Goal: Task Accomplishment & Management: Manage account settings

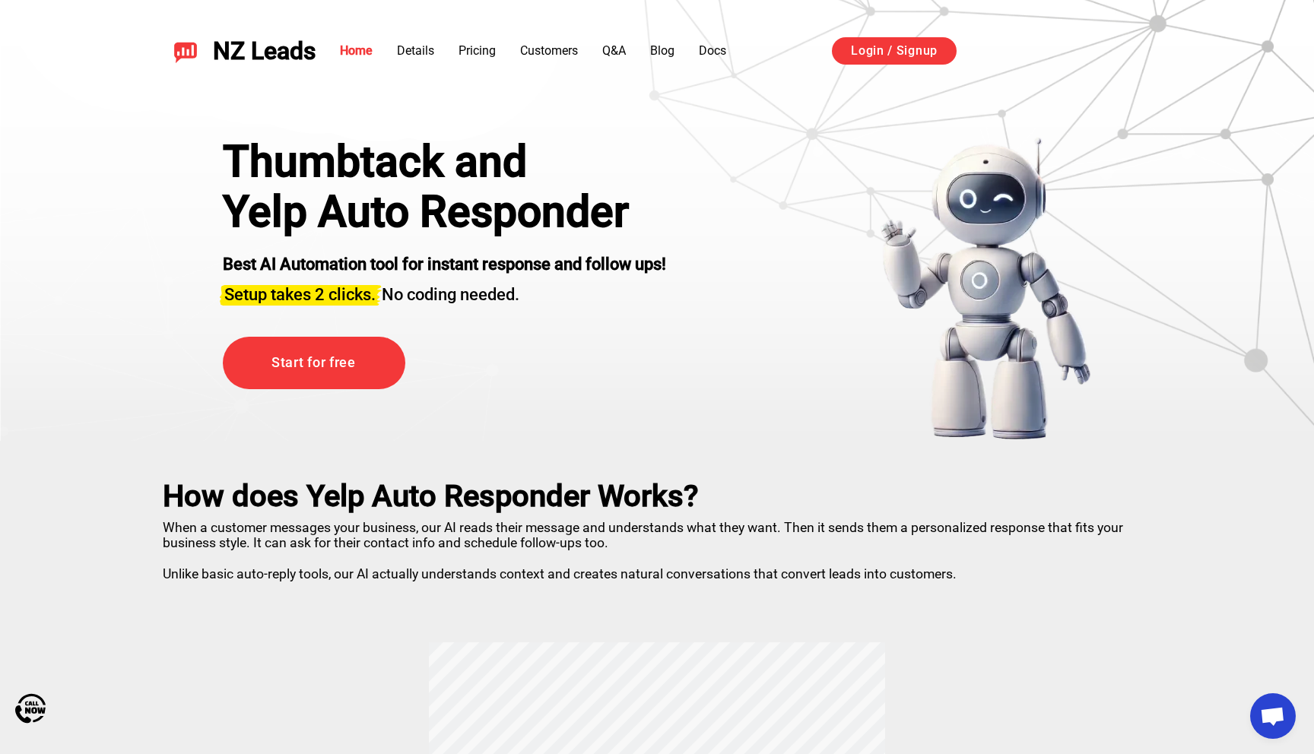
click at [830, 113] on div "Thumbtack and Yelp Auto Responder Best AI Automation tool for instant response …" at bounding box center [657, 270] width 1065 height 342
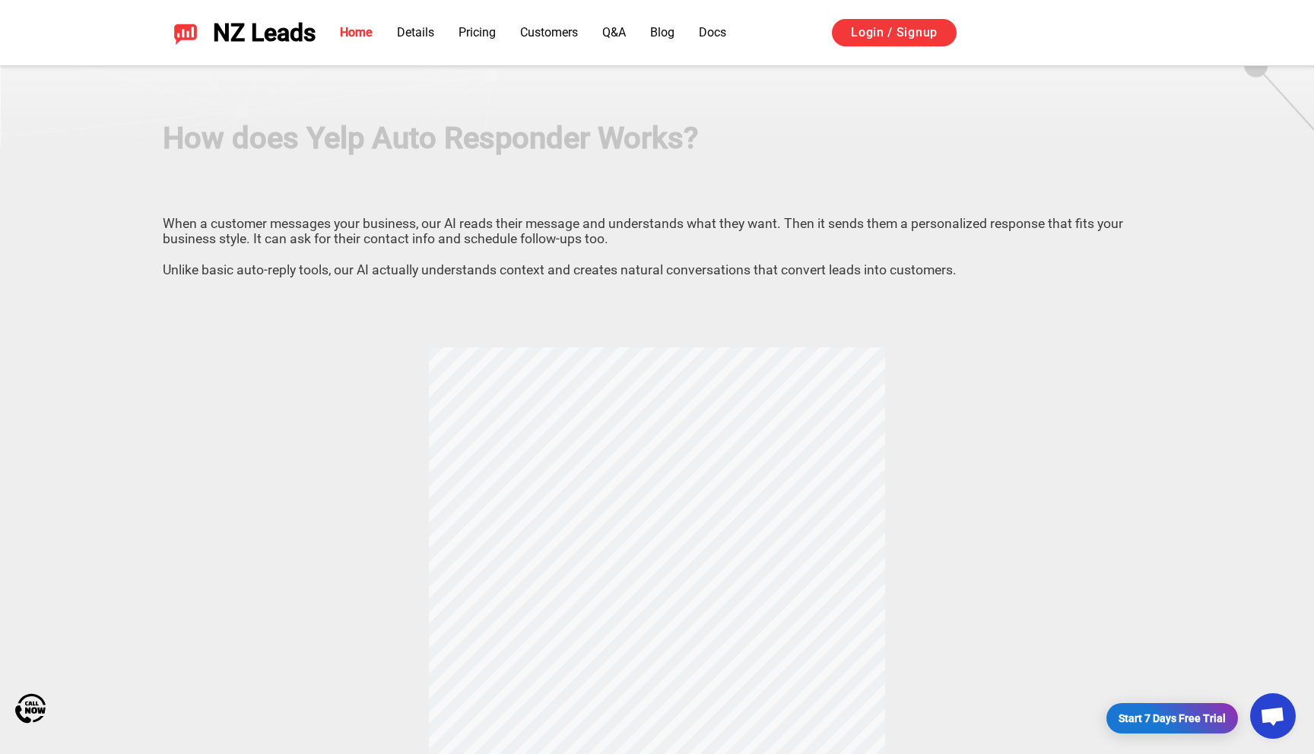
scroll to position [310, 0]
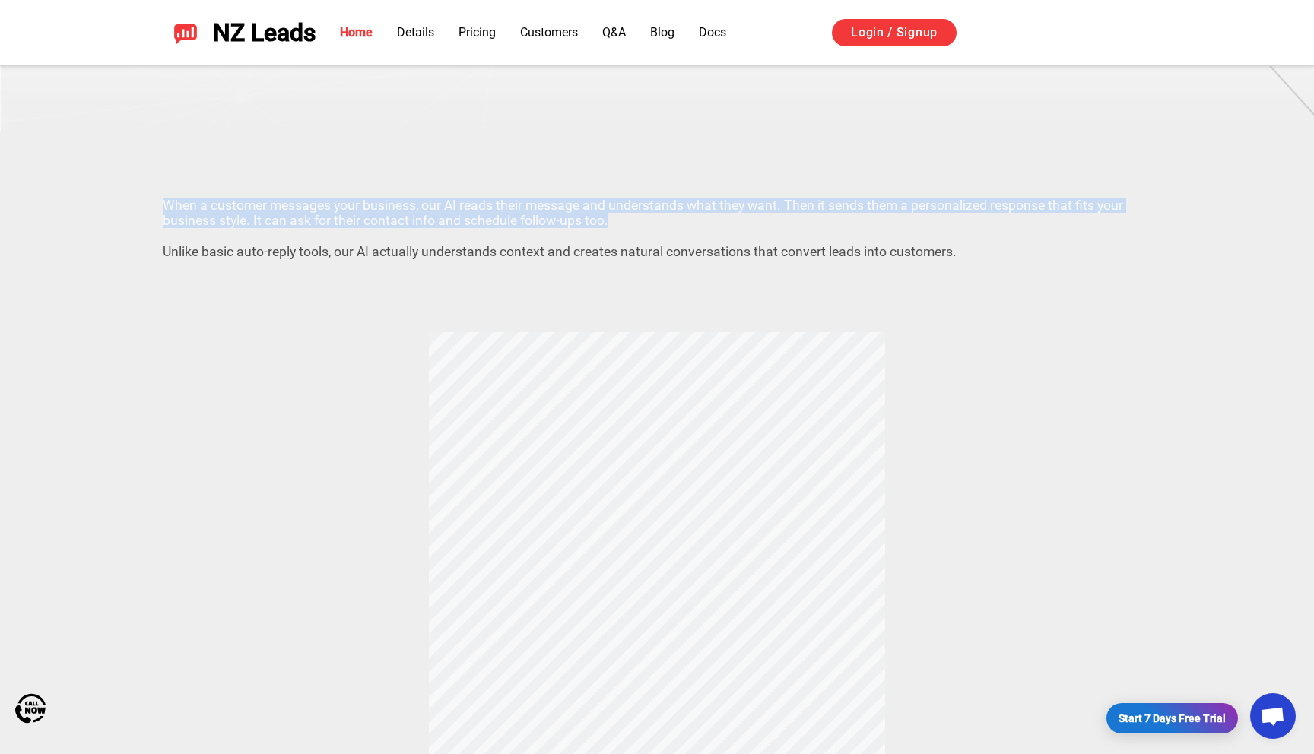
drag, startPoint x: 160, startPoint y: 202, endPoint x: 649, endPoint y: 227, distance: 490.4
click at [646, 227] on div "How does Yelp Auto Responder Works? When a customer messages your business, our…" at bounding box center [657, 533] width 1065 height 804
click at [693, 219] on p "When a customer messages your business, our AI reads their message and understa…" at bounding box center [657, 226] width 989 height 68
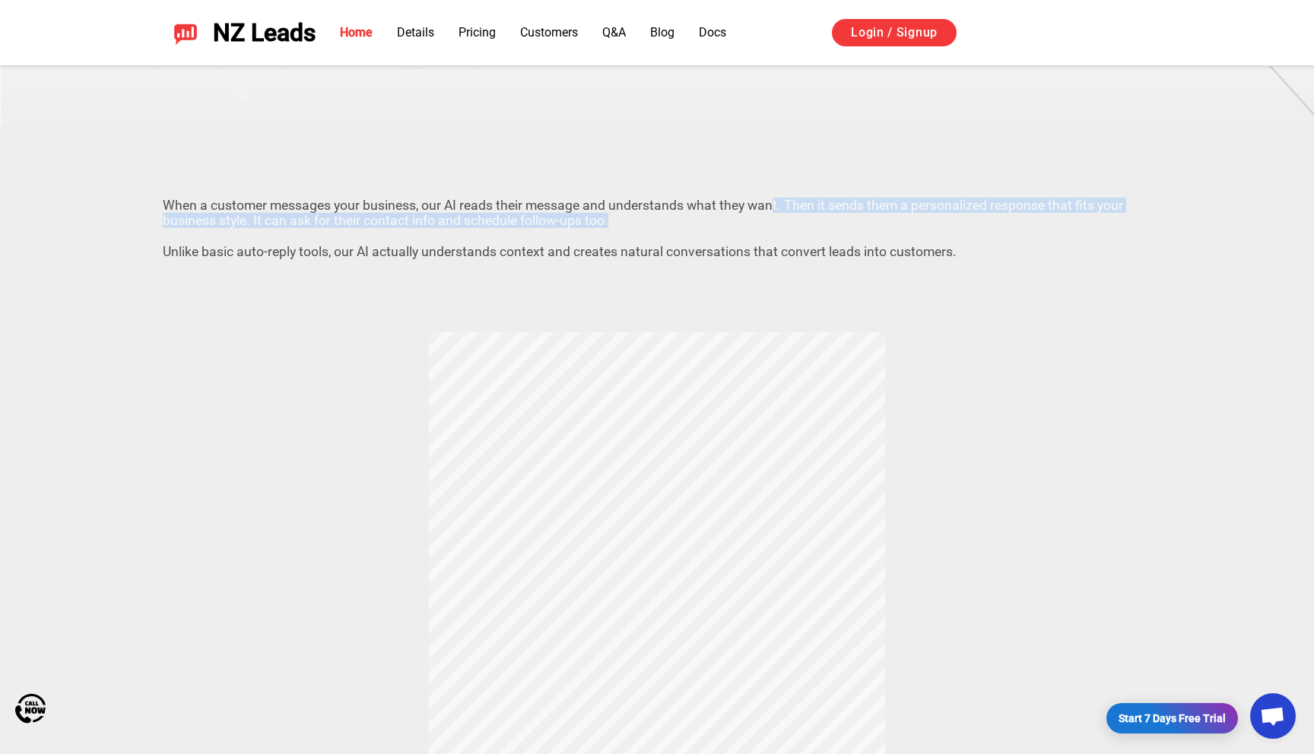
drag, startPoint x: 774, startPoint y: 209, endPoint x: 923, endPoint y: 227, distance: 150.1
click at [923, 227] on p "When a customer messages your business, our AI reads their message and understa…" at bounding box center [657, 226] width 989 height 68
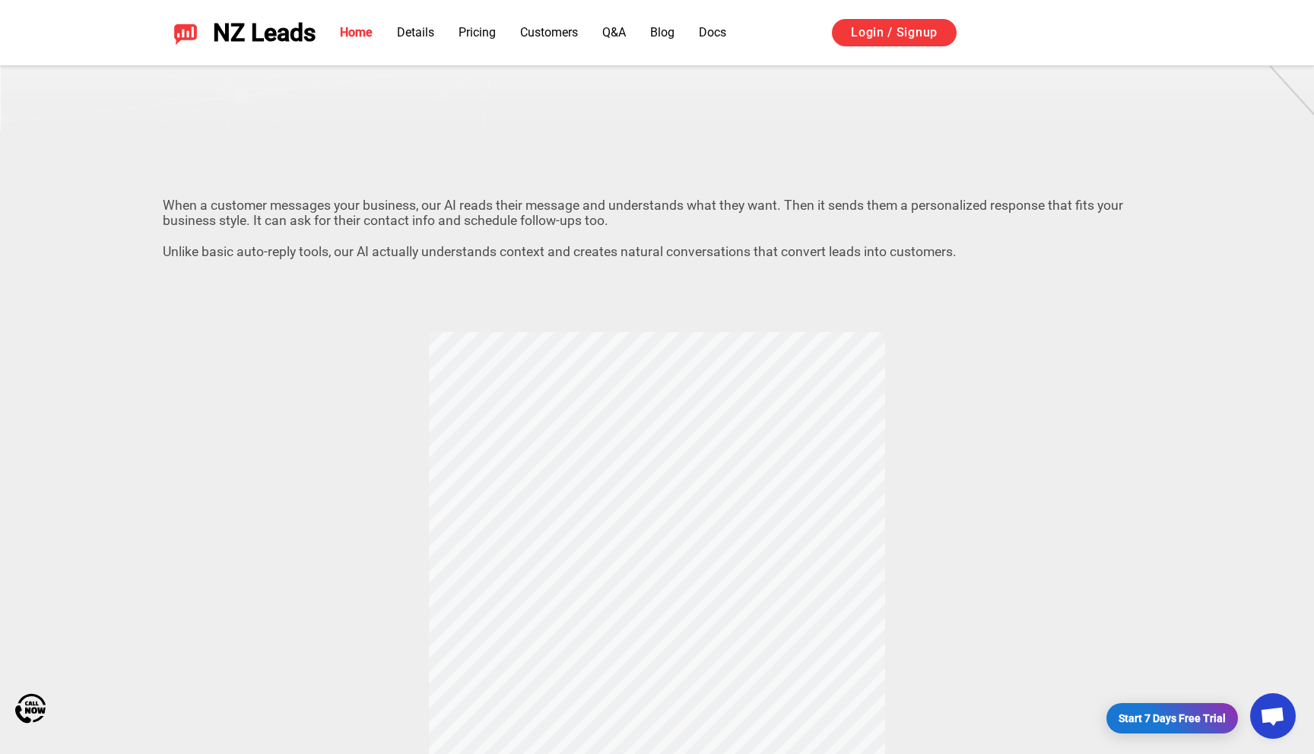
click at [285, 232] on p "When a customer messages your business, our AI reads their message and understa…" at bounding box center [657, 226] width 989 height 68
drag, startPoint x: 262, startPoint y: 224, endPoint x: 443, endPoint y: 230, distance: 181.1
click at [443, 230] on p "When a customer messages your business, our AI reads their message and understa…" at bounding box center [657, 226] width 989 height 68
click at [381, 225] on p "When a customer messages your business, our AI reads their message and understa…" at bounding box center [657, 226] width 989 height 68
drag, startPoint x: 176, startPoint y: 250, endPoint x: 370, endPoint y: 254, distance: 194.7
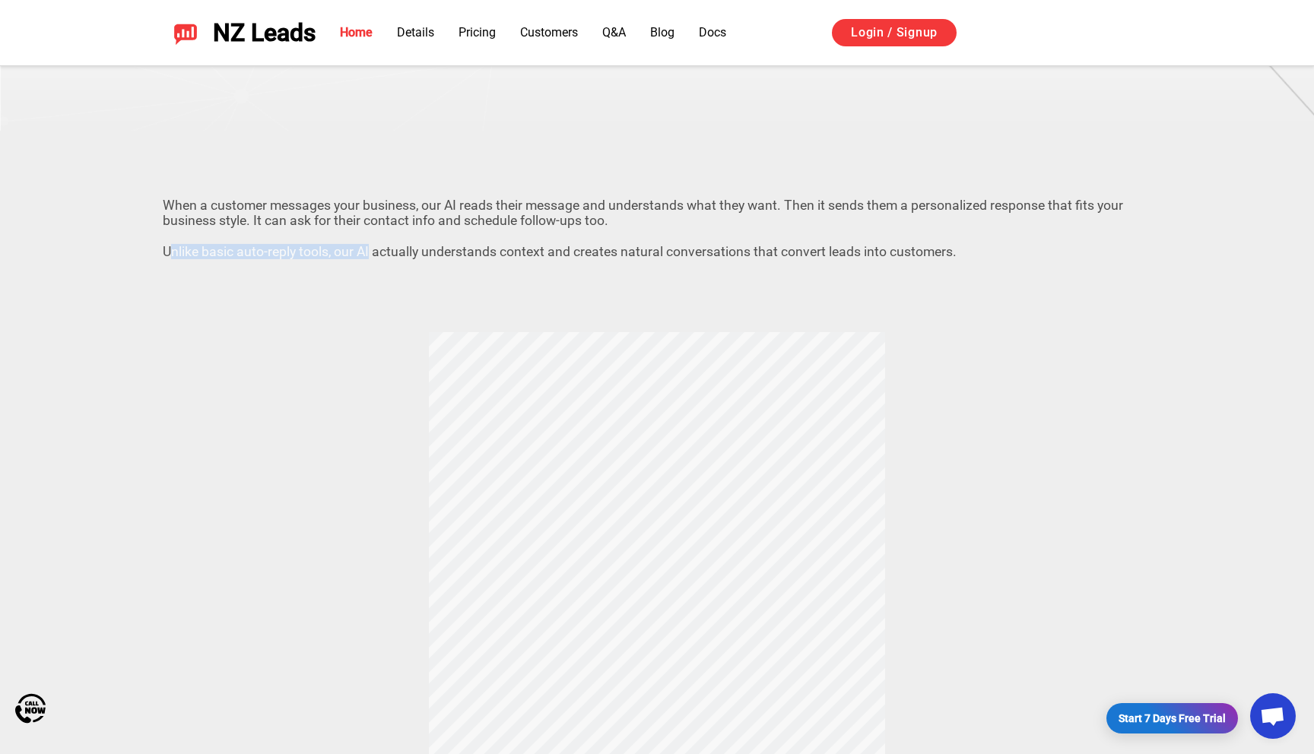
click at [370, 254] on p "When a customer messages your business, our AI reads their message and understa…" at bounding box center [657, 226] width 989 height 68
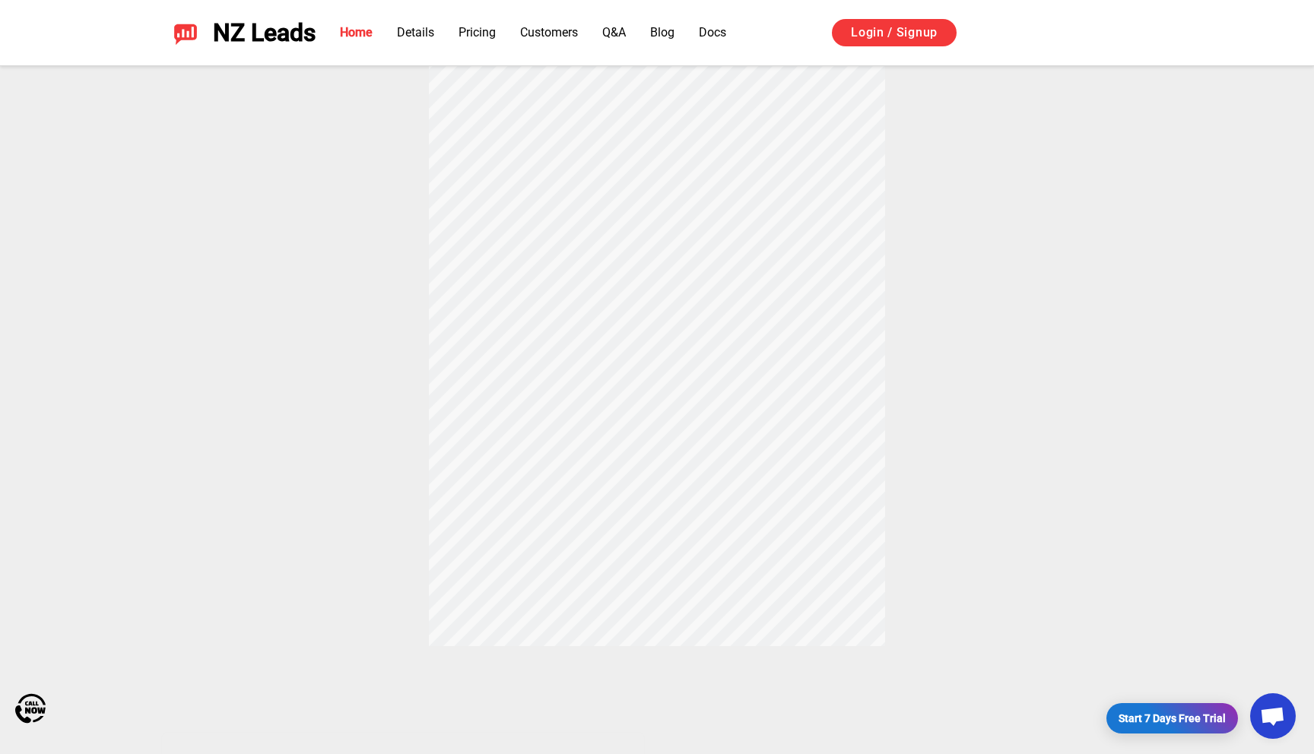
scroll to position [633, 0]
click at [677, 373] on div "How does Yelp Auto Responder Works? When a customer messages your business, our…" at bounding box center [657, 210] width 1065 height 804
click at [656, 281] on div "How does Yelp Auto Responder Works? When a customer messages your business, our…" at bounding box center [657, 271] width 1065 height 804
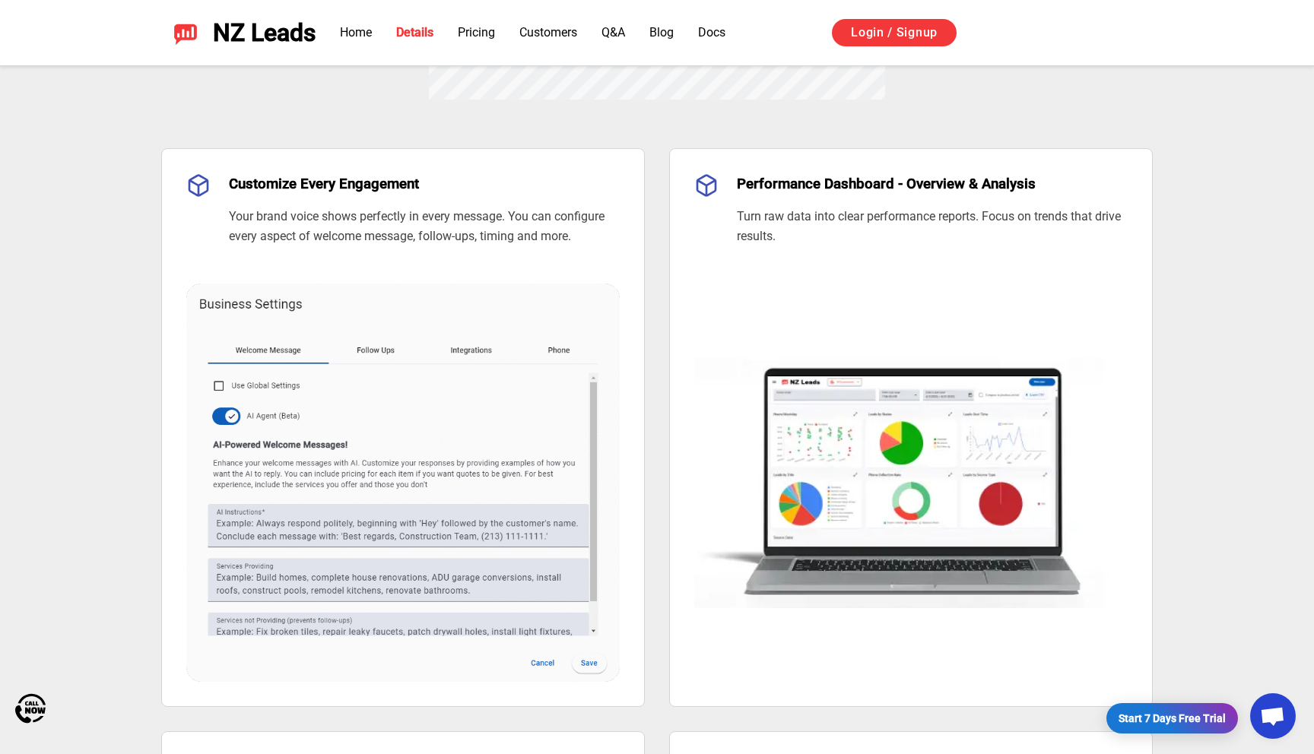
scroll to position [1147, 0]
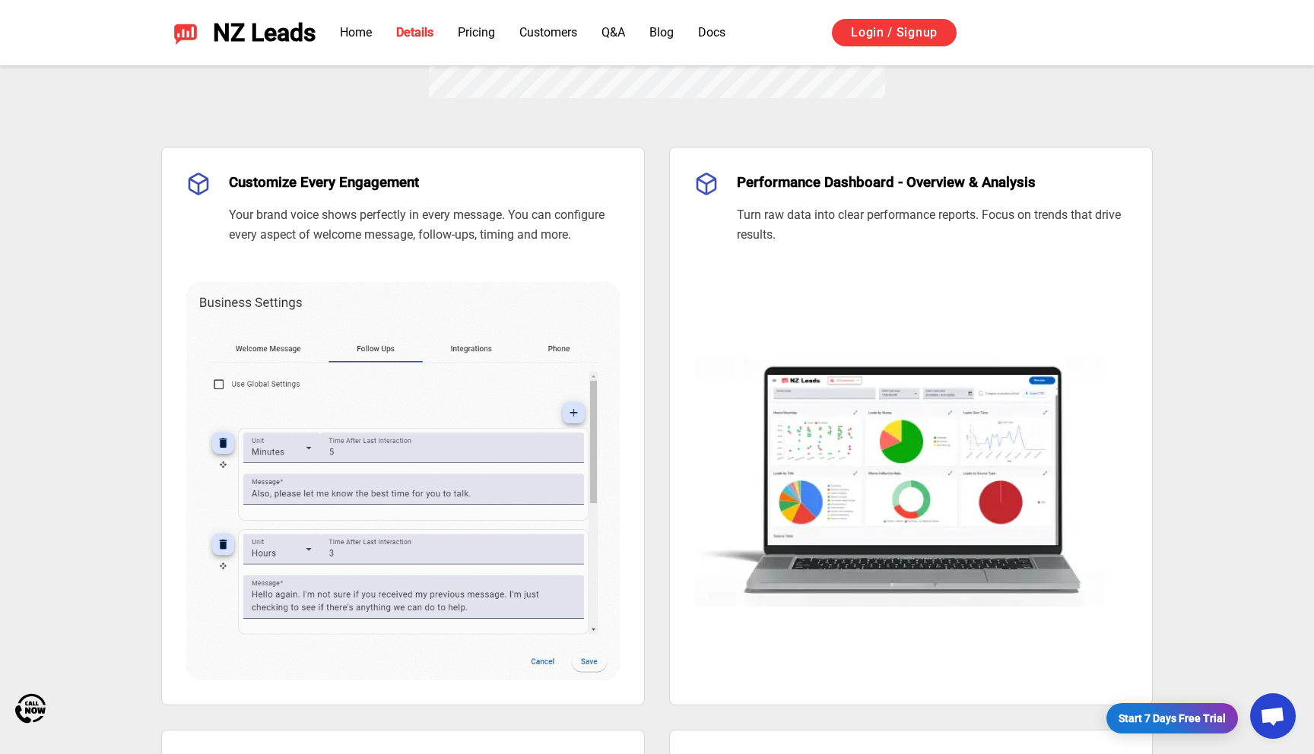
click at [232, 306] on img at bounding box center [402, 462] width 433 height 436
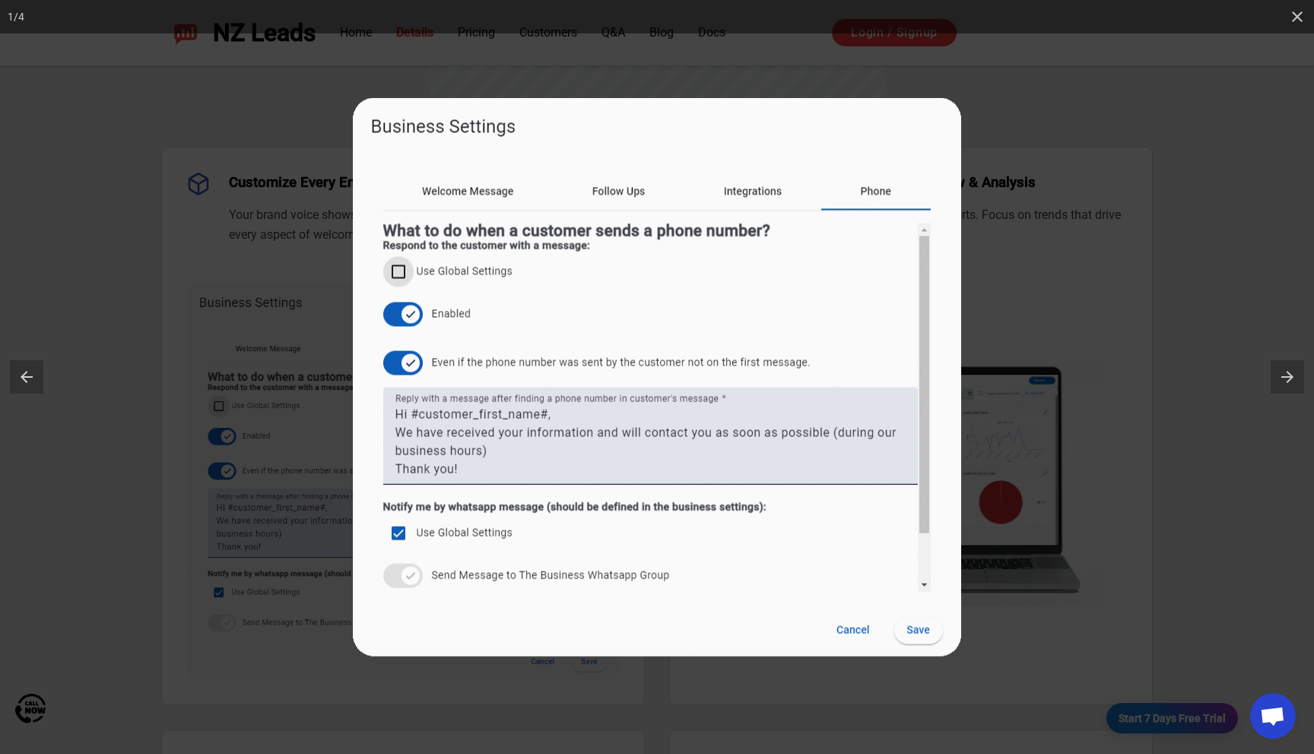
click at [411, 195] on img at bounding box center [657, 377] width 608 height 559
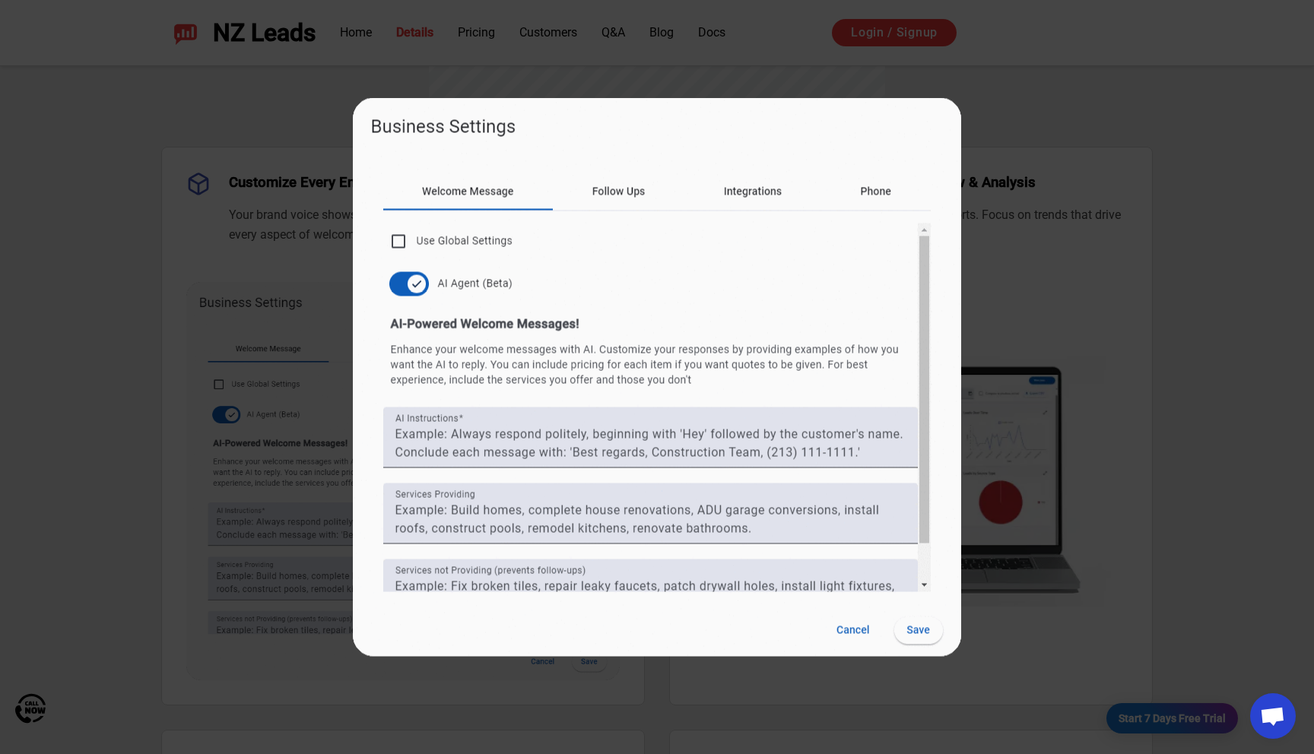
click at [429, 193] on img at bounding box center [657, 377] width 608 height 559
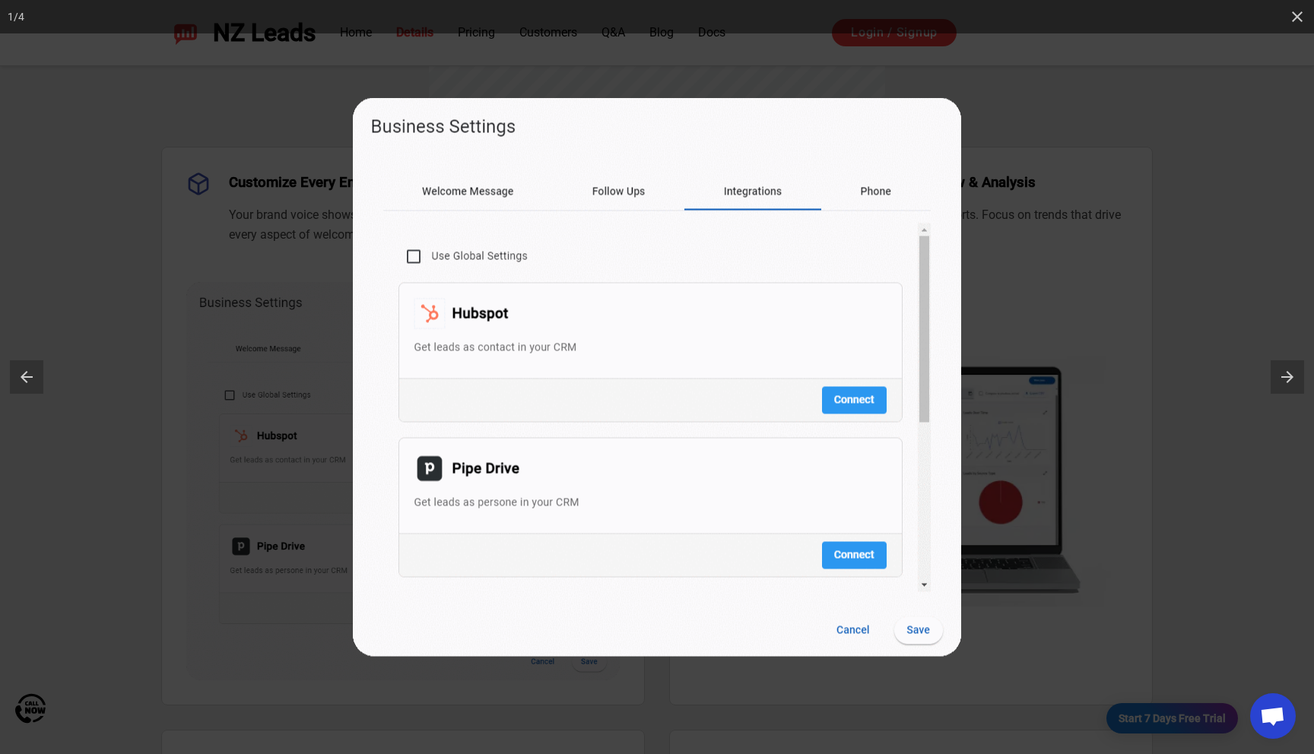
click at [175, 98] on div at bounding box center [657, 377] width 1314 height 754
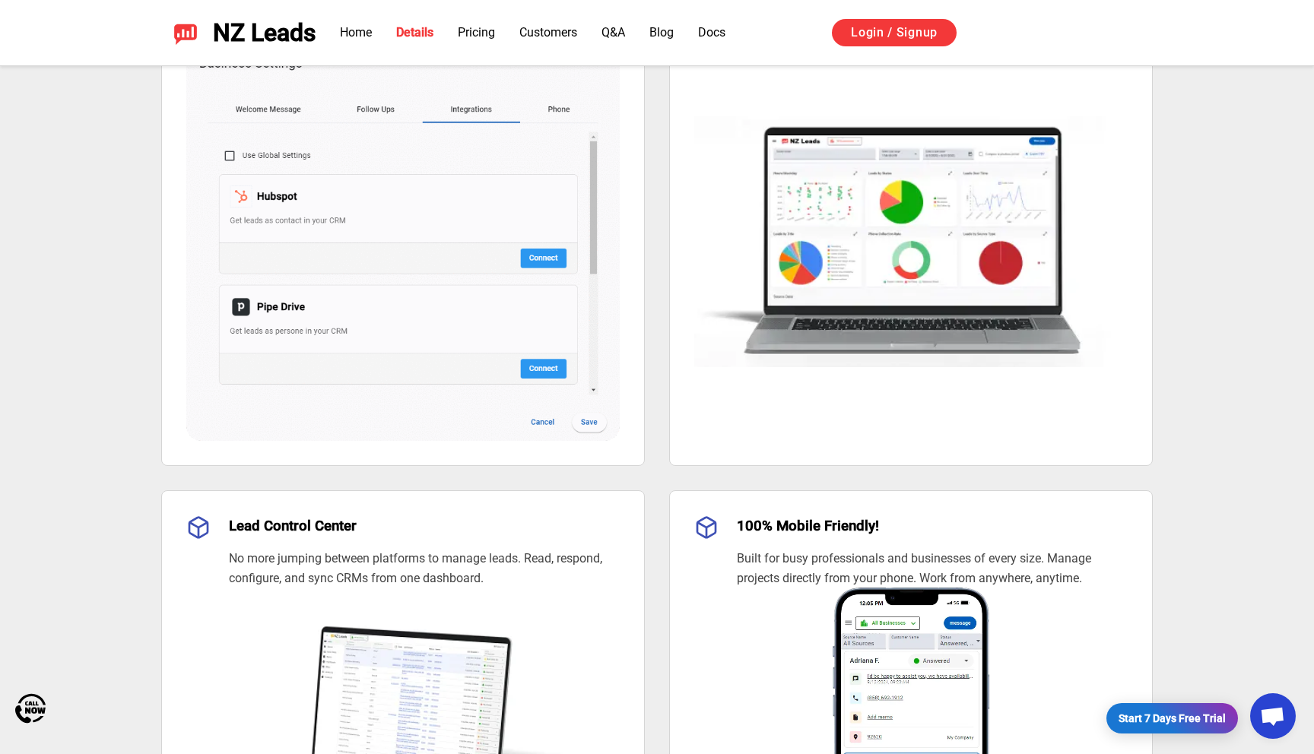
scroll to position [1452, 0]
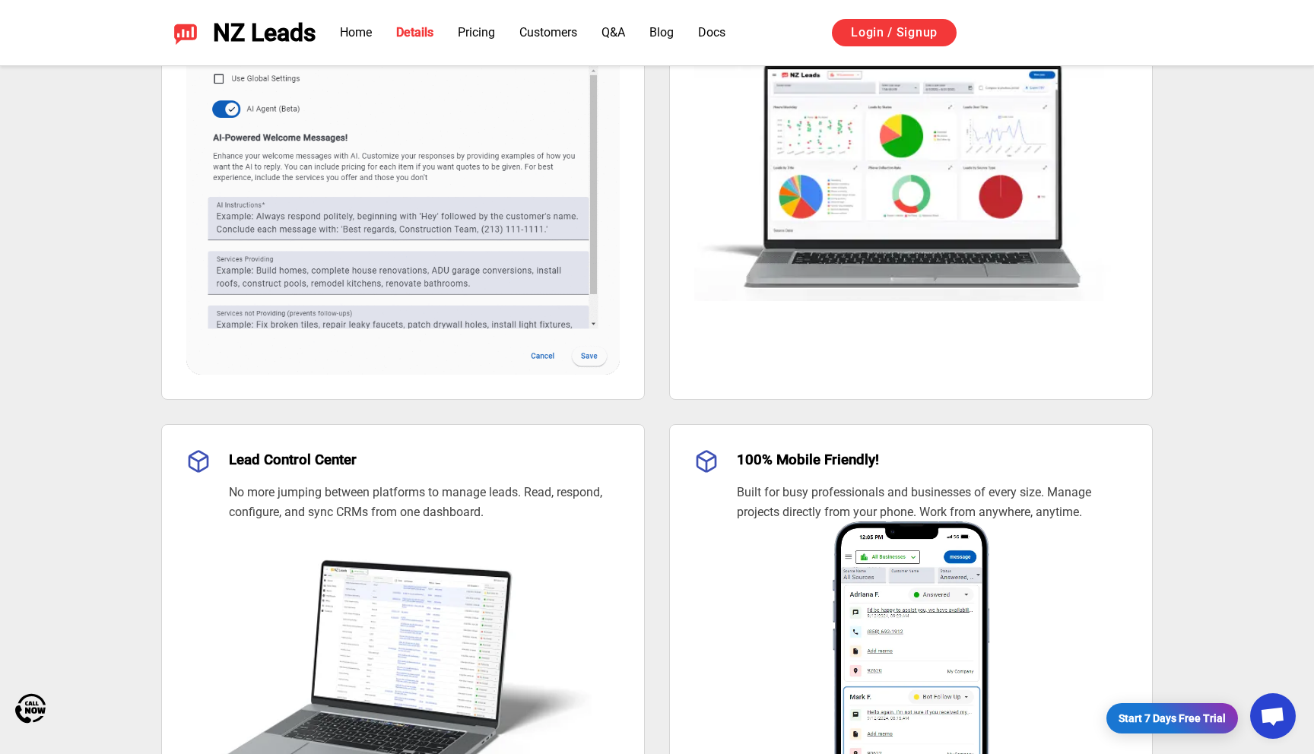
click at [892, 209] on img at bounding box center [910, 157] width 433 height 290
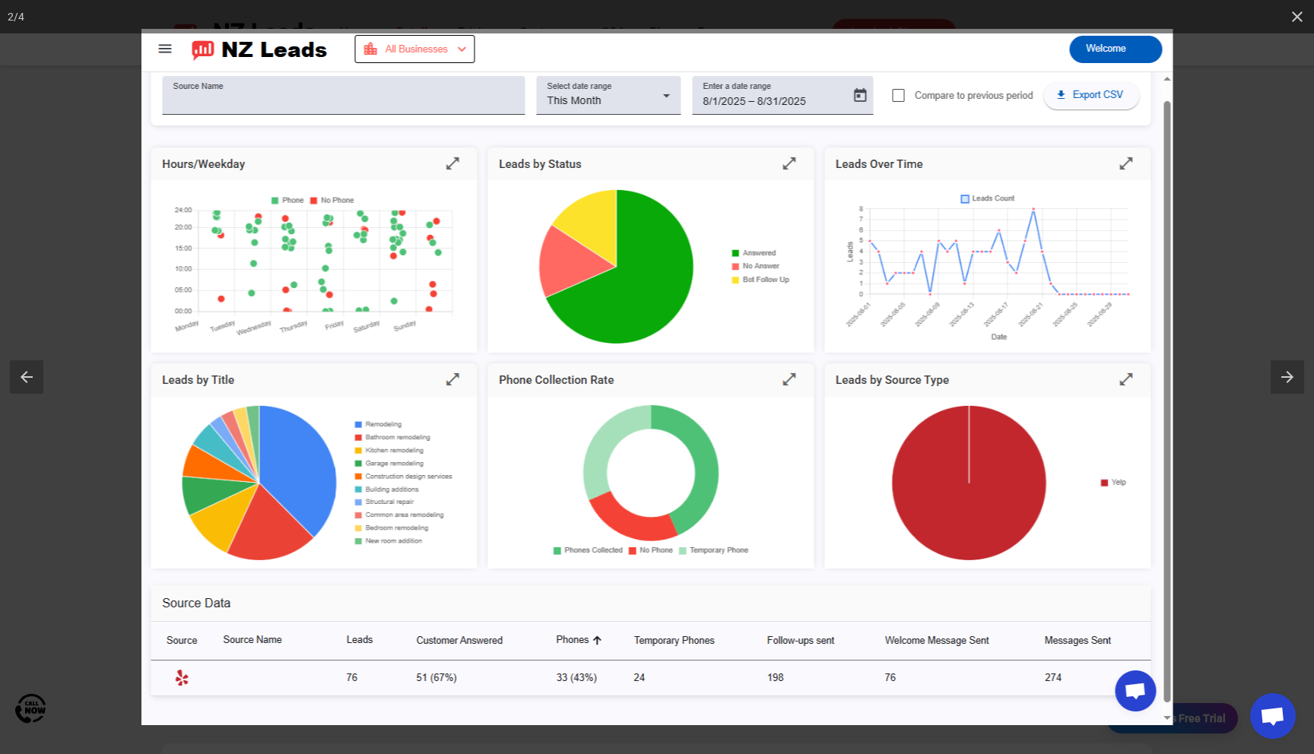
scroll to position [1944, 0]
drag, startPoint x: 628, startPoint y: 300, endPoint x: 598, endPoint y: 296, distance: 30.7
click at [628, 299] on img at bounding box center [657, 377] width 1032 height 697
click at [98, 300] on div at bounding box center [657, 377] width 1314 height 754
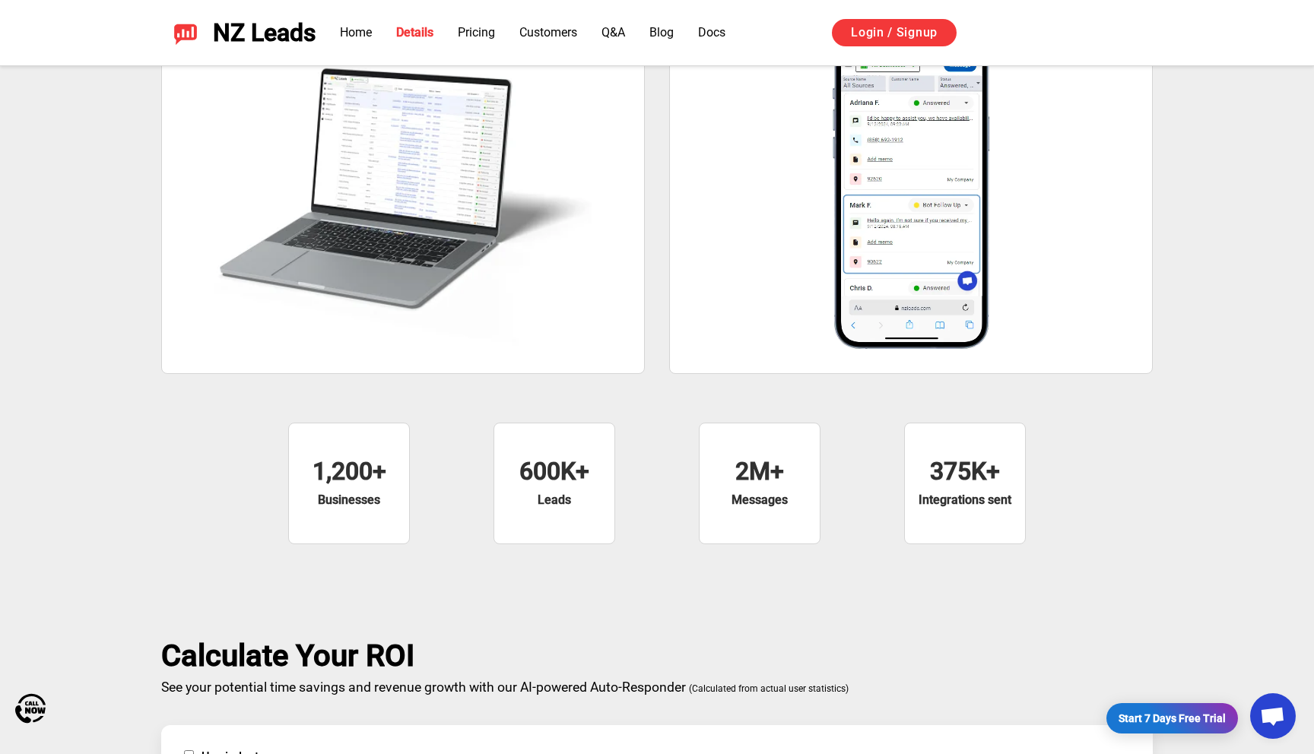
click at [358, 491] on p "Businesses" at bounding box center [349, 500] width 62 height 18
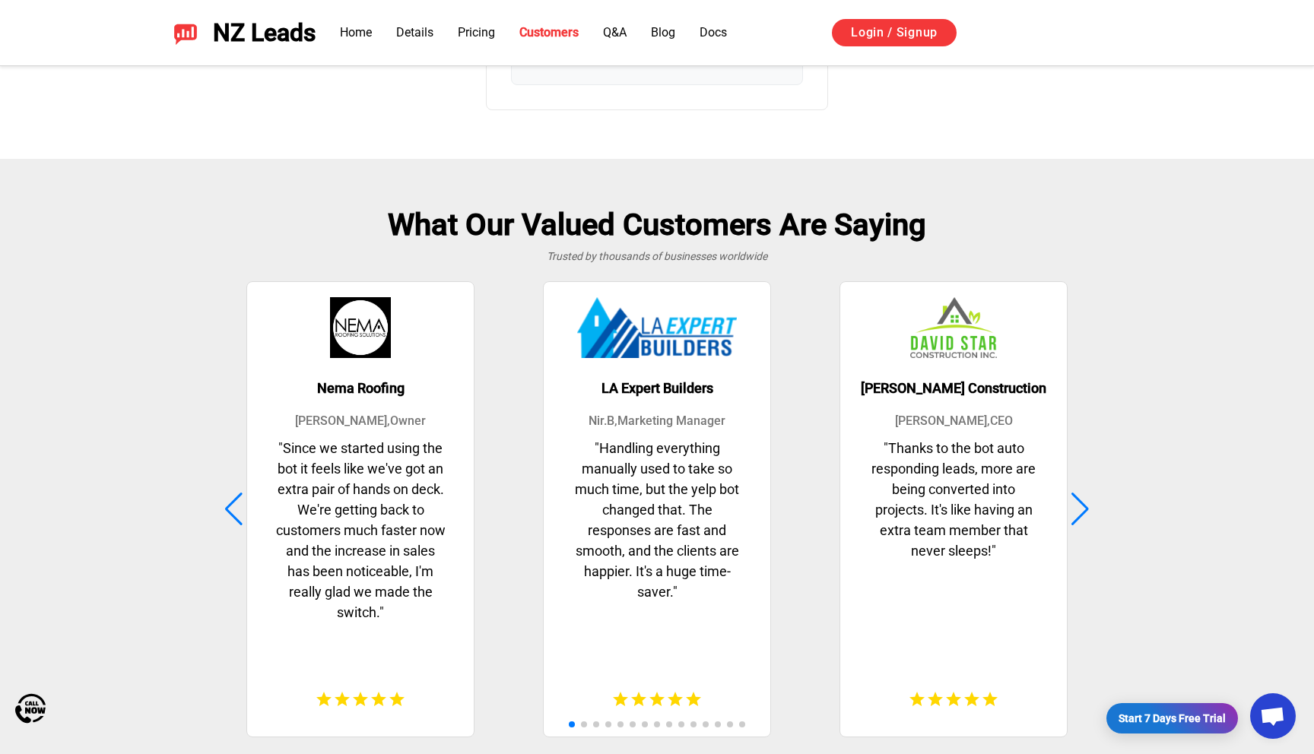
scroll to position [3823, 0]
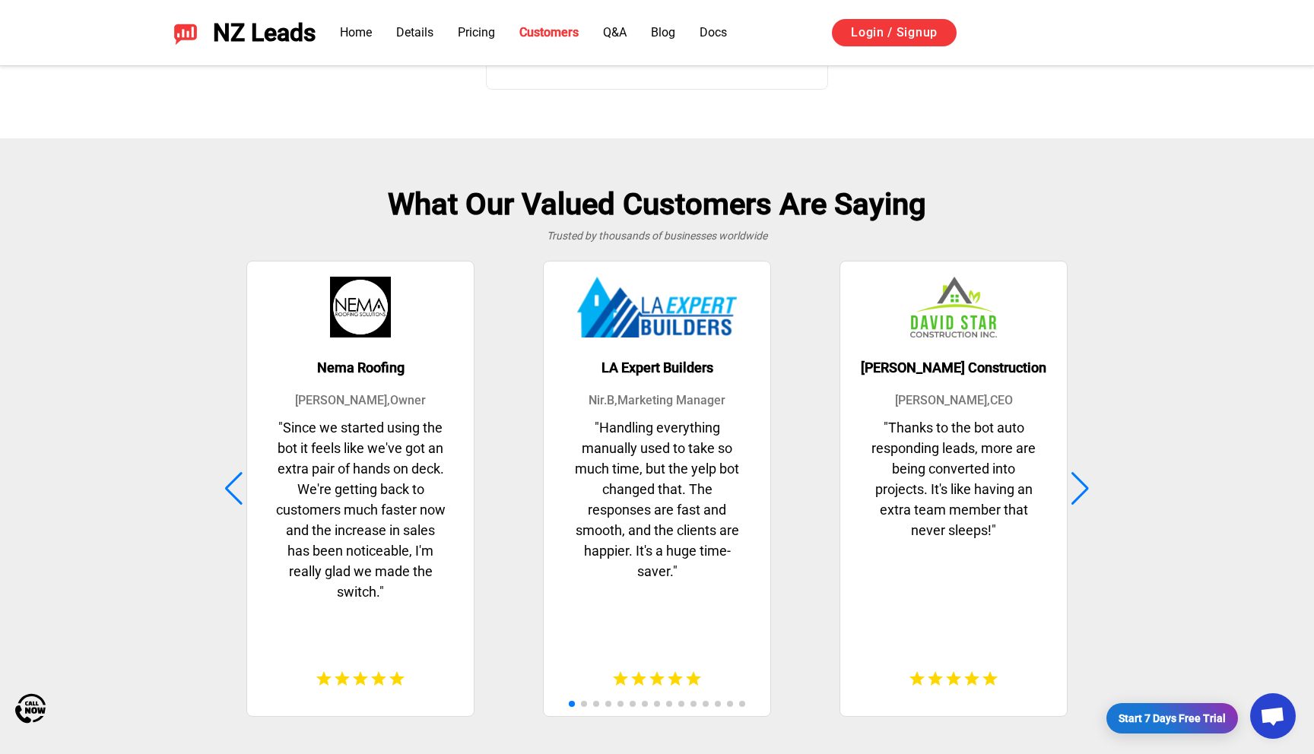
click at [1087, 493] on div at bounding box center [1080, 488] width 21 height 33
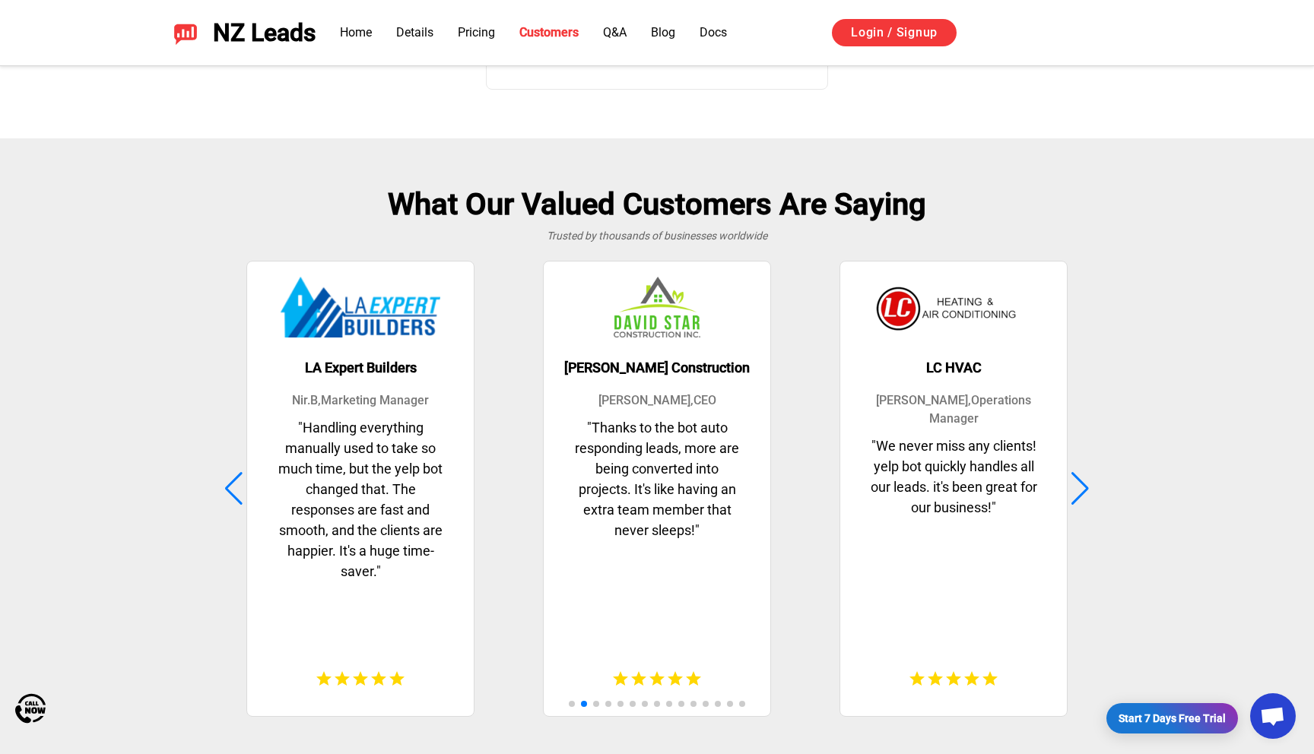
click at [1087, 493] on div at bounding box center [1080, 488] width 21 height 33
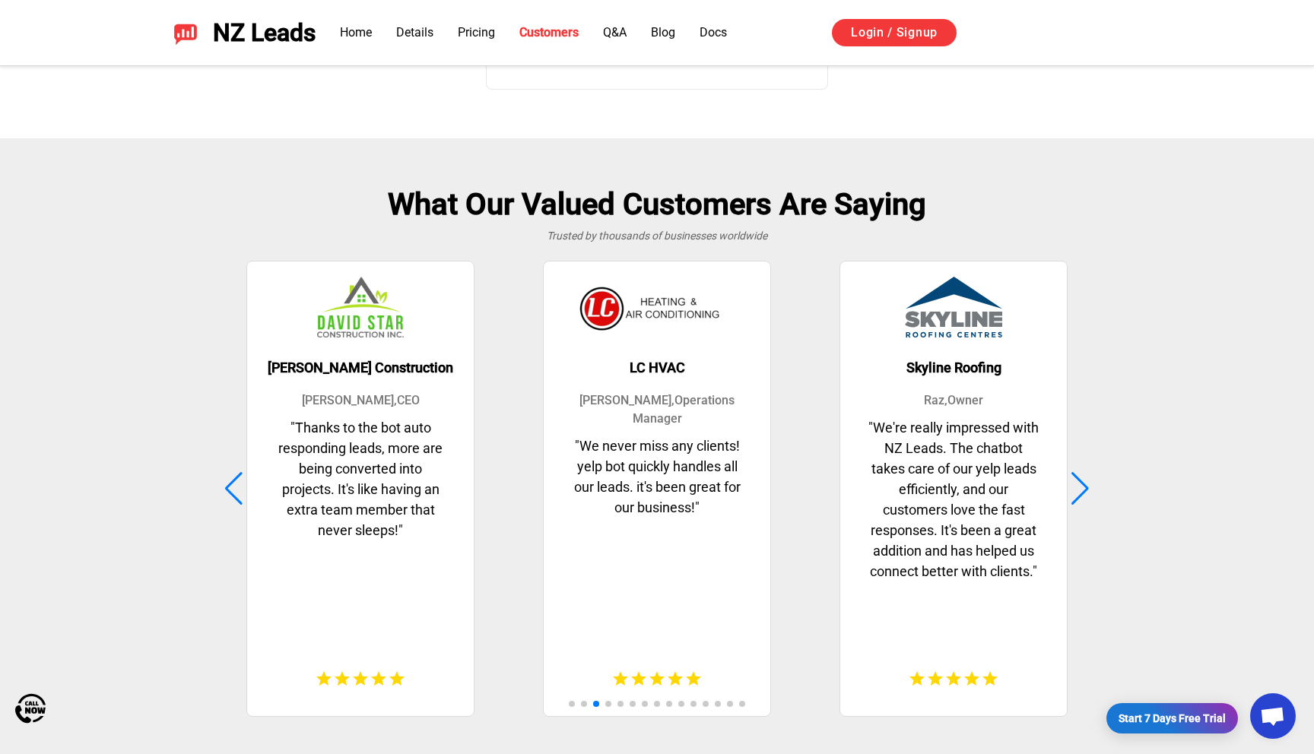
click at [1087, 493] on div at bounding box center [1080, 488] width 21 height 33
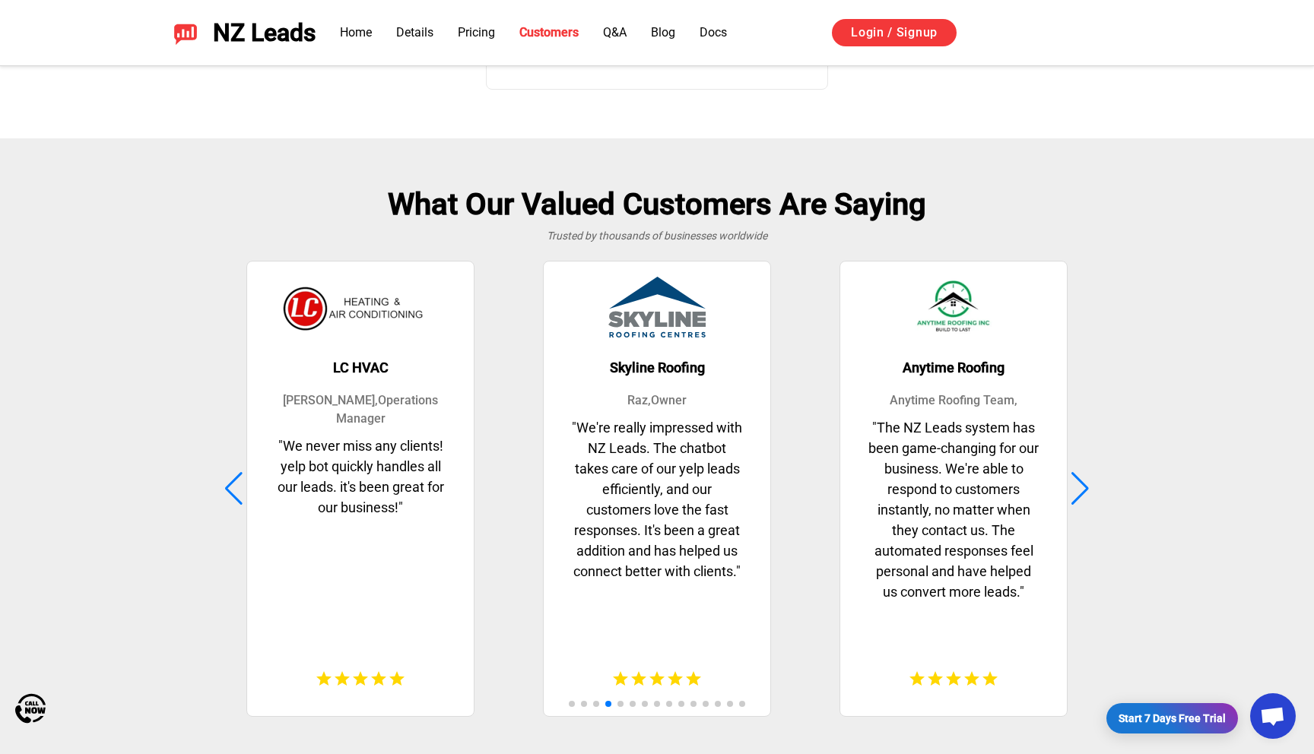
click at [1087, 493] on div at bounding box center [1080, 488] width 21 height 33
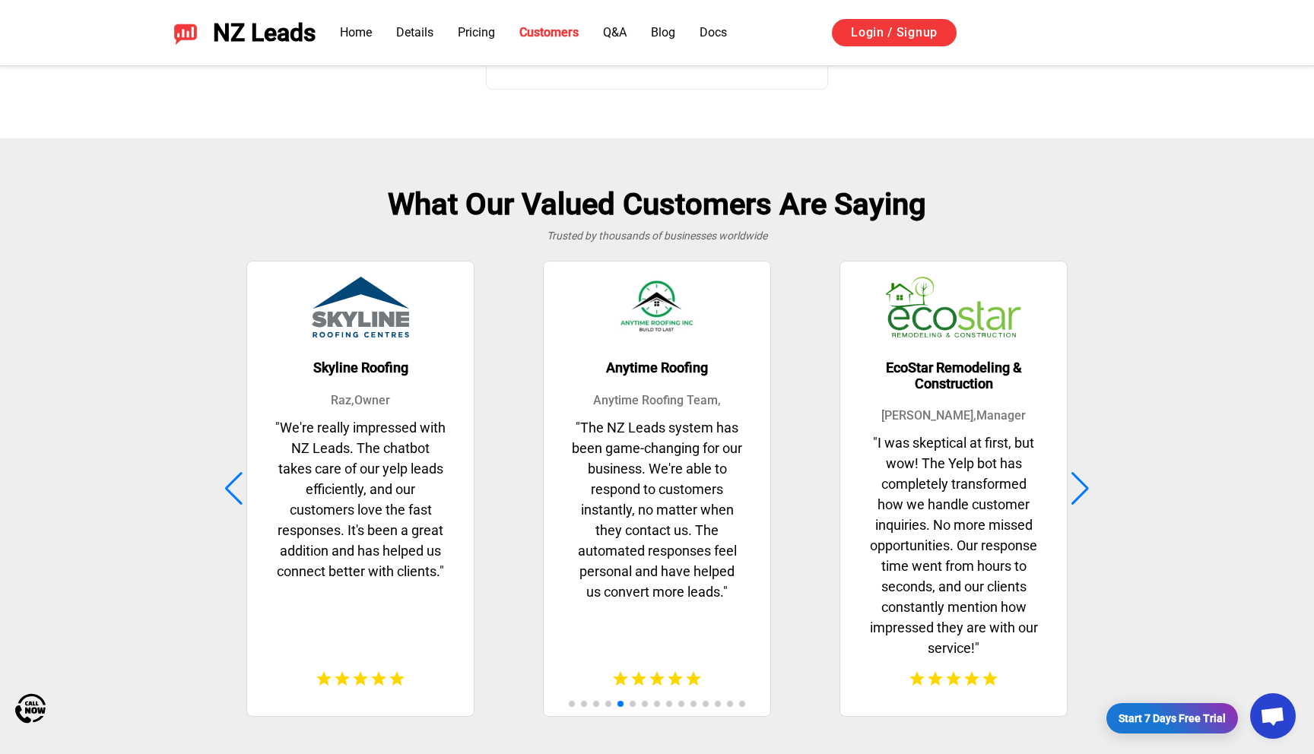
click at [1086, 493] on div at bounding box center [1080, 488] width 21 height 33
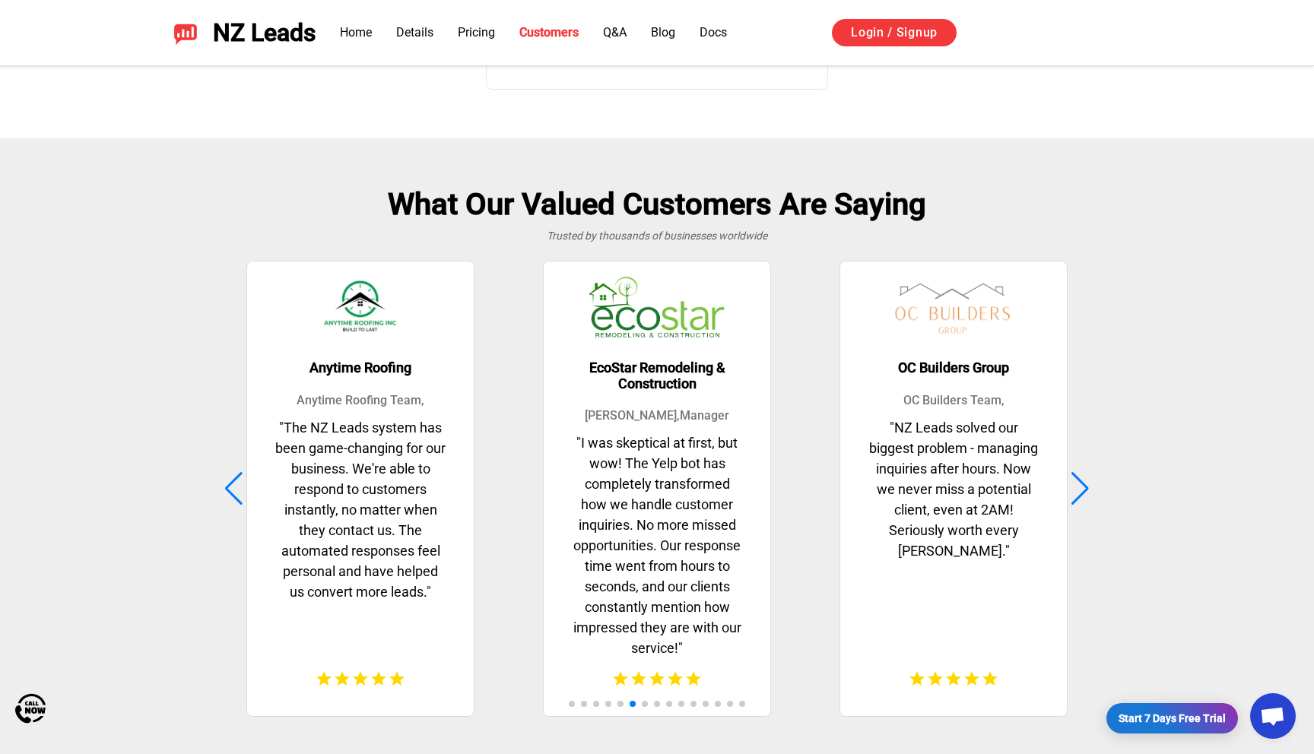
click at [1086, 494] on div at bounding box center [1080, 488] width 21 height 33
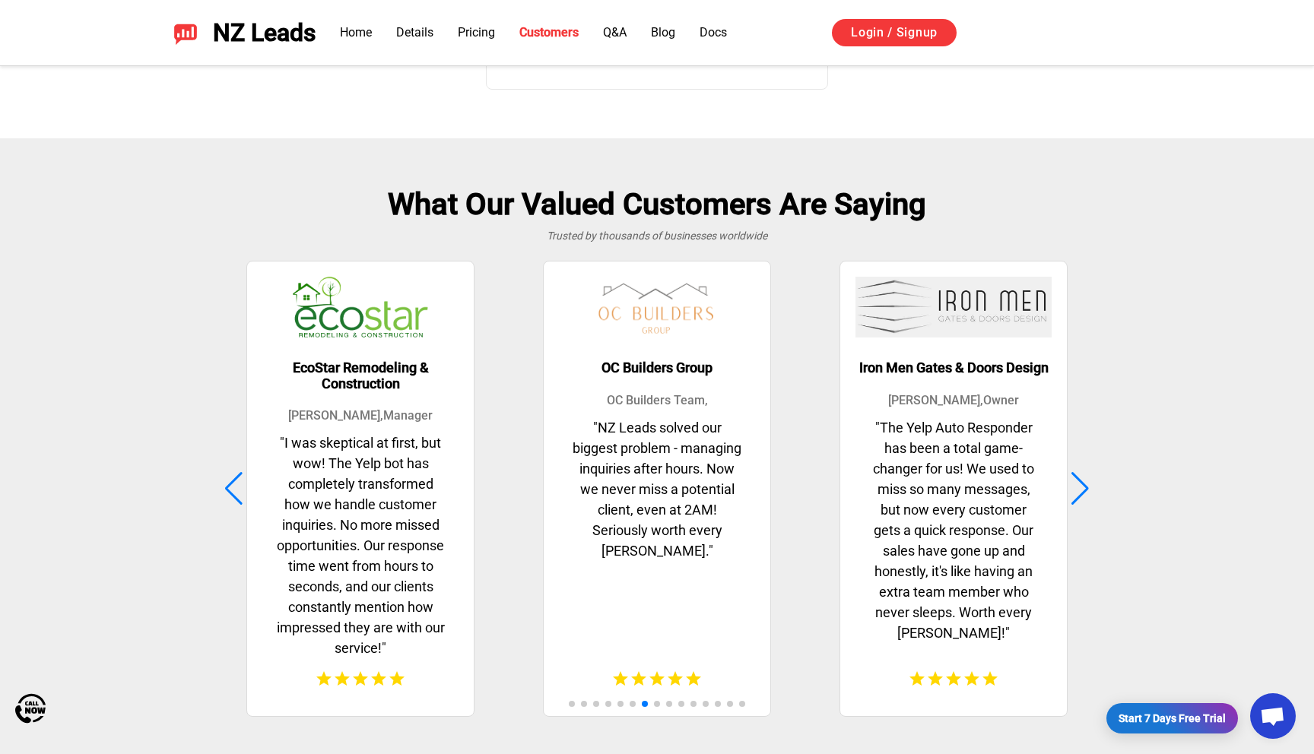
click at [1086, 494] on div at bounding box center [1080, 488] width 21 height 33
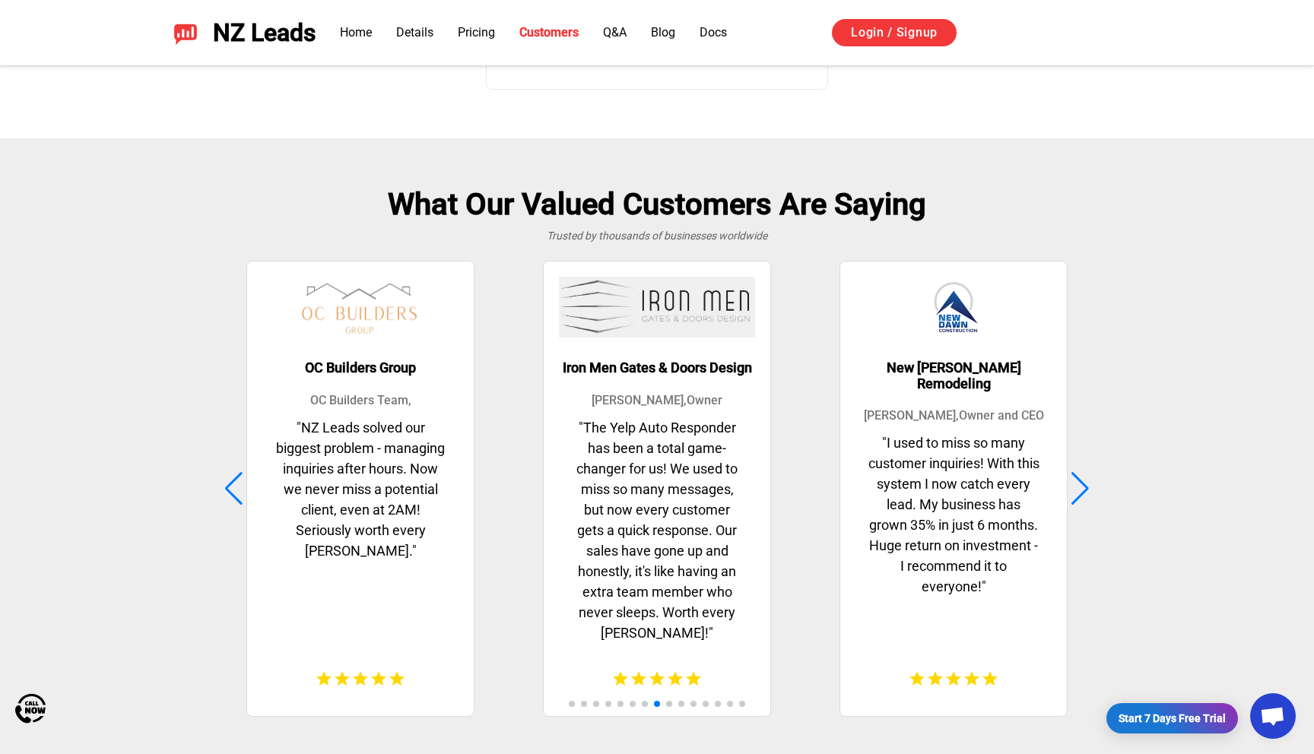
click at [1086, 494] on div at bounding box center [1080, 488] width 21 height 33
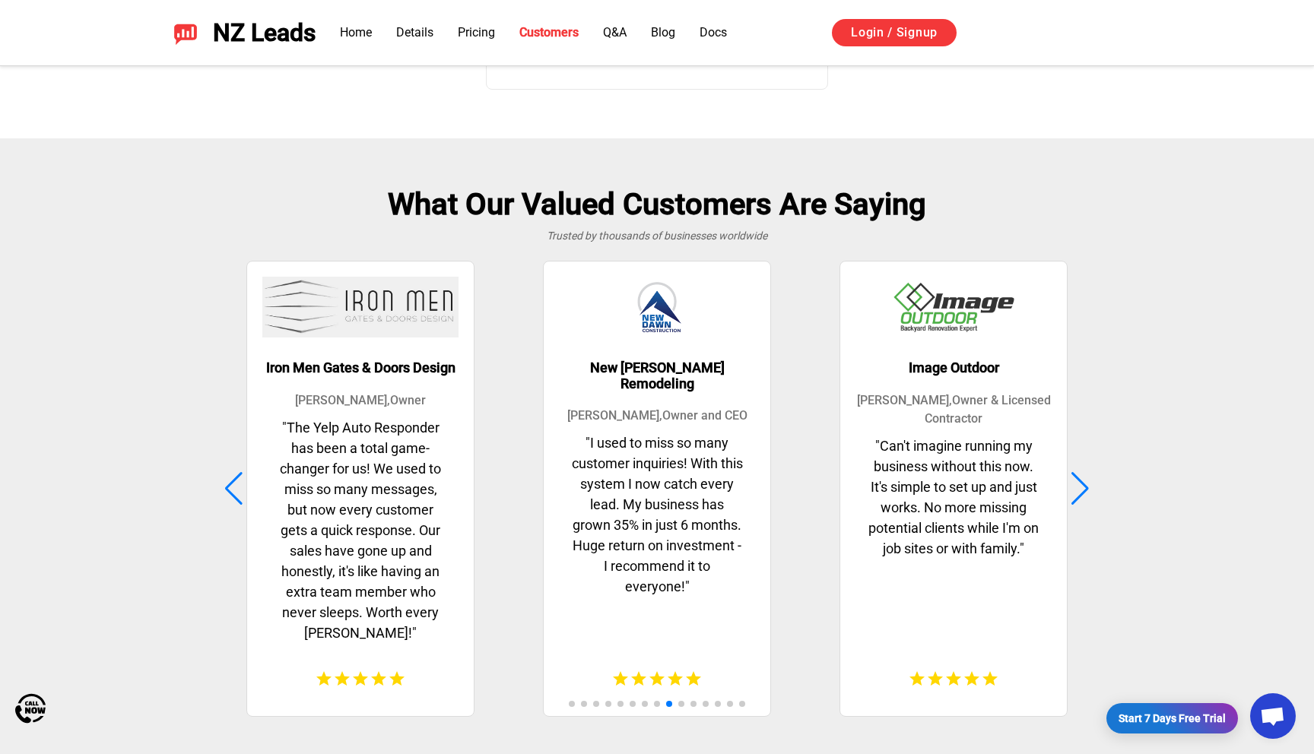
click at [1086, 494] on div at bounding box center [1080, 488] width 21 height 33
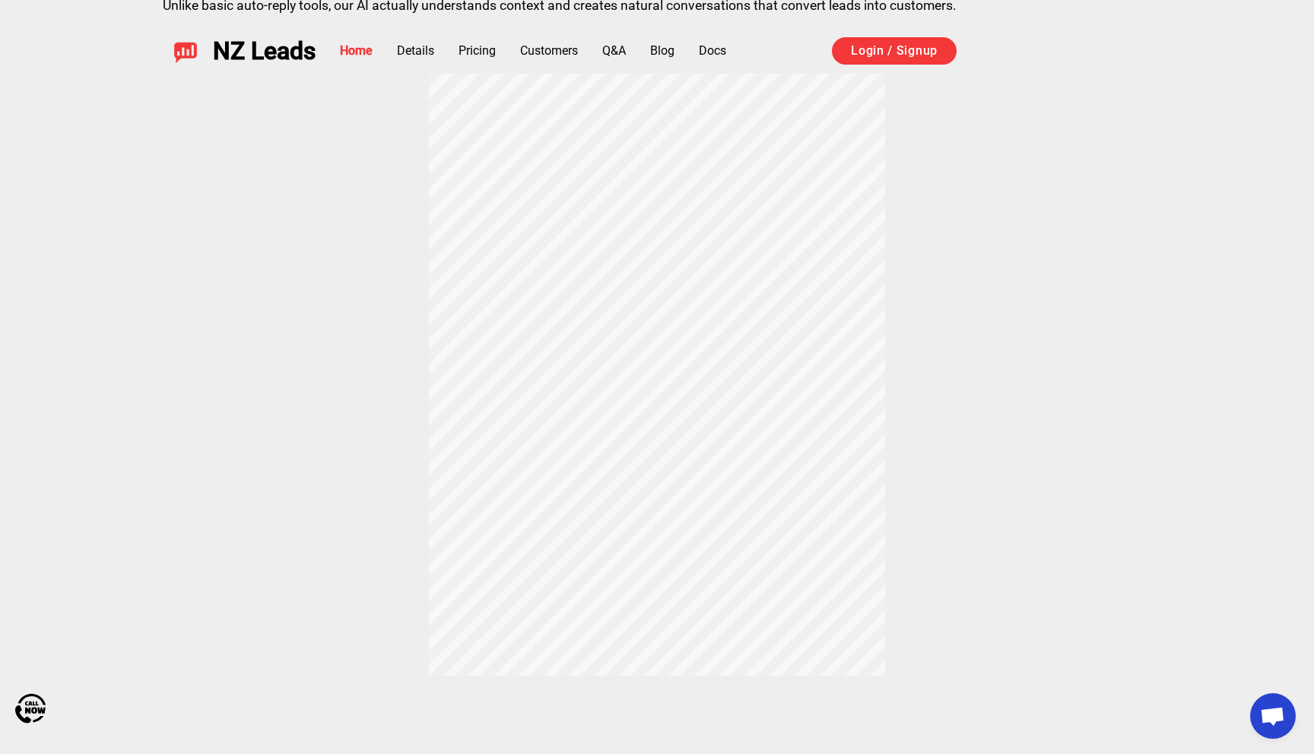
scroll to position [0, 0]
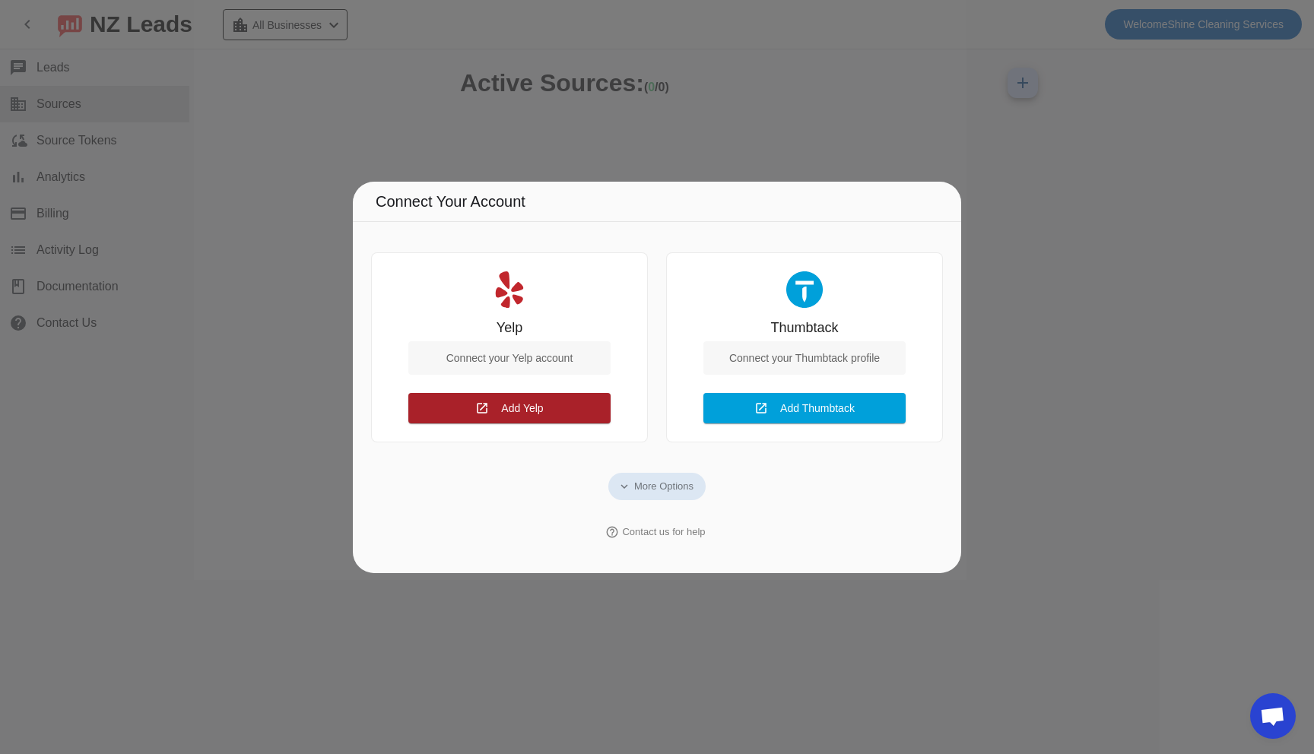
click at [500, 409] on span at bounding box center [509, 408] width 202 height 36
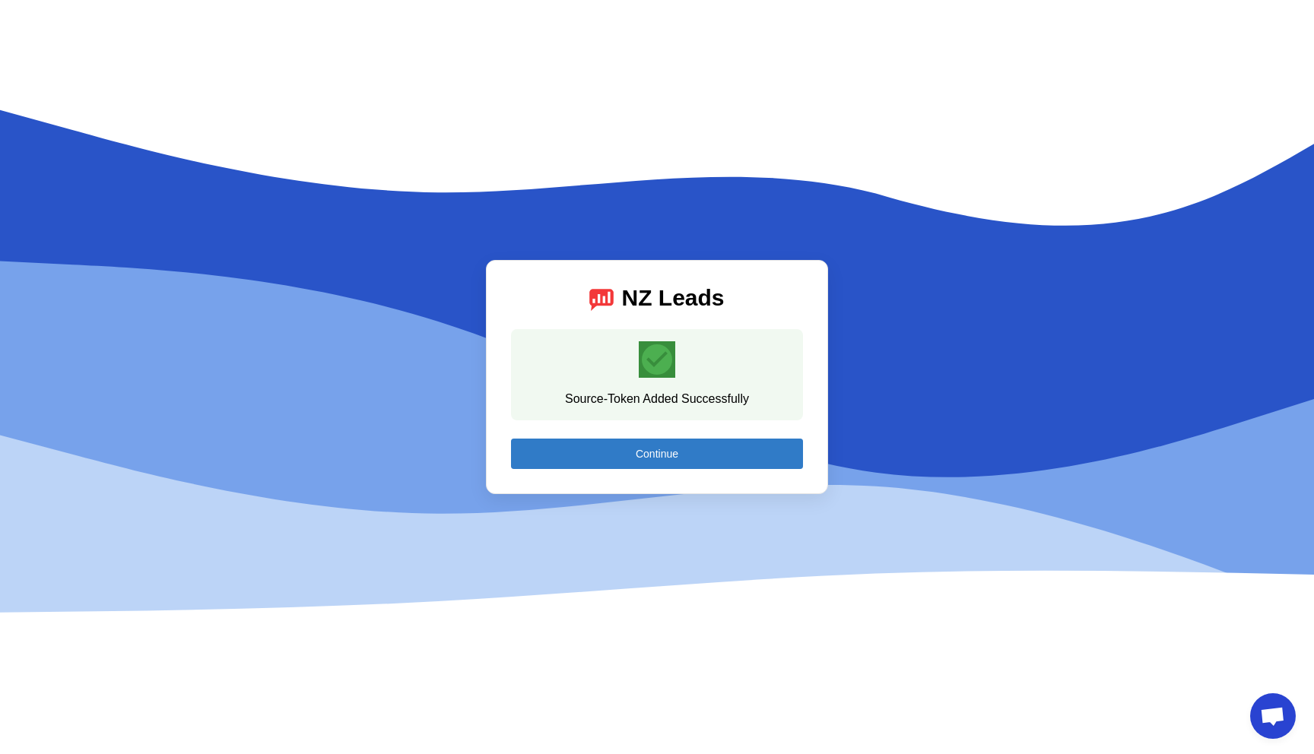
click at [687, 457] on span at bounding box center [657, 454] width 292 height 36
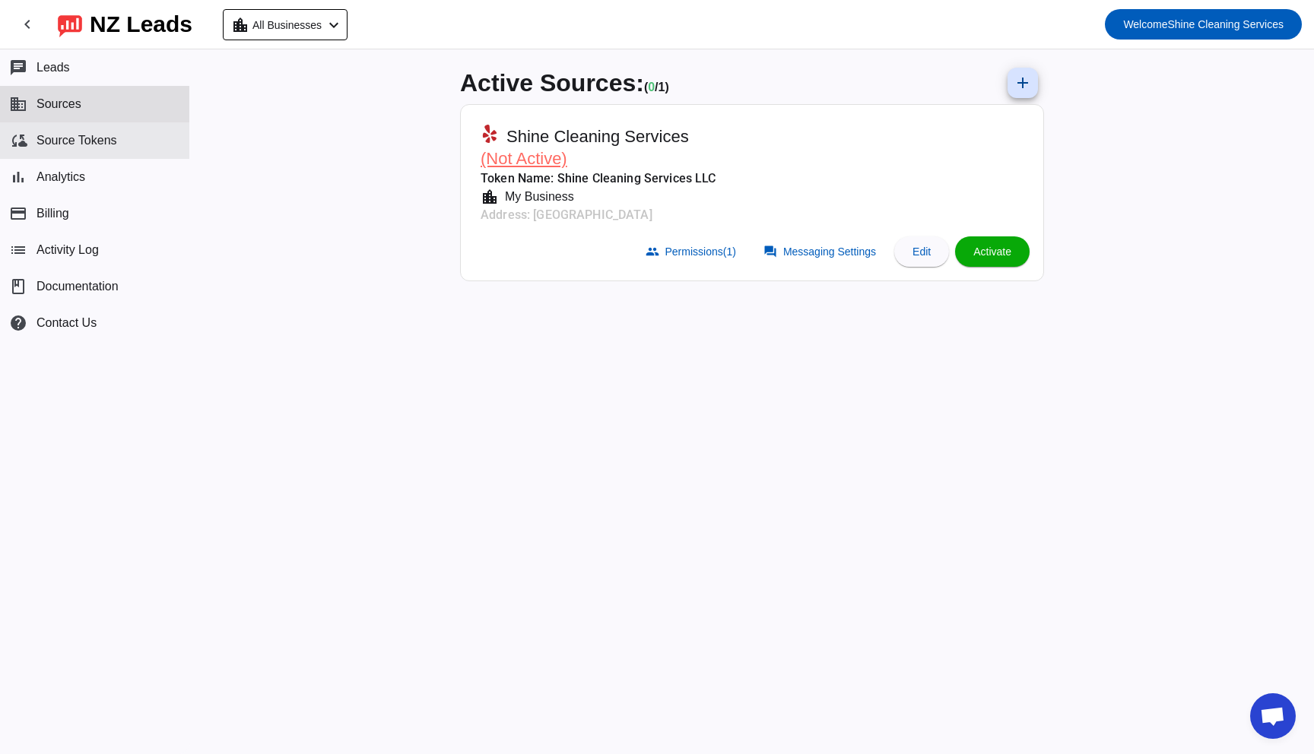
click at [77, 148] on span "Source Tokens" at bounding box center [76, 141] width 81 height 14
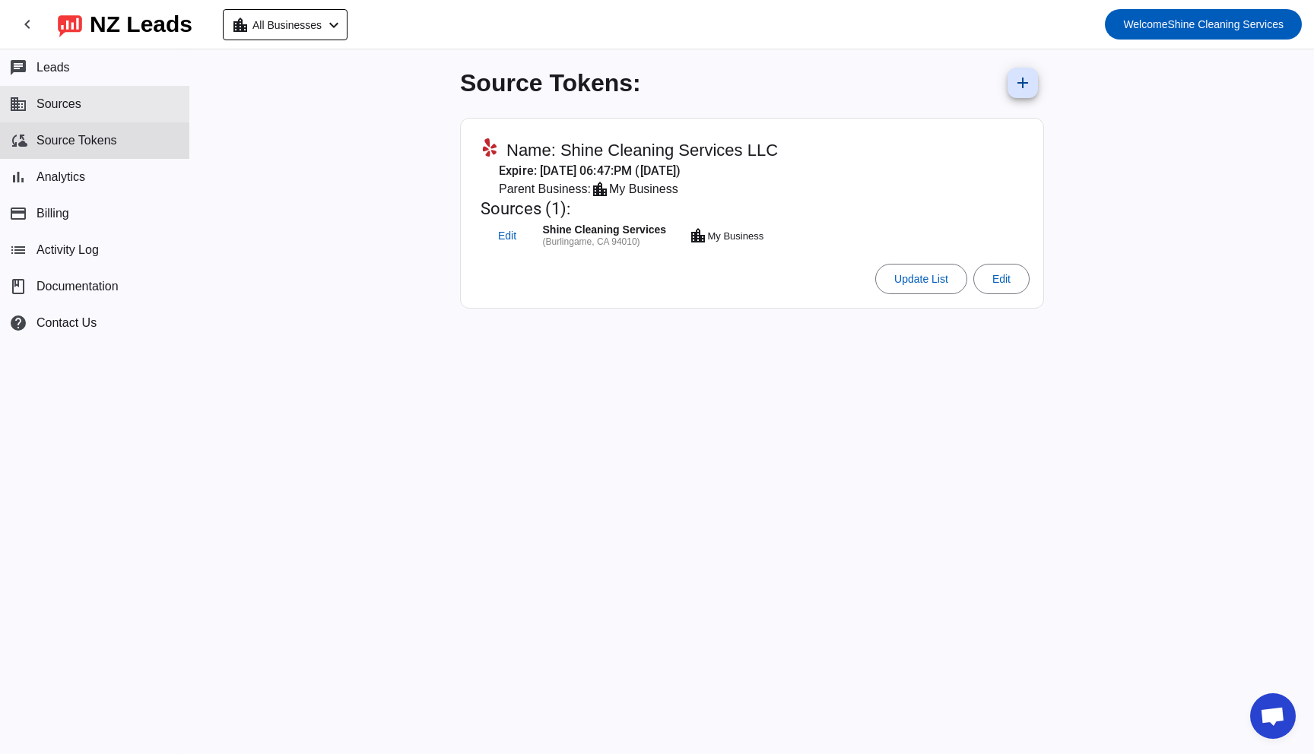
click at [62, 116] on button "business Sources" at bounding box center [94, 104] width 189 height 36
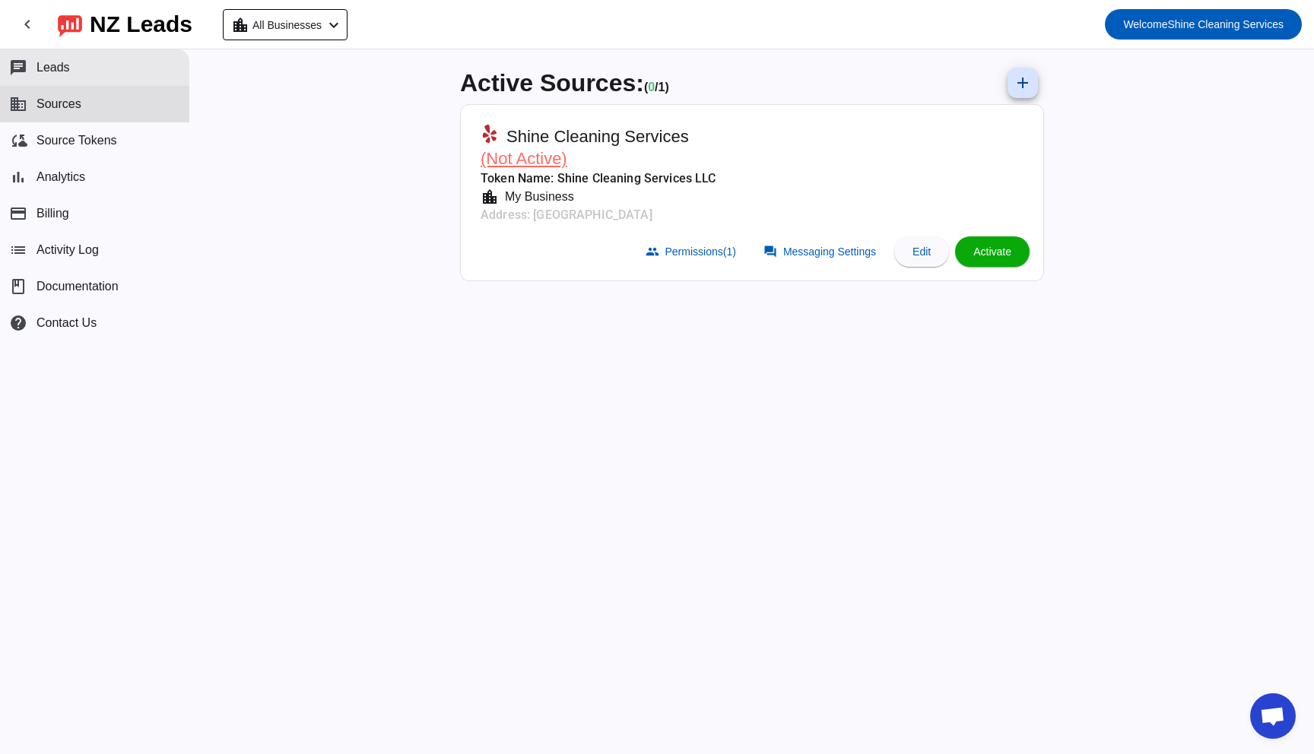
click at [74, 71] on button "chat Leads" at bounding box center [94, 67] width 189 height 36
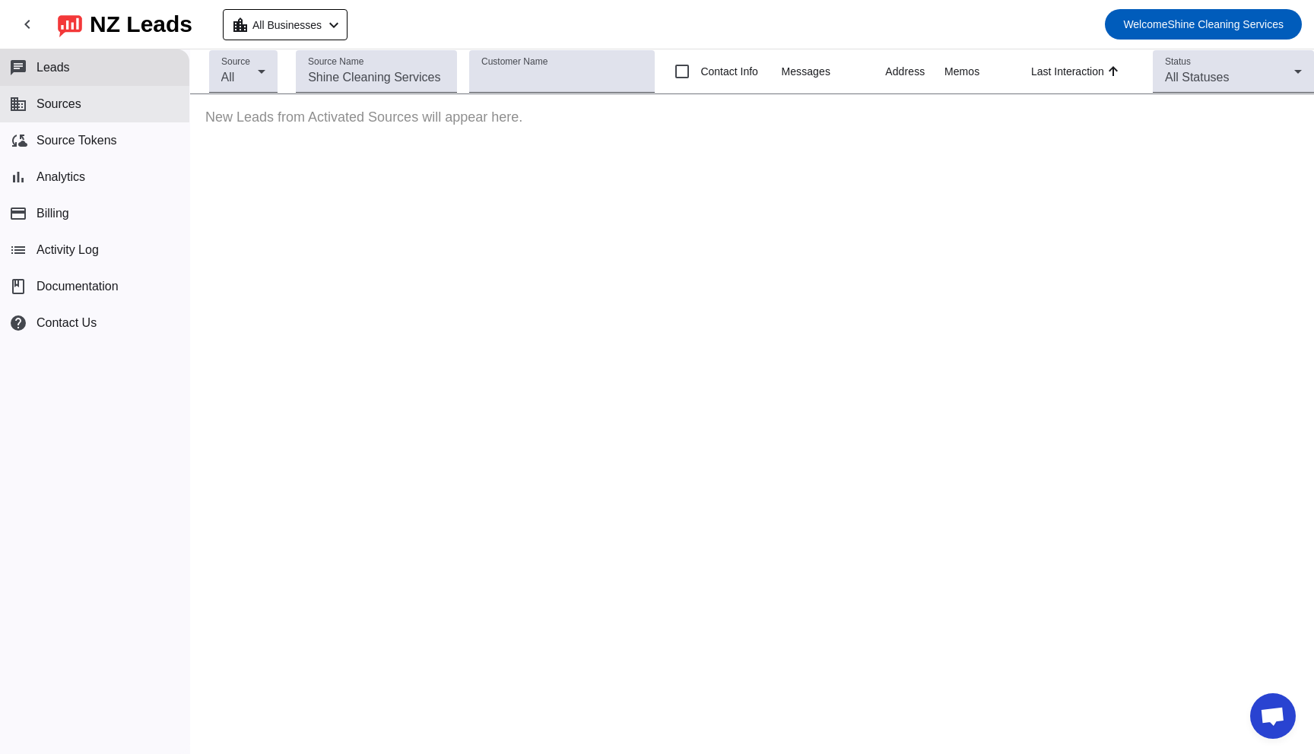
click at [74, 100] on span "Sources" at bounding box center [58, 104] width 45 height 14
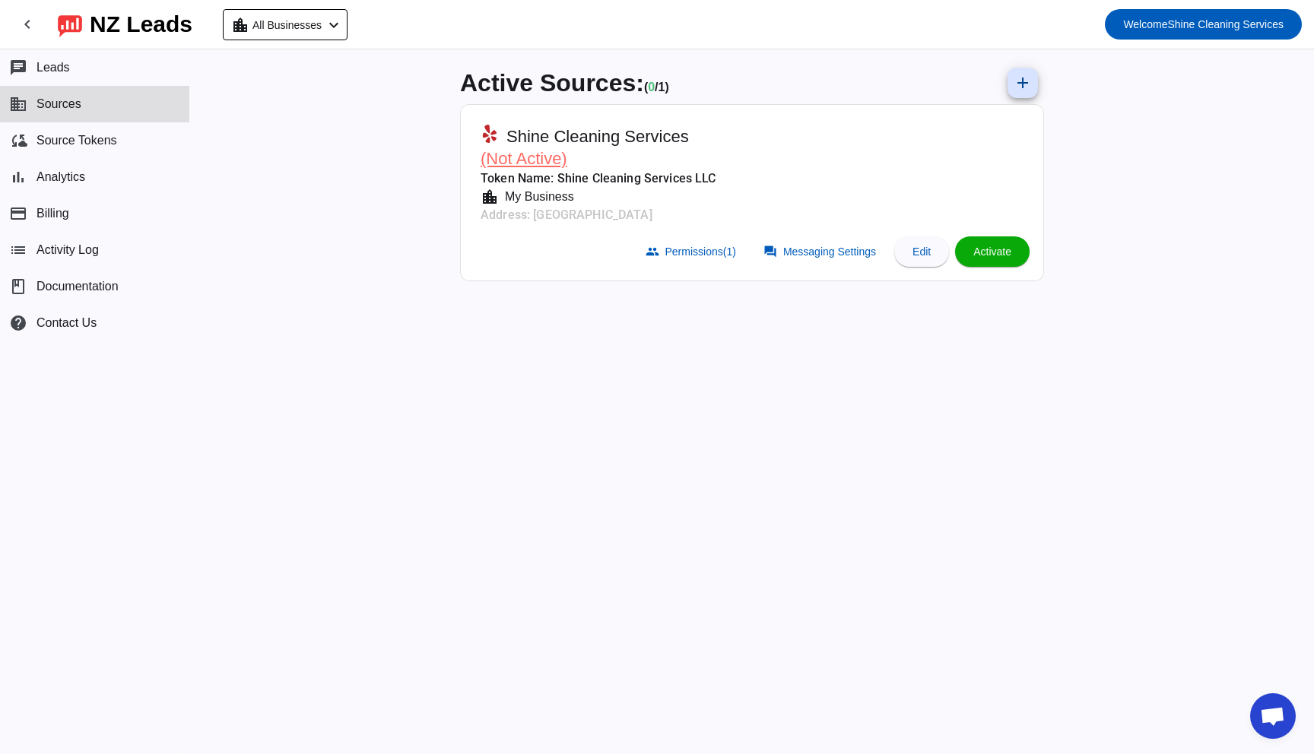
click at [532, 163] on span "(Not Active)" at bounding box center [524, 158] width 87 height 19
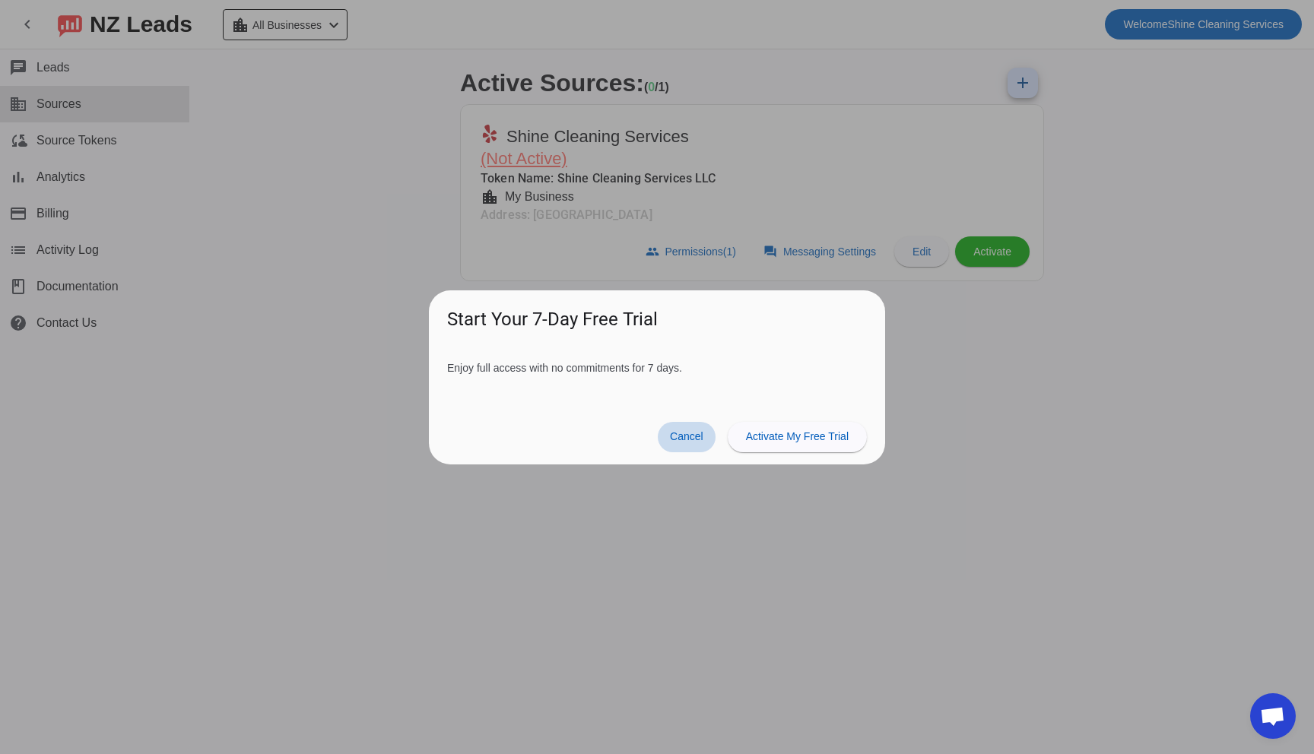
click at [672, 438] on span "Cancel" at bounding box center [686, 436] width 33 height 12
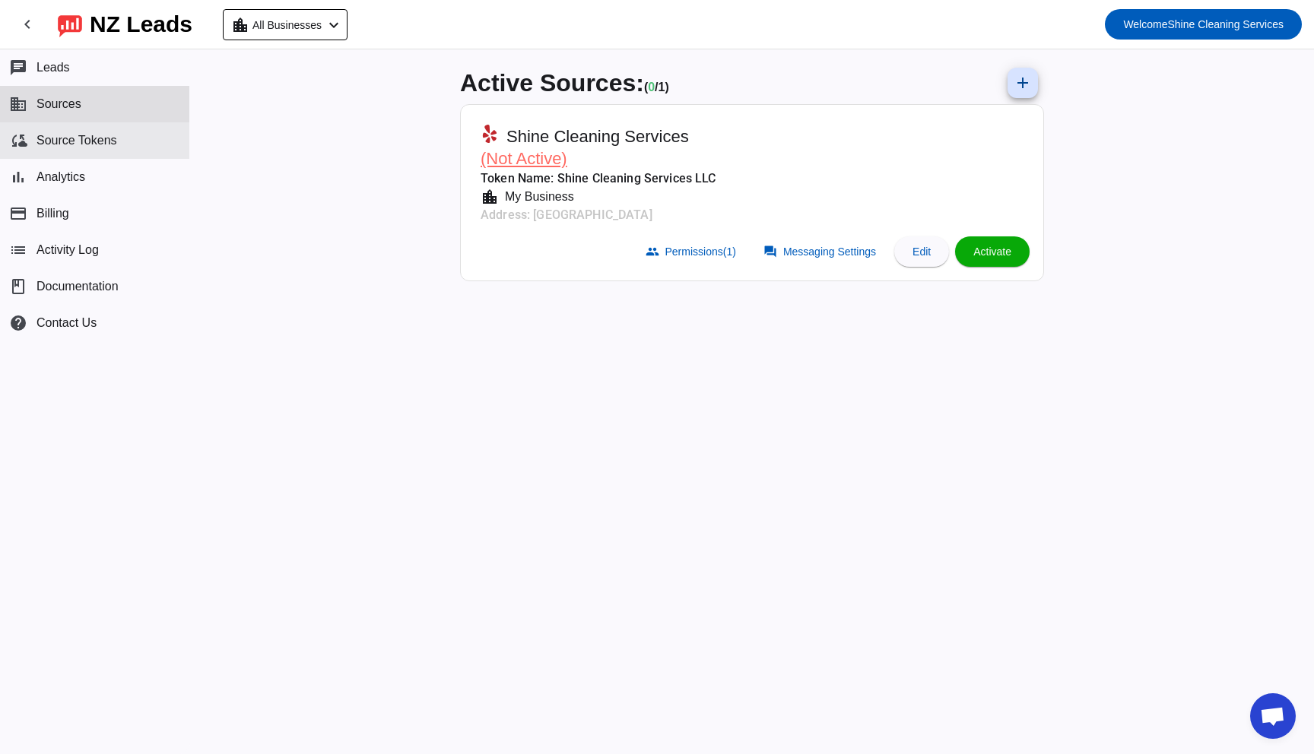
click at [78, 138] on span "Source Tokens" at bounding box center [76, 141] width 81 height 14
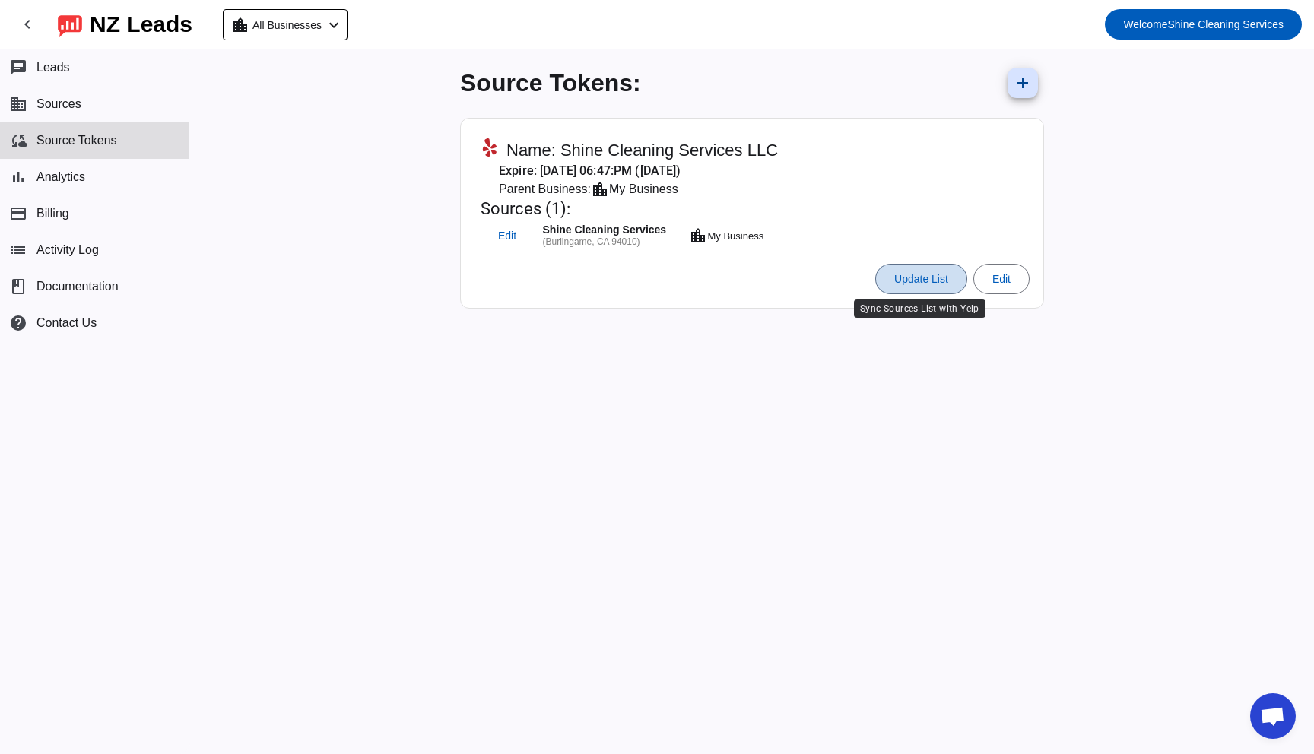
click at [908, 288] on span at bounding box center [921, 279] width 90 height 36
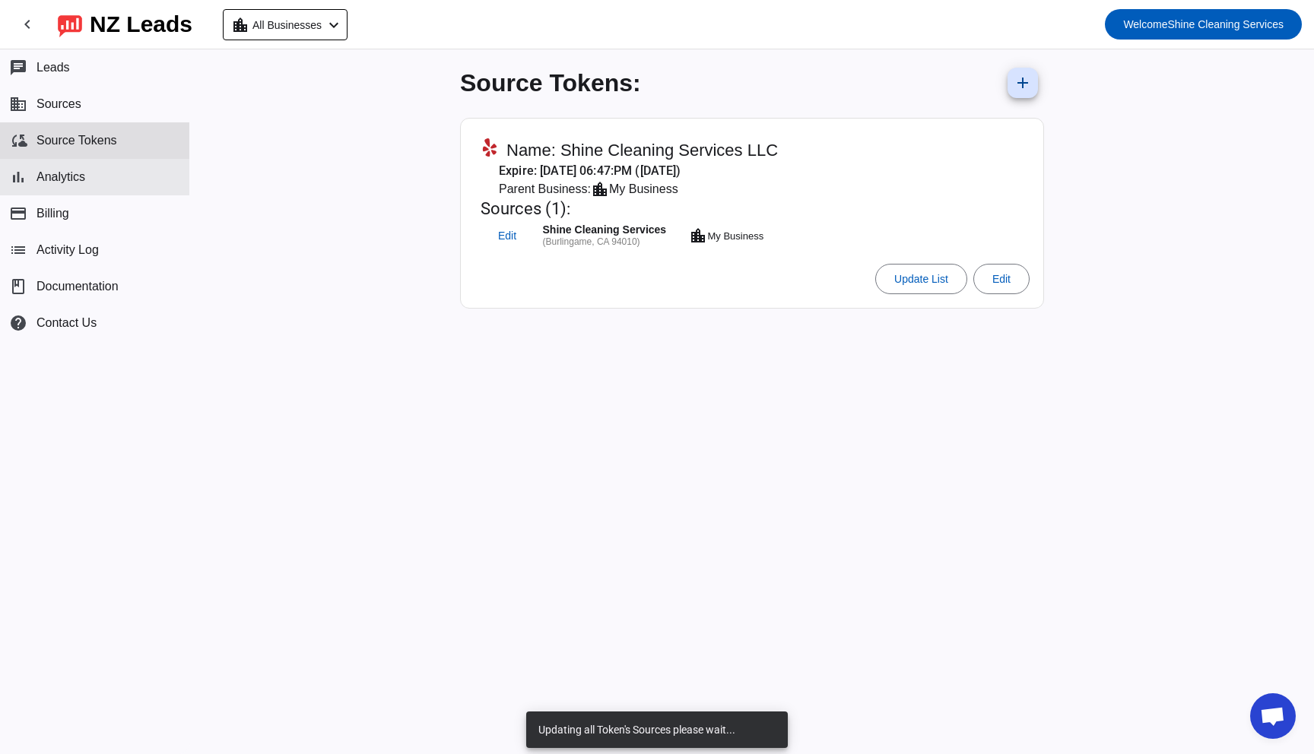
click at [113, 189] on button "bar_chart Analytics" at bounding box center [94, 177] width 189 height 36
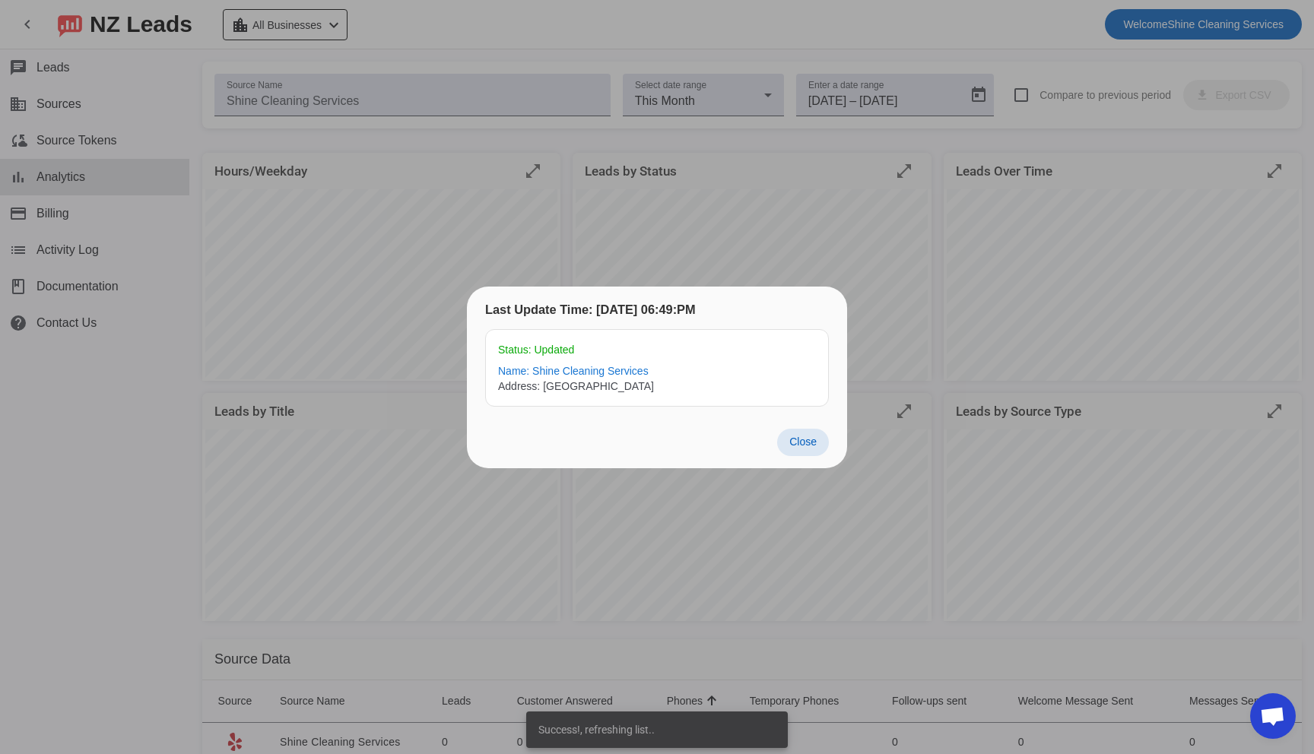
click at [812, 443] on span "Close" at bounding box center [802, 442] width 27 height 12
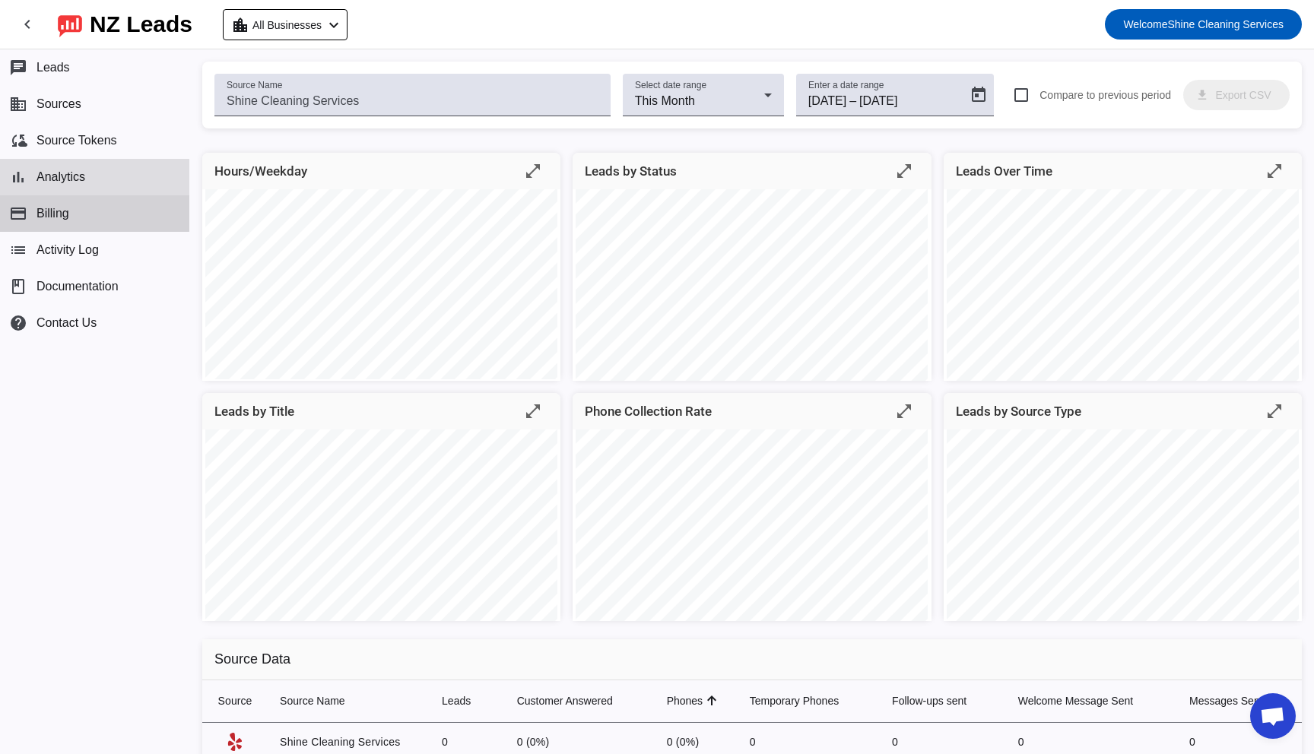
click at [78, 208] on button "payment Billing" at bounding box center [94, 213] width 189 height 36
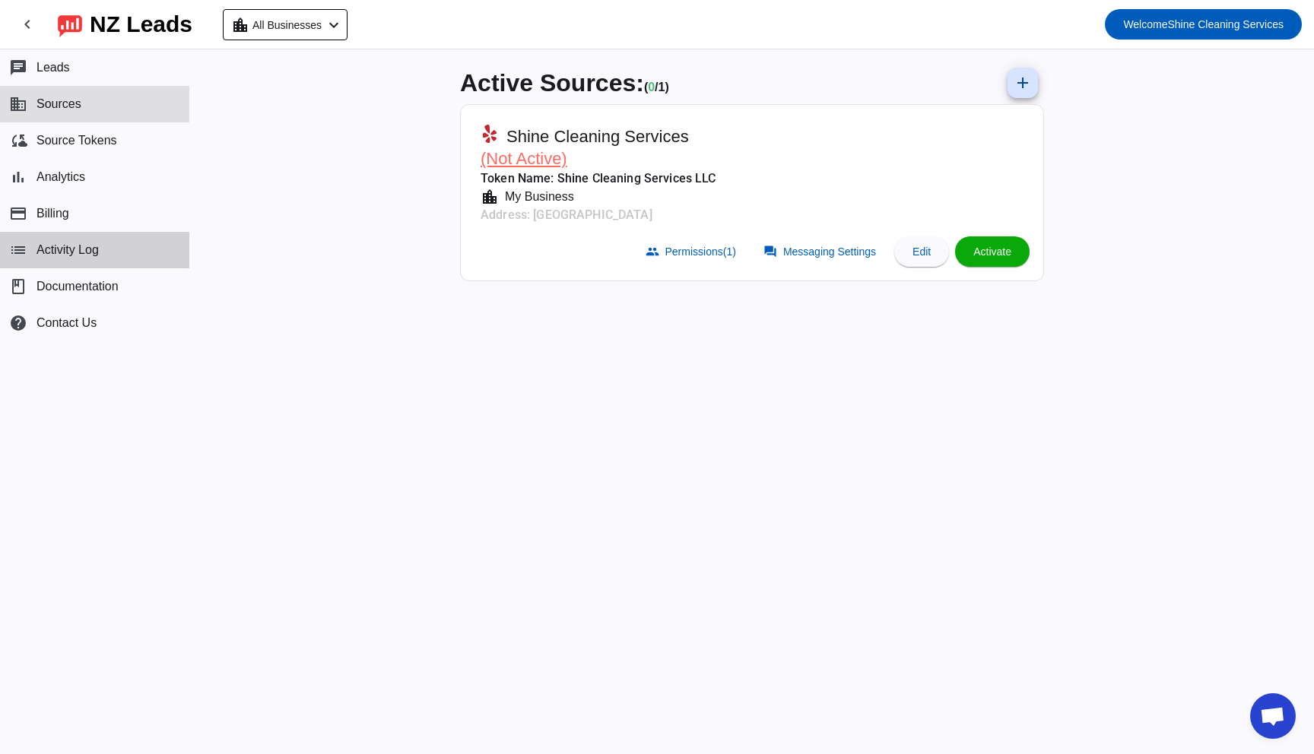
click at [106, 252] on button "list Activity Log" at bounding box center [94, 250] width 189 height 36
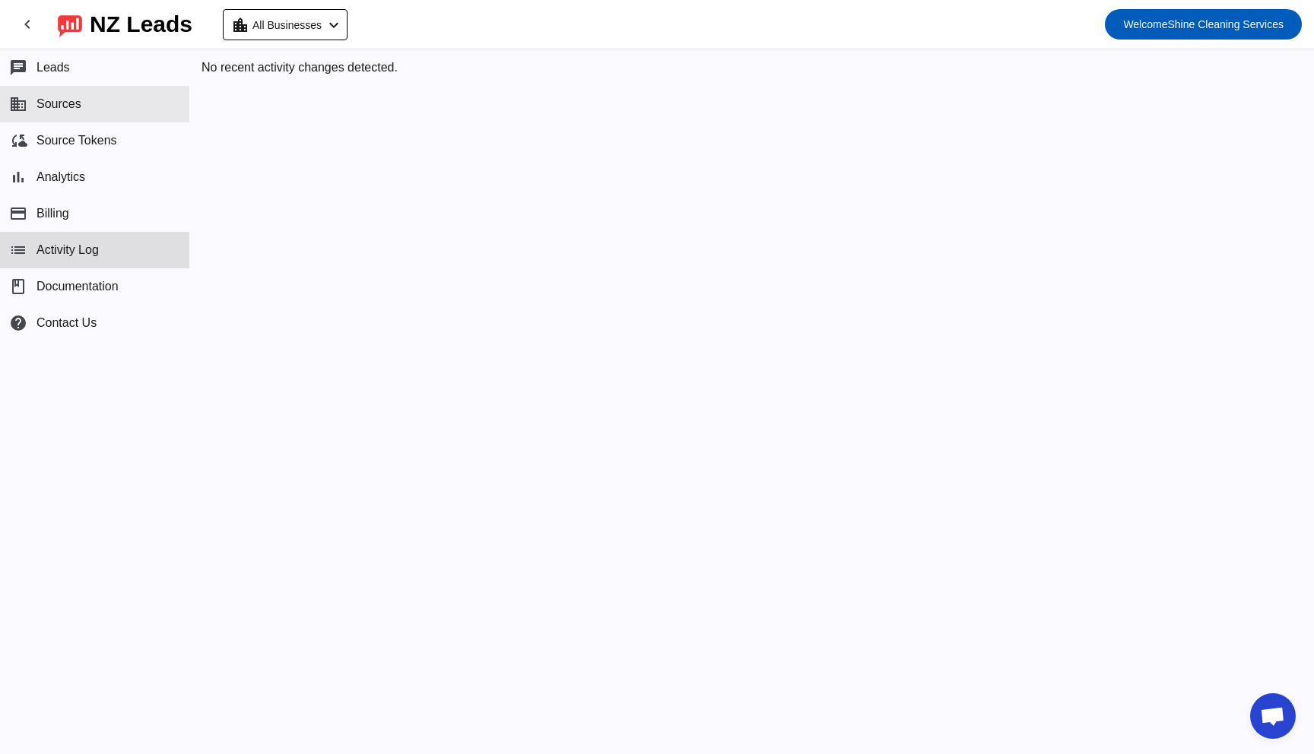
click at [109, 100] on button "business Sources" at bounding box center [94, 104] width 189 height 36
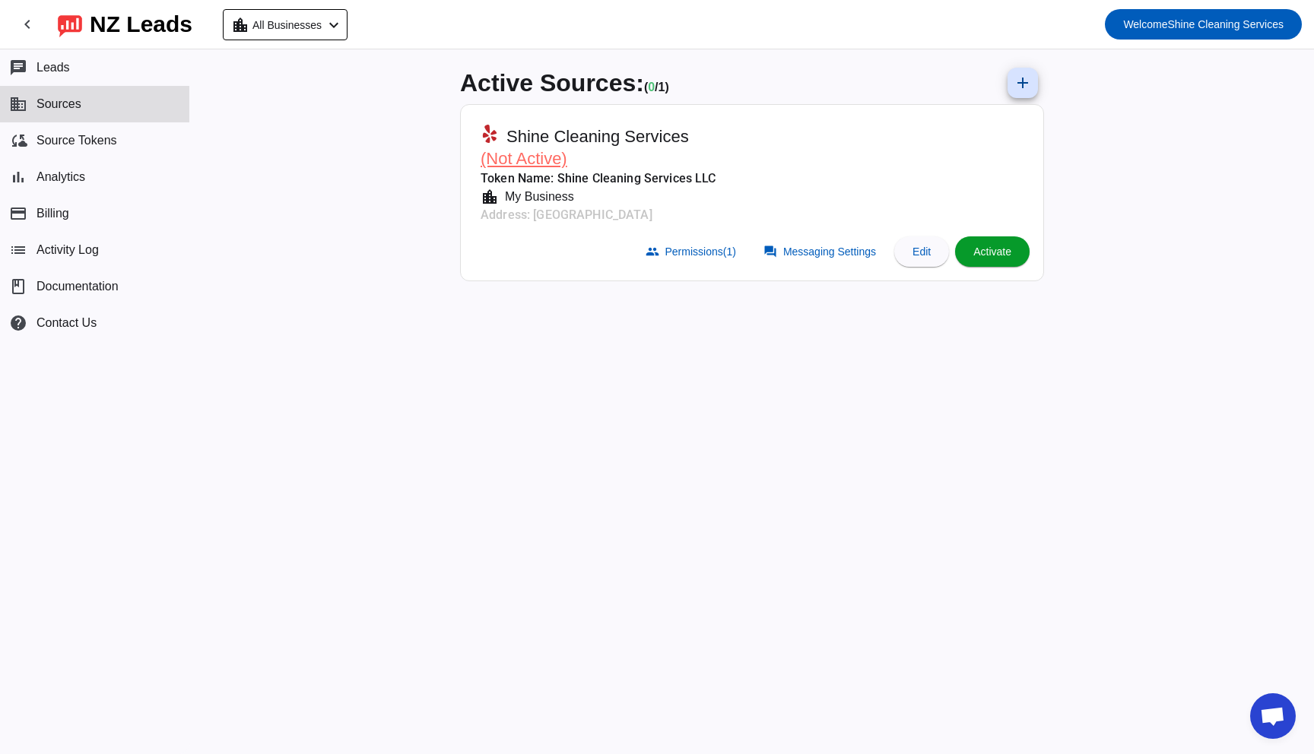
click at [960, 252] on span at bounding box center [992, 251] width 75 height 36
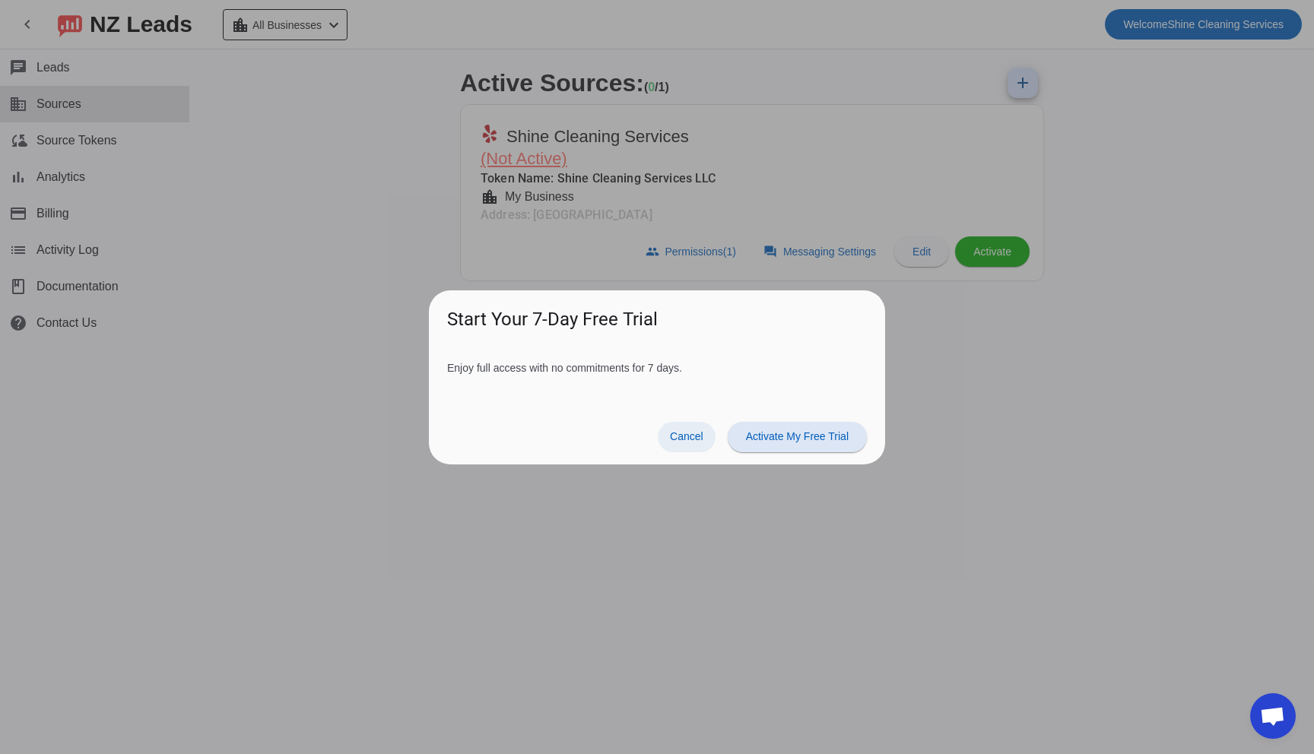
click at [675, 431] on span "Cancel" at bounding box center [686, 436] width 33 height 12
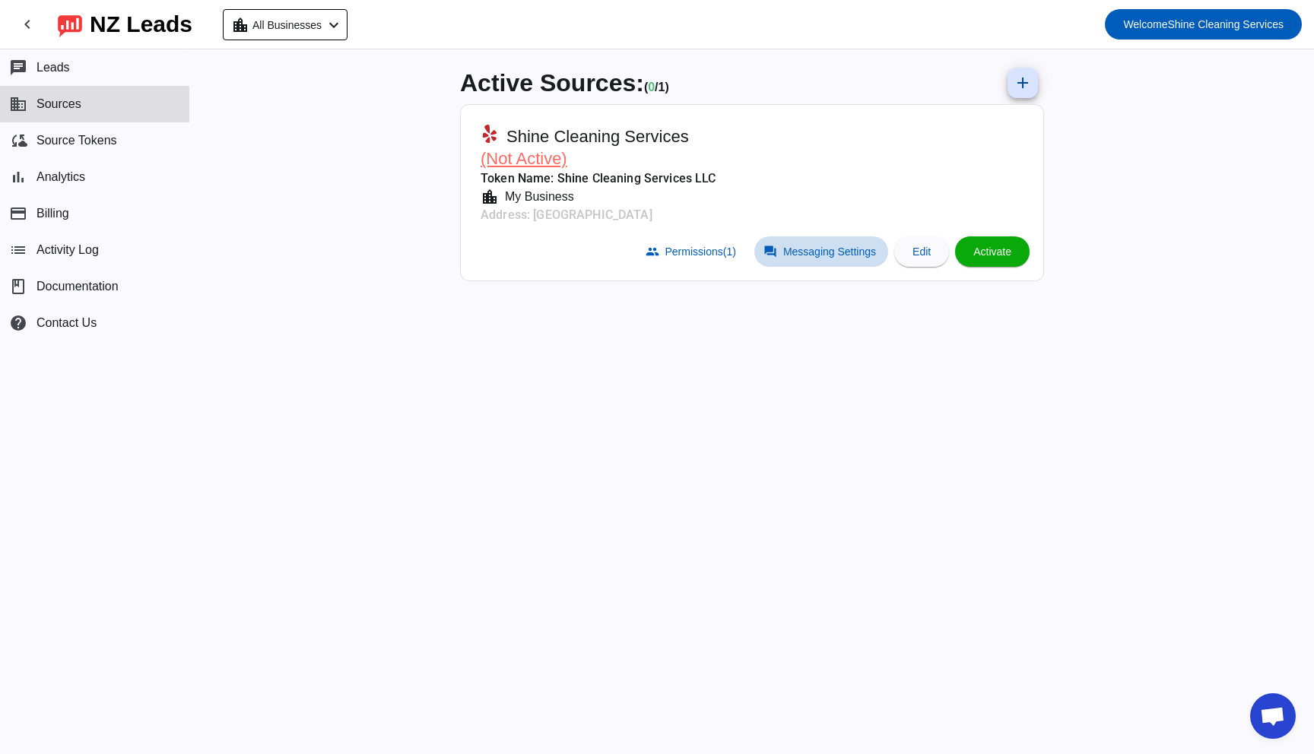
click at [778, 255] on span at bounding box center [821, 251] width 134 height 30
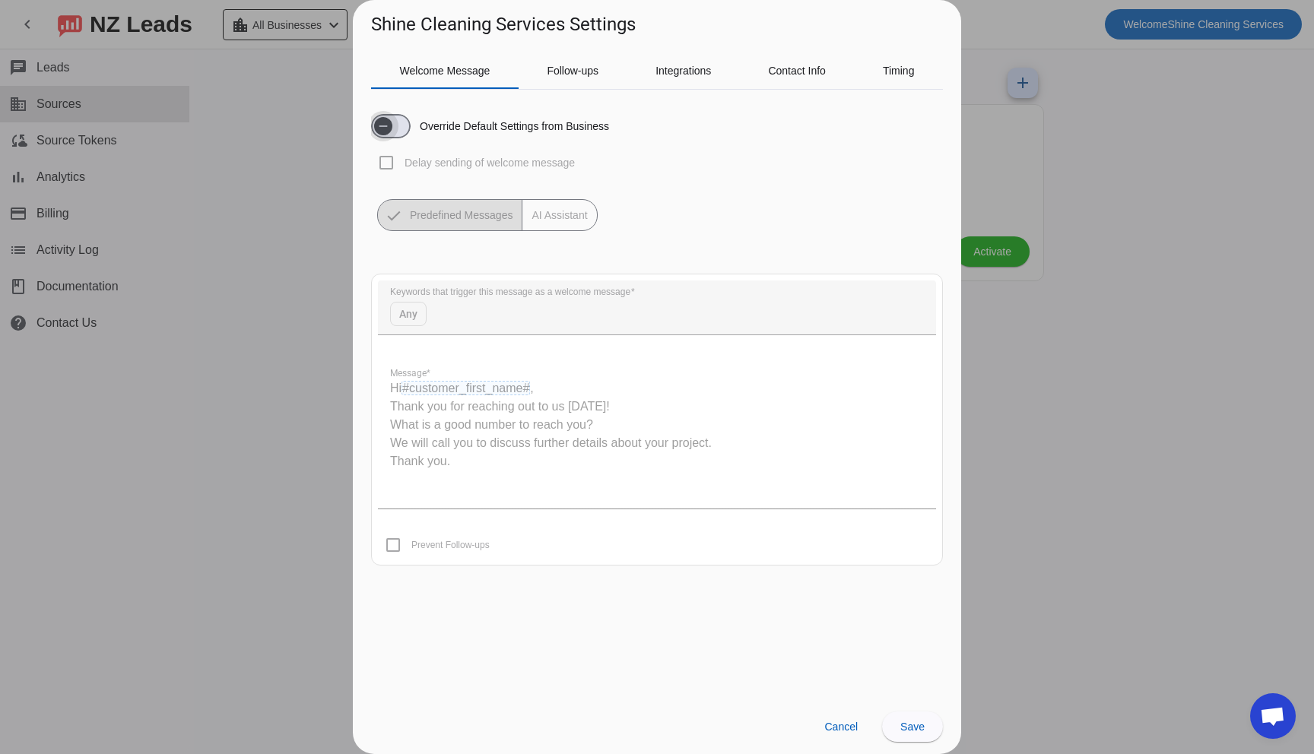
click at [389, 130] on icon "button" at bounding box center [383, 126] width 12 height 12
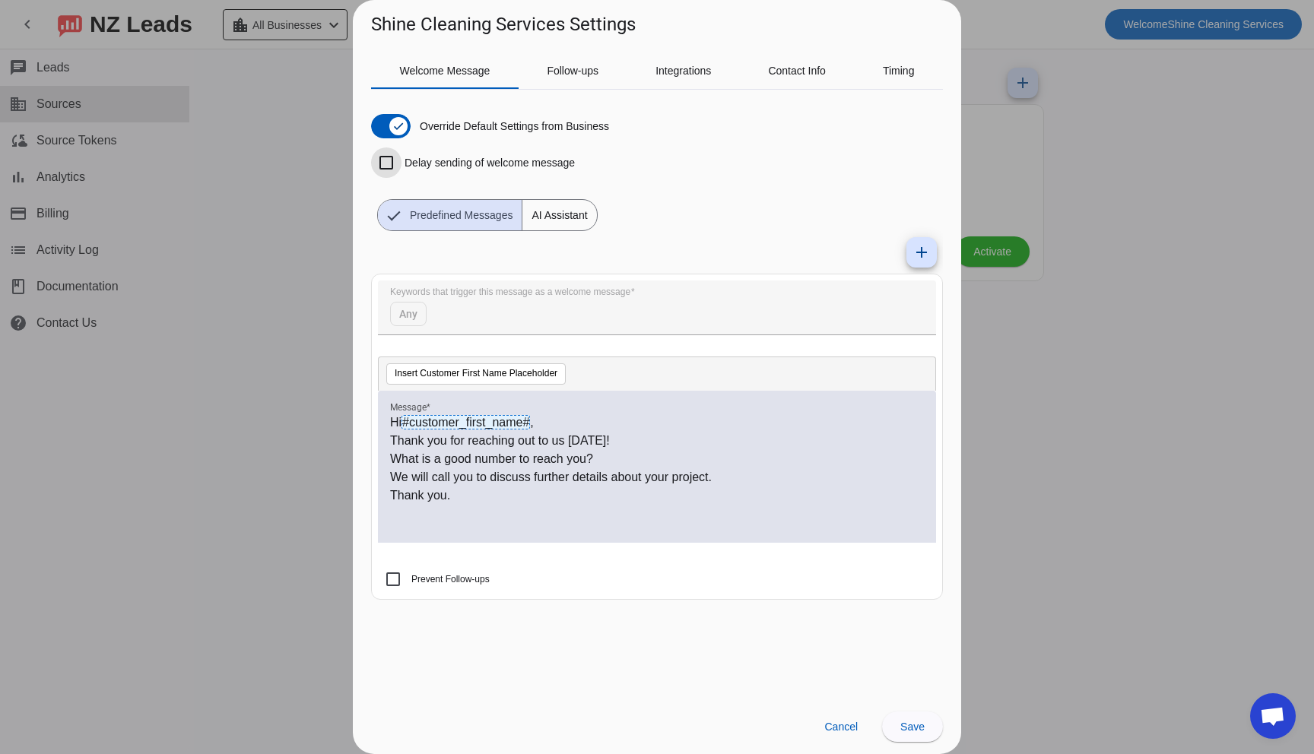
click at [383, 161] on input "Delay sending of welcome message" at bounding box center [386, 163] width 30 height 30
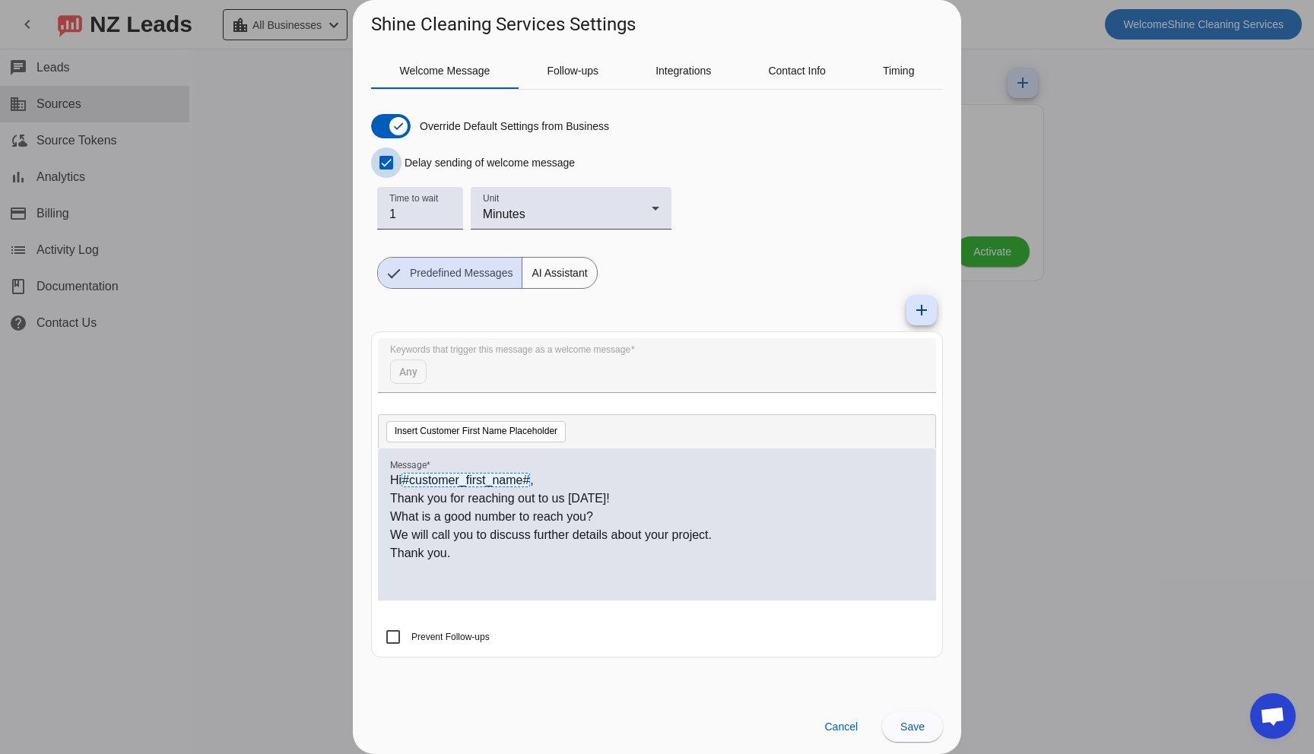
click at [383, 161] on input "Delay sending of welcome message" at bounding box center [386, 163] width 30 height 30
checkbox input "false"
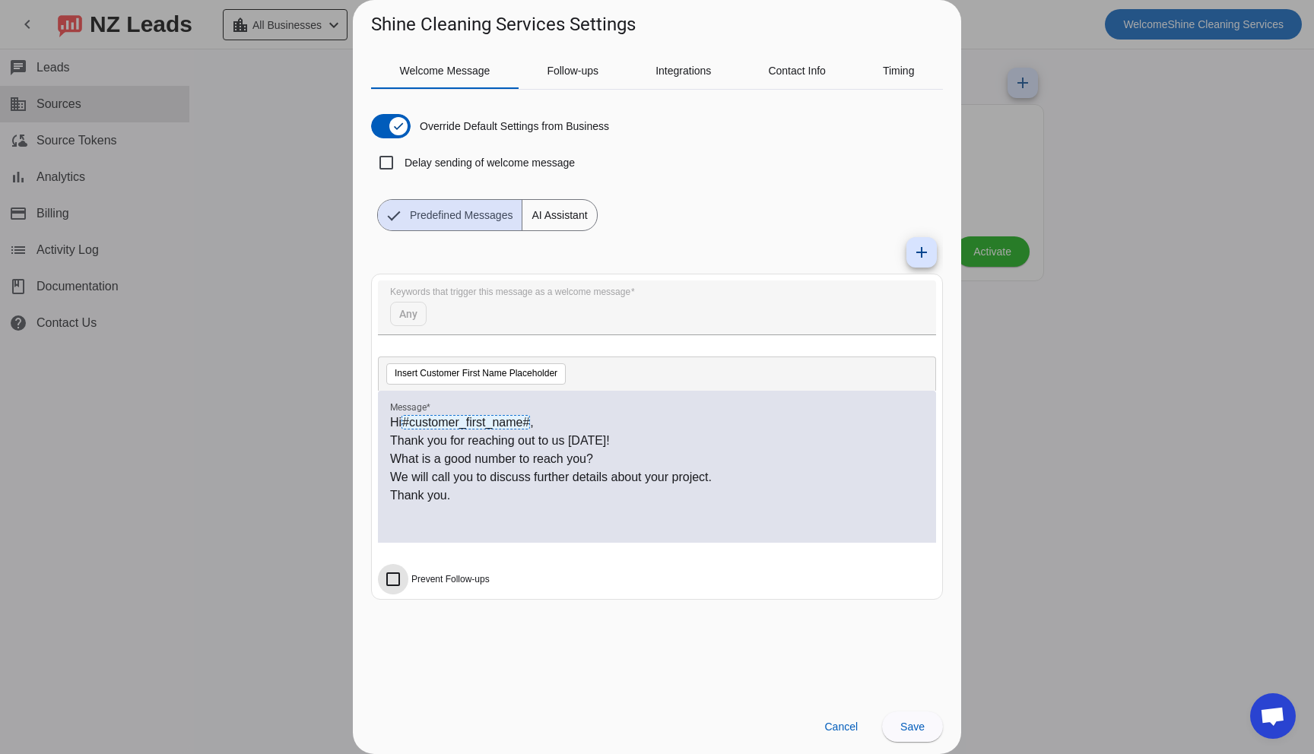
click at [390, 575] on input "Prevent Follow-ups" at bounding box center [393, 579] width 30 height 30
click at [396, 578] on input "Prevent Follow-ups" at bounding box center [393, 579] width 30 height 30
checkbox input "false"
click at [550, 65] on span "Follow-ups" at bounding box center [573, 70] width 52 height 11
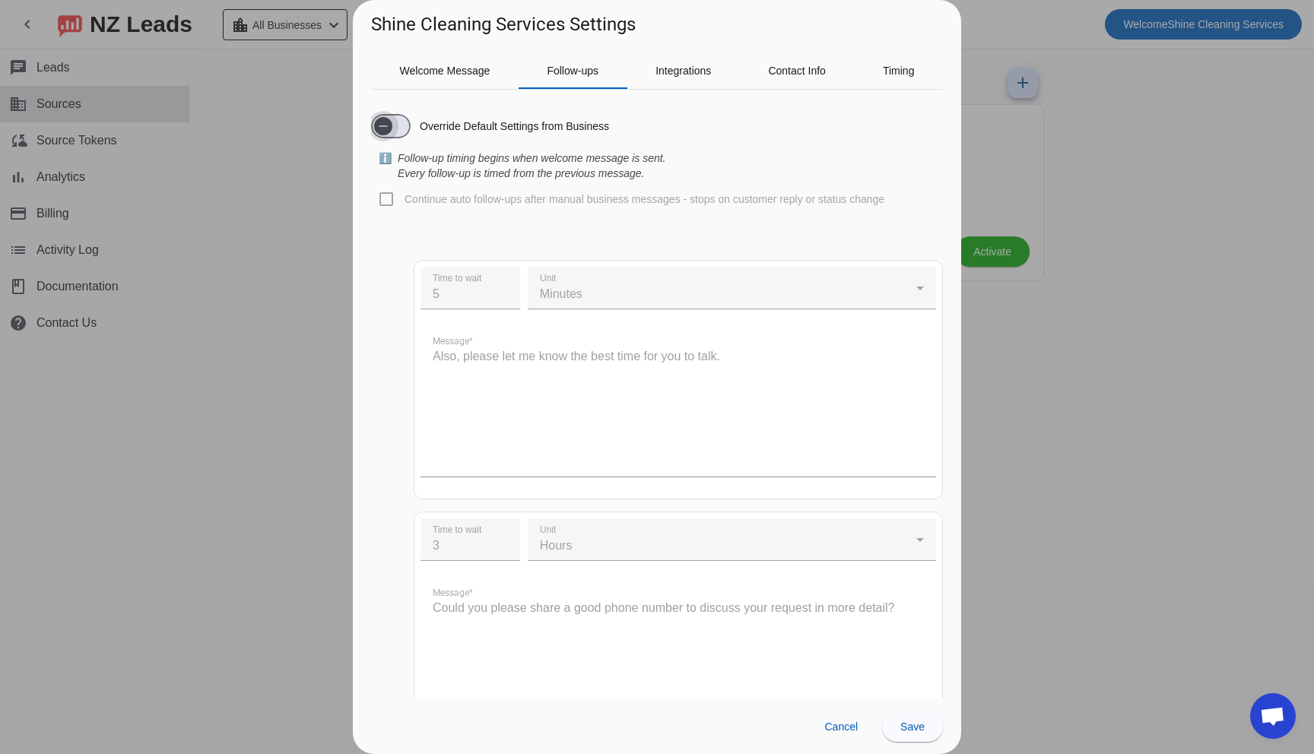
click at [389, 125] on icon "button" at bounding box center [383, 126] width 12 height 12
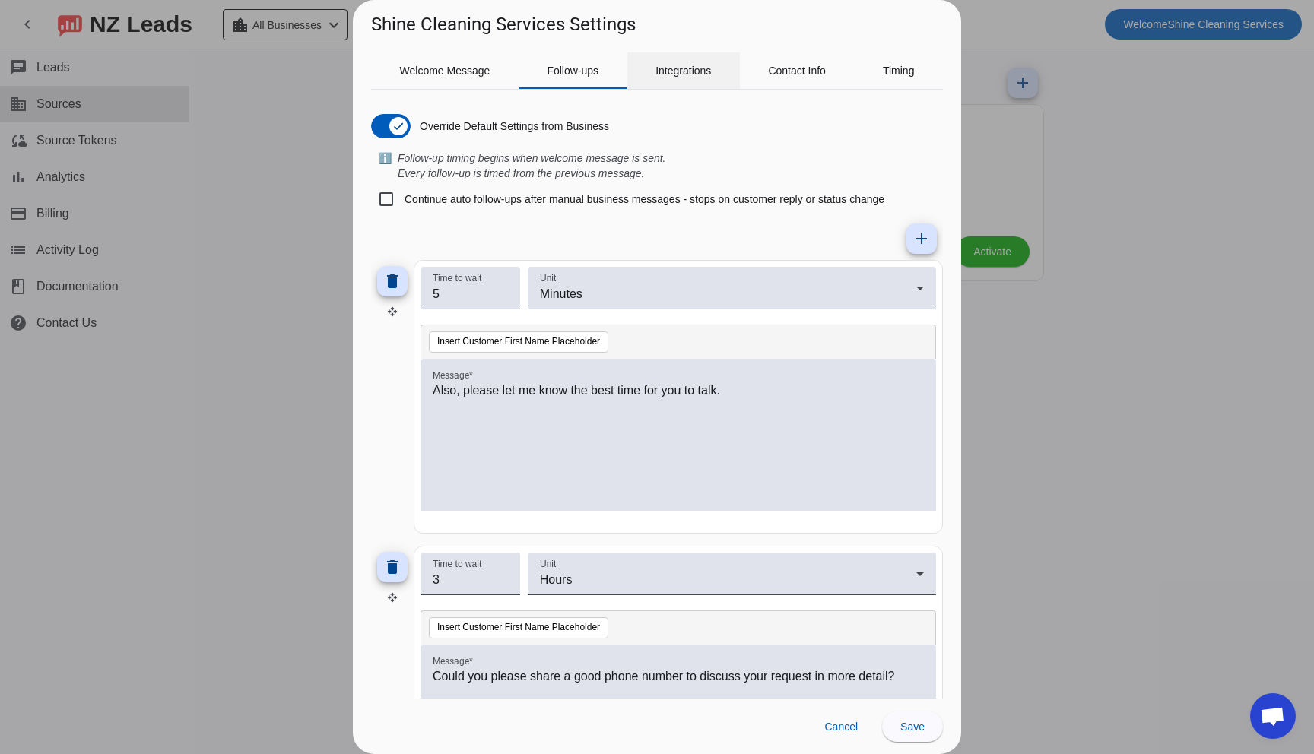
click at [664, 71] on span "Integrations" at bounding box center [683, 70] width 56 height 11
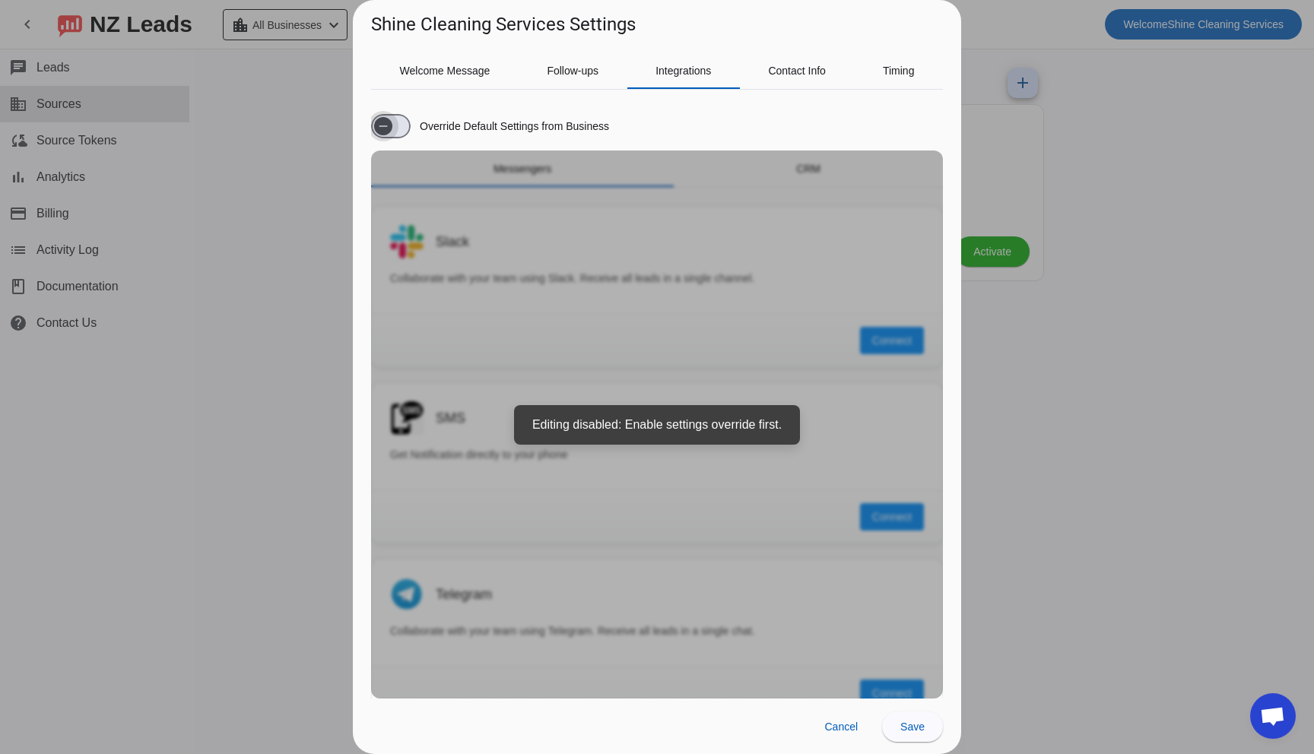
click at [392, 124] on span "button" at bounding box center [383, 126] width 18 height 18
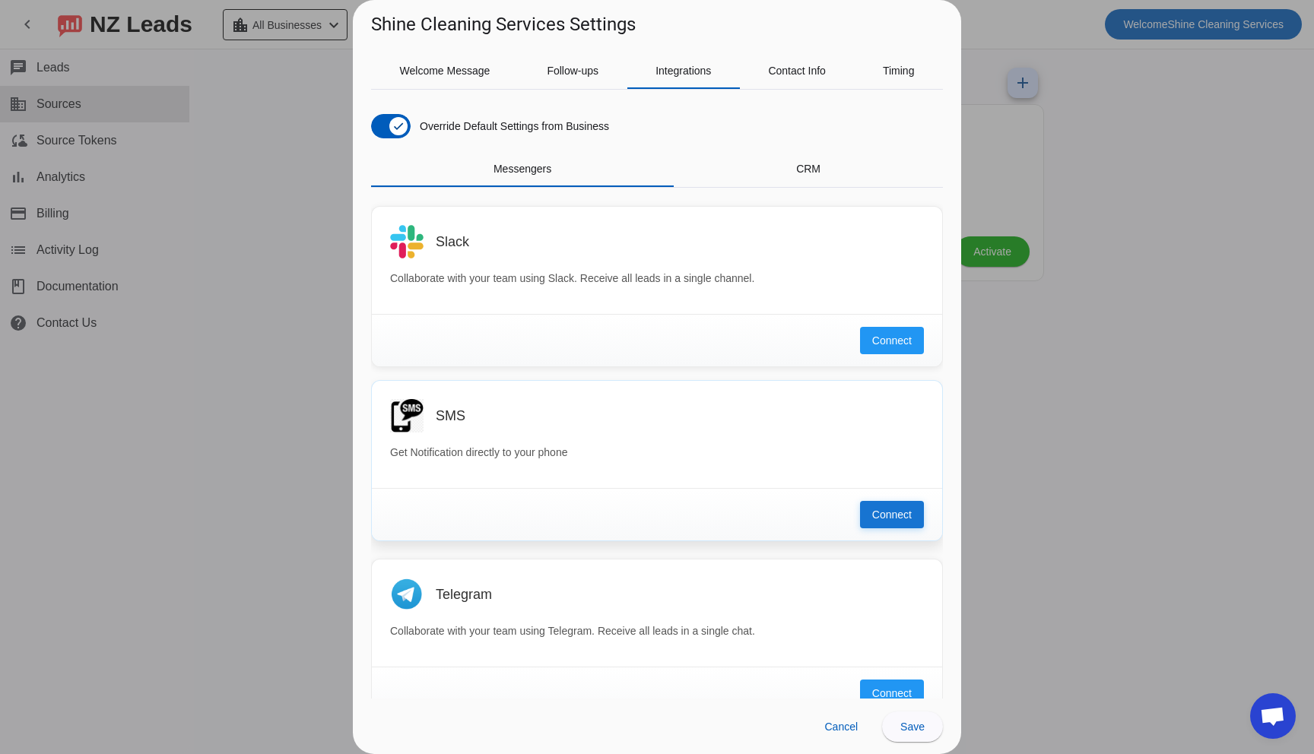
click at [906, 521] on span "Connect" at bounding box center [892, 514] width 40 height 15
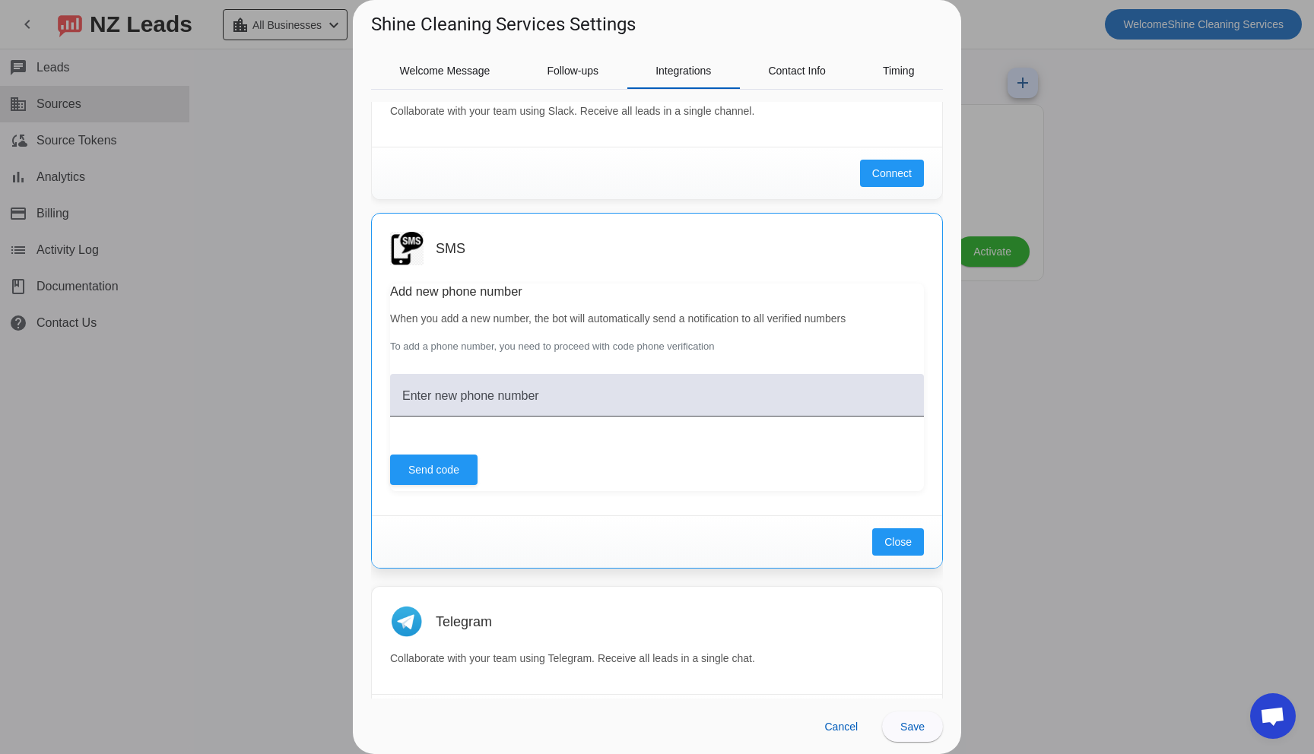
scroll to position [398, 0]
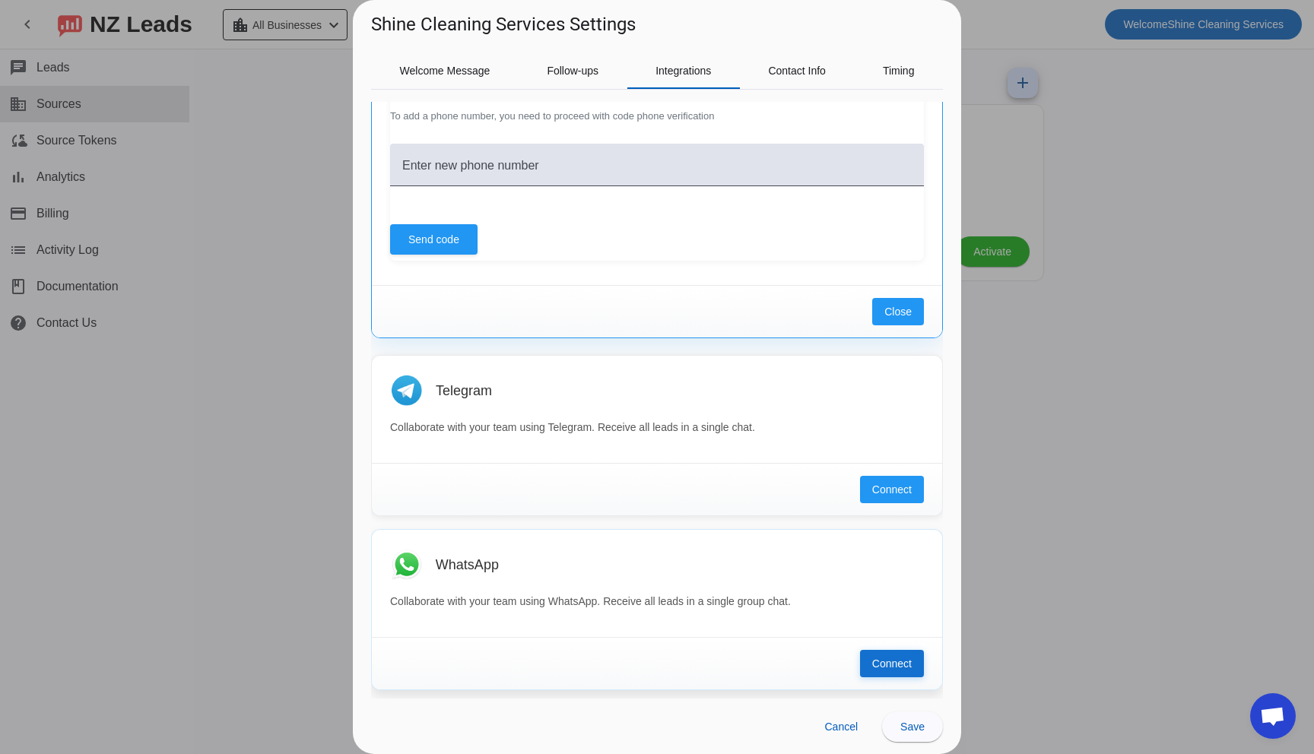
click at [879, 657] on span "Connect" at bounding box center [892, 663] width 40 height 15
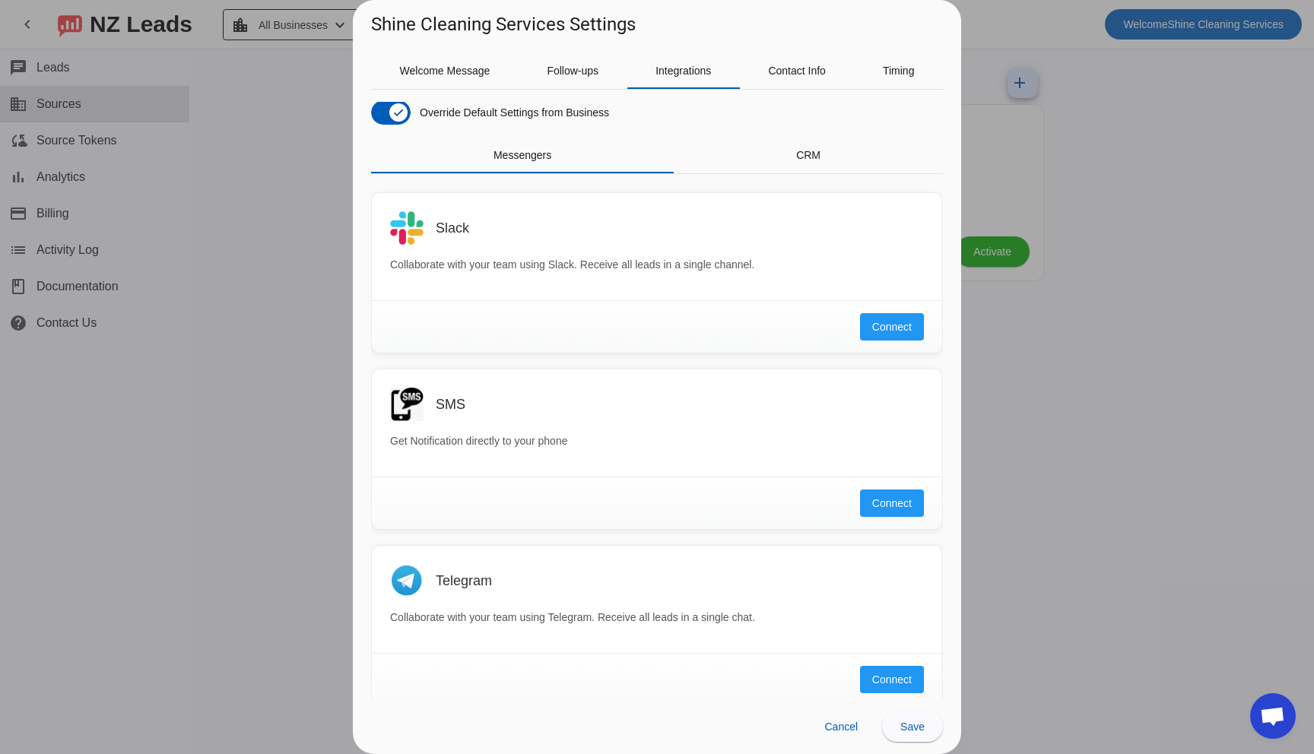
scroll to position [0, 0]
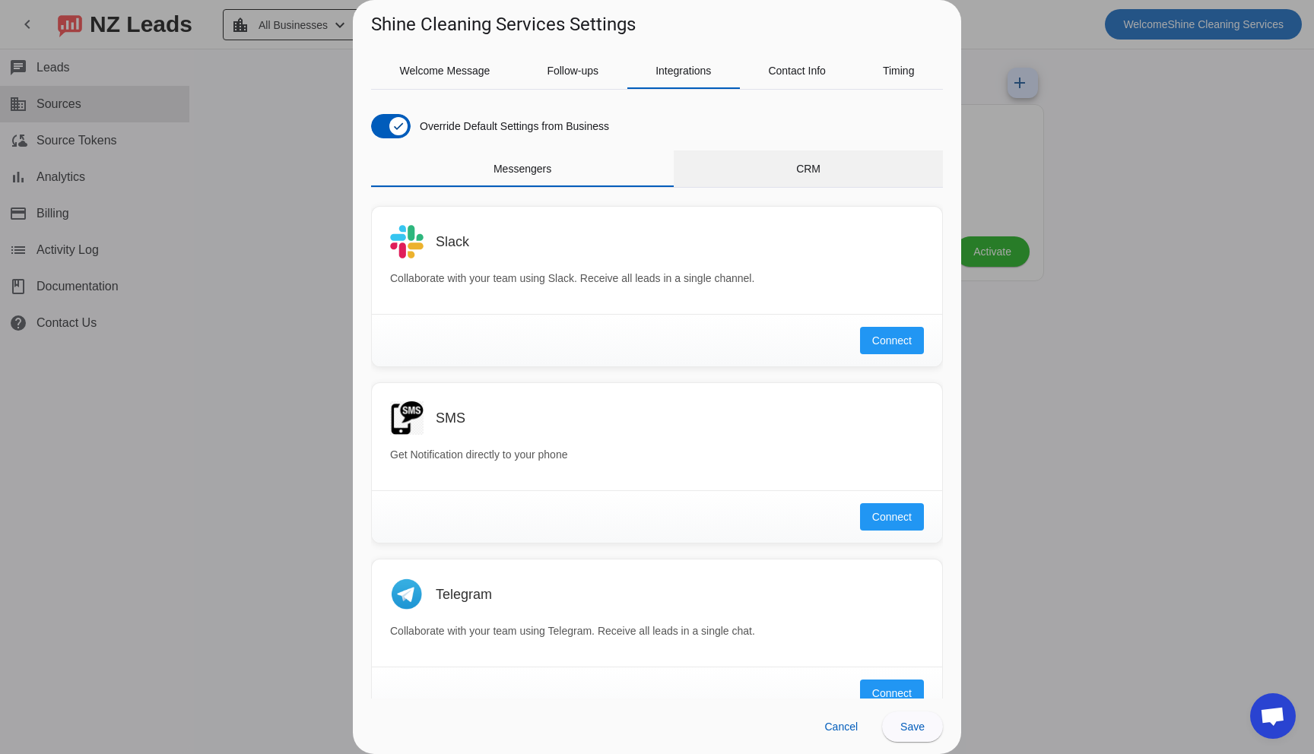
click at [778, 171] on div "CRM" at bounding box center [808, 169] width 269 height 36
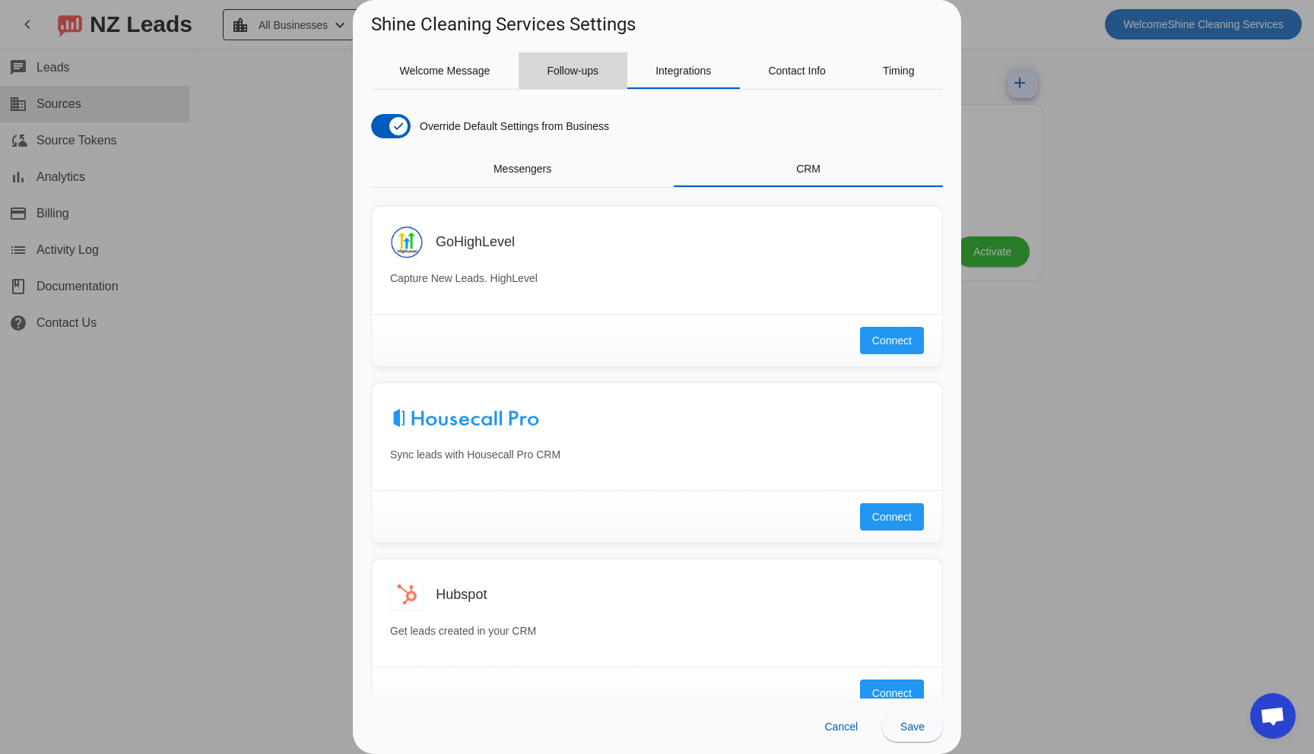
click at [598, 76] on div "Follow-ups" at bounding box center [573, 70] width 109 height 36
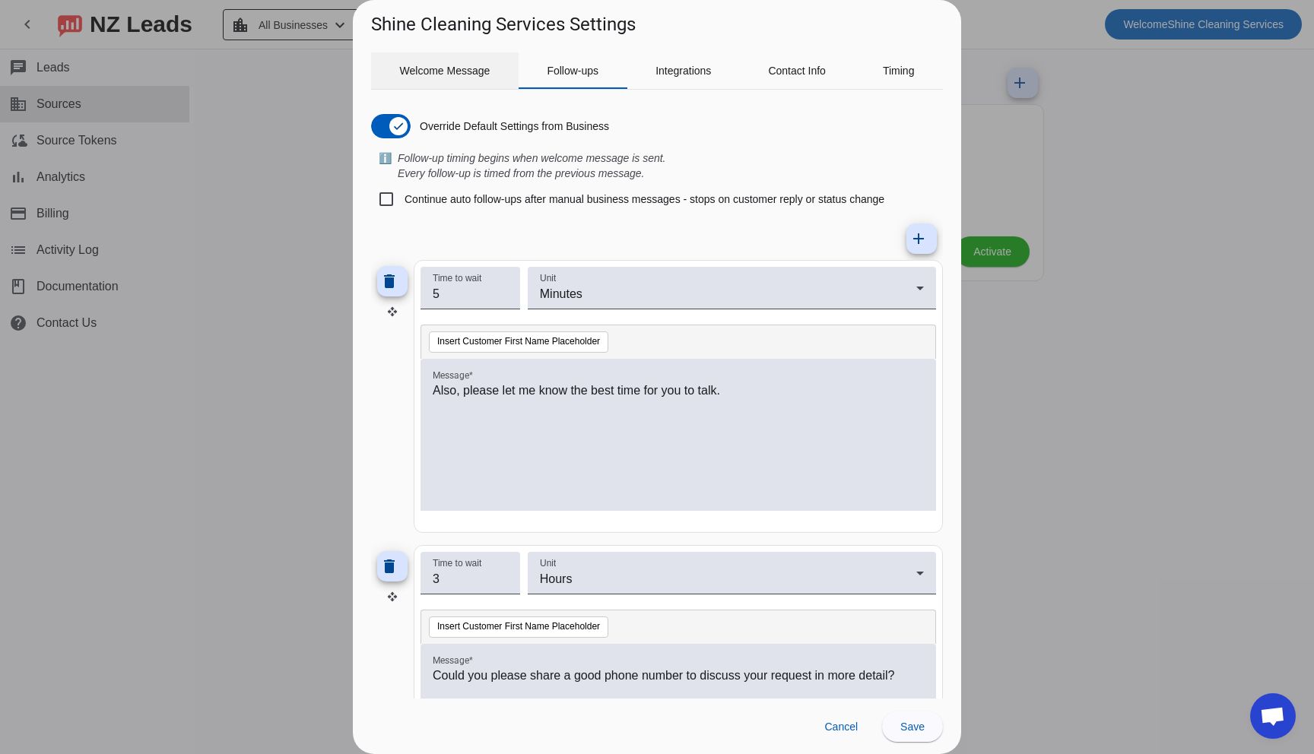
click at [429, 67] on span "Welcome Message" at bounding box center [445, 70] width 90 height 11
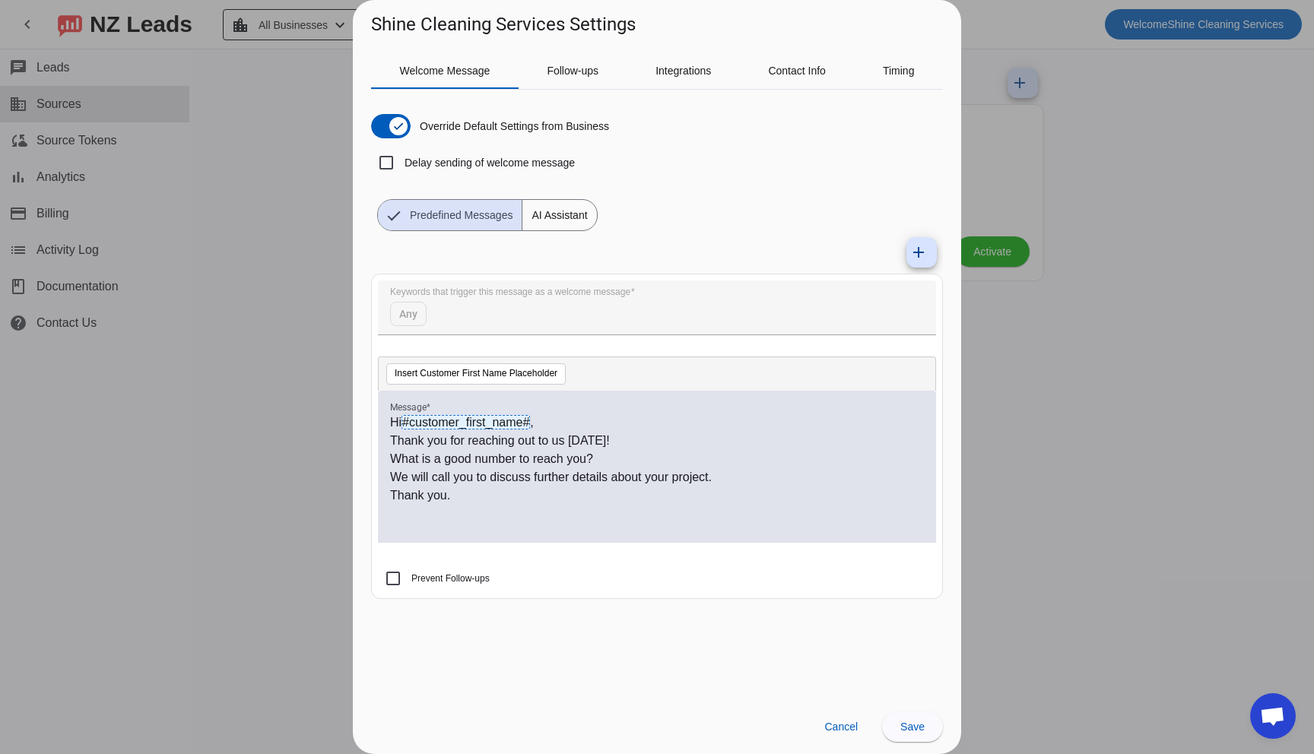
click at [541, 208] on span "AI Assistant" at bounding box center [559, 215] width 74 height 30
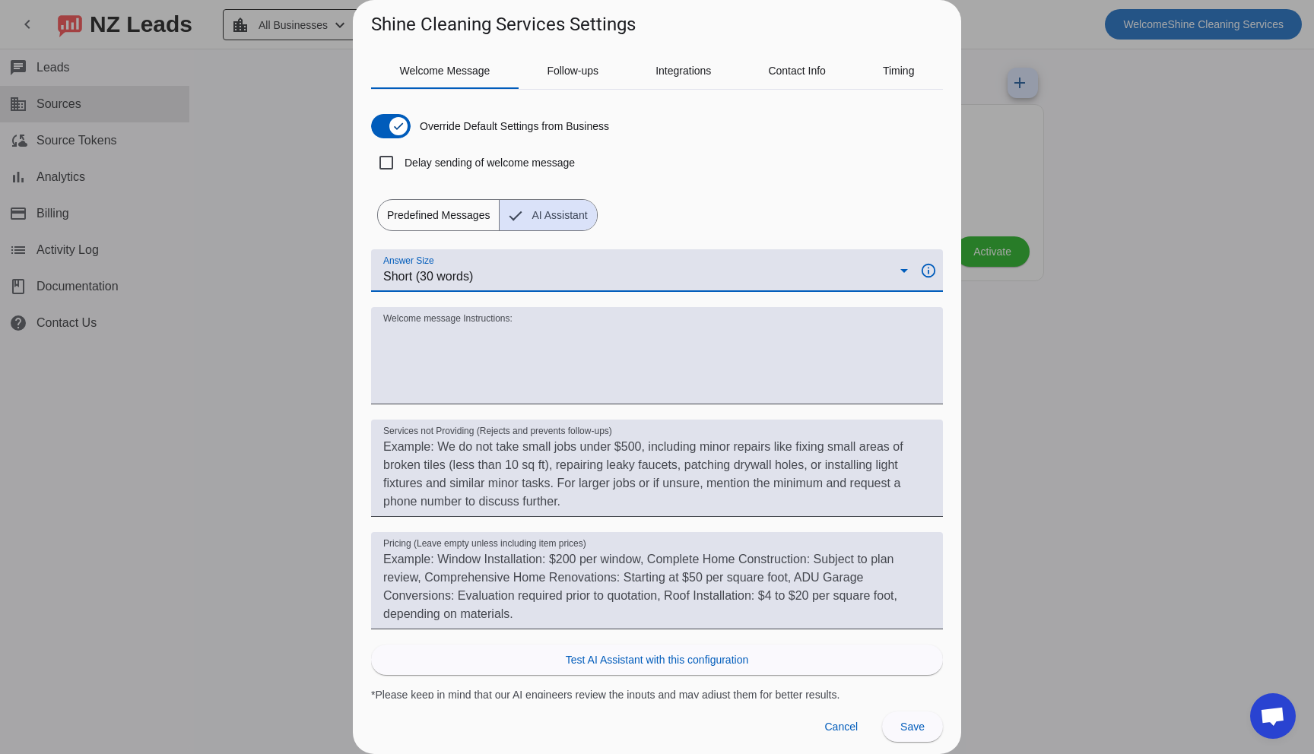
click at [665, 269] on div "Short (30 words)" at bounding box center [641, 277] width 517 height 18
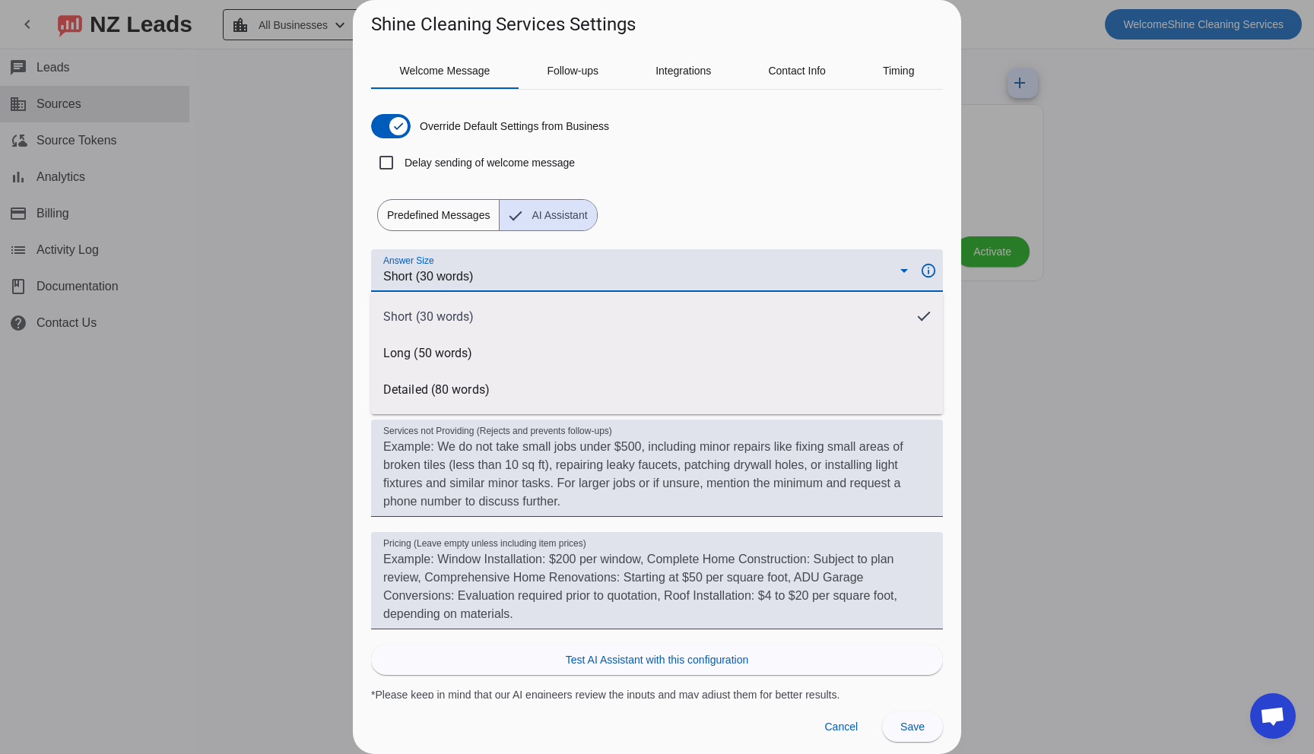
click at [665, 269] on div at bounding box center [657, 377] width 1314 height 754
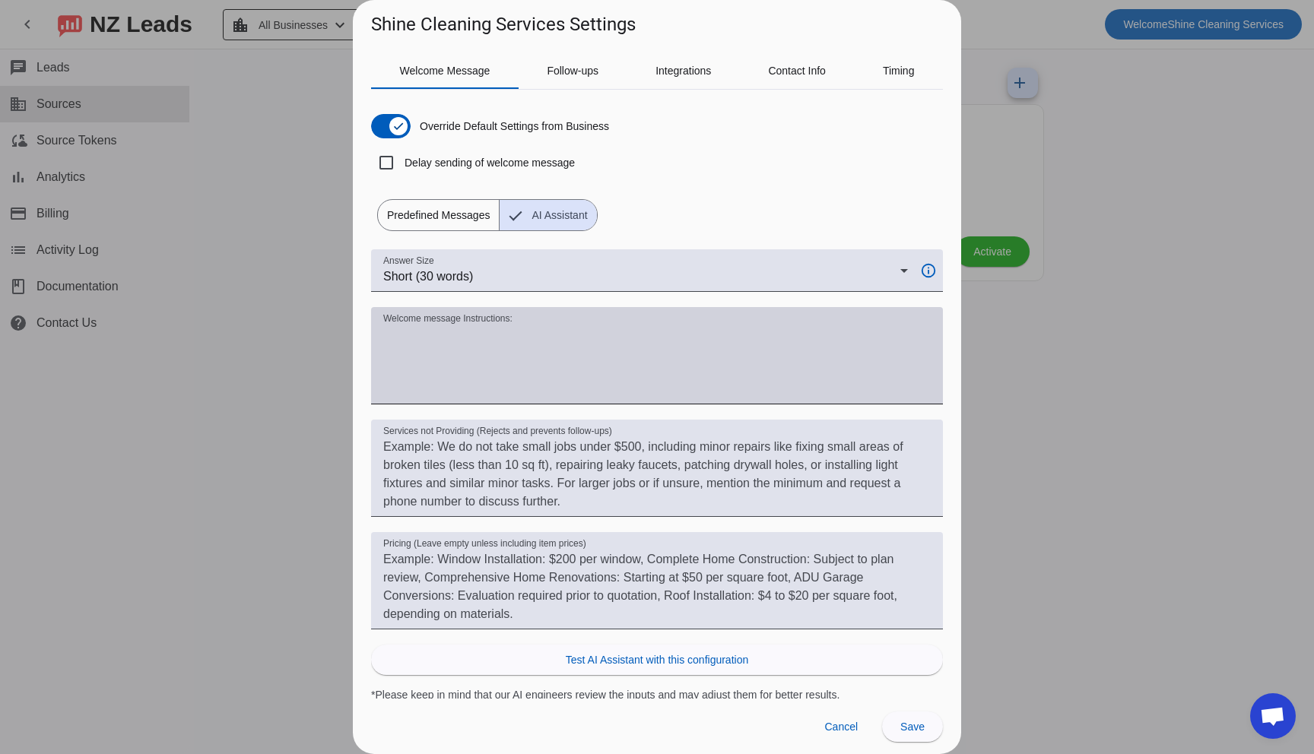
scroll to position [4, 0]
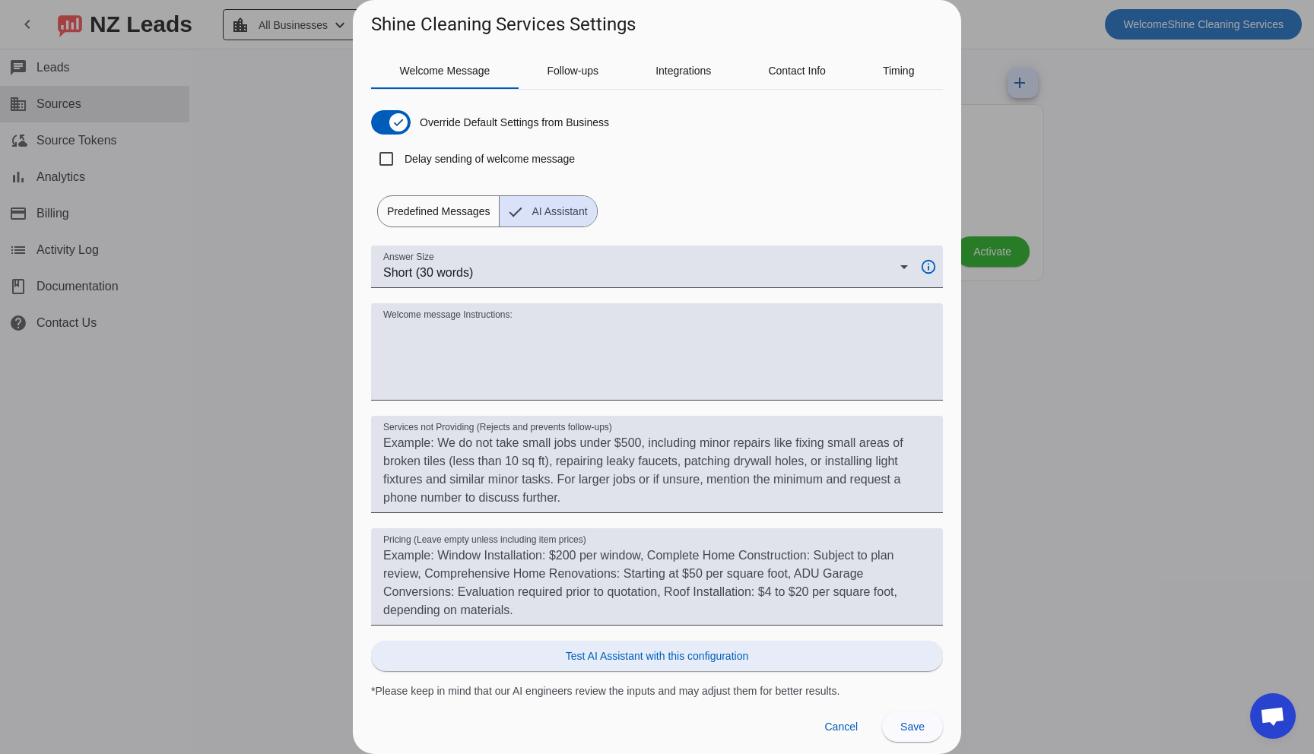
click at [590, 664] on span at bounding box center [657, 656] width 572 height 36
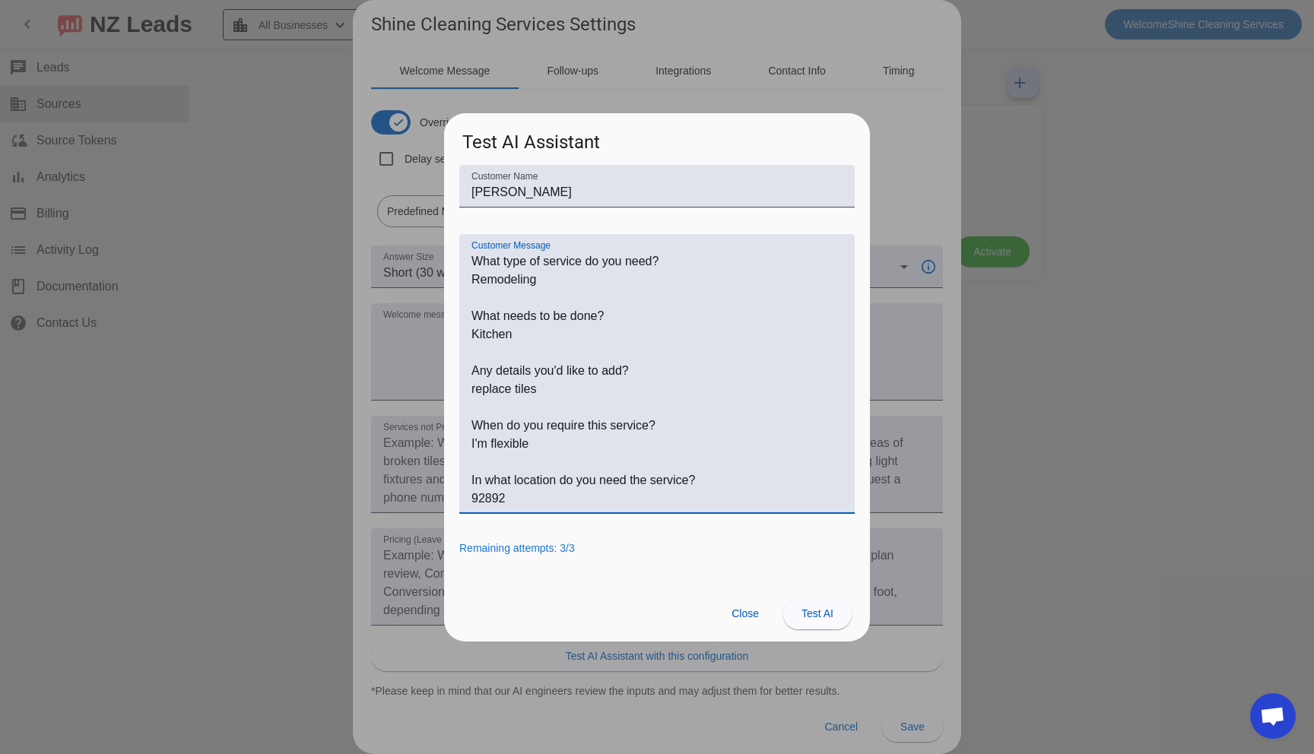
click at [497, 255] on textarea "Customer Message" at bounding box center [656, 379] width 371 height 255
drag, startPoint x: 560, startPoint y: 313, endPoint x: 553, endPoint y: 341, distance: 28.2
click at [599, 336] on textarea "Customer Message" at bounding box center [656, 379] width 371 height 255
drag, startPoint x: 559, startPoint y: 344, endPoint x: 621, endPoint y: 355, distance: 63.3
click at [621, 355] on textarea "Customer Message" at bounding box center [656, 379] width 371 height 255
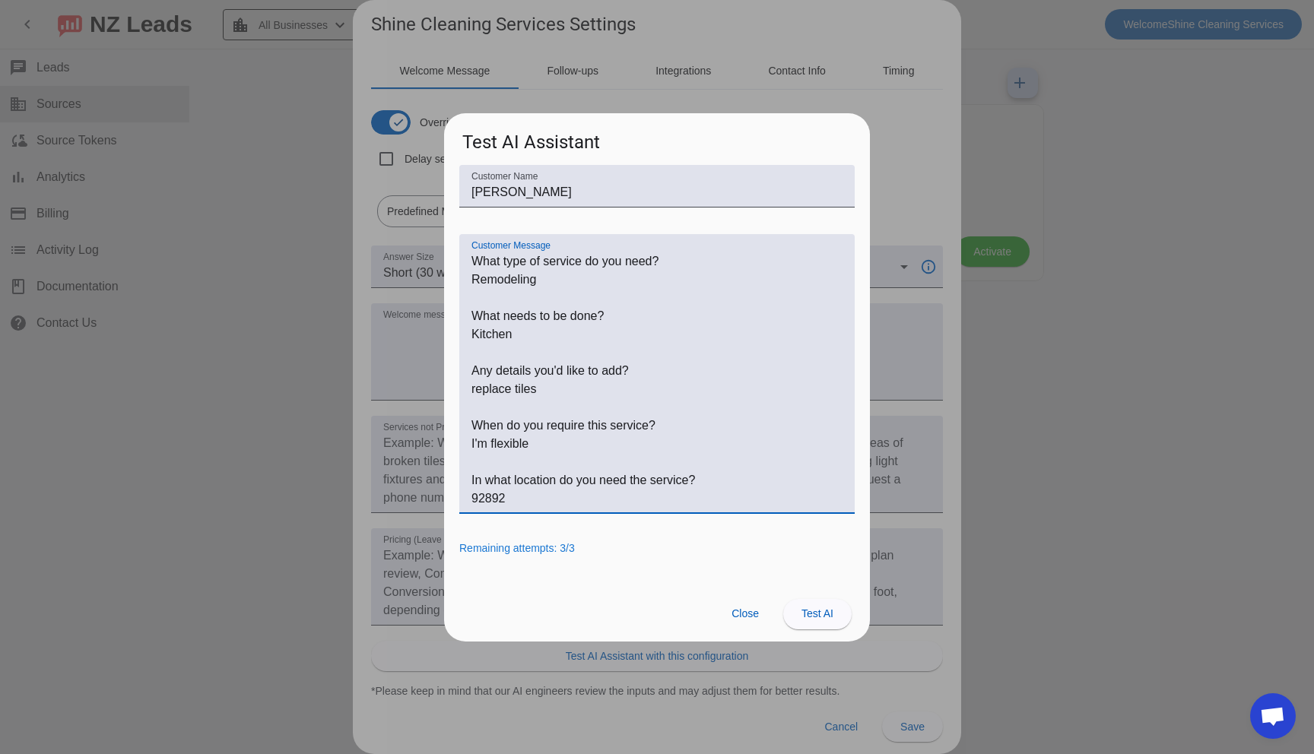
drag, startPoint x: 481, startPoint y: 329, endPoint x: 455, endPoint y: 323, distance: 25.8
click at [455, 323] on div "Customer Name John Doe Customer Message Remaining attempts: 3/3" at bounding box center [657, 375] width 426 height 421
click at [529, 408] on textarea "Customer Message" at bounding box center [656, 379] width 371 height 255
click at [798, 618] on span at bounding box center [817, 614] width 68 height 36
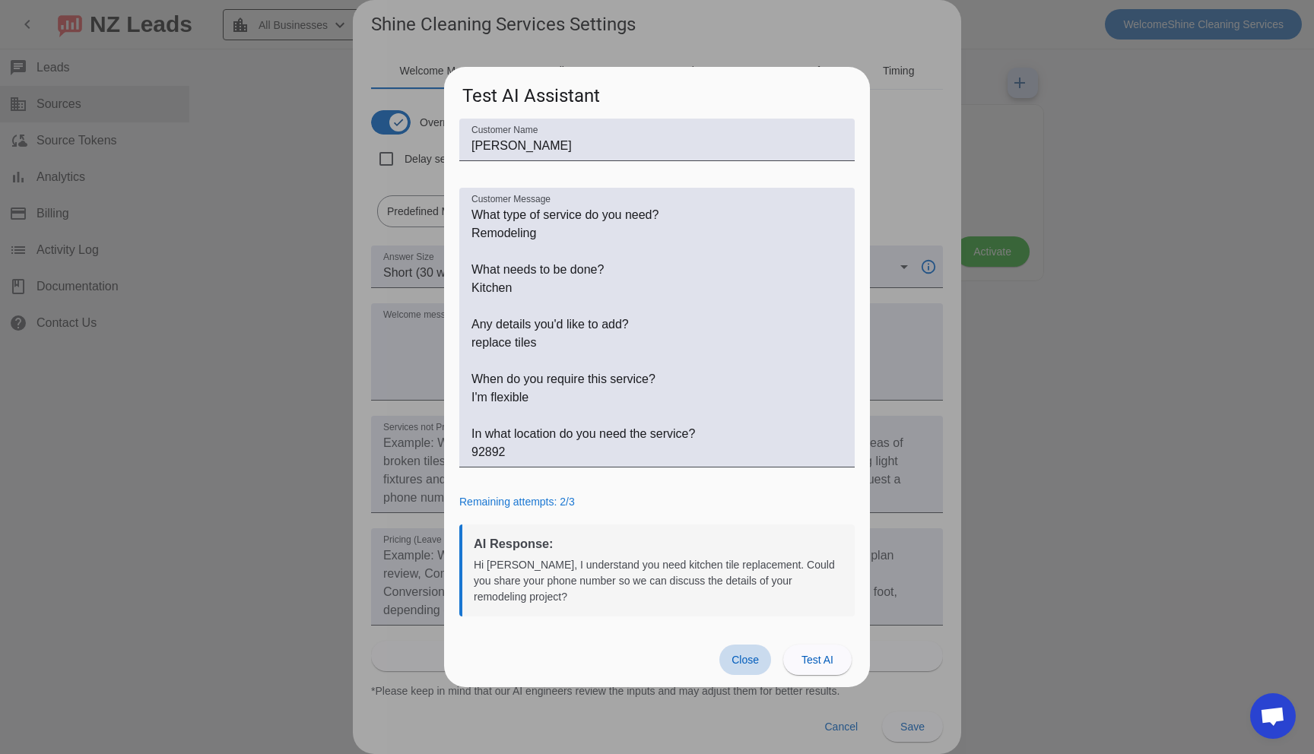
click at [754, 664] on span "Close" at bounding box center [745, 660] width 27 height 12
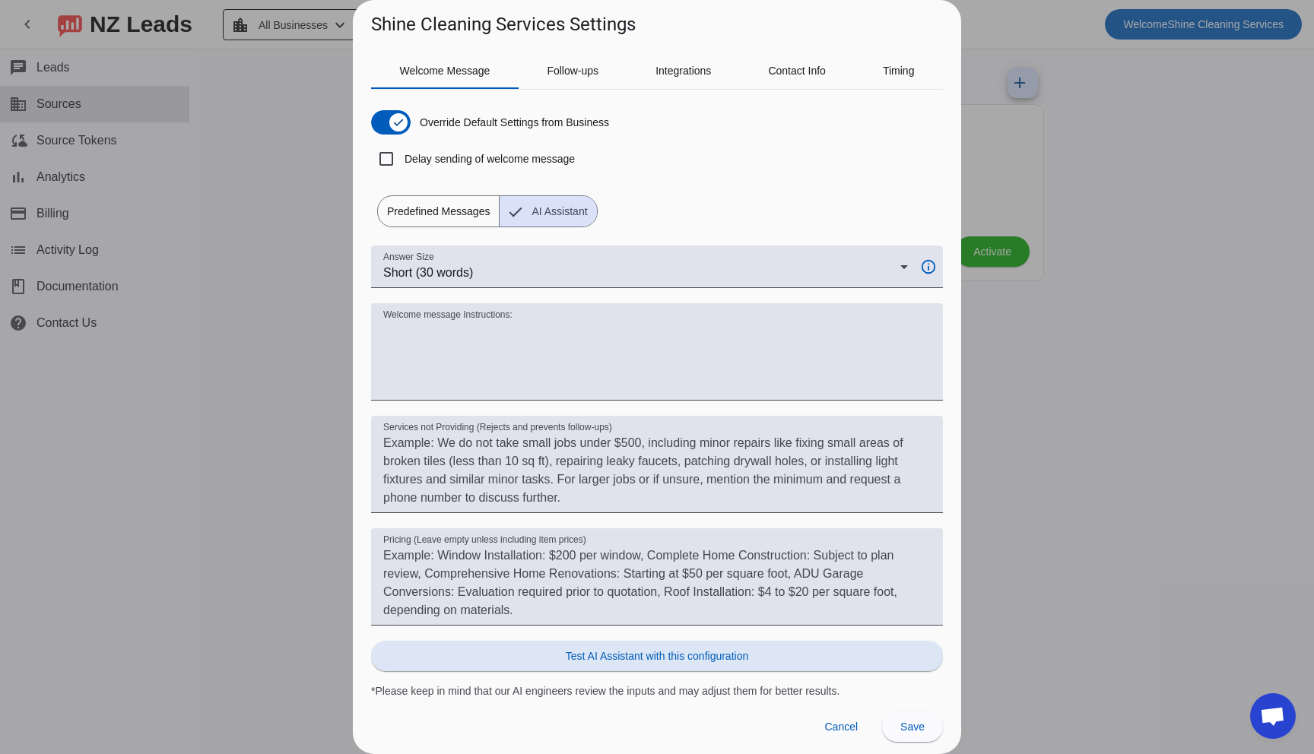
click at [468, 215] on span "Predefined Messages" at bounding box center [438, 211] width 121 height 30
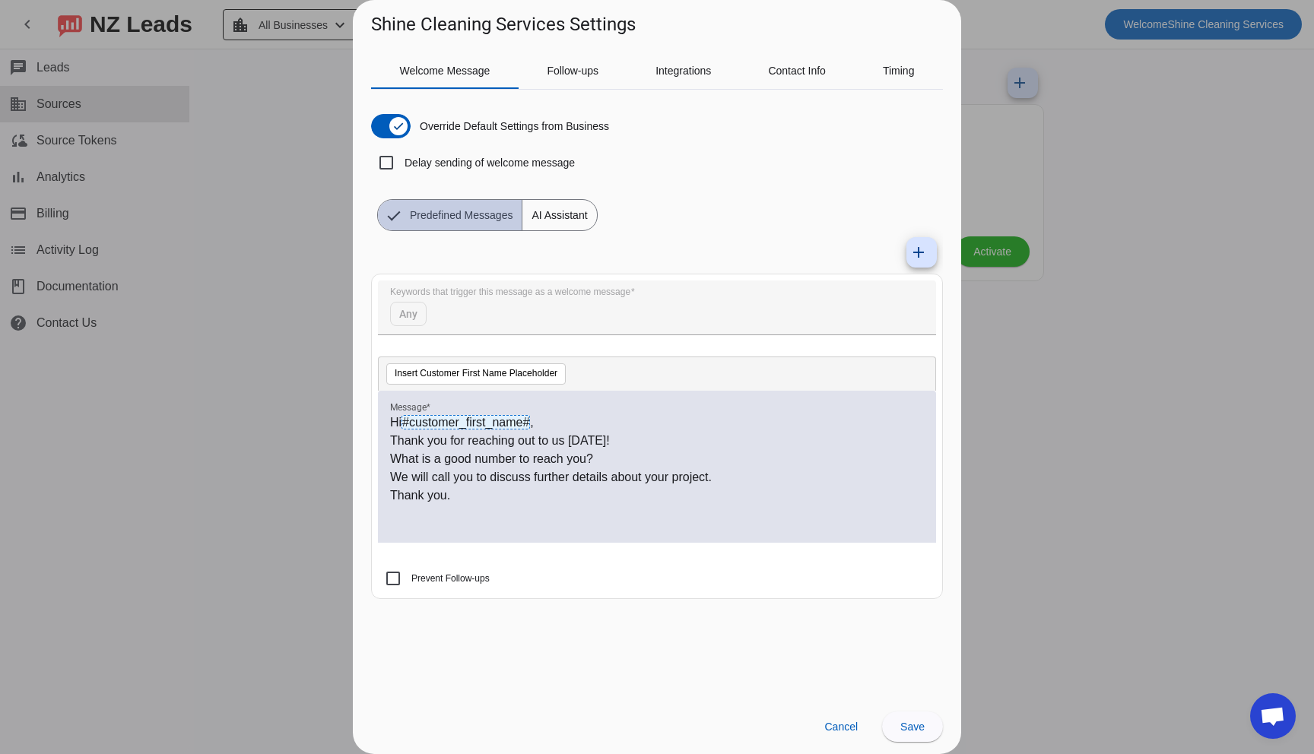
scroll to position [0, 0]
click at [401, 130] on icon "button" at bounding box center [398, 126] width 12 height 12
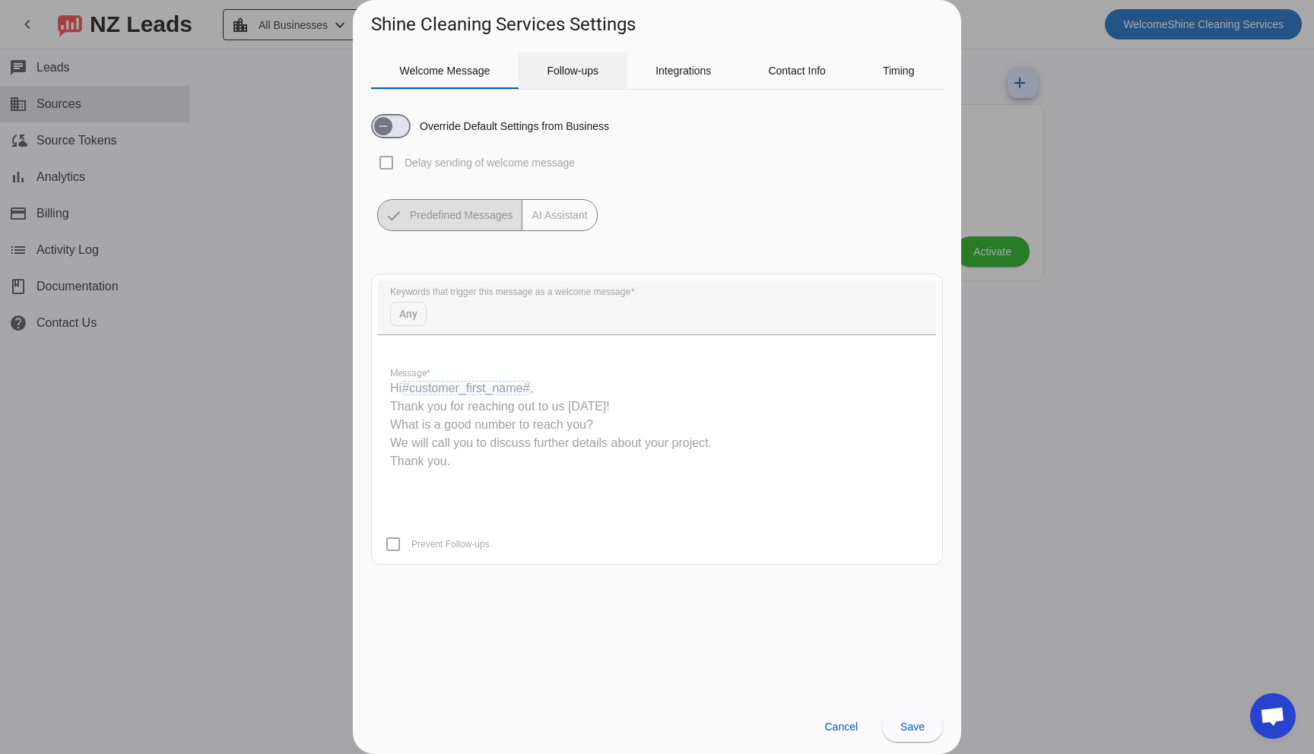
click at [571, 80] on span "Follow-ups" at bounding box center [573, 70] width 52 height 36
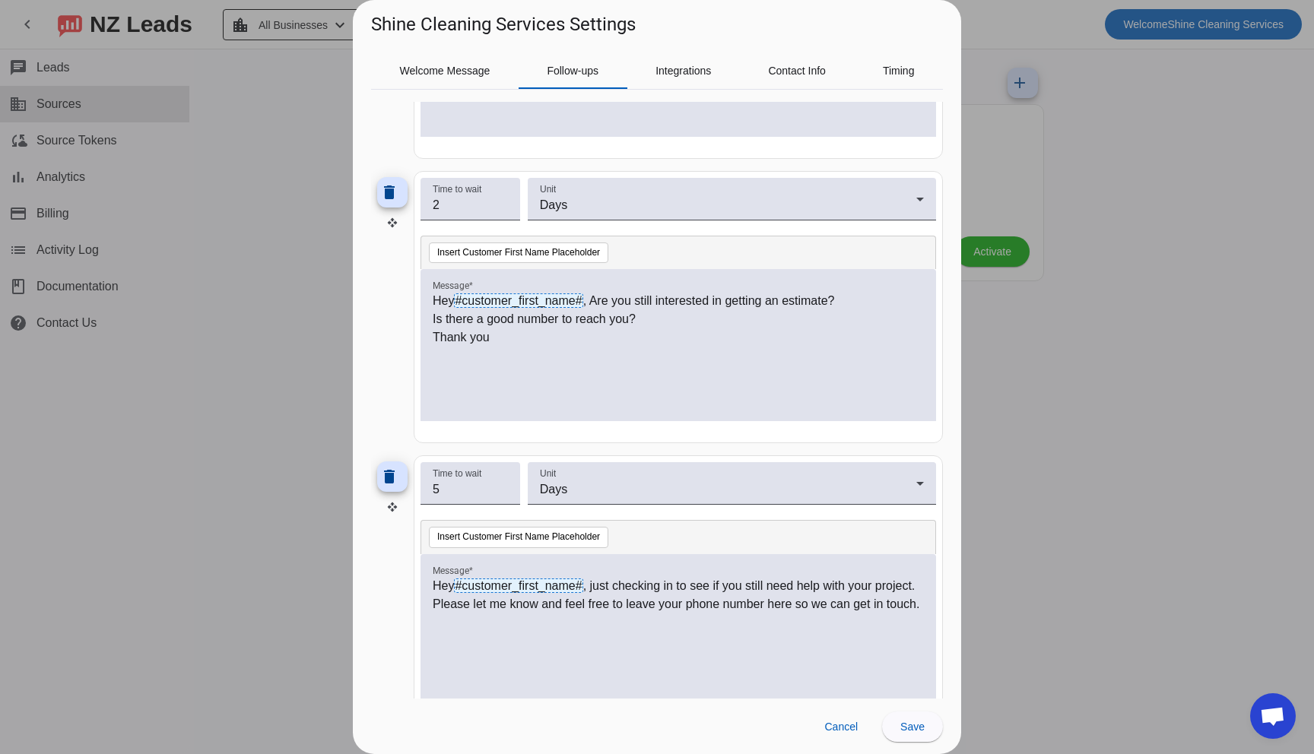
scroll to position [703, 0]
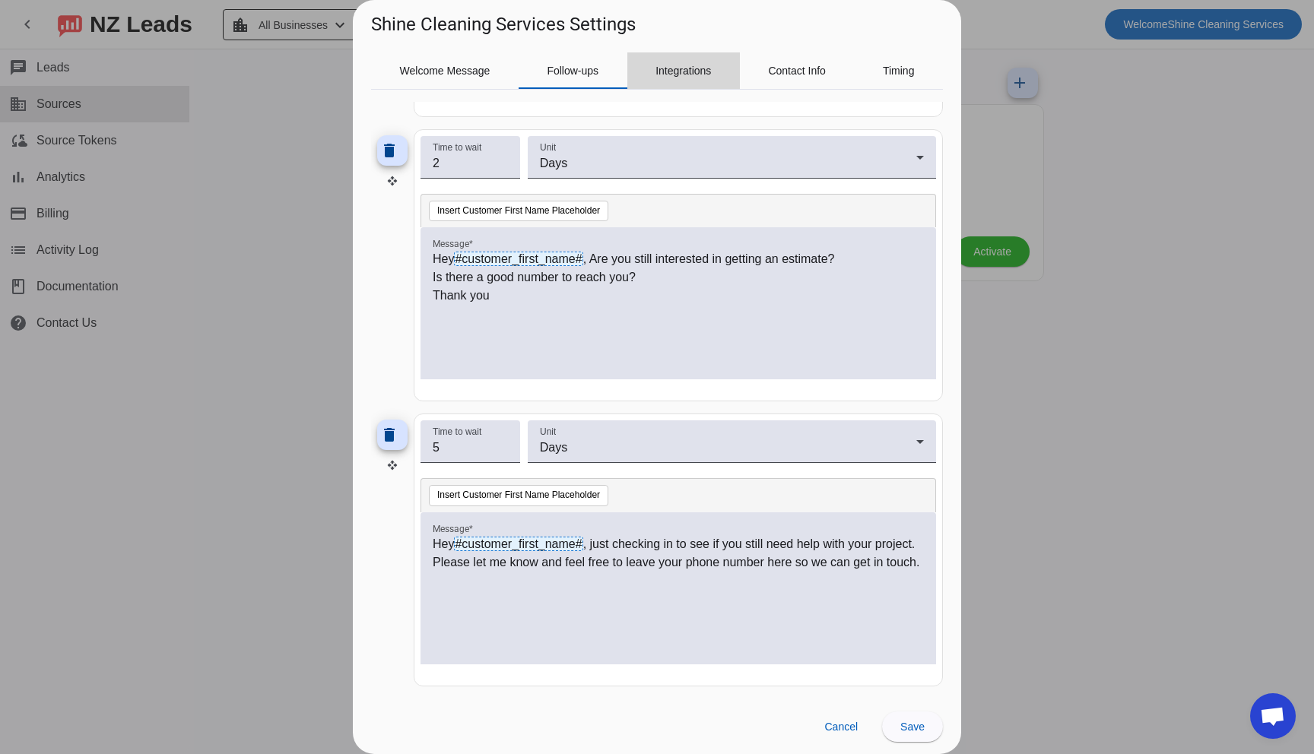
click at [655, 76] on span "Integrations" at bounding box center [683, 70] width 56 height 11
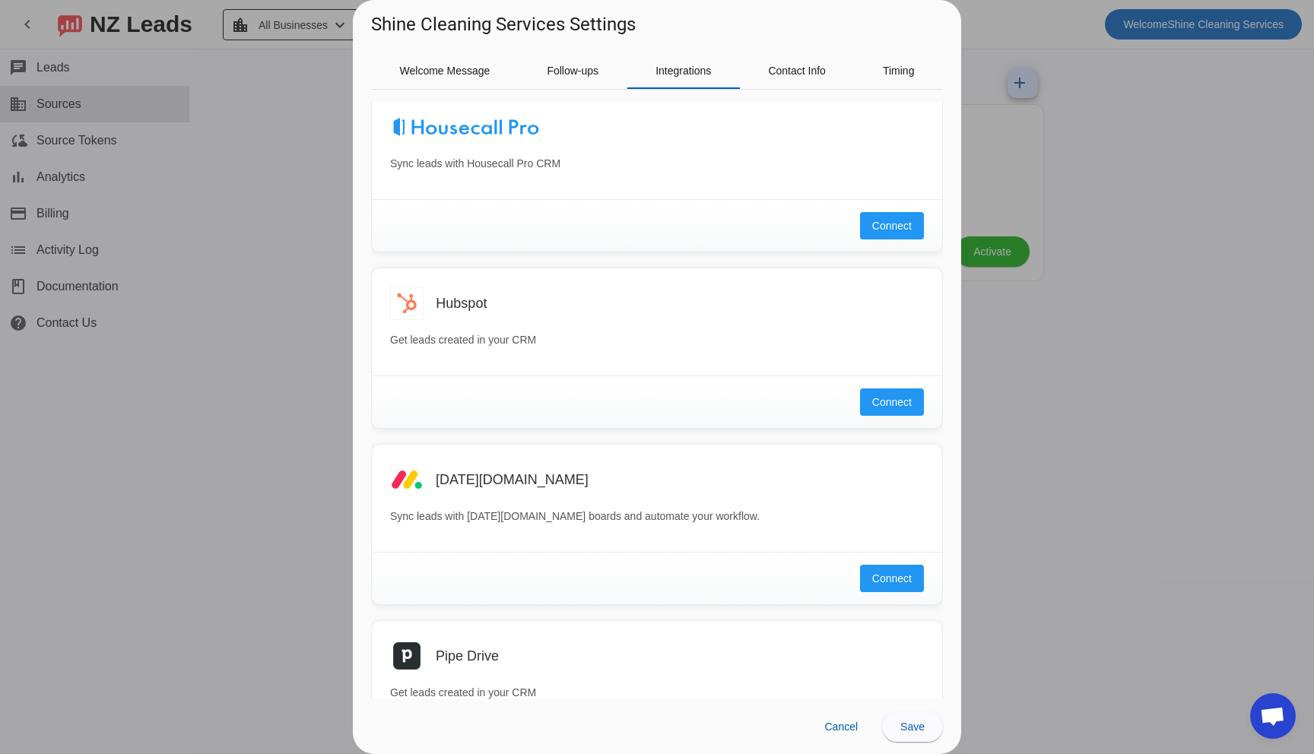
scroll to position [0, 0]
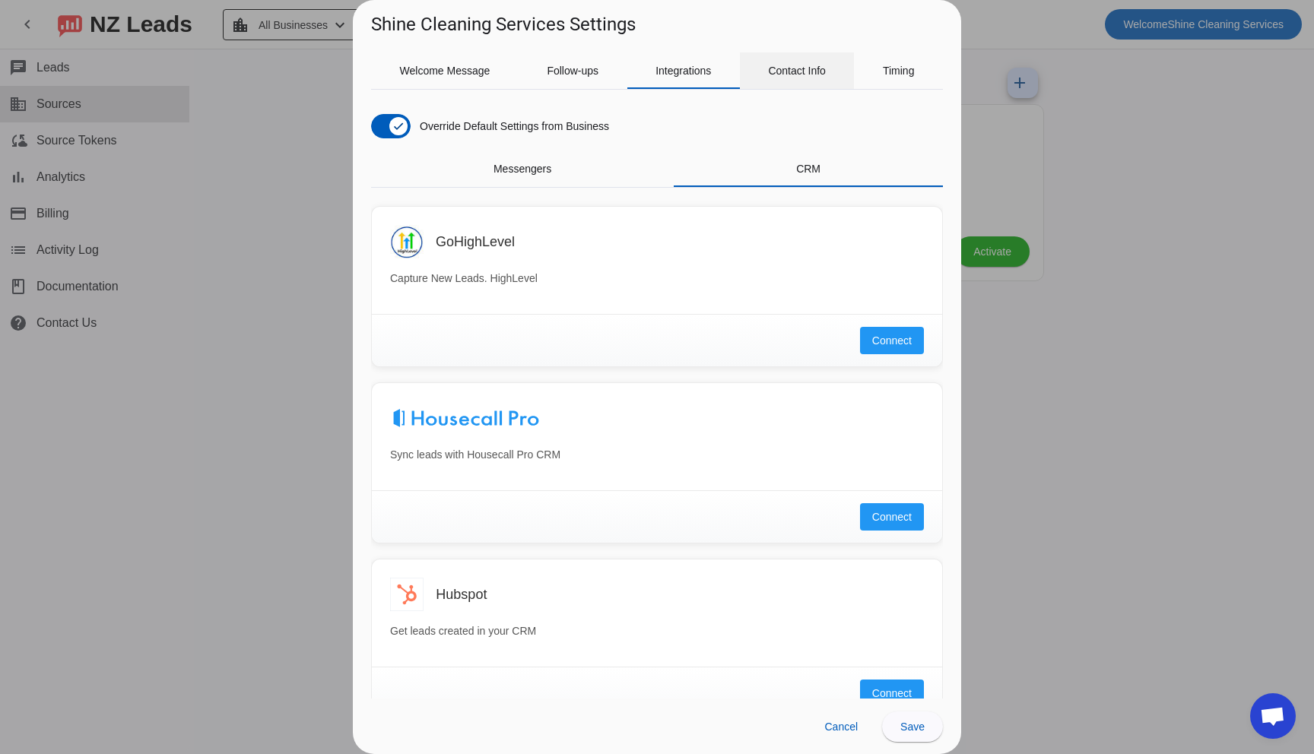
click at [769, 78] on span "Contact Info" at bounding box center [797, 70] width 58 height 36
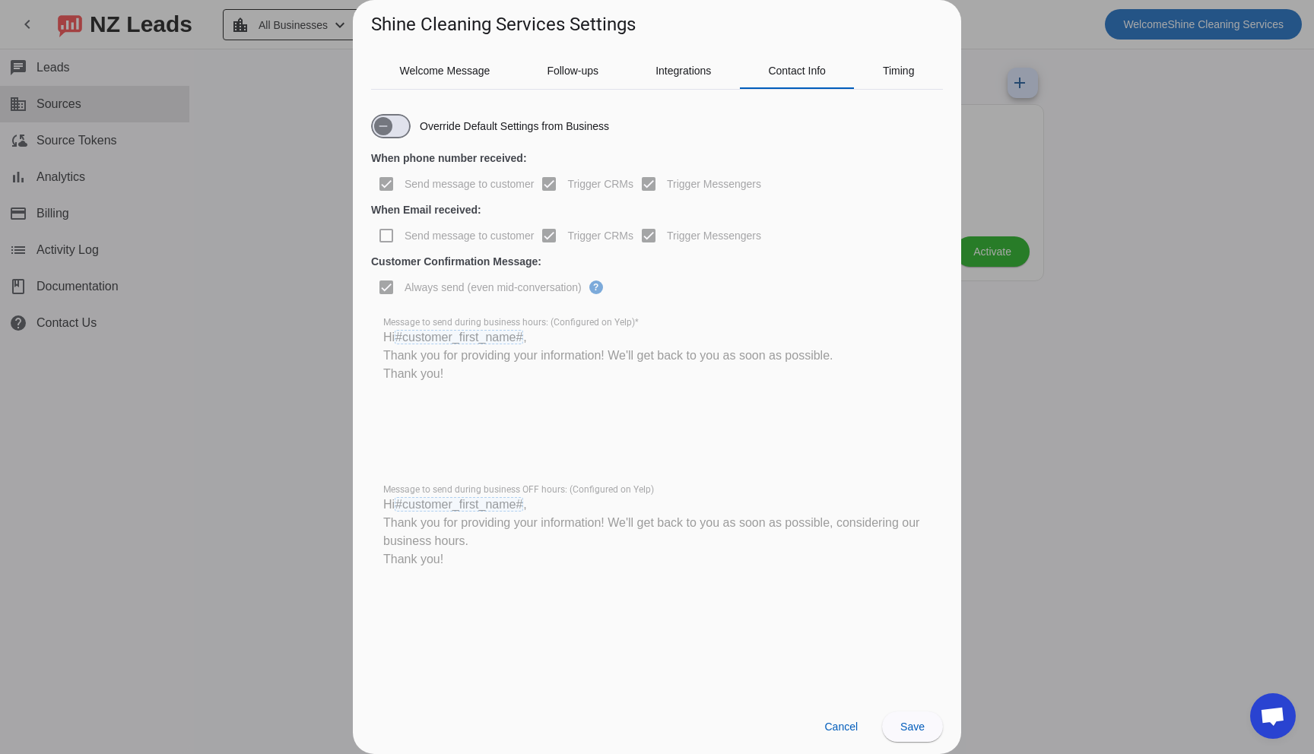
click at [498, 136] on div "Override Default Settings from Business" at bounding box center [490, 126] width 238 height 24
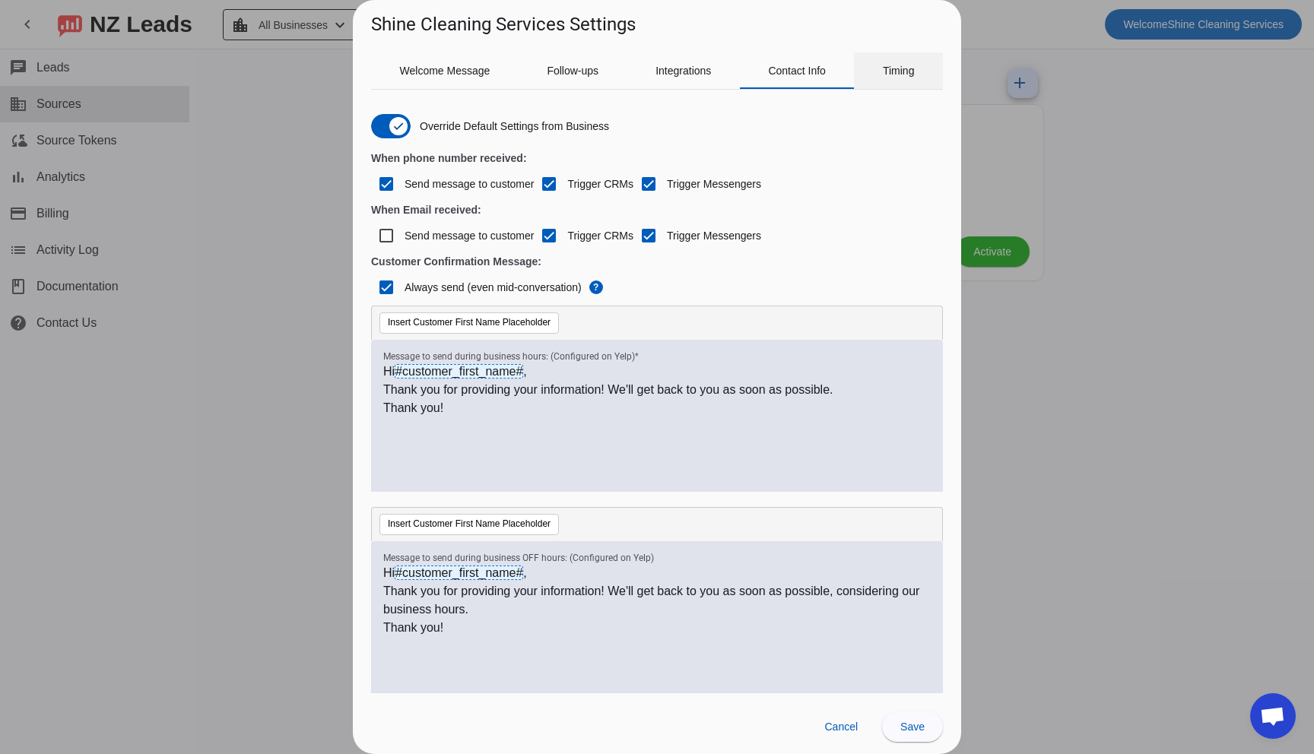
click at [893, 73] on span "Timing" at bounding box center [899, 70] width 32 height 11
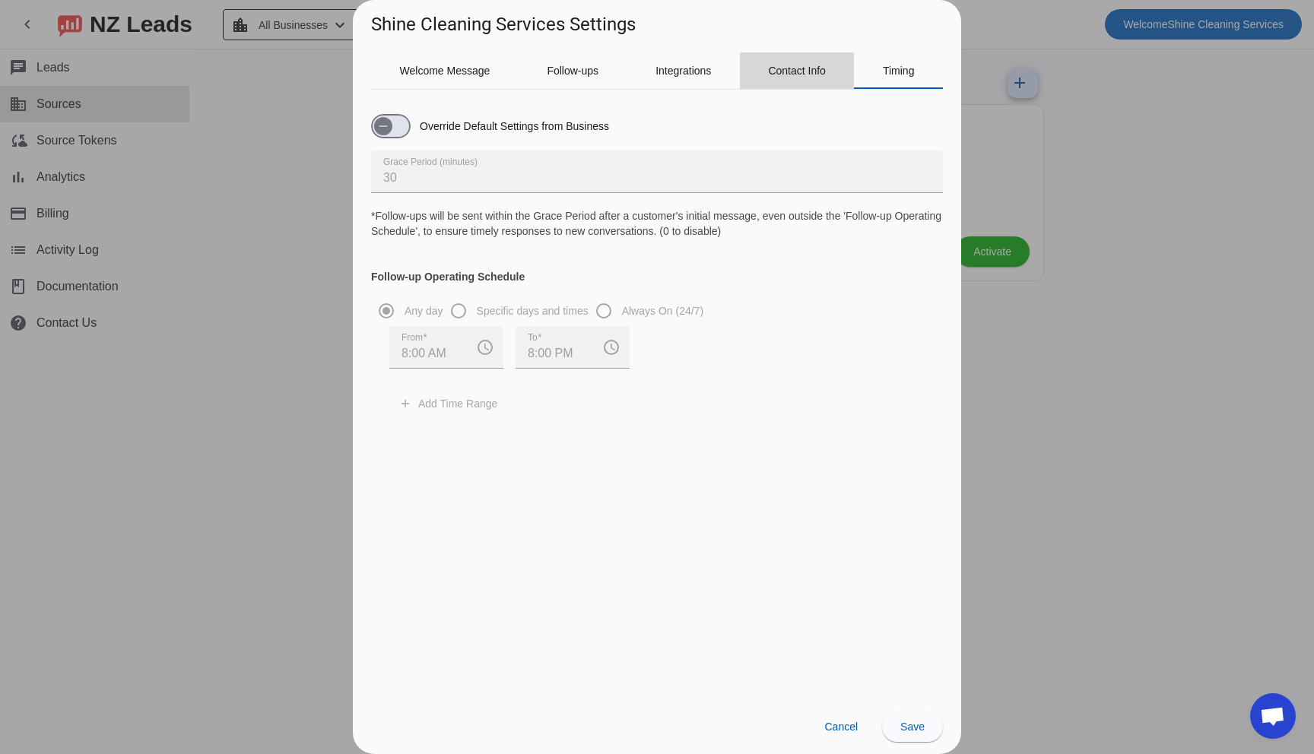
click at [833, 78] on div "Contact Info" at bounding box center [797, 70] width 115 height 36
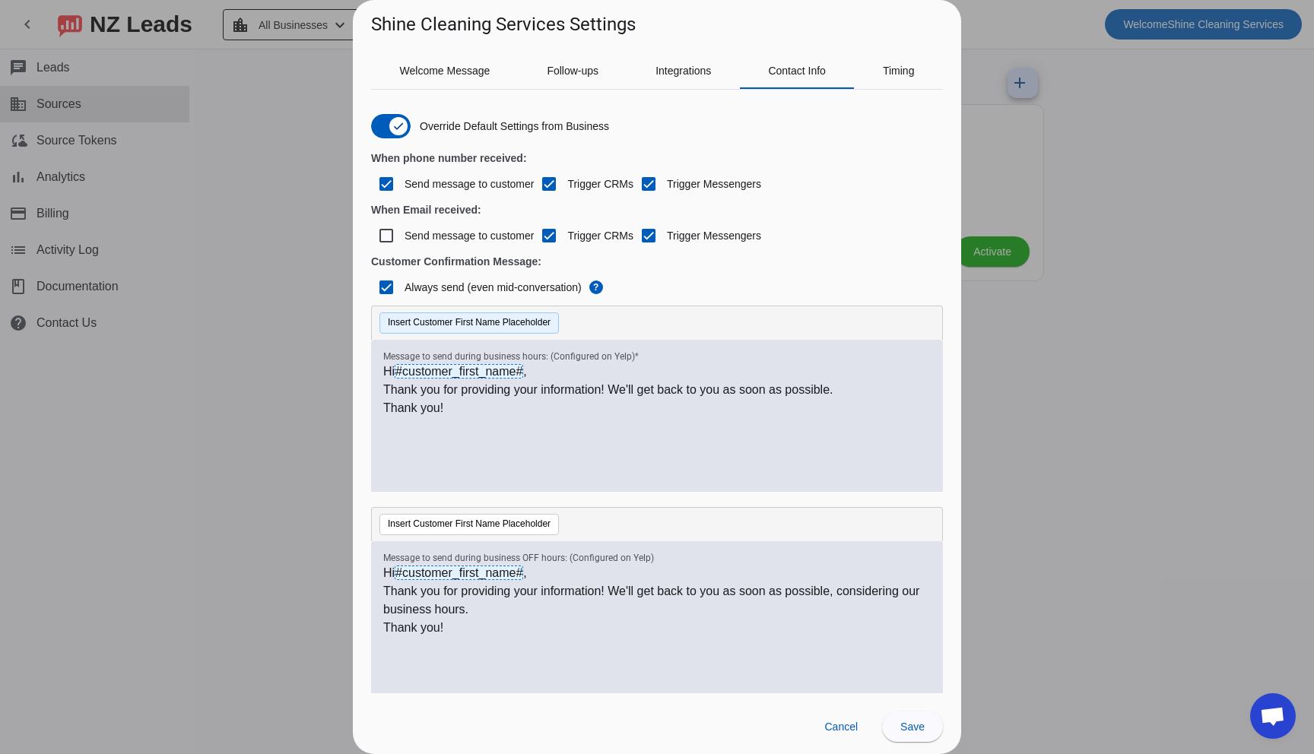
click at [546, 322] on button "Insert Customer First Name Placeholder" at bounding box center [468, 323] width 179 height 21
click at [652, 316] on div "Insert Customer First Name Placeholder" at bounding box center [657, 323] width 572 height 34
click at [459, 522] on button "Insert Customer First Name Placeholder" at bounding box center [468, 524] width 179 height 21
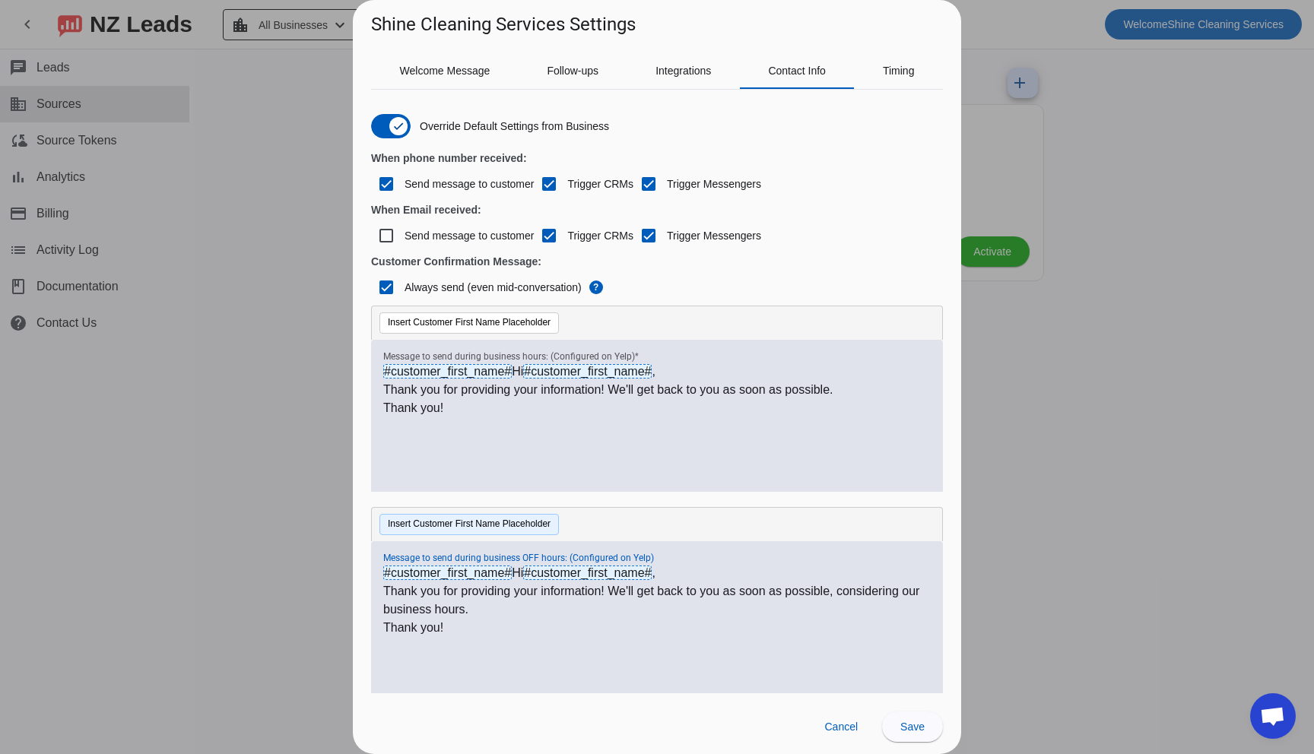
click at [460, 522] on button "Insert Customer First Name Placeholder" at bounding box center [468, 524] width 179 height 21
click at [850, 729] on span "Cancel" at bounding box center [840, 727] width 33 height 12
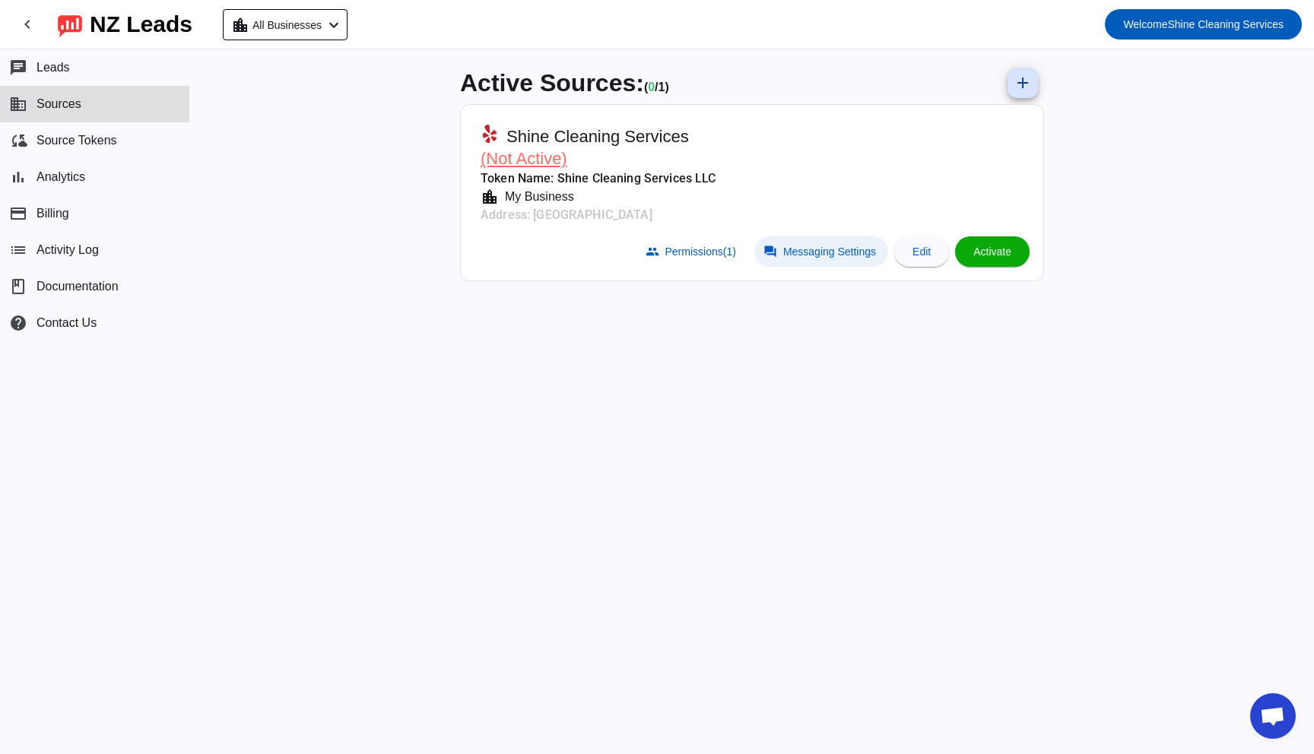
click at [810, 254] on span "Messaging Settings" at bounding box center [829, 252] width 93 height 12
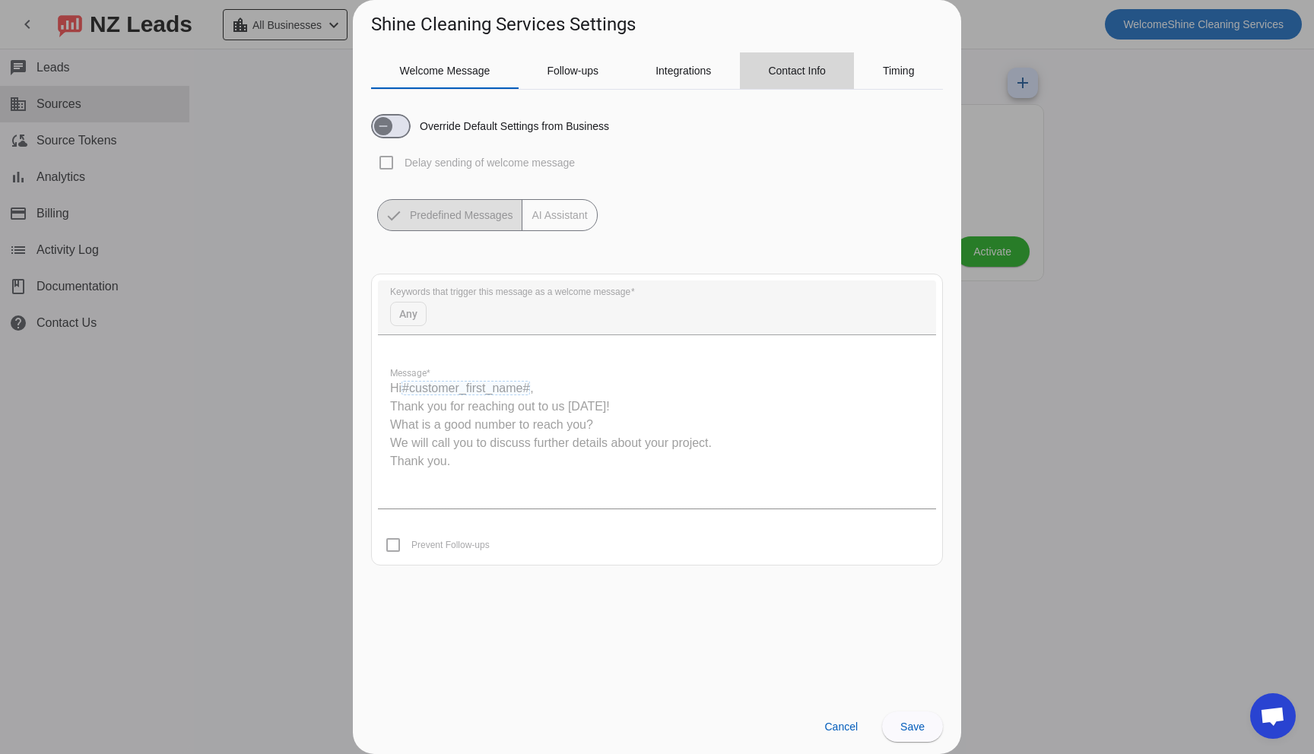
click at [831, 72] on div "Contact Info" at bounding box center [797, 70] width 115 height 36
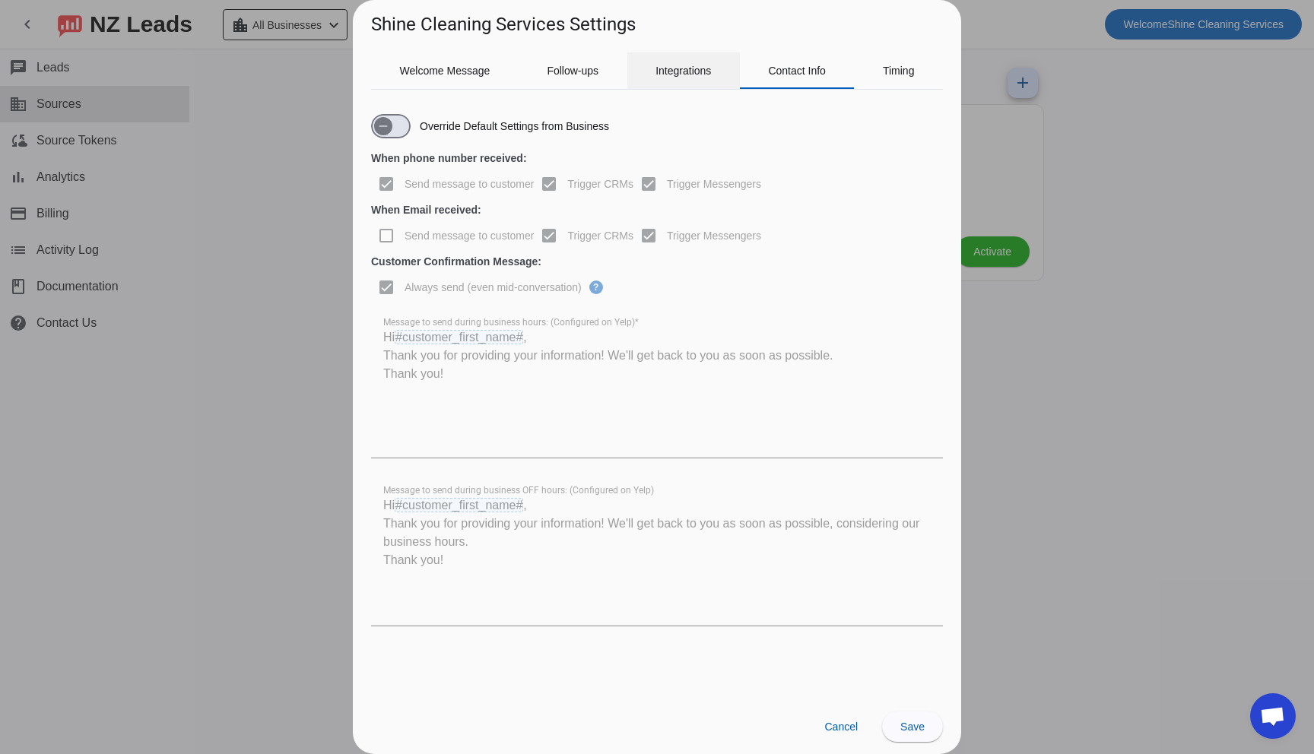
click at [703, 75] on span "Integrations" at bounding box center [683, 70] width 56 height 11
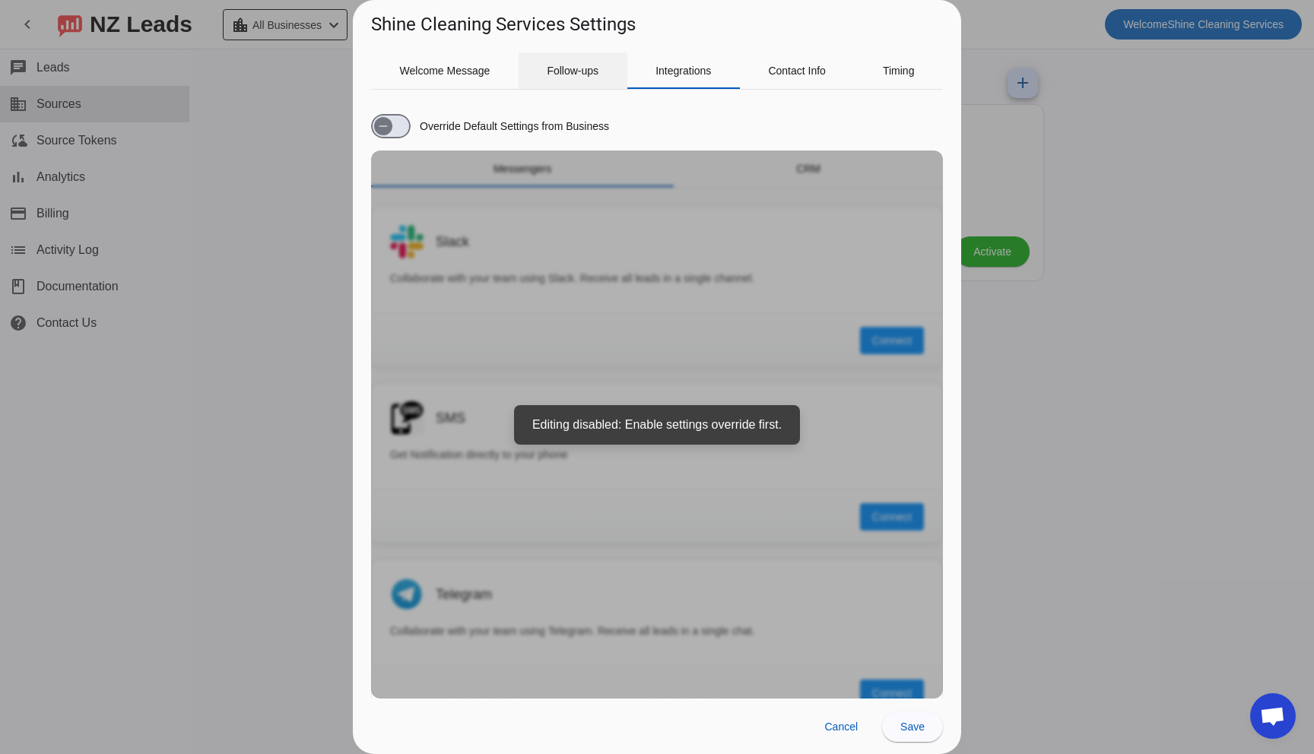
click at [587, 75] on span "Follow-ups" at bounding box center [573, 70] width 52 height 11
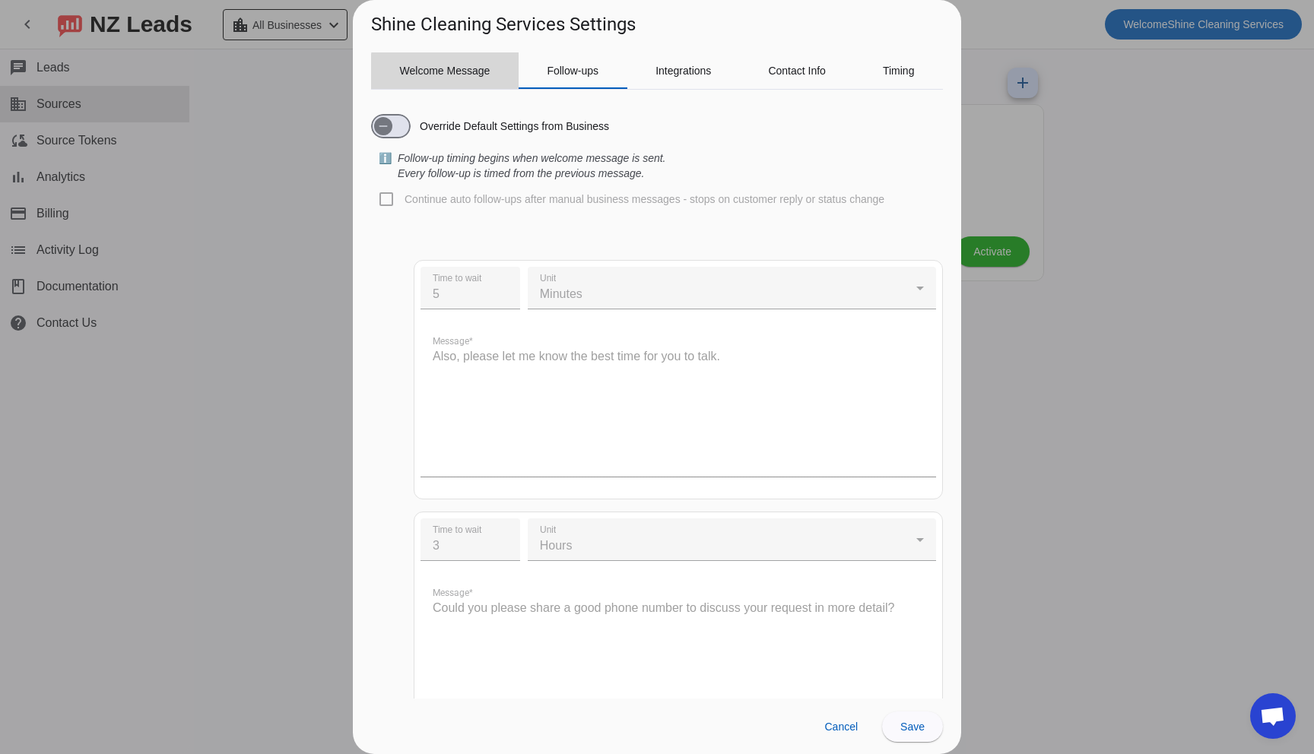
click at [451, 73] on span "Welcome Message" at bounding box center [445, 70] width 90 height 11
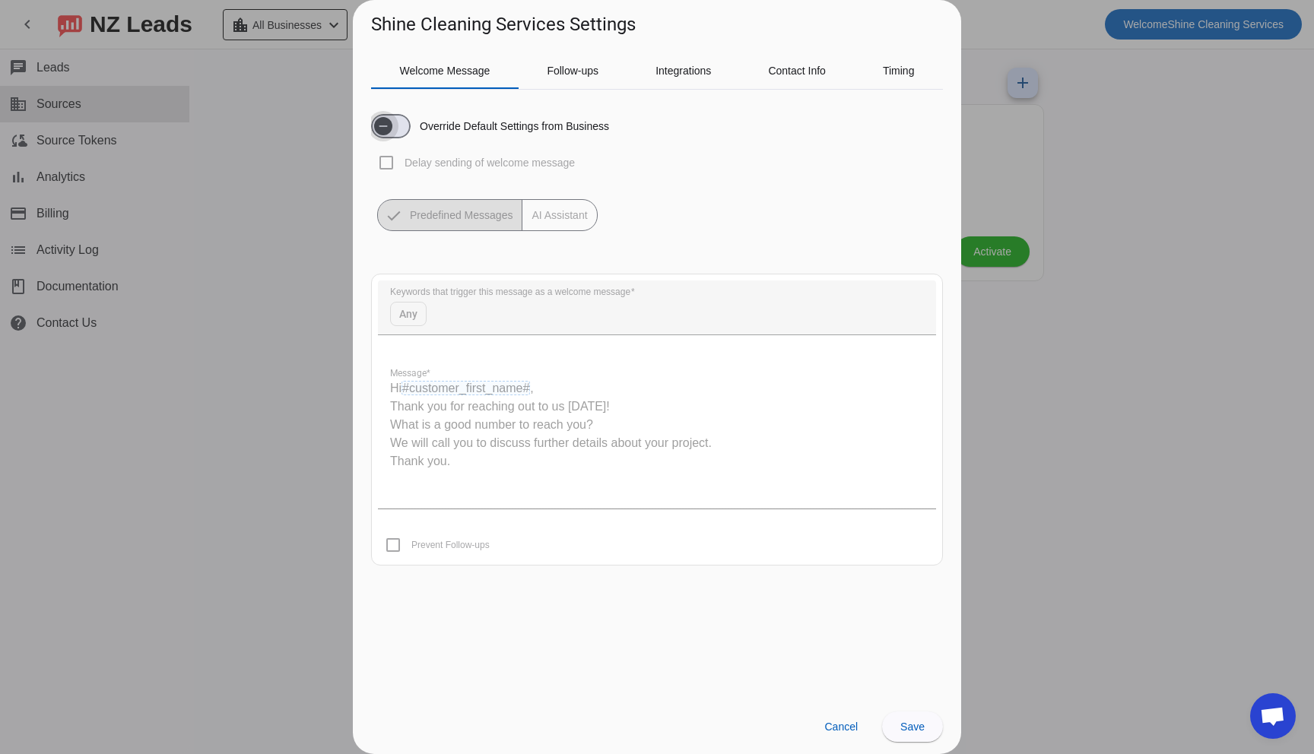
click at [382, 125] on icon "button" at bounding box center [383, 125] width 8 height 1
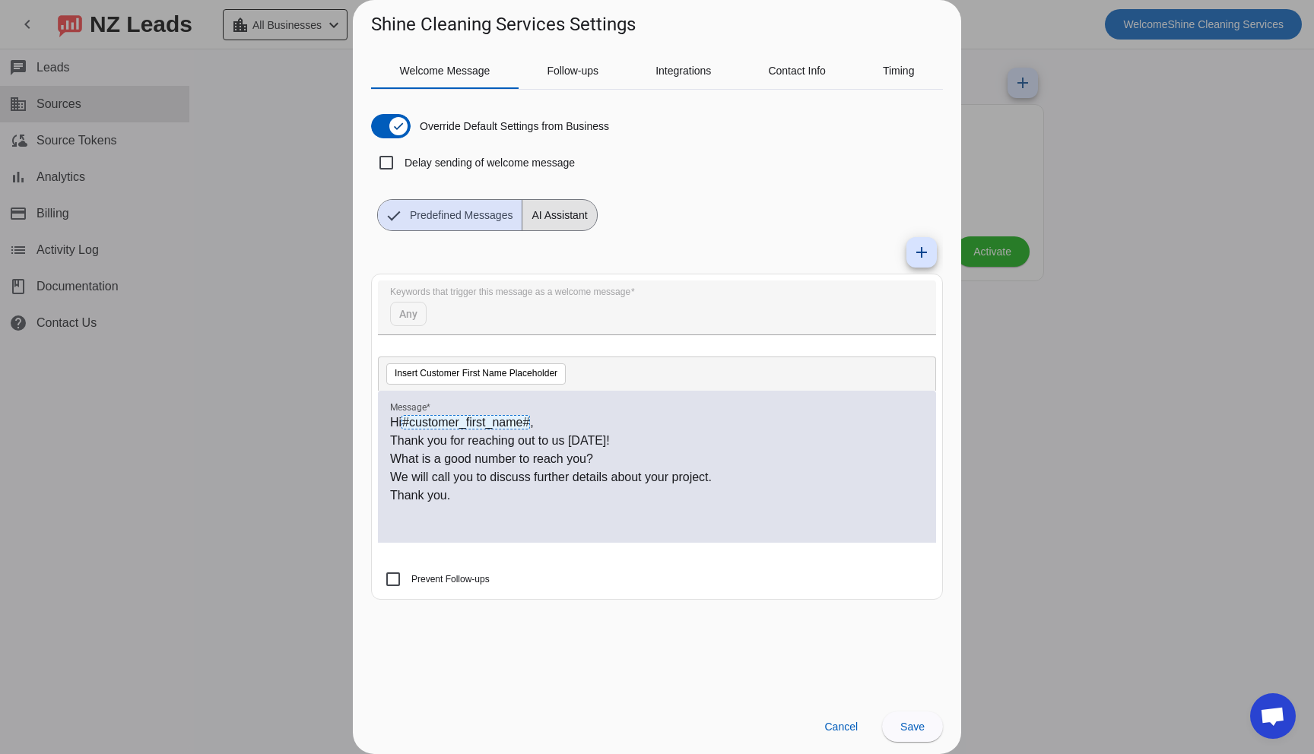
click at [541, 226] on span "AI Assistant" at bounding box center [559, 215] width 74 height 30
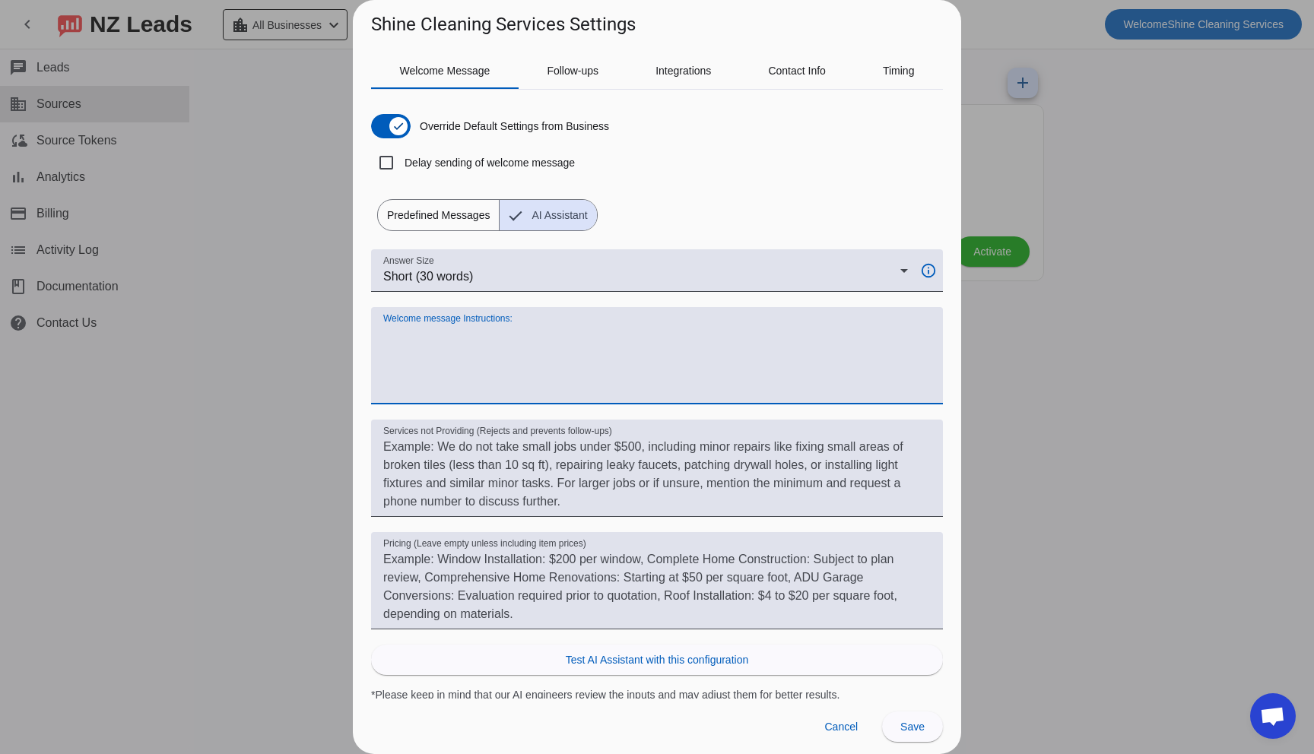
click at [474, 333] on textarea "Welcome message Instructions:" at bounding box center [656, 361] width 547 height 73
drag, startPoint x: 445, startPoint y: 351, endPoint x: 493, endPoint y: 379, distance: 55.6
click at [480, 370] on textarea "Welcome message Instructions:" at bounding box center [656, 361] width 547 height 73
drag, startPoint x: 497, startPoint y: 357, endPoint x: 553, endPoint y: 351, distance: 55.8
click at [553, 351] on textarea "Welcome message Instructions:" at bounding box center [656, 361] width 547 height 73
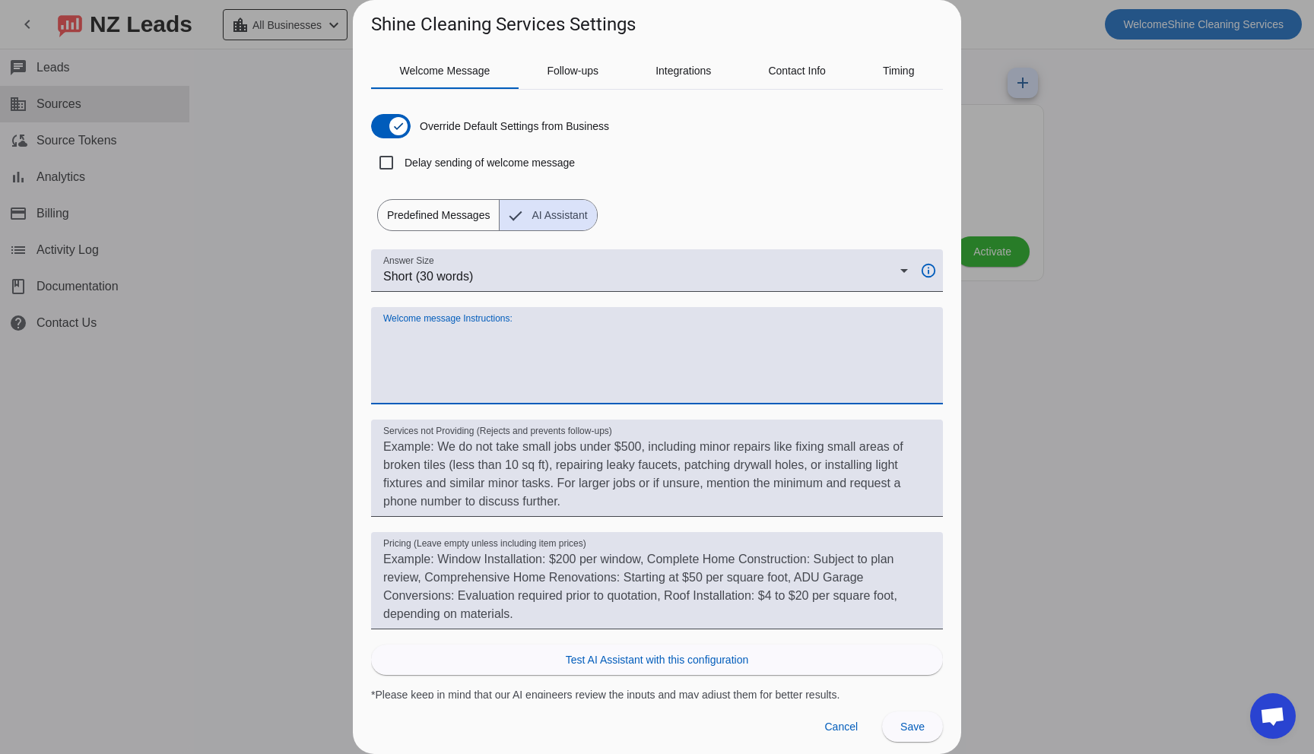
click at [550, 352] on textarea "Welcome message Instructions:" at bounding box center [656, 361] width 547 height 73
type textarea "k"
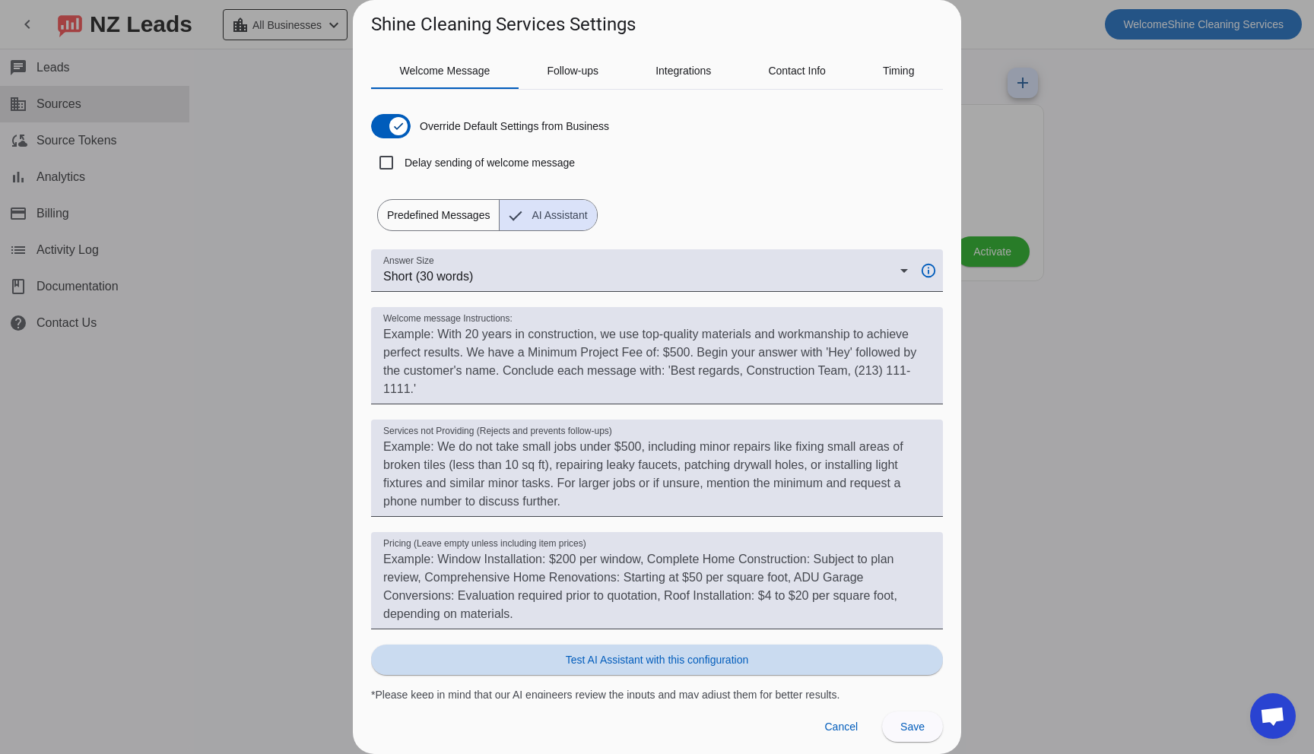
click at [631, 661] on span "Test AI Assistant with this configuration" at bounding box center [657, 659] width 182 height 15
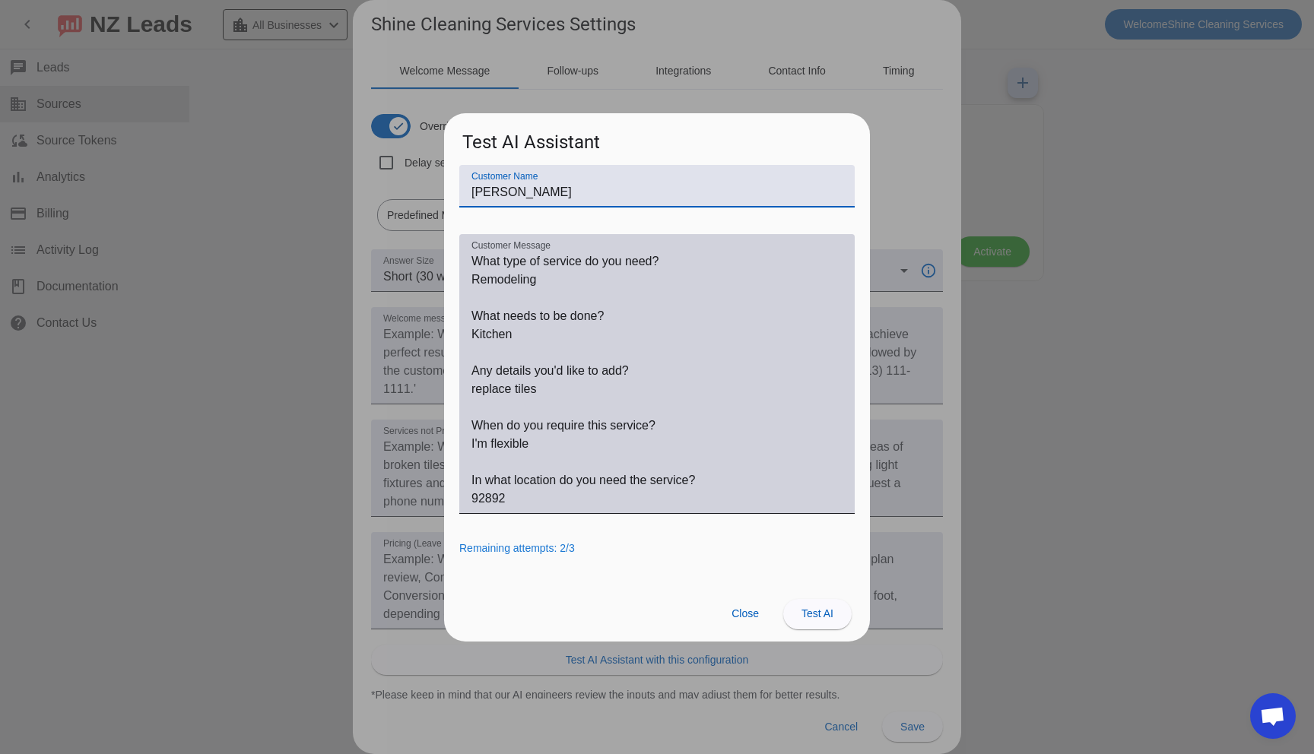
click at [541, 343] on textarea "Customer Message" at bounding box center [656, 379] width 371 height 255
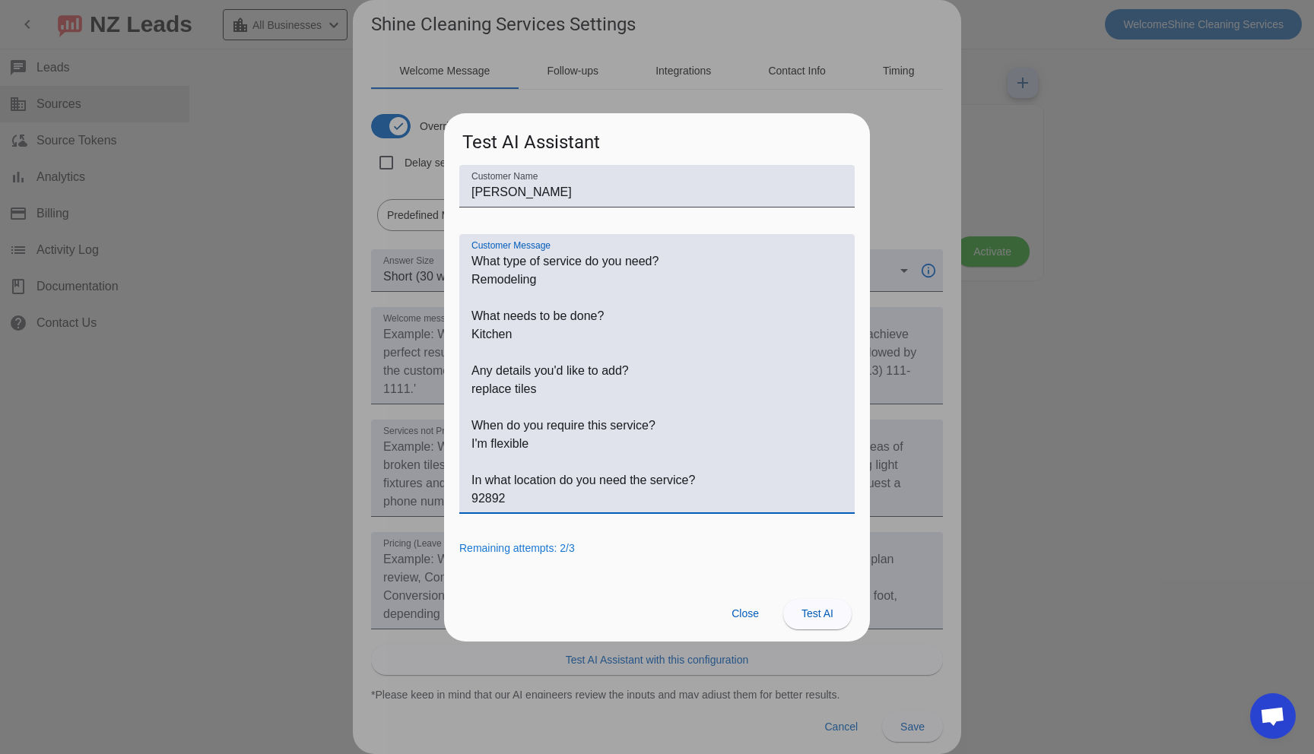
drag, startPoint x: 526, startPoint y: 337, endPoint x: 468, endPoint y: 336, distance: 57.8
click at [468, 336] on div "Customer Message" at bounding box center [656, 374] width 395 height 280
click at [827, 622] on span at bounding box center [817, 614] width 68 height 36
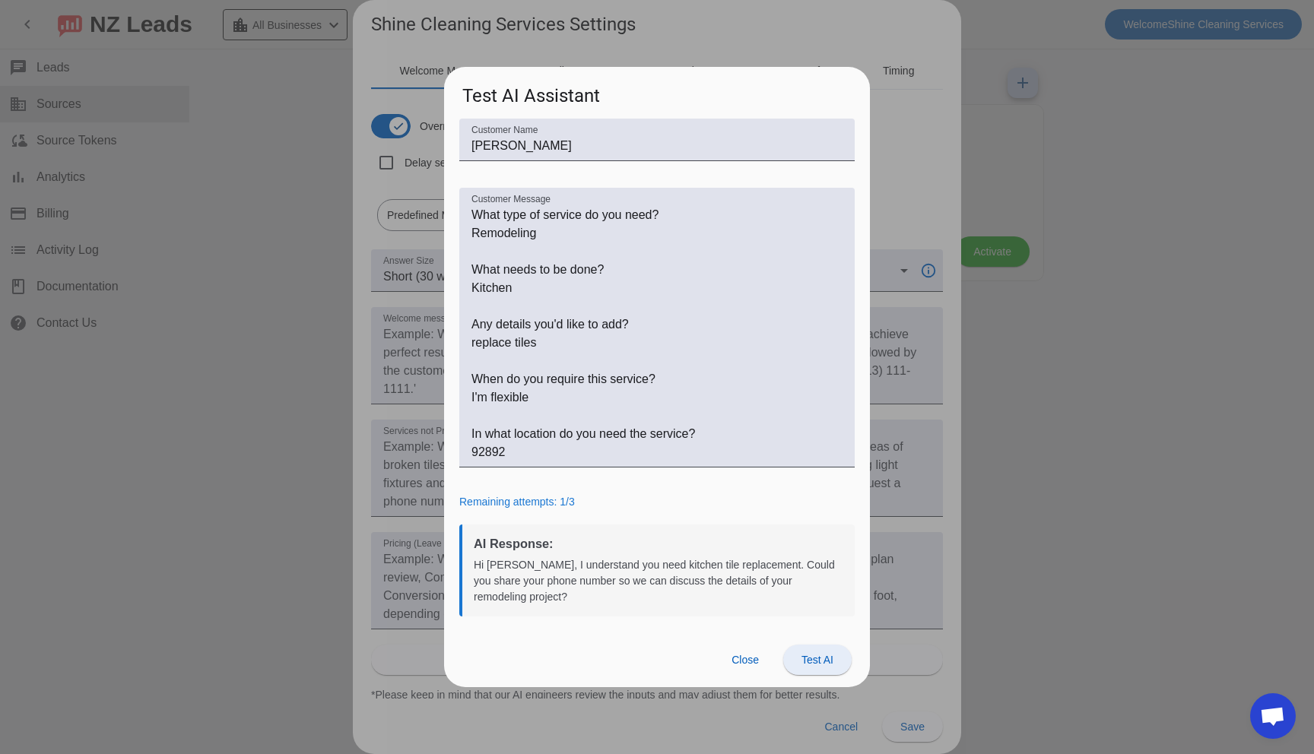
click at [798, 667] on span at bounding box center [817, 660] width 68 height 36
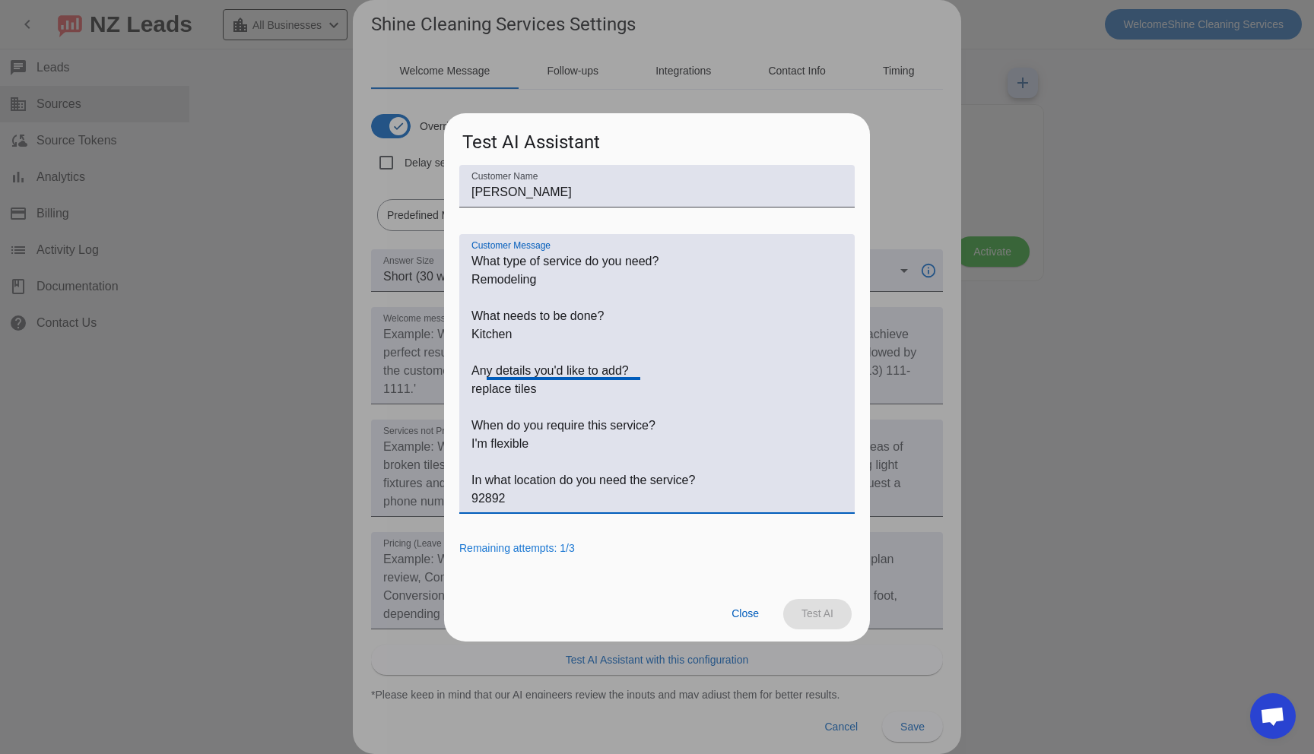
click at [540, 339] on textarea "Customer Message" at bounding box center [656, 379] width 371 height 255
click at [740, 608] on span "Close" at bounding box center [745, 614] width 27 height 12
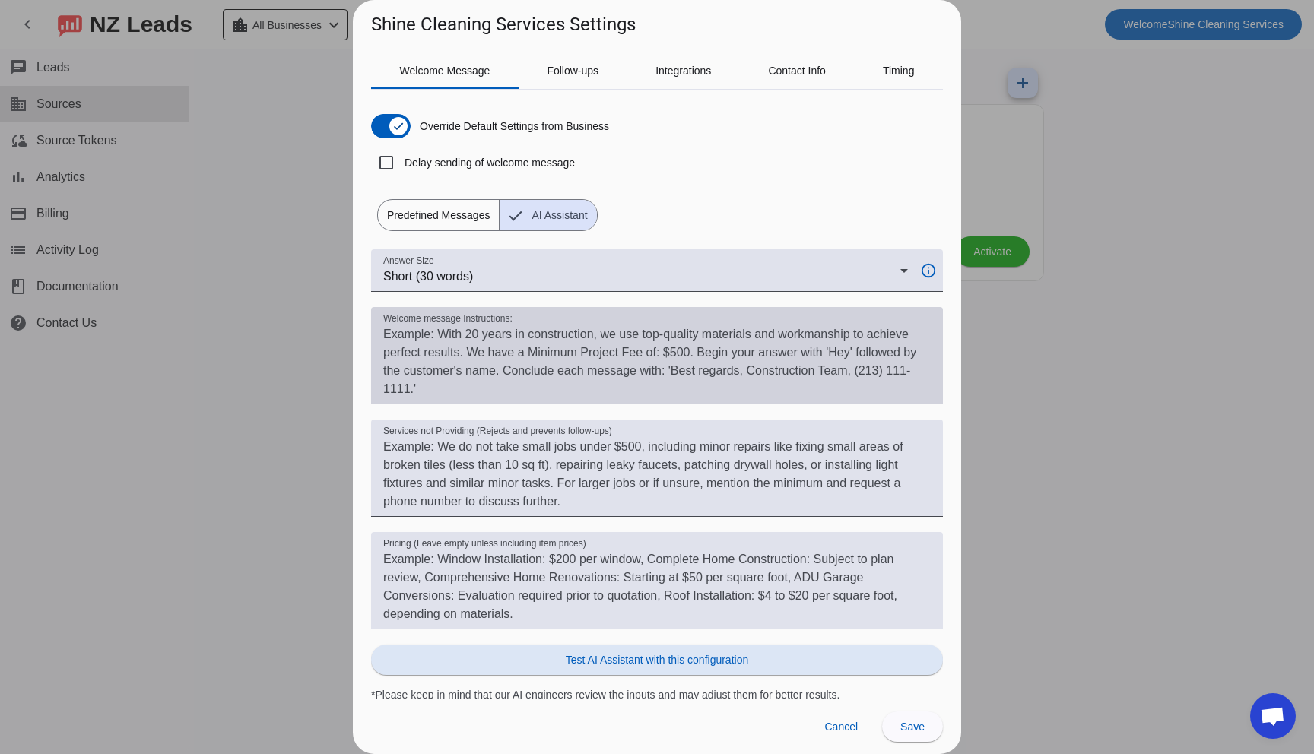
scroll to position [4, 0]
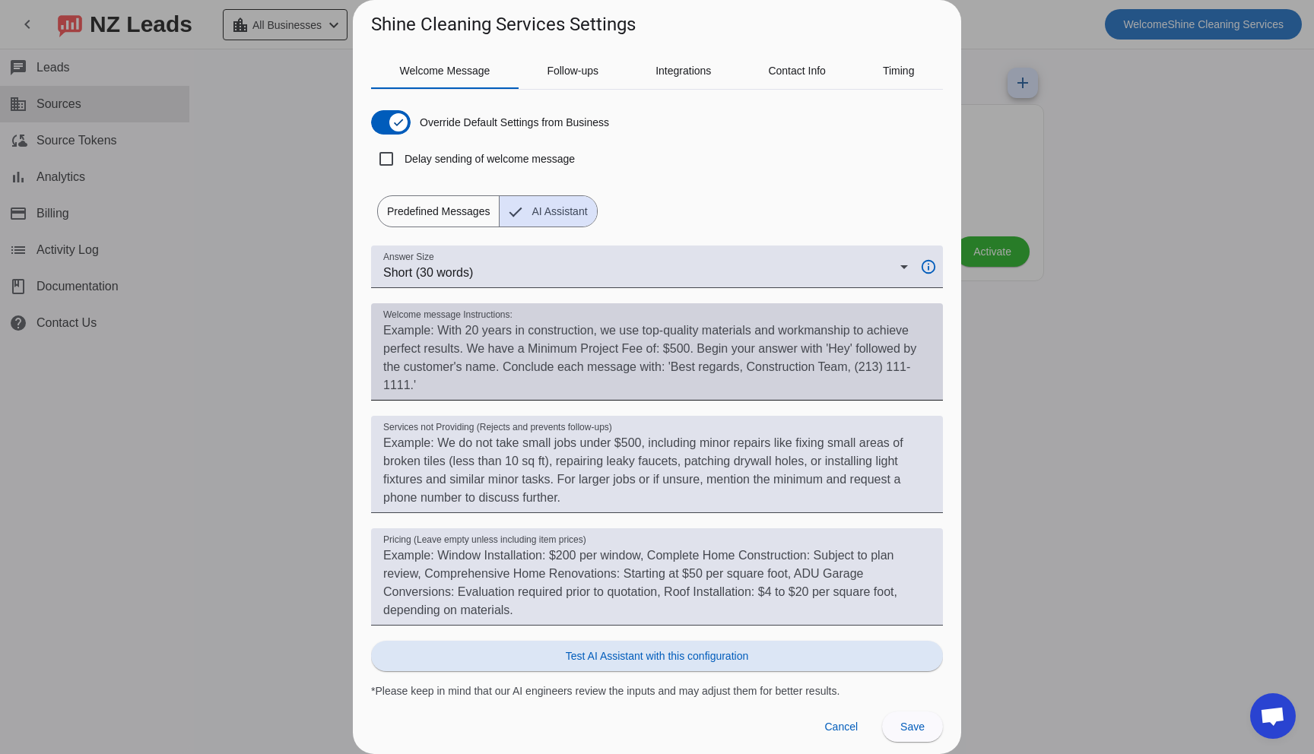
click at [468, 342] on textarea "Welcome message Instructions:" at bounding box center [656, 358] width 547 height 73
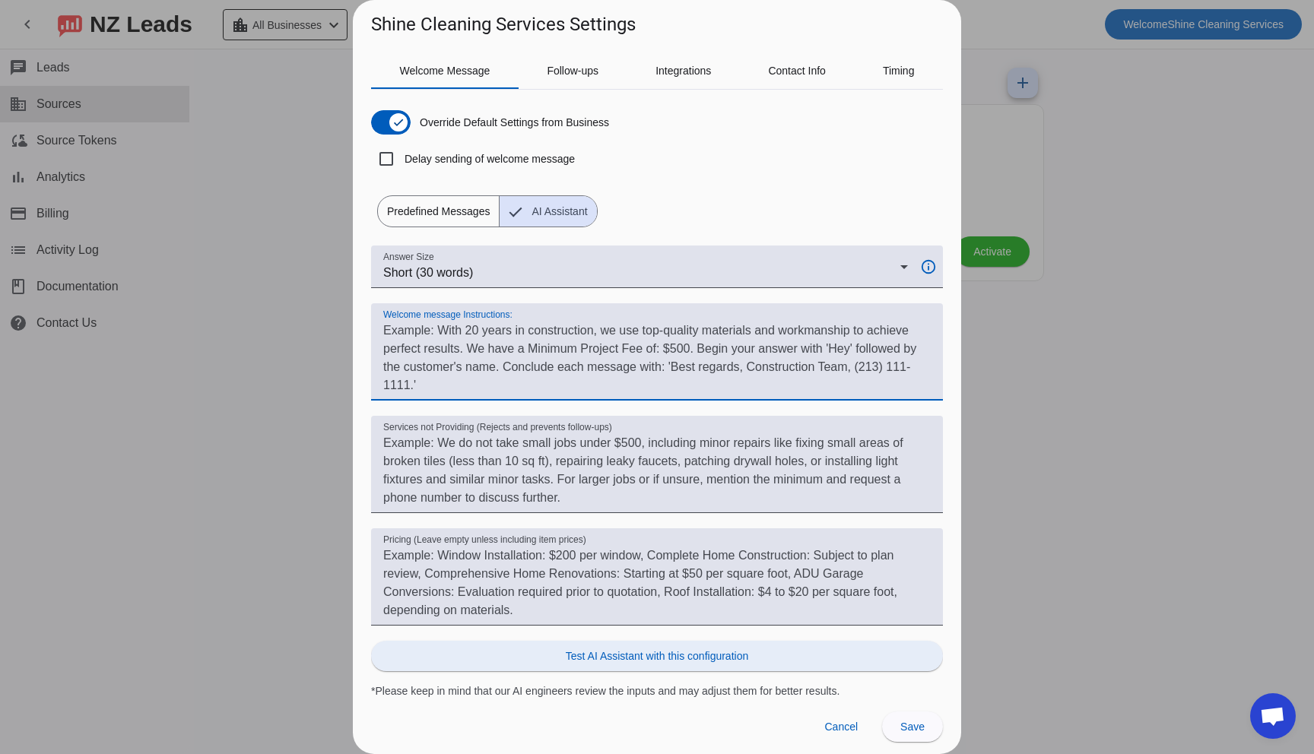
click at [662, 661] on span "Test AI Assistant with this configuration" at bounding box center [657, 656] width 182 height 15
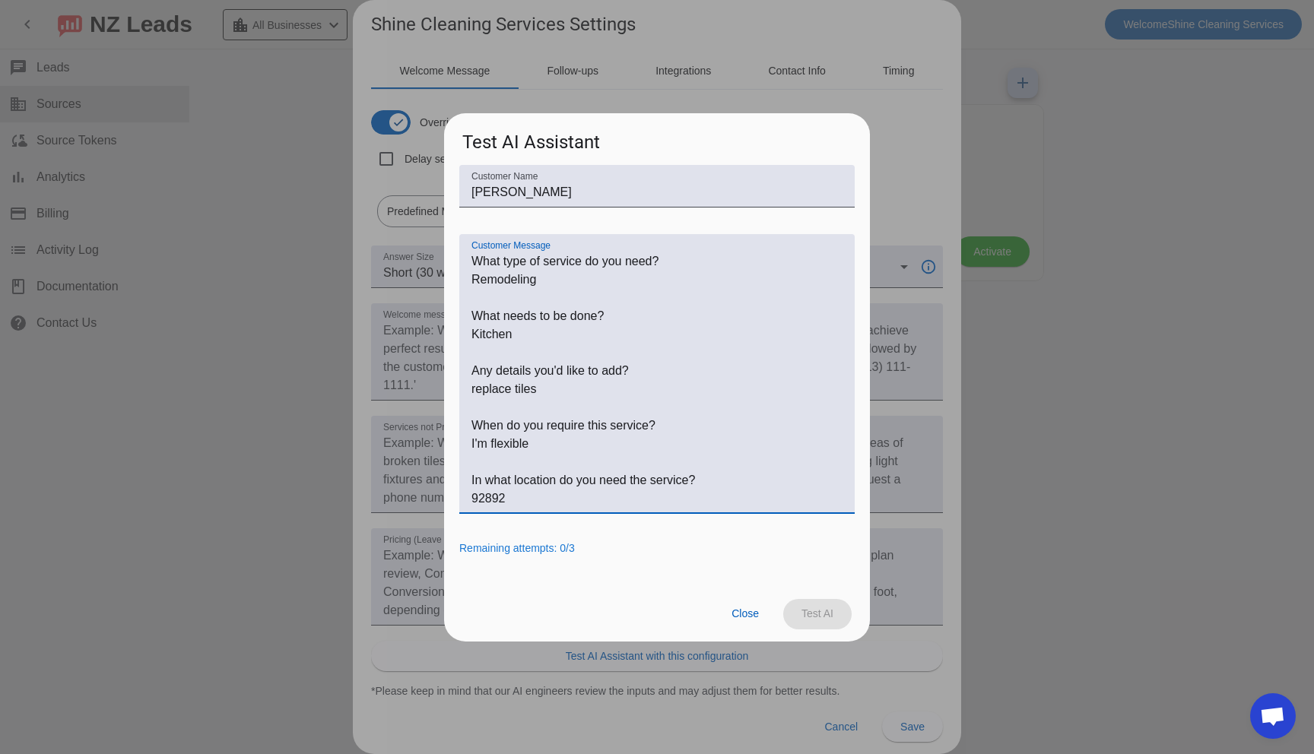
click at [509, 320] on textarea "Customer Message" at bounding box center [656, 379] width 371 height 255
drag, startPoint x: 522, startPoint y: 336, endPoint x: 465, endPoint y: 334, distance: 56.3
click at [465, 334] on div "Customer Message" at bounding box center [656, 372] width 395 height 280
drag, startPoint x: 435, startPoint y: 377, endPoint x: 406, endPoint y: 382, distance: 29.4
click at [405, 379] on div "Shine Cleaning Services Settings Welcome Message Follow-ups Integrations Contac…" at bounding box center [657, 377] width 1314 height 754
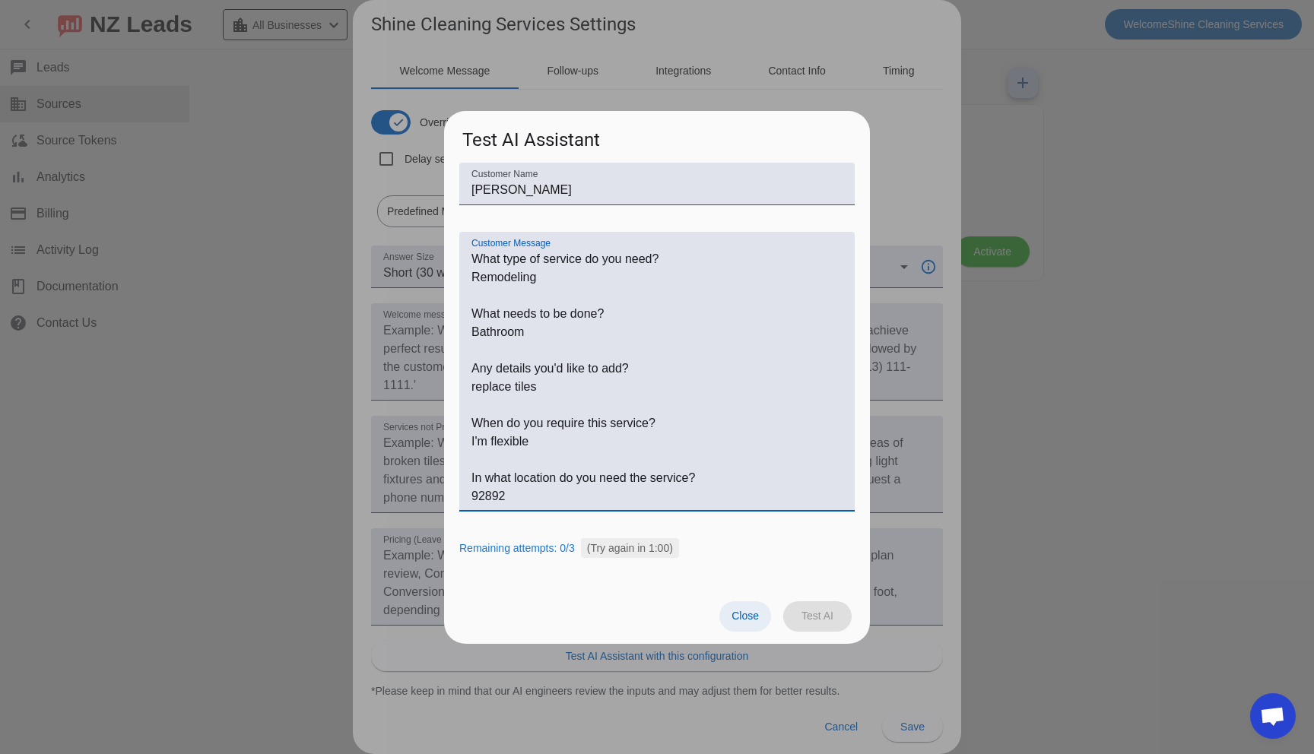
type textarea "What type of service do you need? Remodeling What needs to be done? Bathroom An…"
click at [754, 610] on span "Close" at bounding box center [745, 616] width 27 height 12
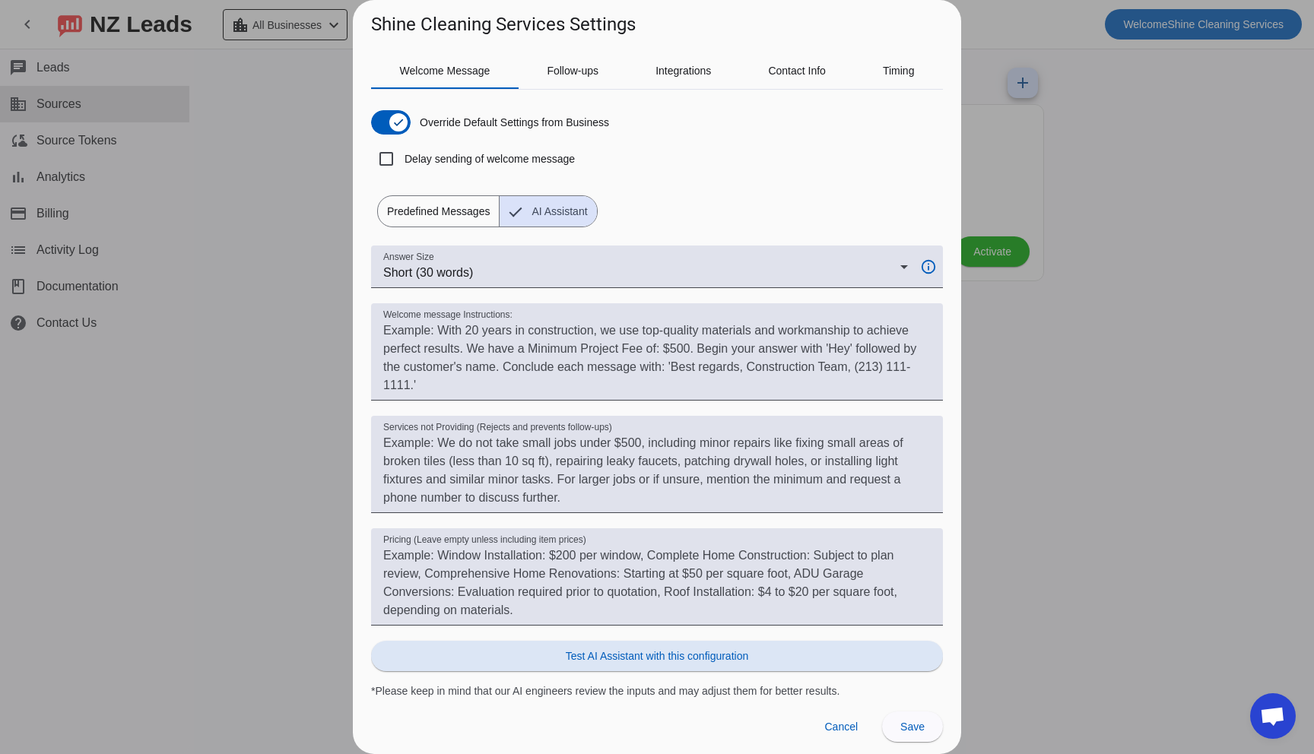
click at [714, 646] on span at bounding box center [657, 656] width 572 height 36
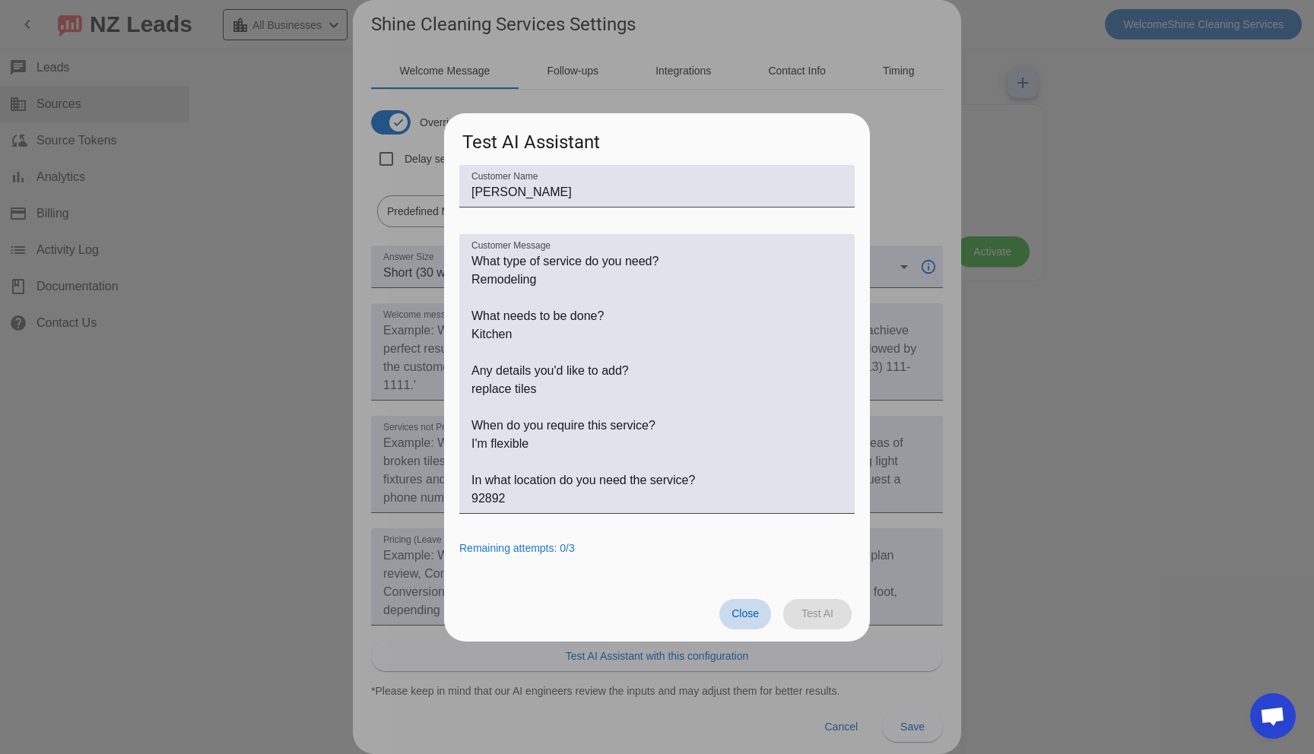
click at [729, 615] on span at bounding box center [745, 614] width 52 height 30
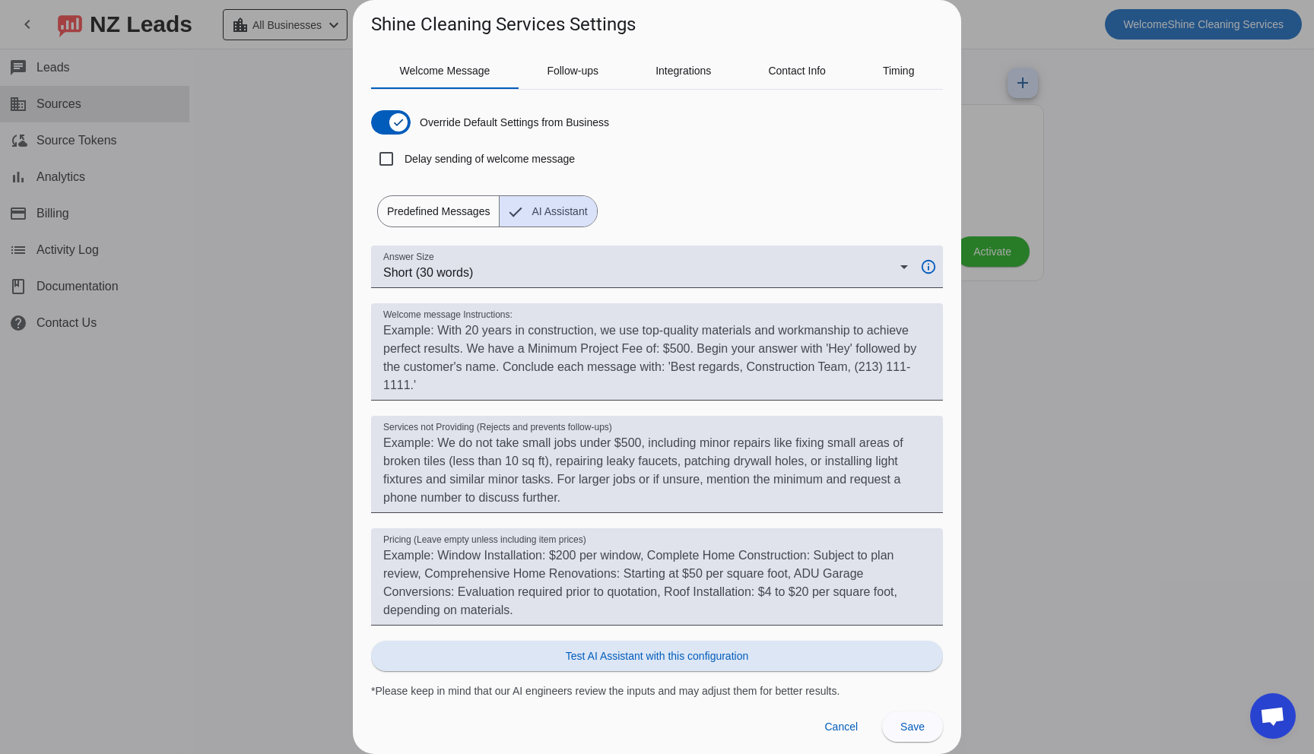
click at [438, 214] on span "Predefined Messages" at bounding box center [438, 211] width 121 height 30
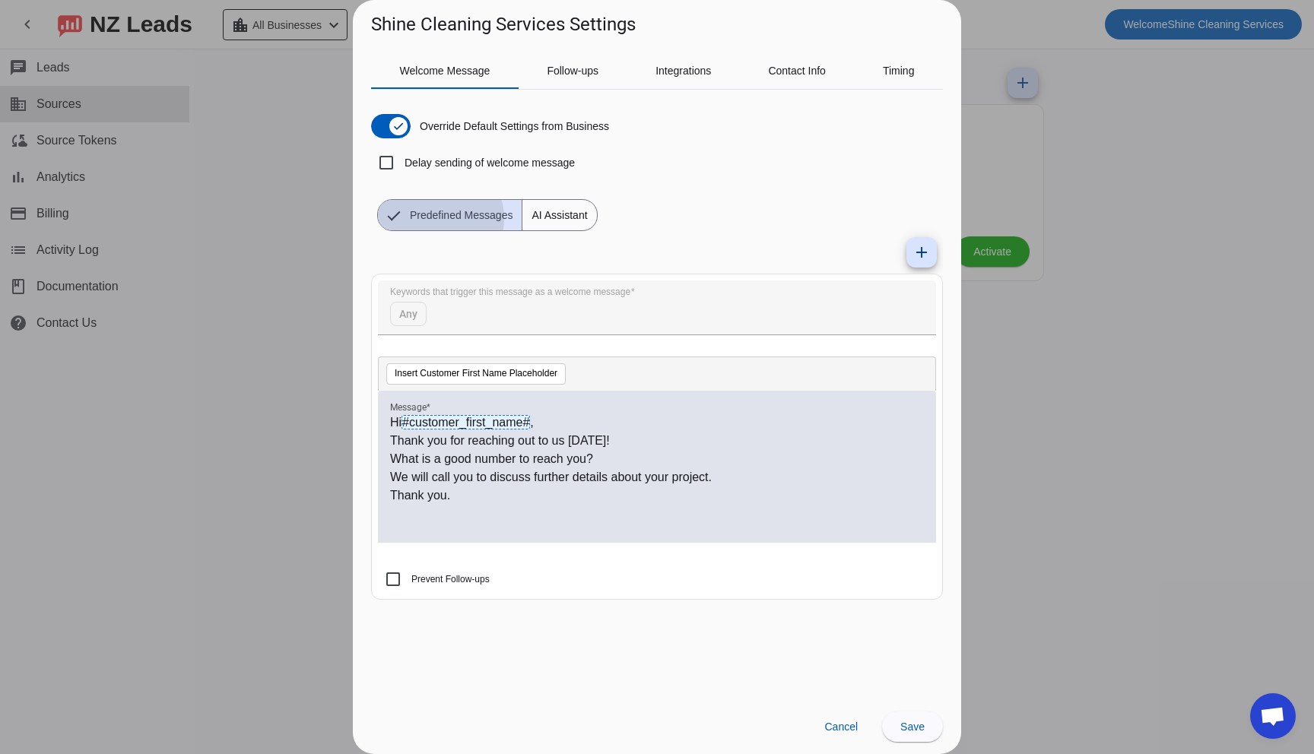
scroll to position [0, 0]
click at [445, 317] on mat-form-field "Keywords that trigger this message as a welcome message Any" at bounding box center [657, 316] width 558 height 70
click at [923, 245] on mat-icon "add" at bounding box center [921, 252] width 18 height 18
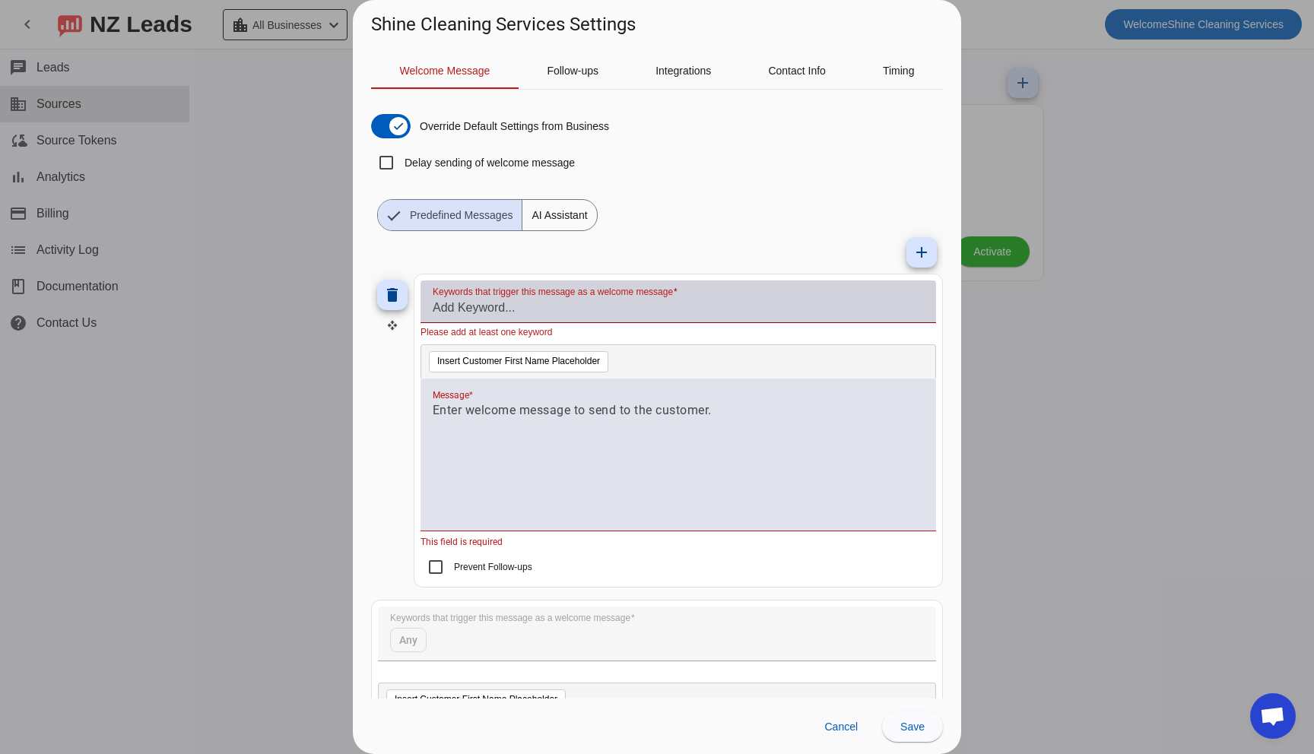
click at [474, 311] on input "Keywords that trigger this message as a welcome message" at bounding box center [678, 308] width 491 height 18
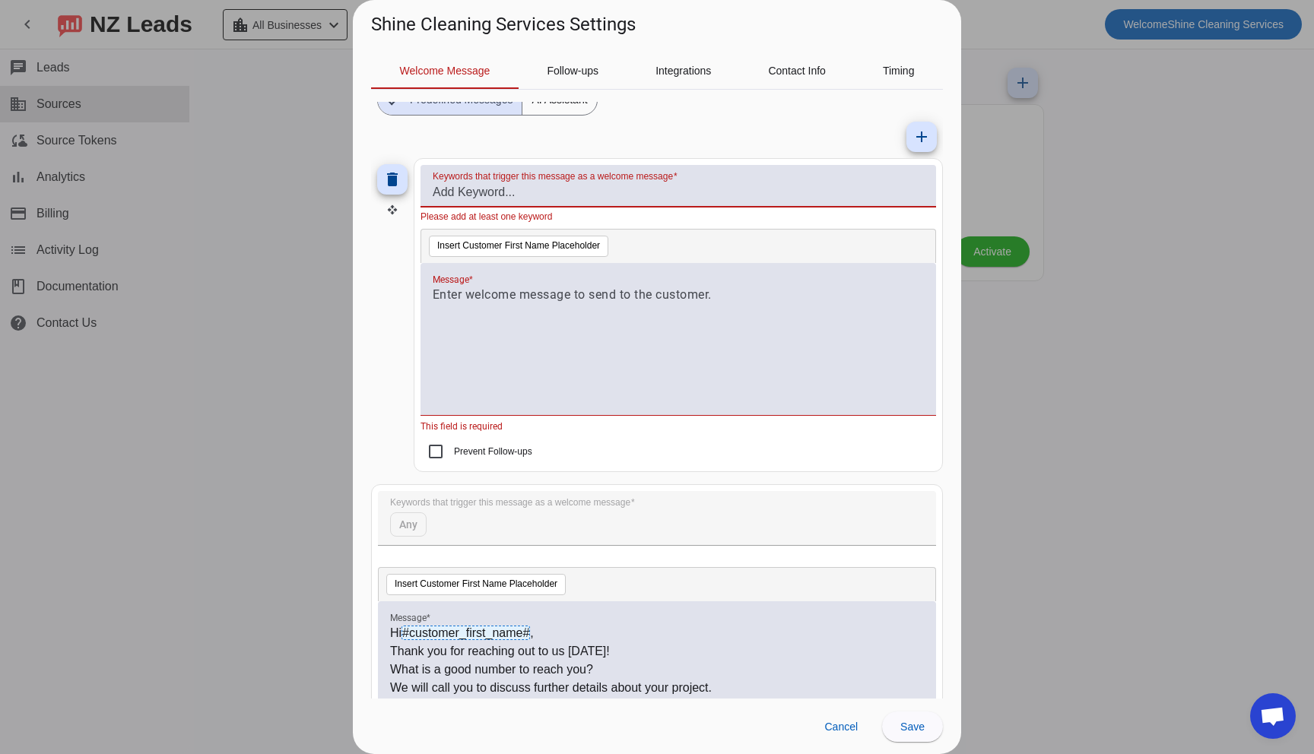
scroll to position [113, 0]
click at [401, 189] on span at bounding box center [392, 181] width 36 height 36
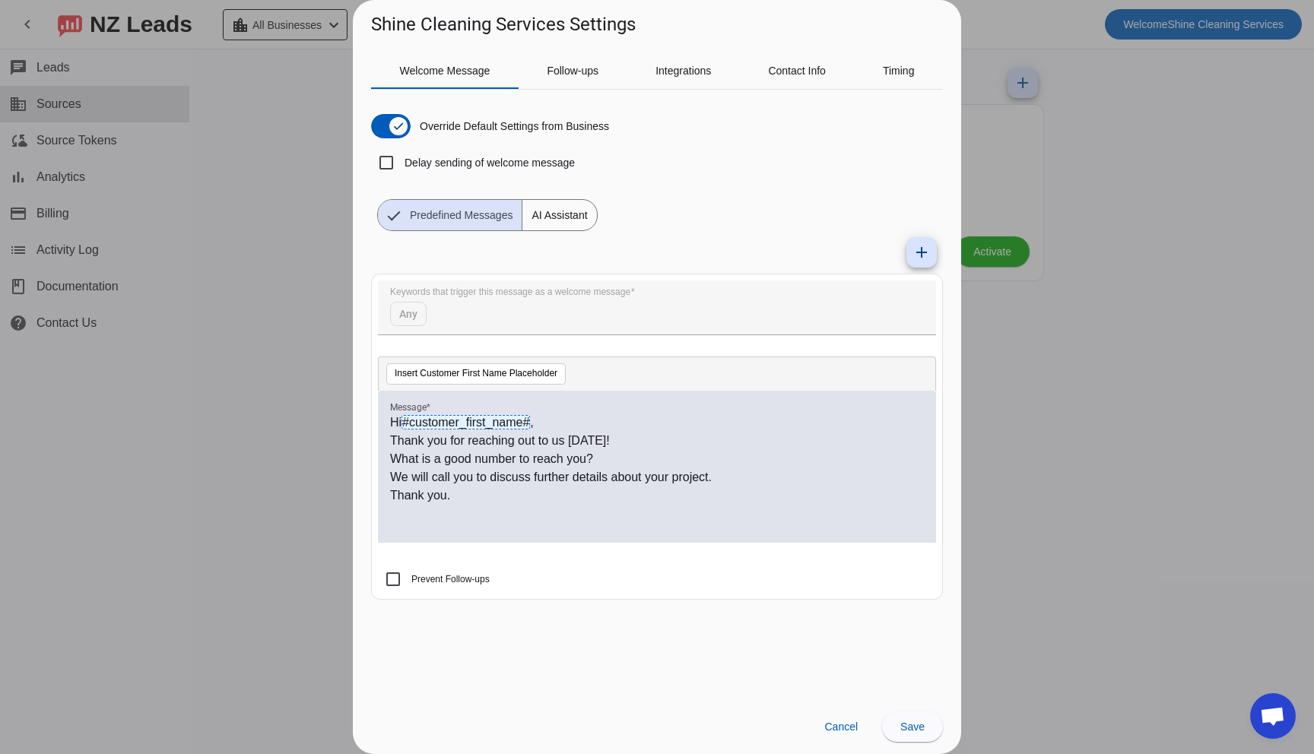
scroll to position [0, 0]
click at [398, 315] on mat-form-field "Keywords that trigger this message as a welcome message Any" at bounding box center [657, 316] width 558 height 70
click at [440, 323] on mat-form-field "Keywords that trigger this message as a welcome message Any" at bounding box center [657, 316] width 558 height 70
click at [919, 253] on mat-icon "add" at bounding box center [921, 252] width 18 height 18
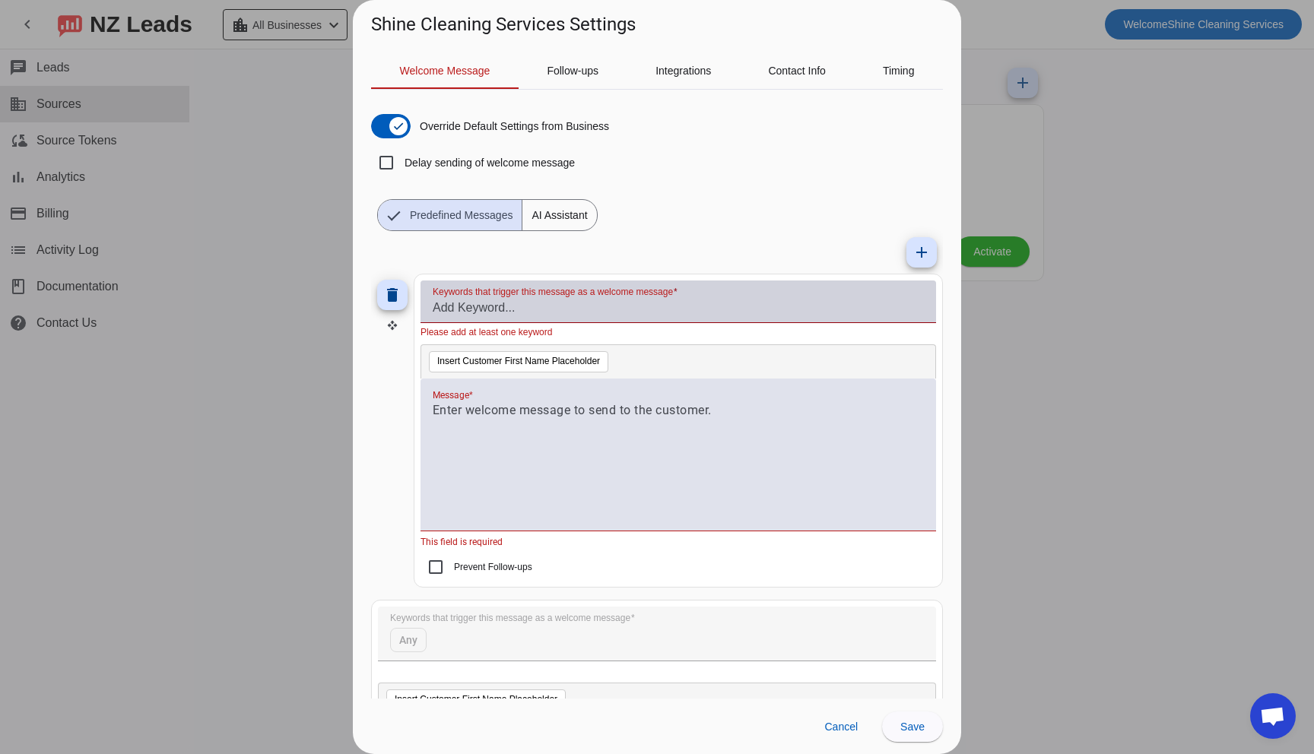
click at [527, 303] on input "Keywords that trigger this message as a welcome message" at bounding box center [678, 308] width 491 height 18
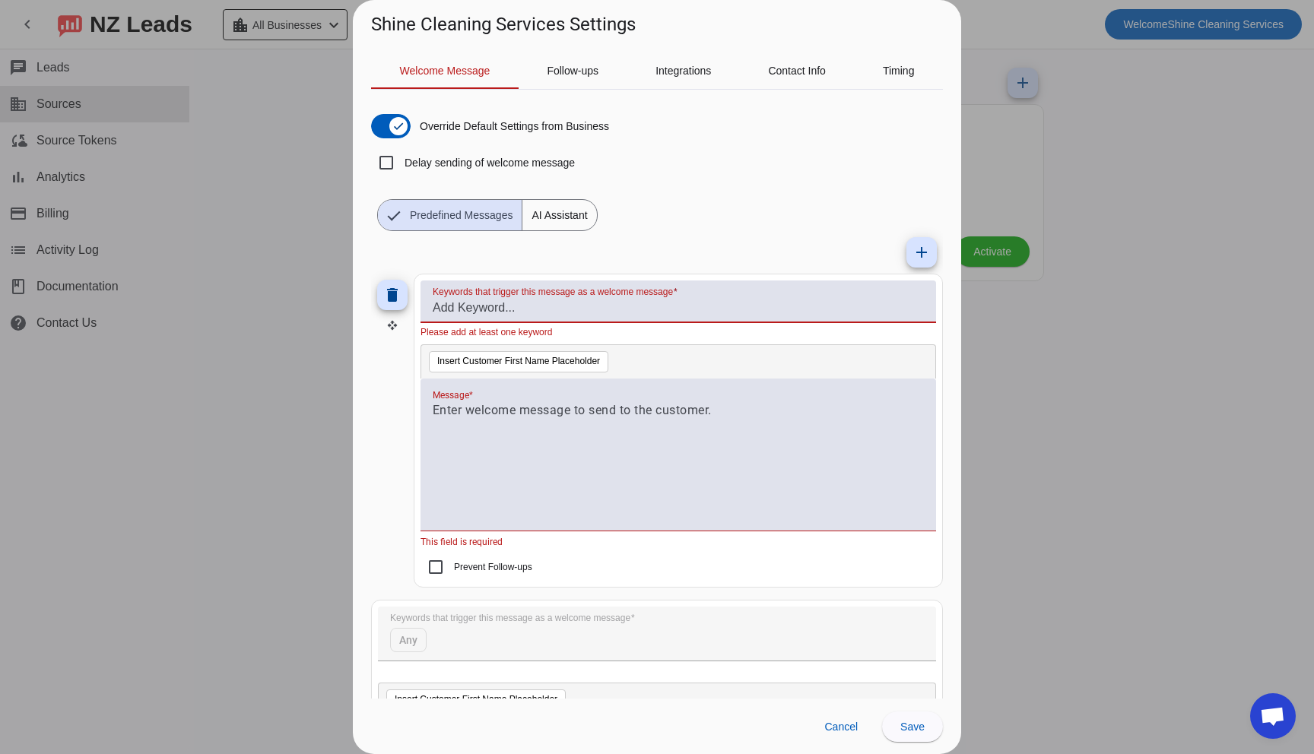
type input "g"
click at [395, 291] on mat-icon "delete" at bounding box center [392, 295] width 18 height 18
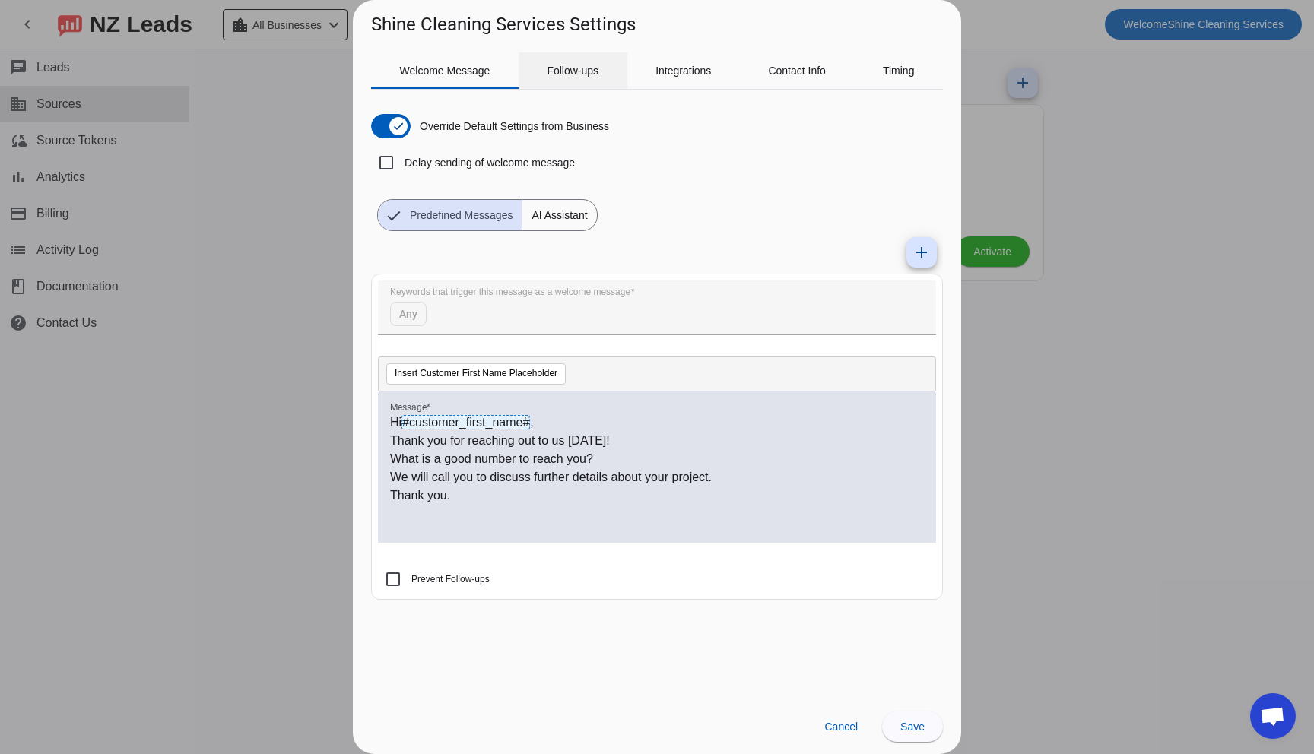
click at [554, 78] on span "Follow-ups" at bounding box center [573, 70] width 52 height 36
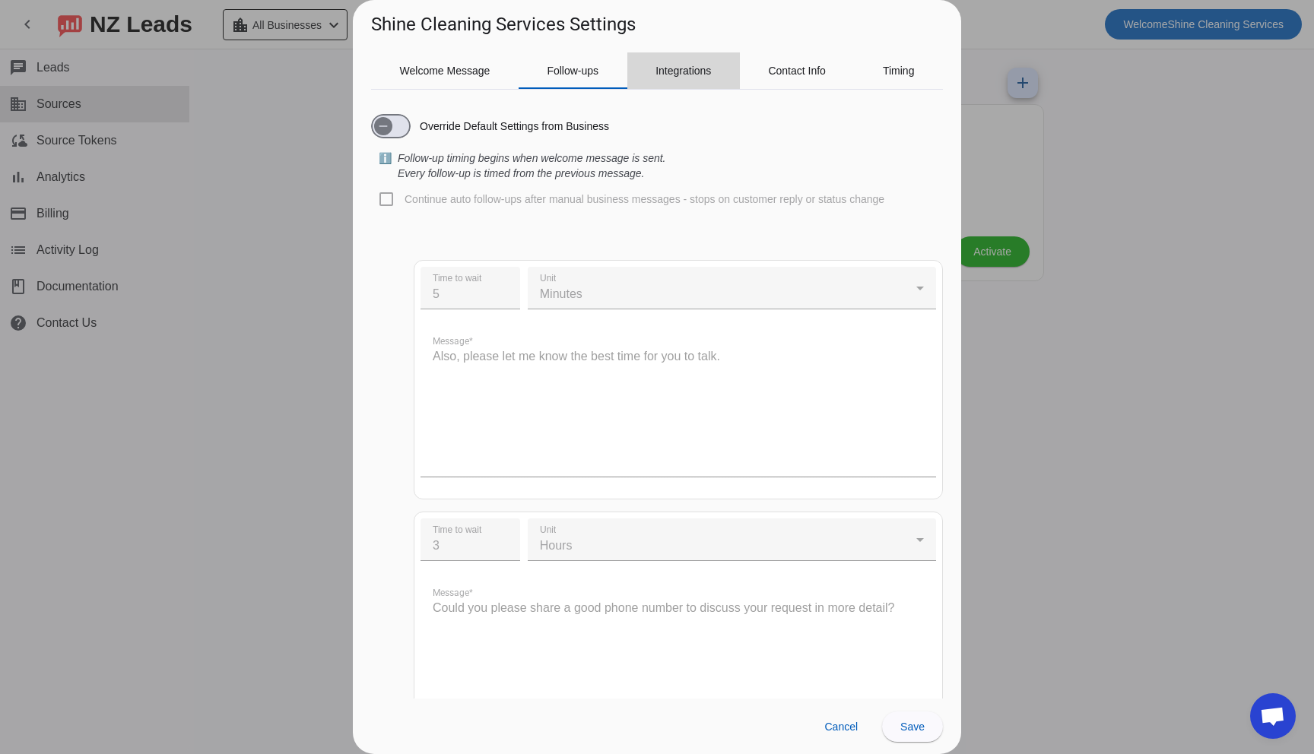
click at [680, 79] on span "Integrations" at bounding box center [683, 70] width 56 height 36
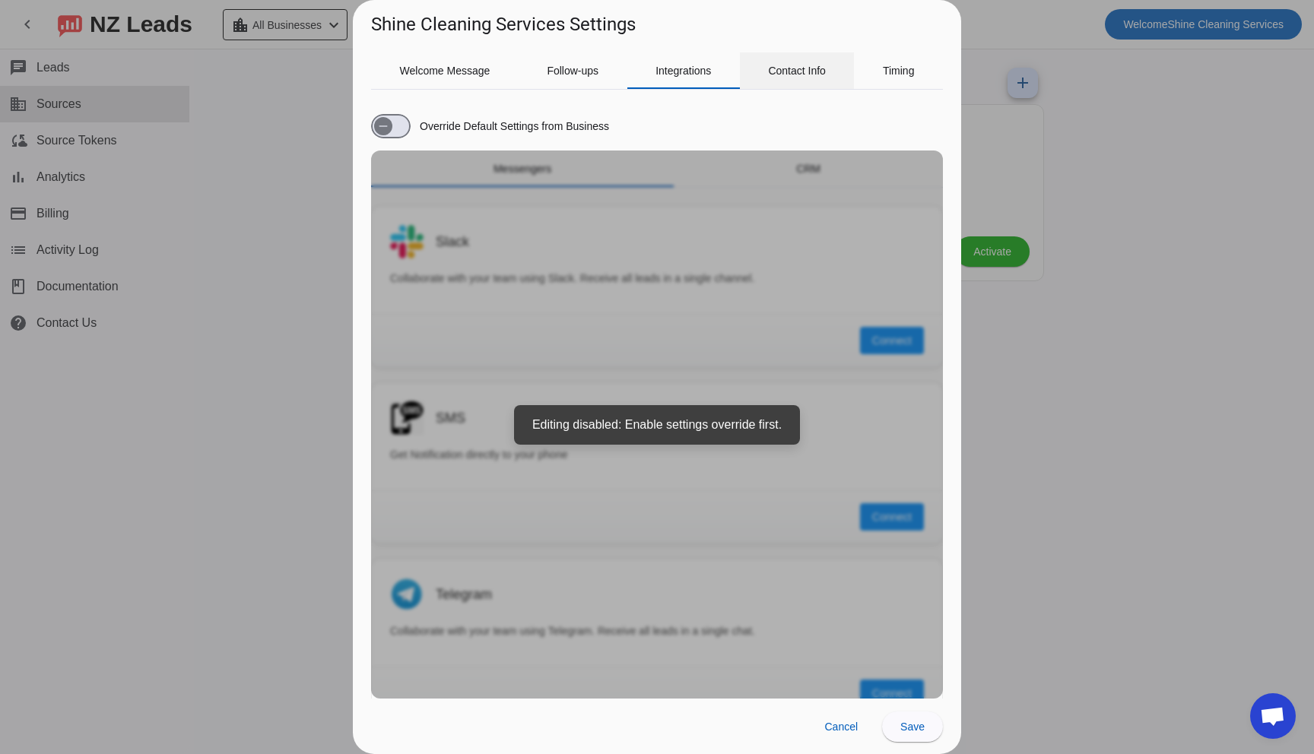
click at [795, 76] on span "Contact Info" at bounding box center [797, 70] width 58 height 11
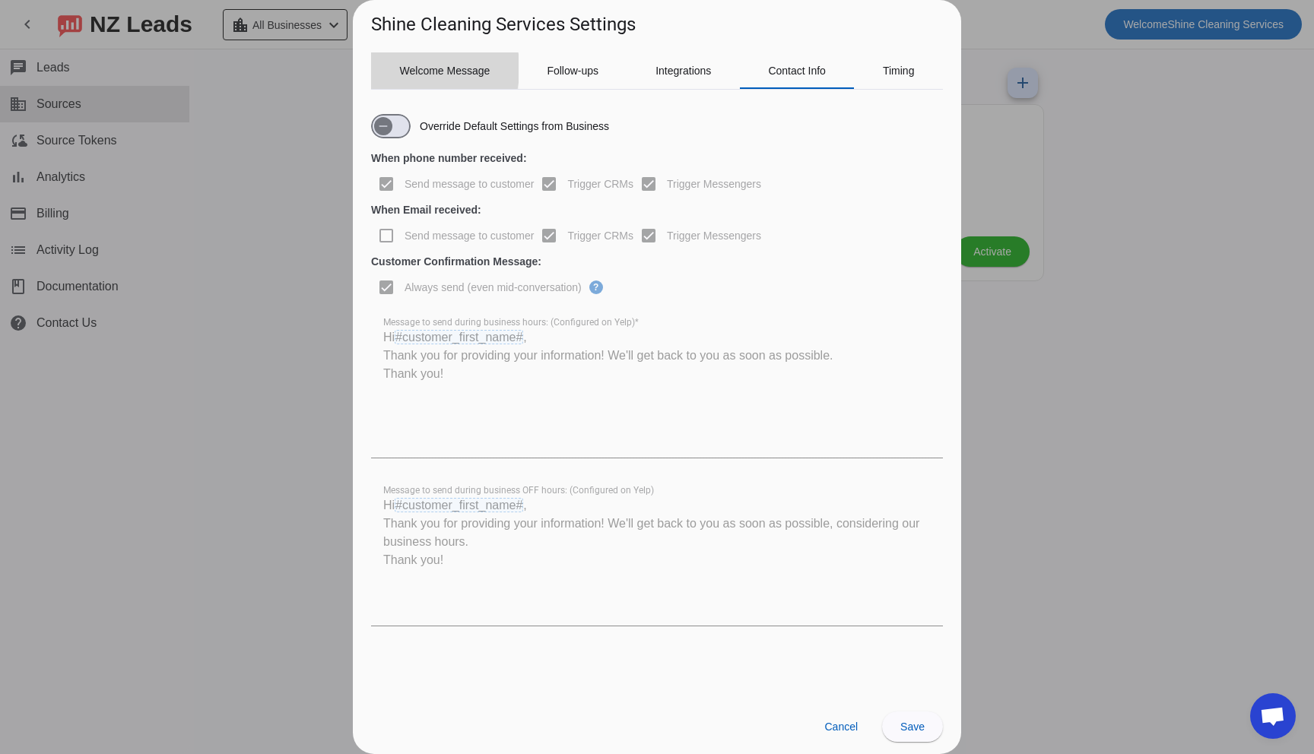
click at [391, 68] on div "Welcome Message" at bounding box center [445, 70] width 148 height 36
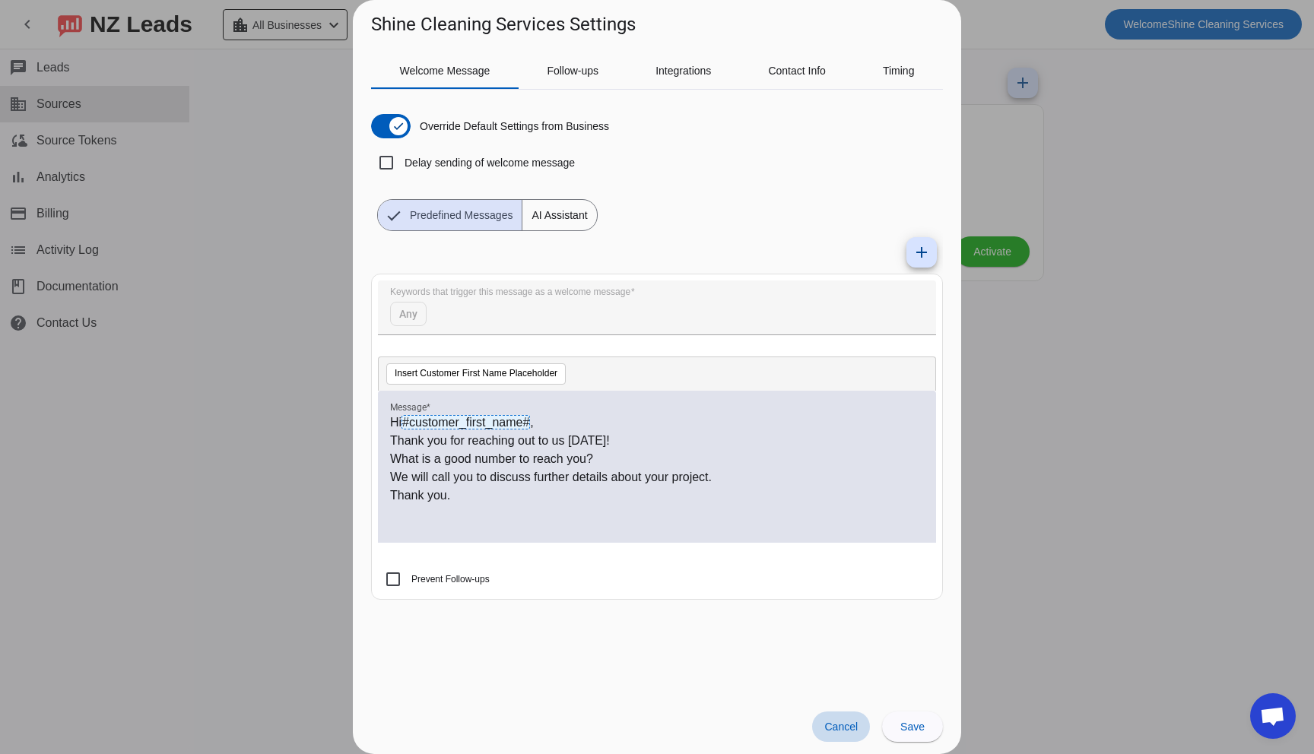
click at [828, 732] on span "Cancel" at bounding box center [840, 727] width 33 height 12
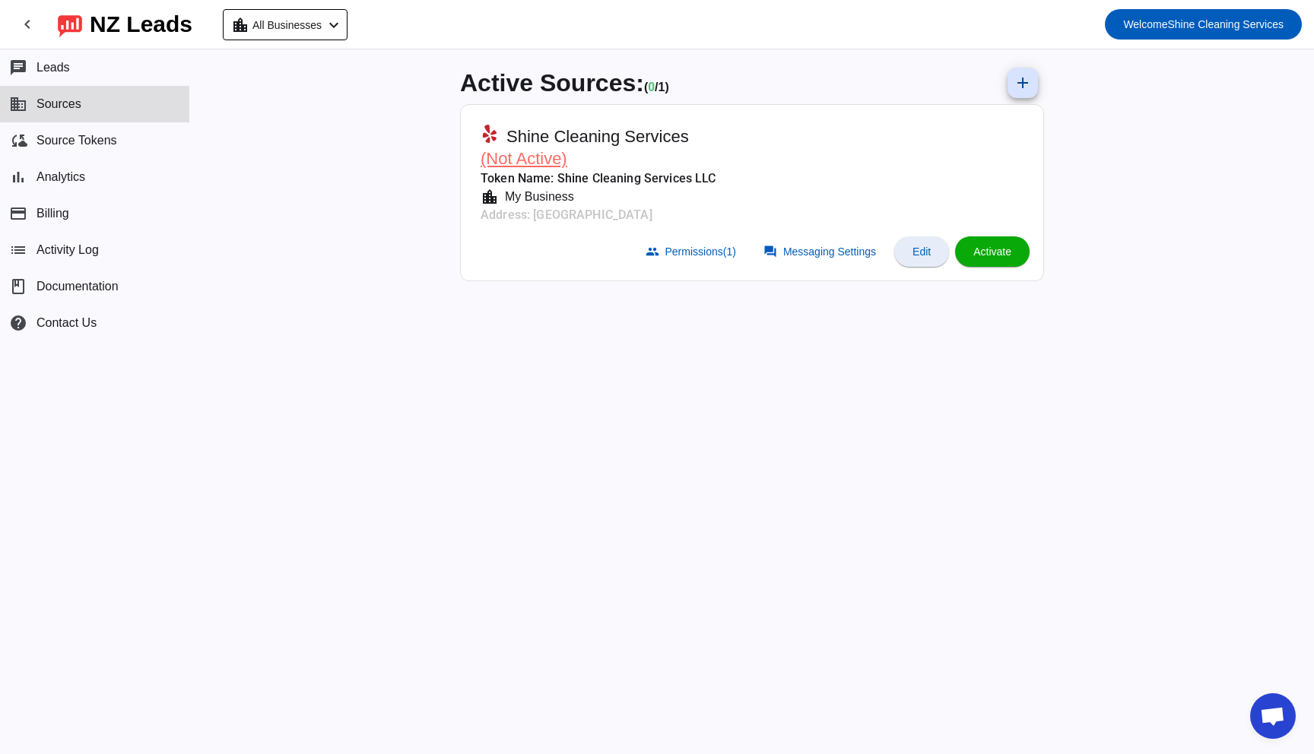
click at [914, 253] on span "Edit" at bounding box center [921, 252] width 18 height 12
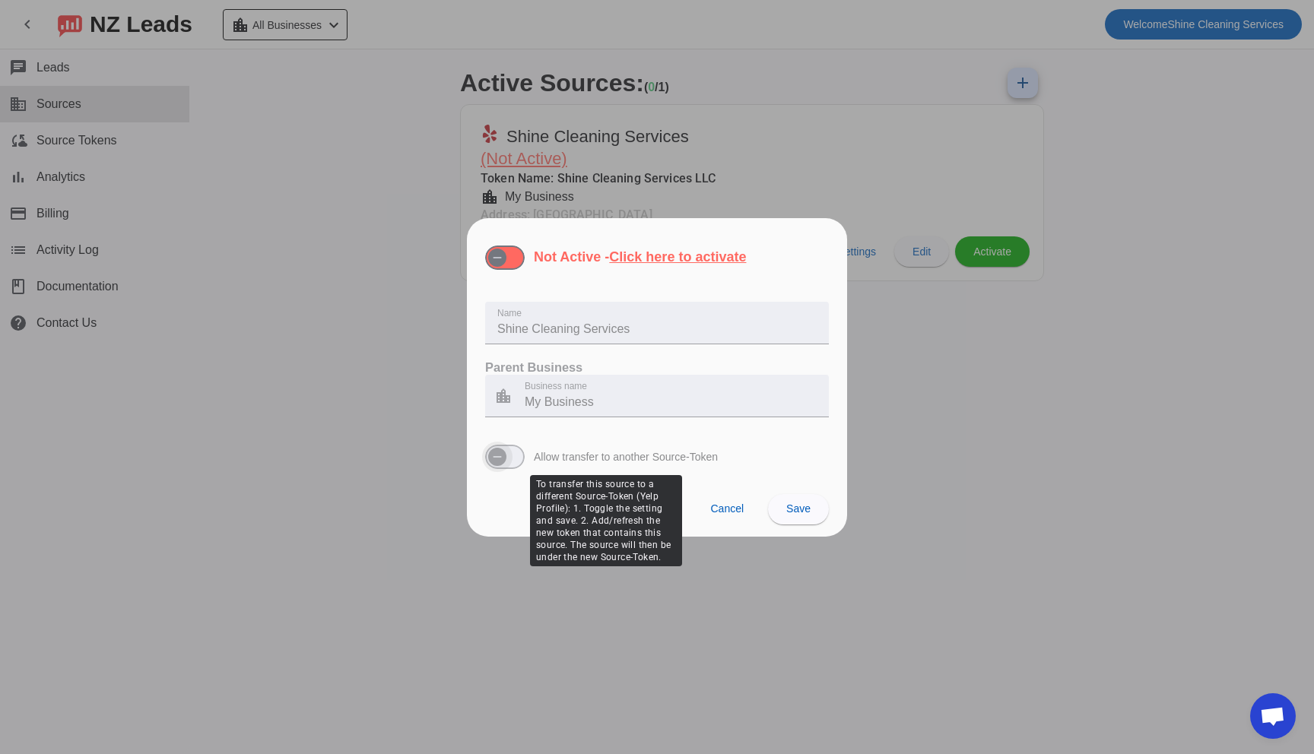
click at [518, 455] on span "button" at bounding box center [505, 457] width 40 height 24
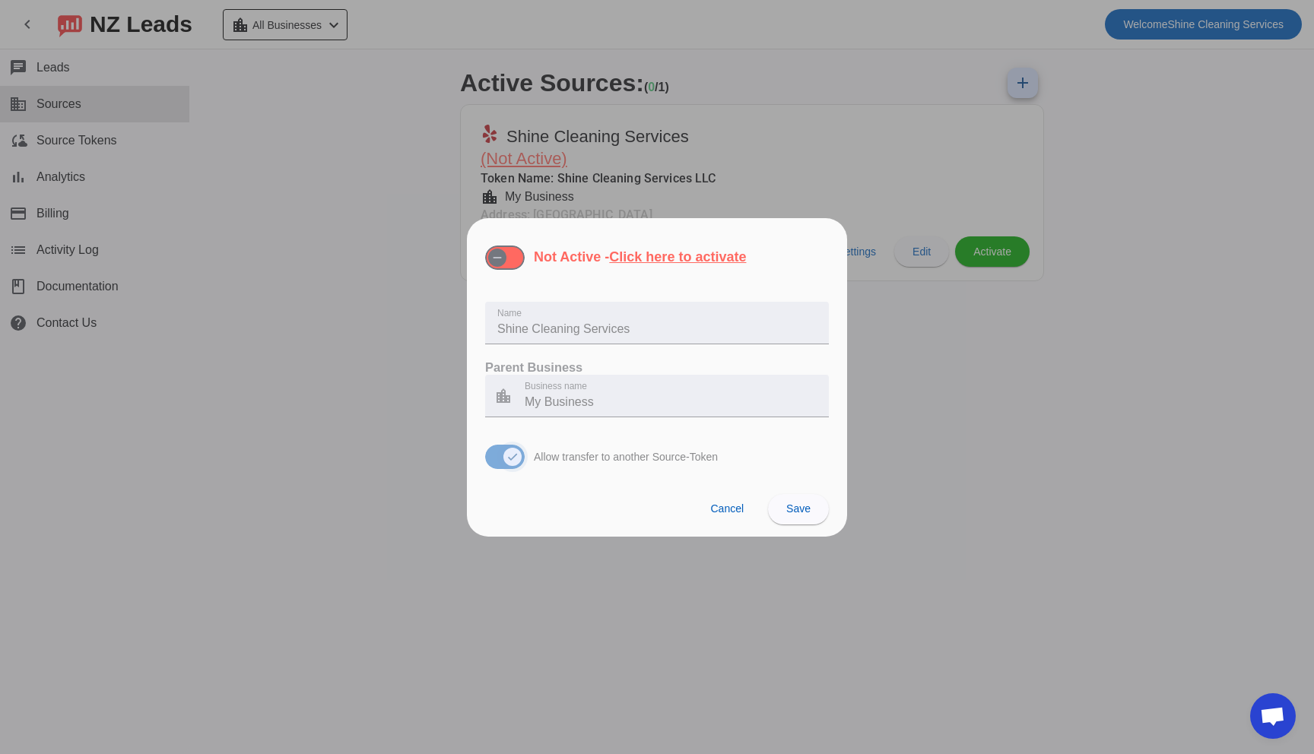
click at [512, 458] on icon "button" at bounding box center [512, 457] width 12 height 12
click at [648, 254] on u "Click here to activate" at bounding box center [677, 256] width 137 height 15
click at [525, 254] on button "Not Active - Click here to activate" at bounding box center [505, 258] width 40 height 24
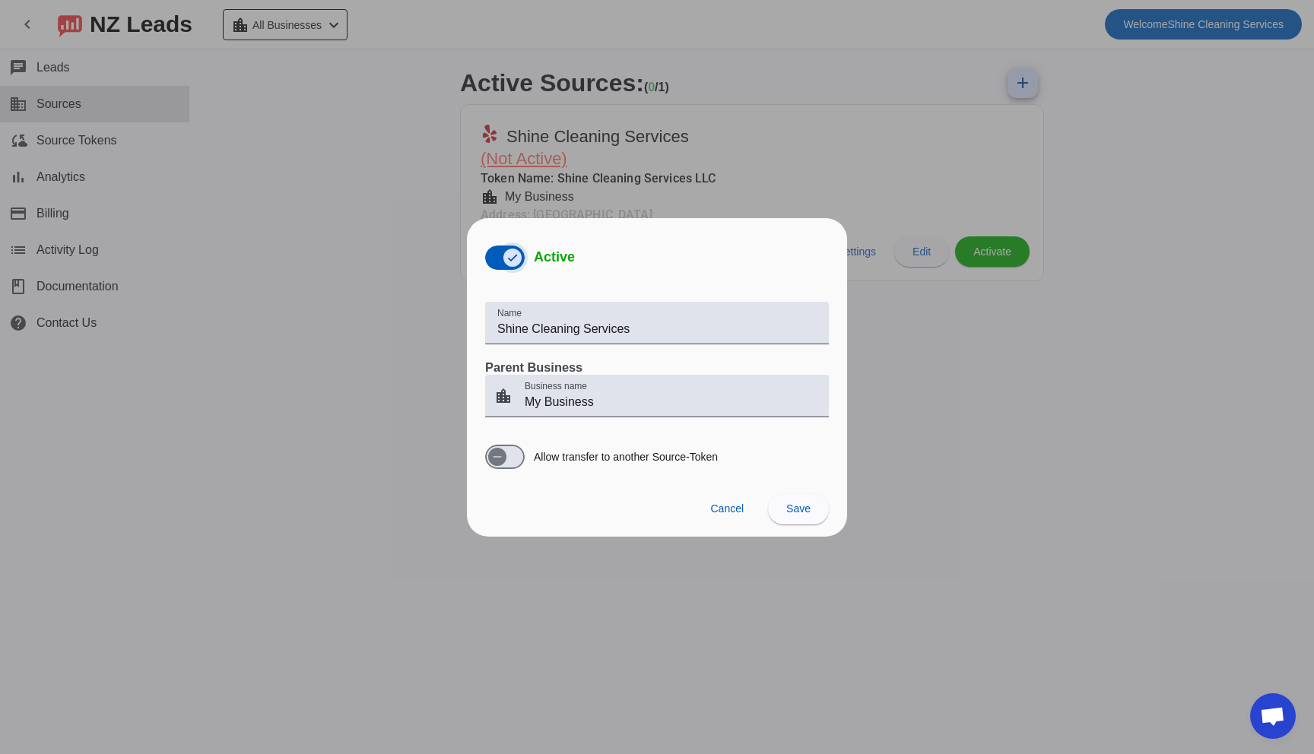
click at [503, 260] on span "button" at bounding box center [512, 258] width 18 height 18
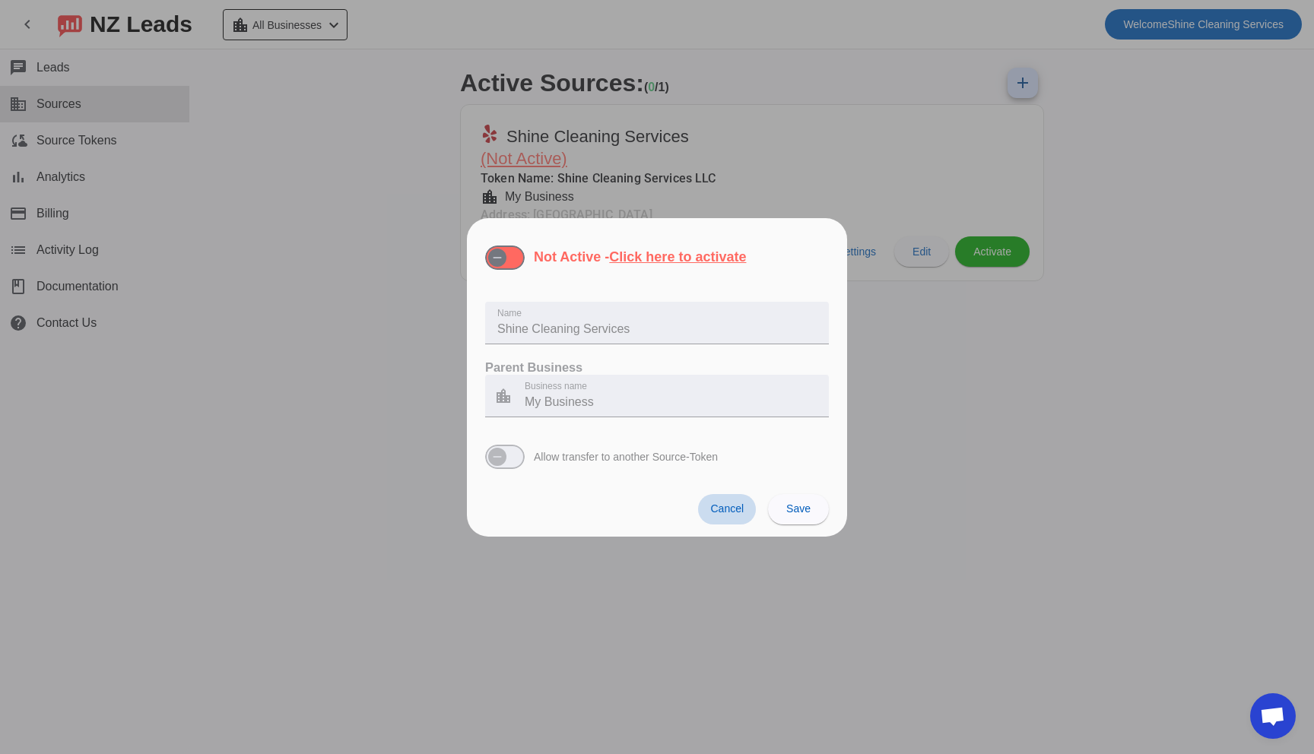
click at [743, 511] on span "Cancel" at bounding box center [726, 509] width 33 height 12
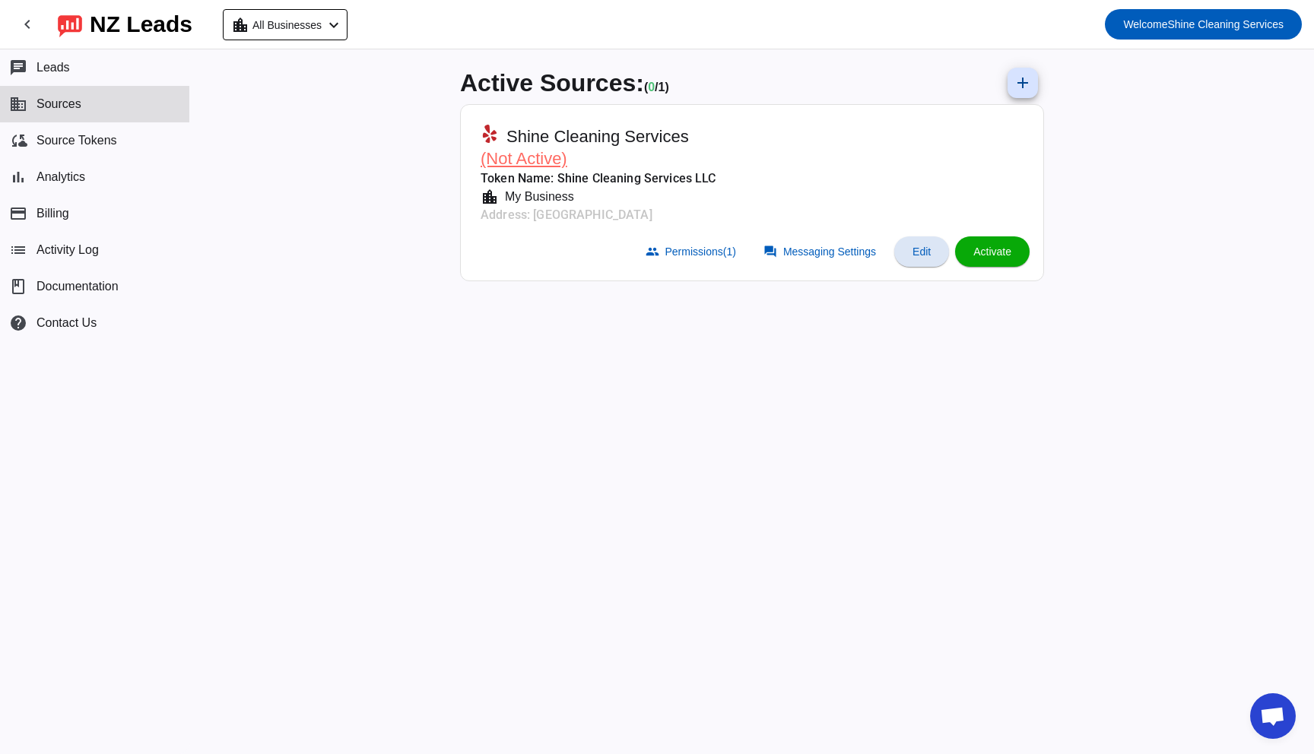
click at [527, 157] on span "(Not Active)" at bounding box center [524, 158] width 87 height 19
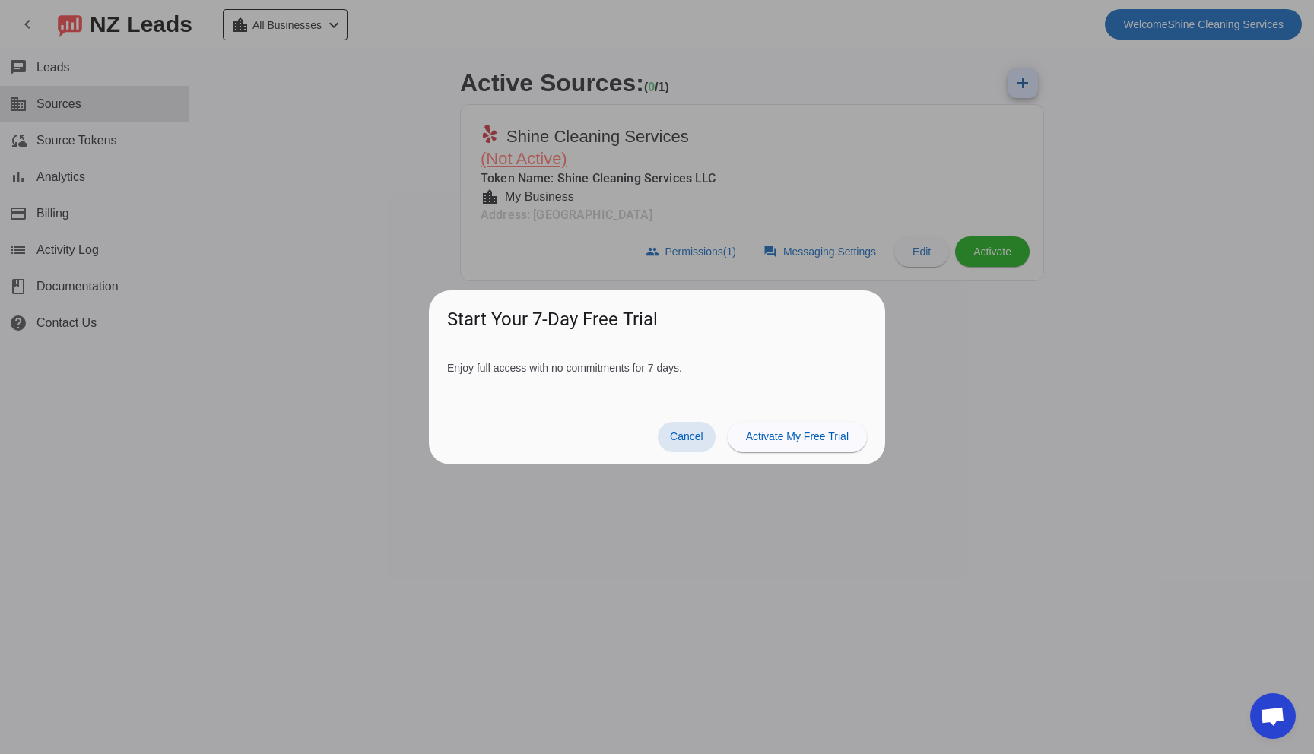
click at [700, 438] on span "Cancel" at bounding box center [686, 436] width 33 height 12
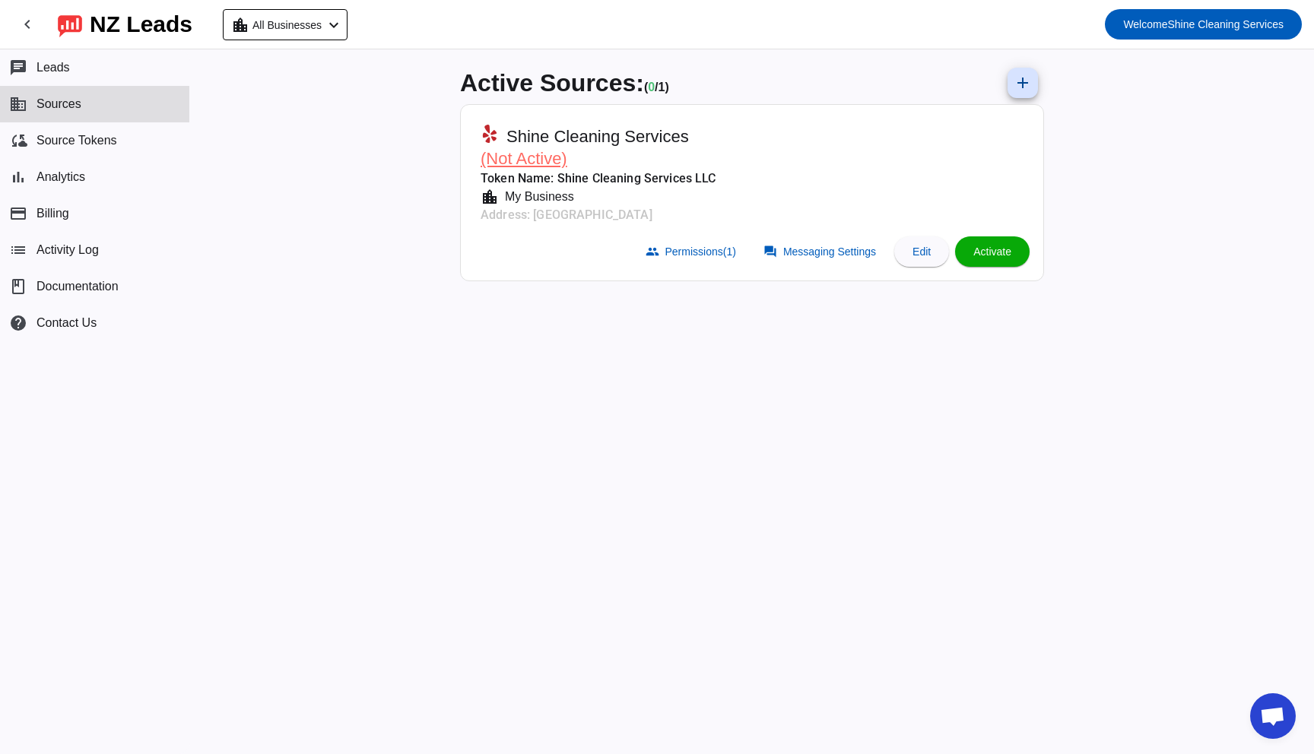
click at [982, 116] on mat-card-header "Shine Cleaning Services (Not Active) Token Name: Shine Cleaning Services LLC lo…" at bounding box center [751, 172] width 567 height 118
click at [1200, 25] on span "Welcome Shine Cleaning Services" at bounding box center [1203, 24] width 160 height 21
drag, startPoint x: 1138, startPoint y: 99, endPoint x: 919, endPoint y: 128, distance: 221.7
click at [1138, 99] on div at bounding box center [657, 377] width 1314 height 754
click at [95, 235] on button "list Activity Log" at bounding box center [94, 250] width 189 height 36
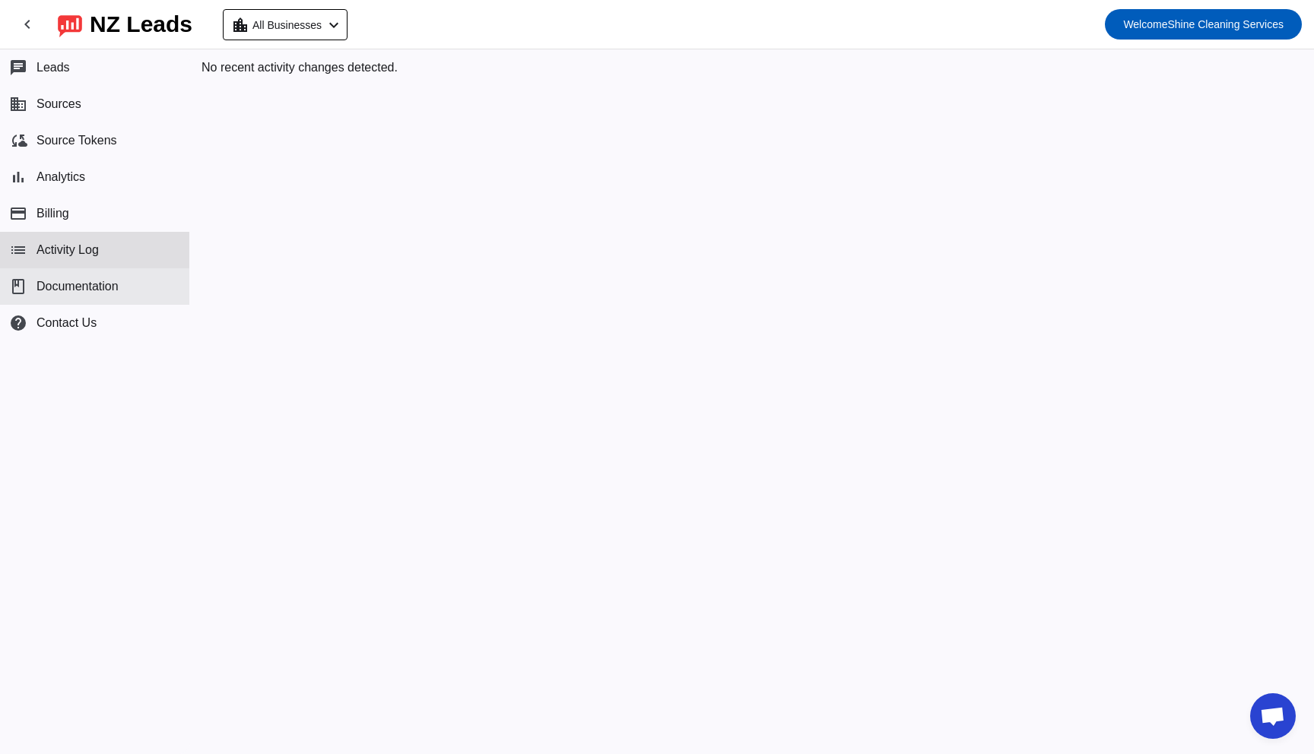
click at [79, 282] on span "Documentation" at bounding box center [77, 287] width 82 height 14
click at [80, 165] on button "bar_chart Analytics" at bounding box center [94, 177] width 189 height 36
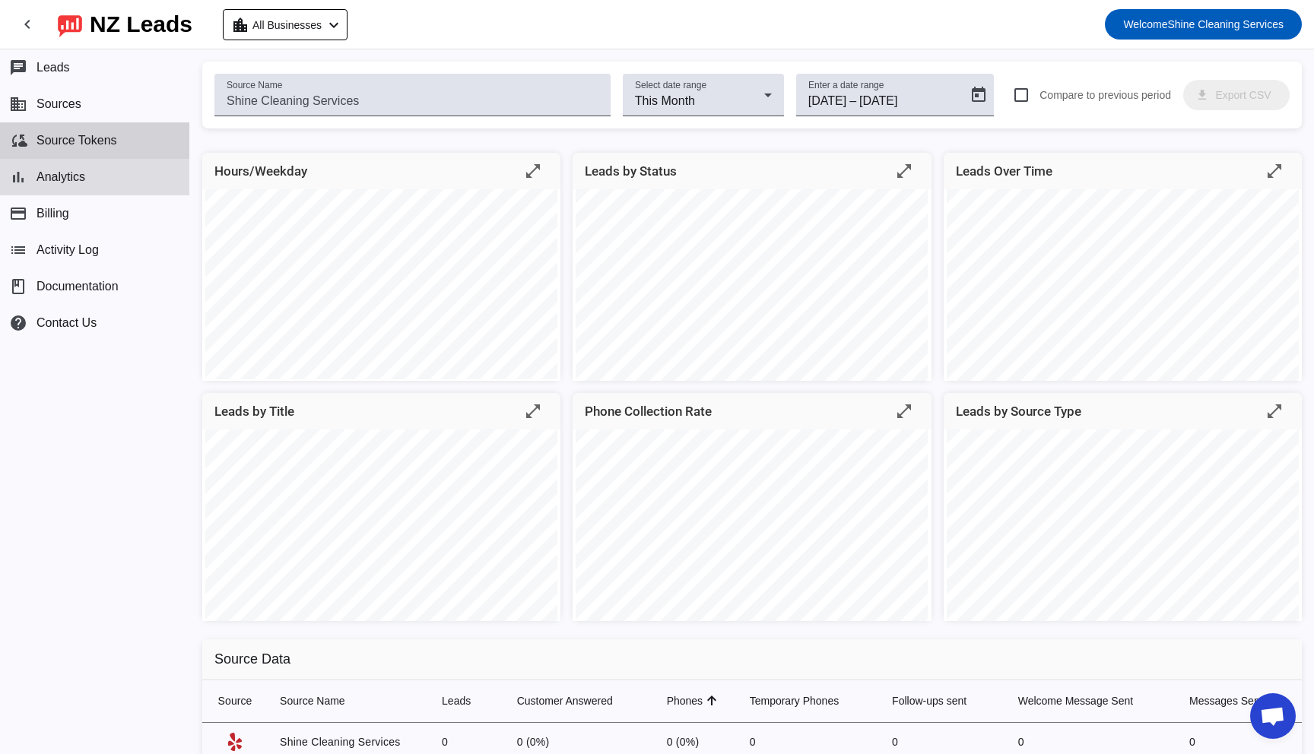
click at [91, 142] on span "Source Tokens" at bounding box center [76, 141] width 81 height 14
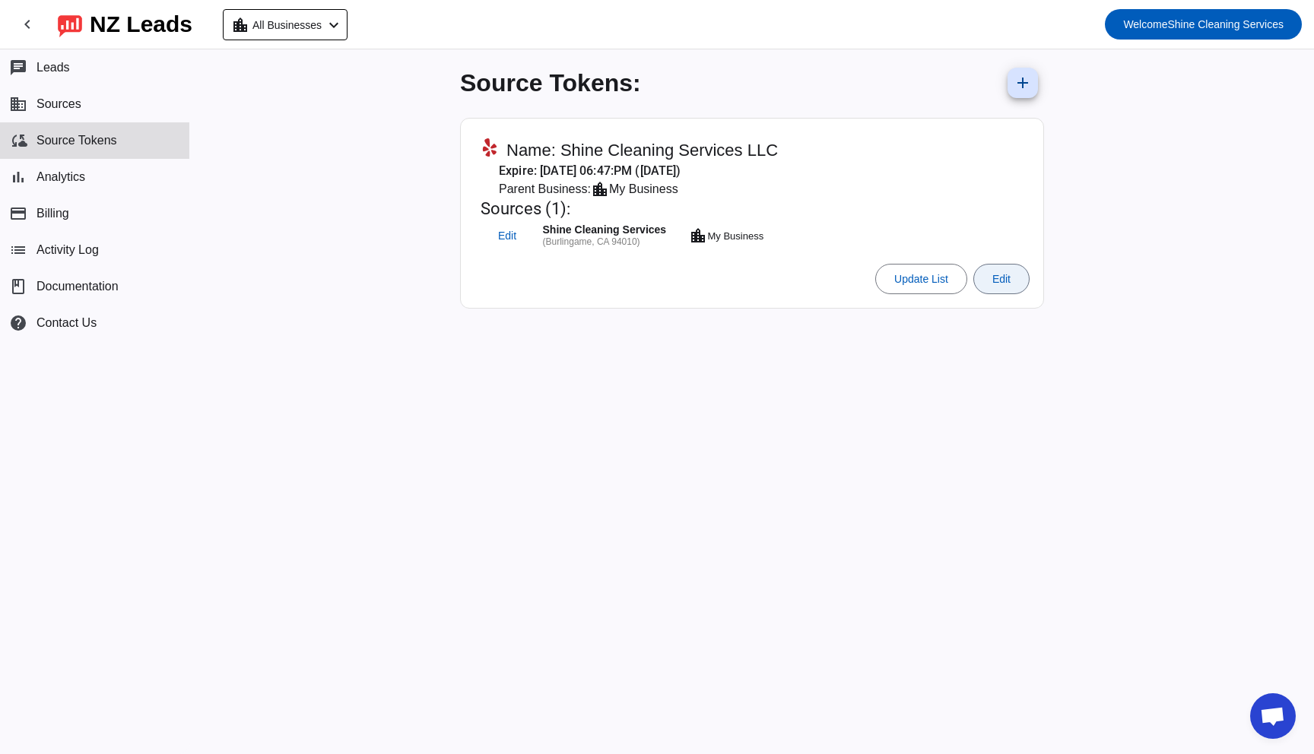
click at [1024, 284] on span at bounding box center [1001, 279] width 55 height 36
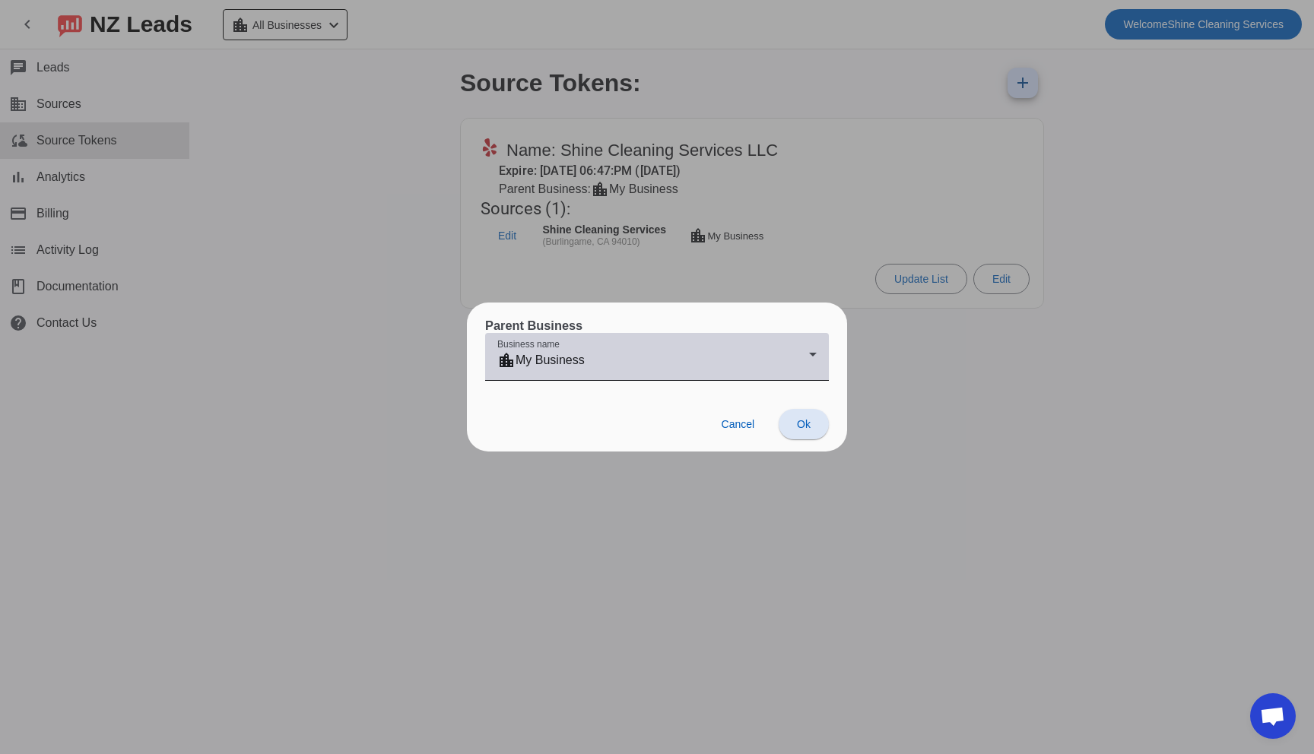
click at [681, 353] on div "location_city My Business" at bounding box center [653, 360] width 312 height 18
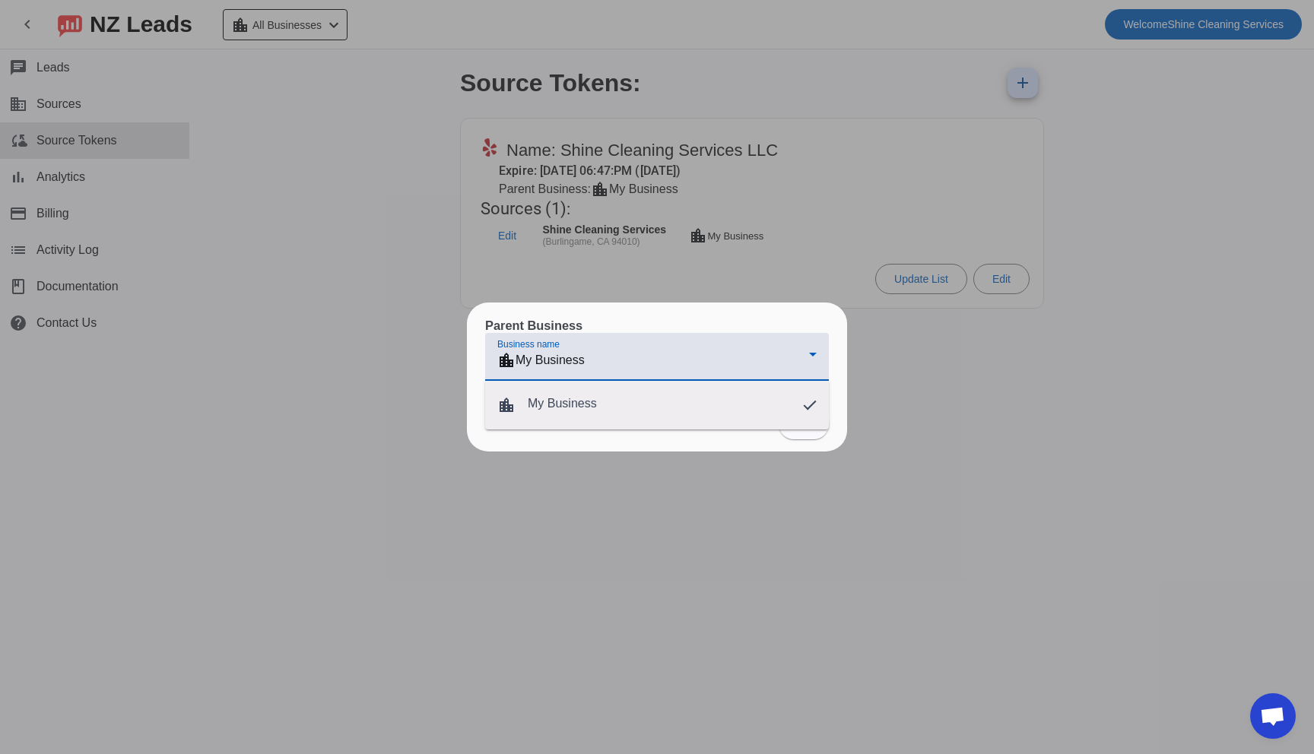
click at [339, 375] on div at bounding box center [657, 377] width 1314 height 754
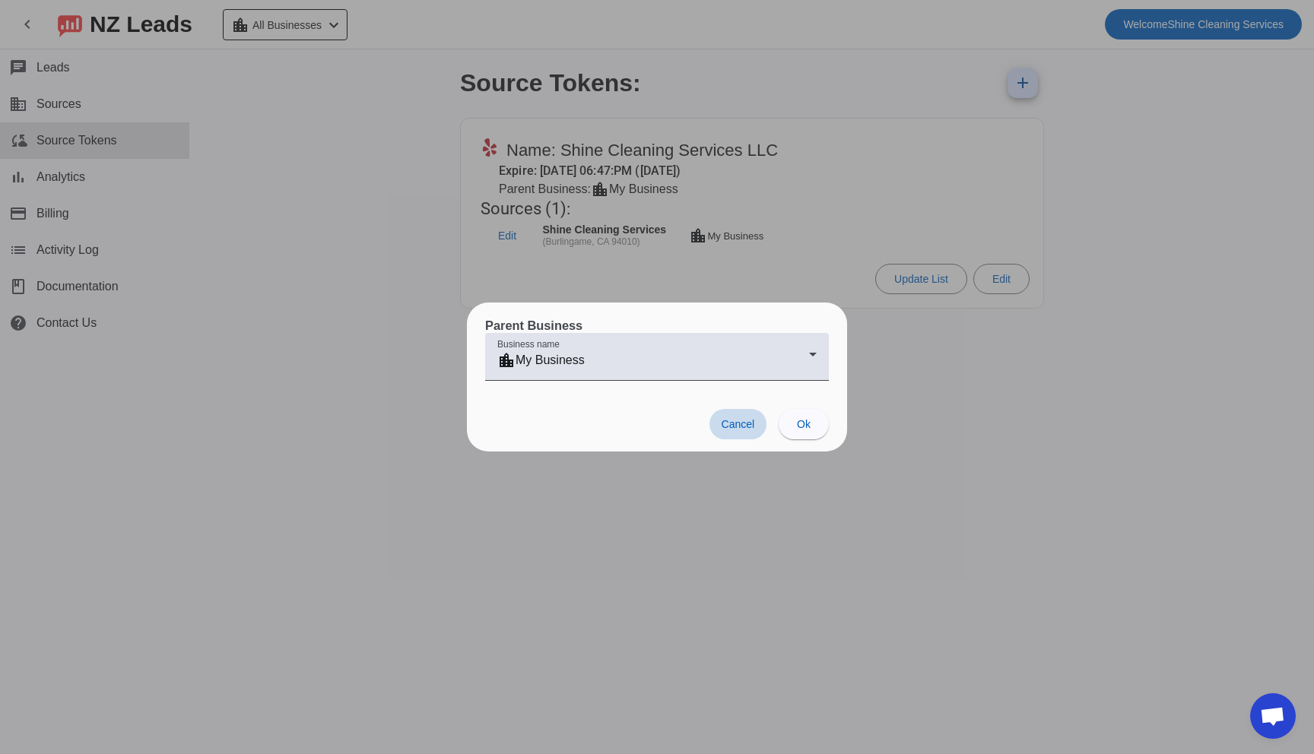
click at [726, 424] on span "Cancel" at bounding box center [738, 424] width 33 height 12
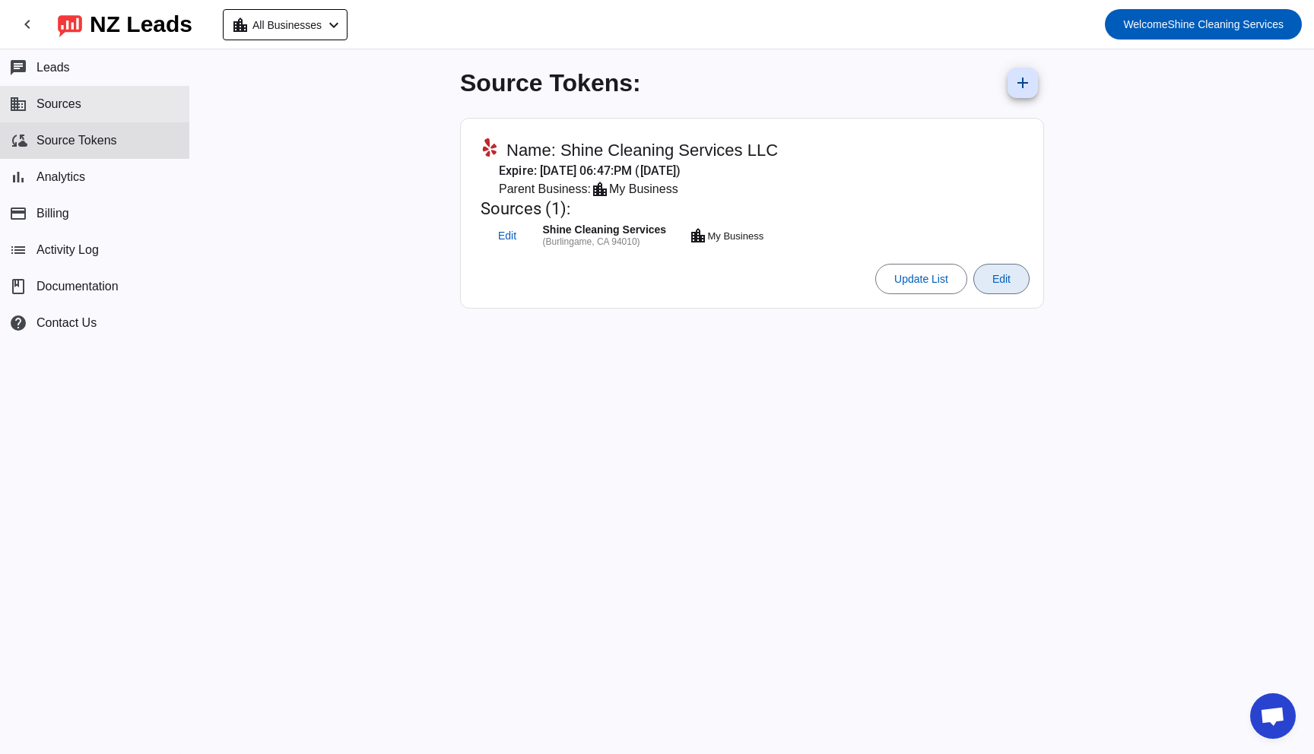
click at [94, 109] on button "business Sources" at bounding box center [94, 104] width 189 height 36
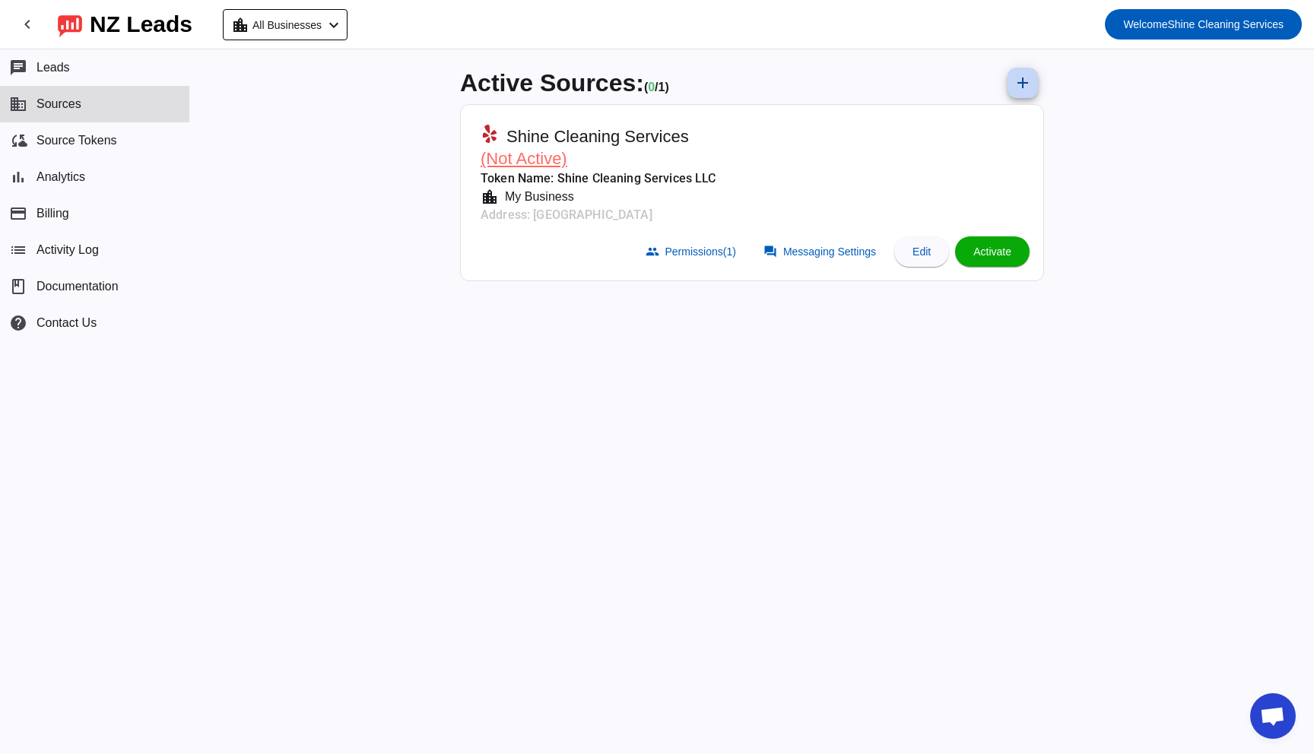
click at [1013, 85] on span at bounding box center [1023, 83] width 36 height 36
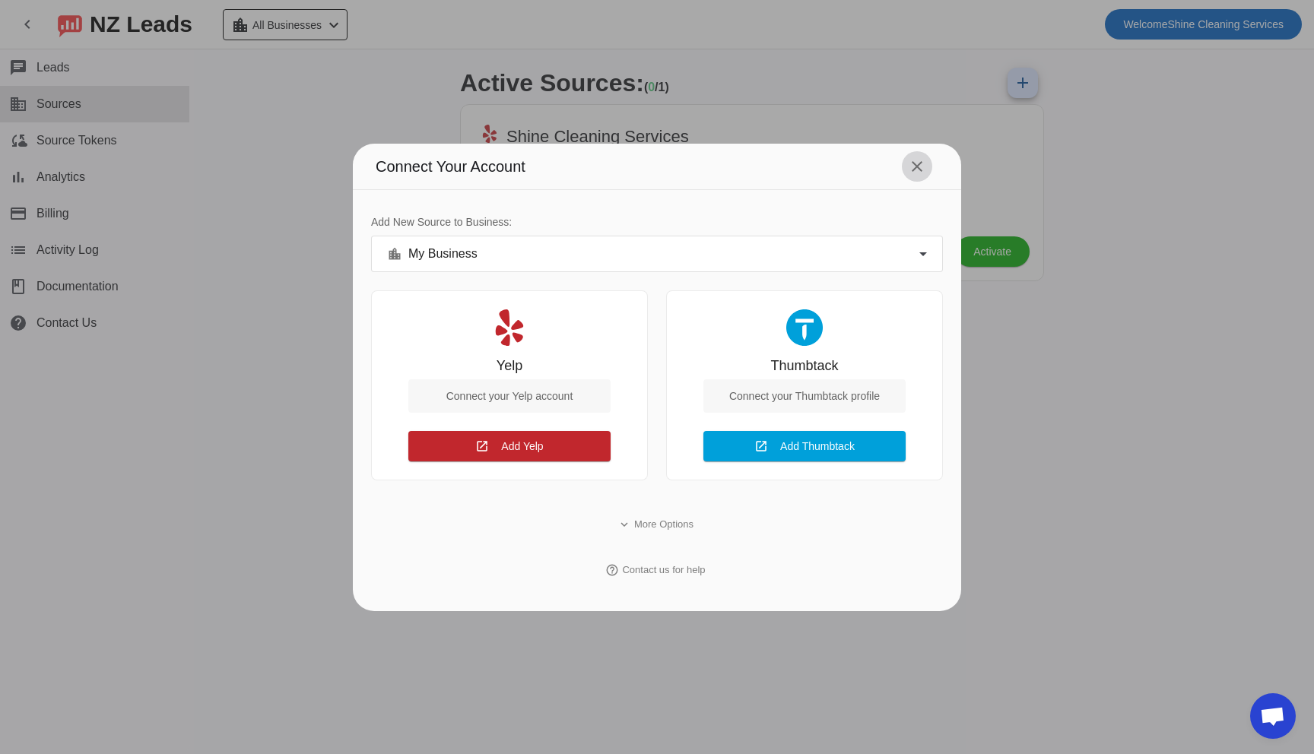
click at [919, 170] on mat-icon "close" at bounding box center [917, 166] width 18 height 18
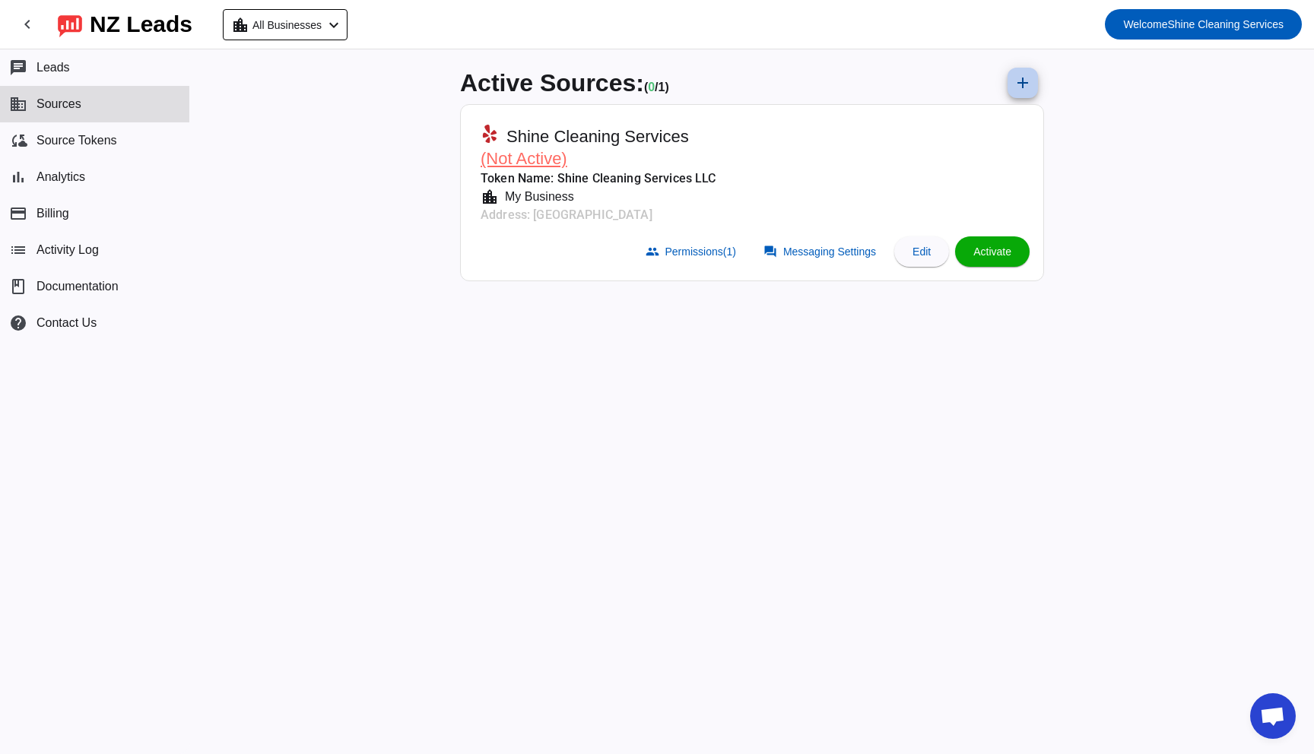
click at [750, 188] on mat-card-header "Shine Cleaning Services (Not Active) Token Name: Shine Cleaning Services LLC lo…" at bounding box center [751, 172] width 567 height 118
click at [903, 237] on span at bounding box center [921, 251] width 55 height 36
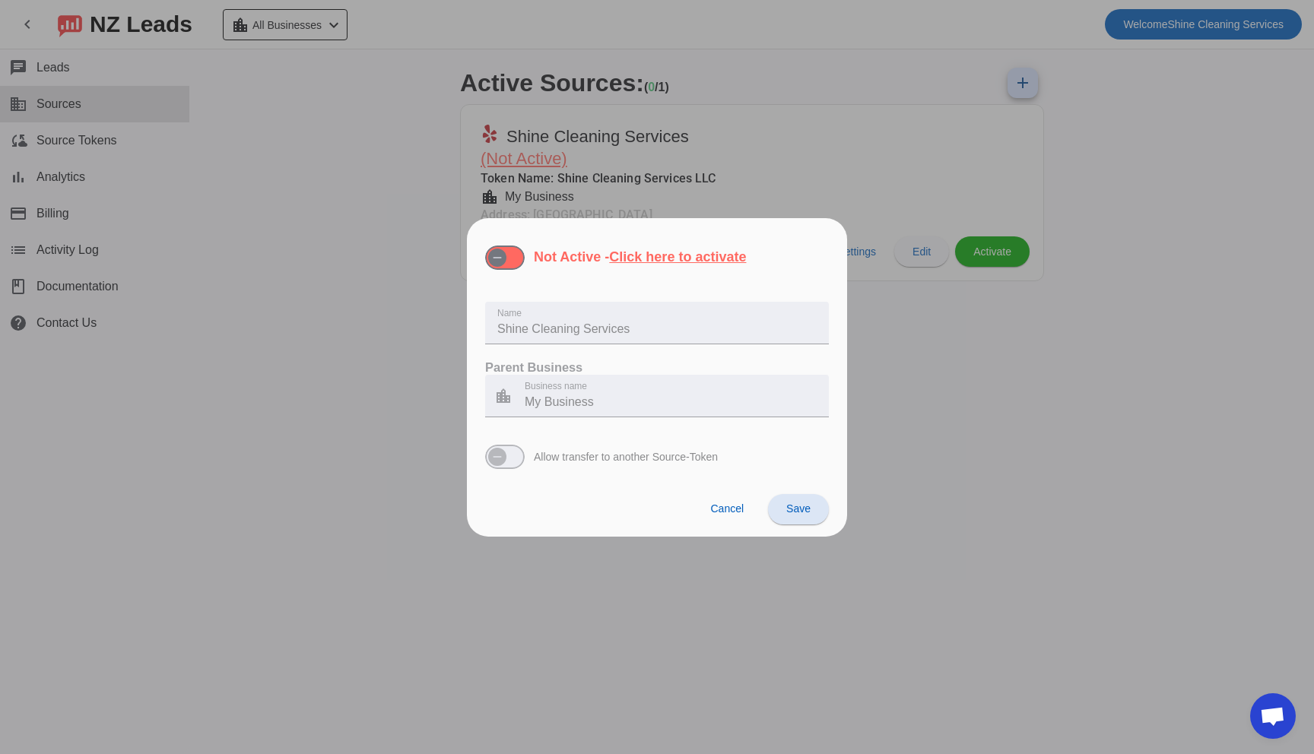
click at [728, 490] on div "Cancel Save" at bounding box center [657, 509] width 380 height 56
click at [736, 494] on span at bounding box center [727, 509] width 58 height 30
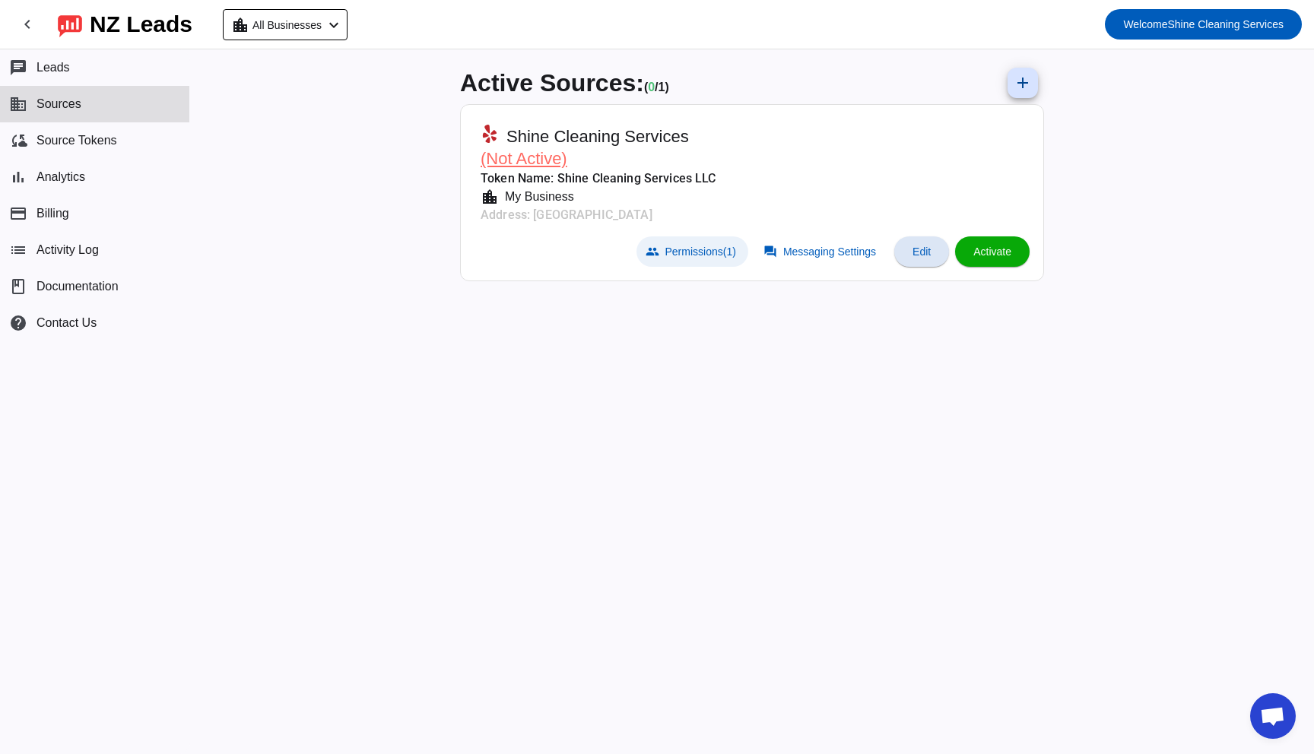
click at [685, 262] on span at bounding box center [692, 251] width 112 height 30
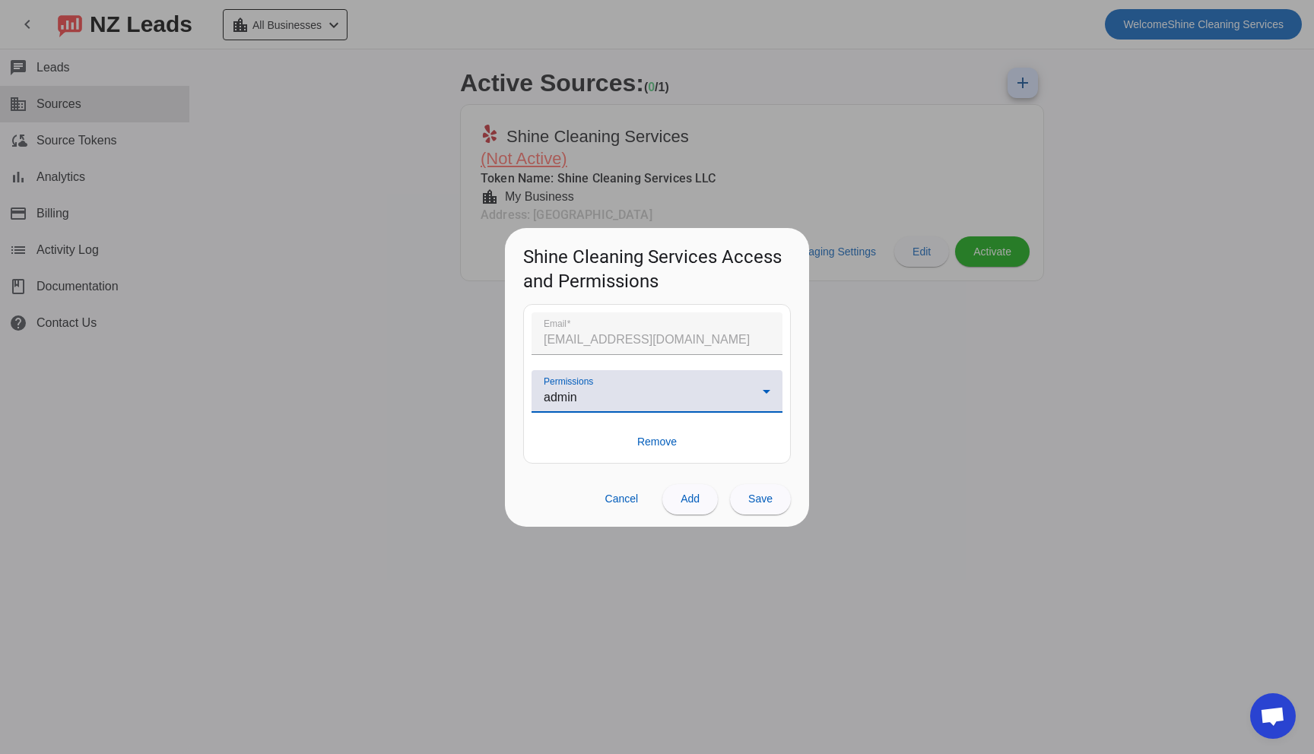
click at [601, 392] on div "admin" at bounding box center [653, 398] width 219 height 18
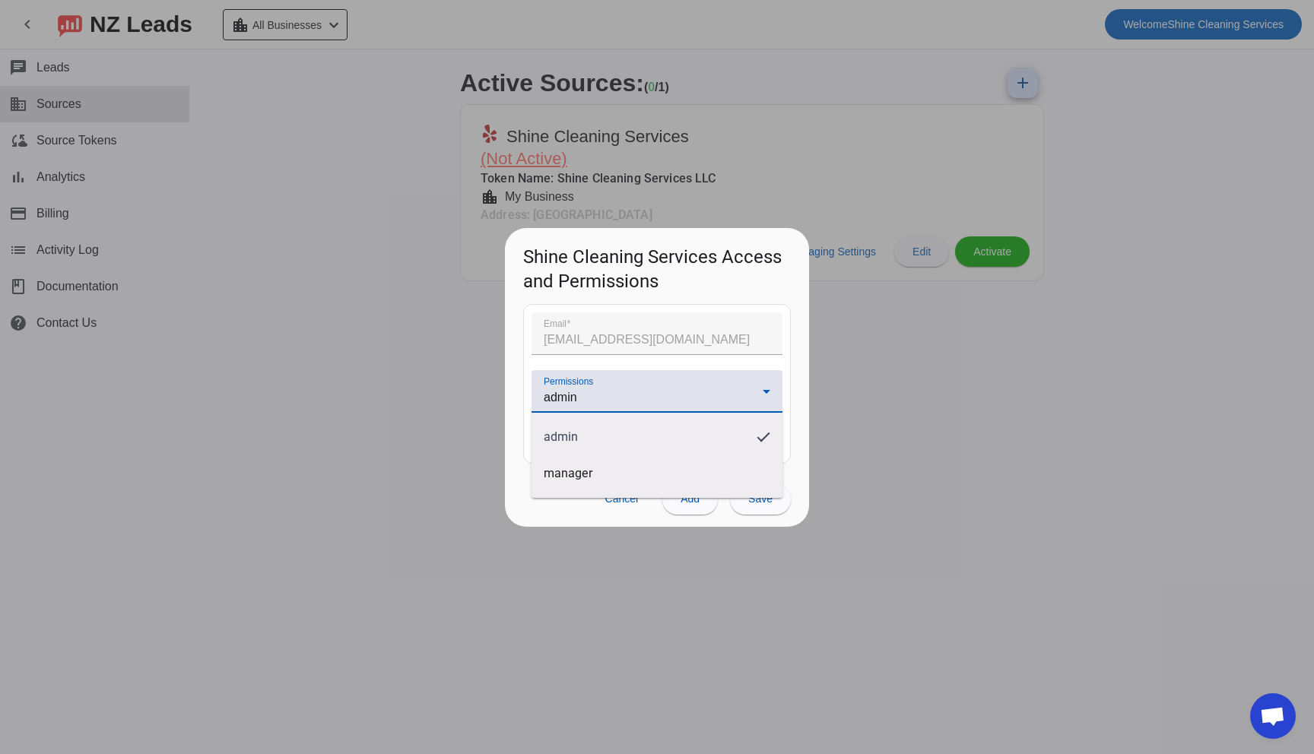
click at [422, 379] on div at bounding box center [657, 377] width 1314 height 754
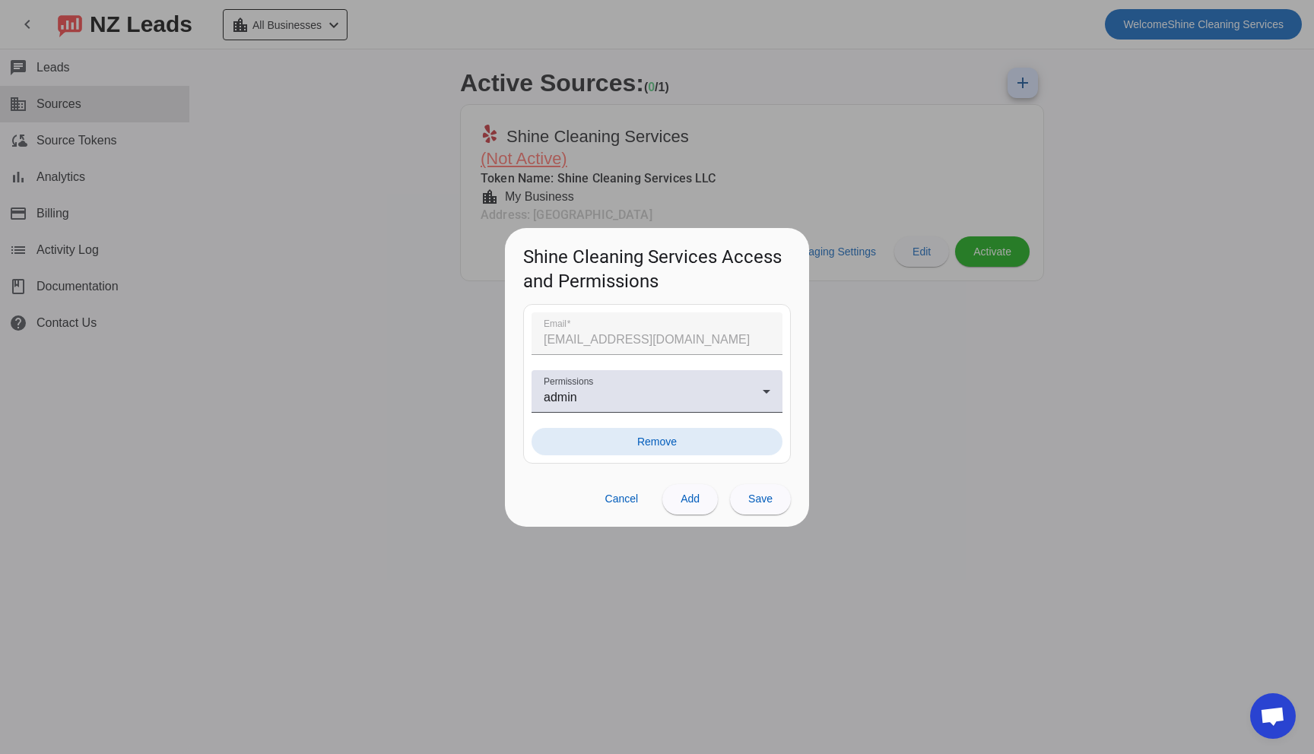
click at [667, 451] on span at bounding box center [657, 441] width 251 height 27
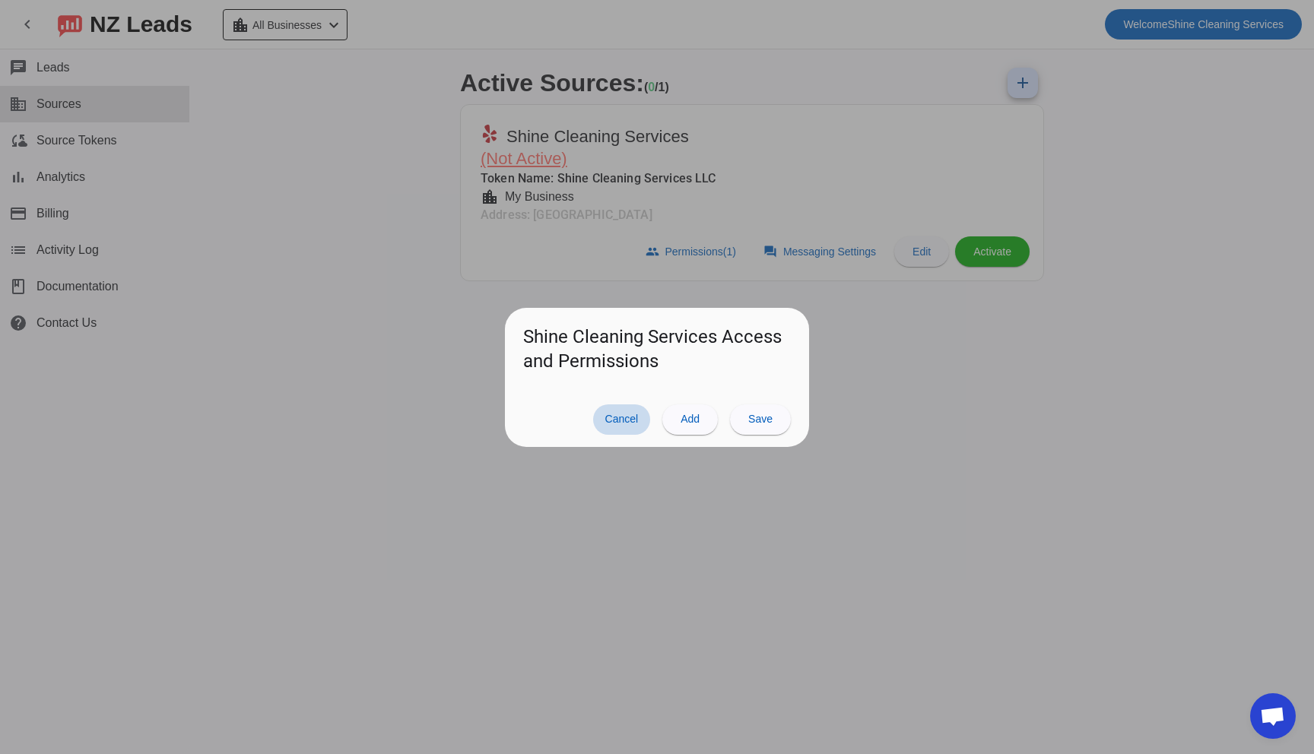
click at [640, 428] on span at bounding box center [622, 420] width 58 height 30
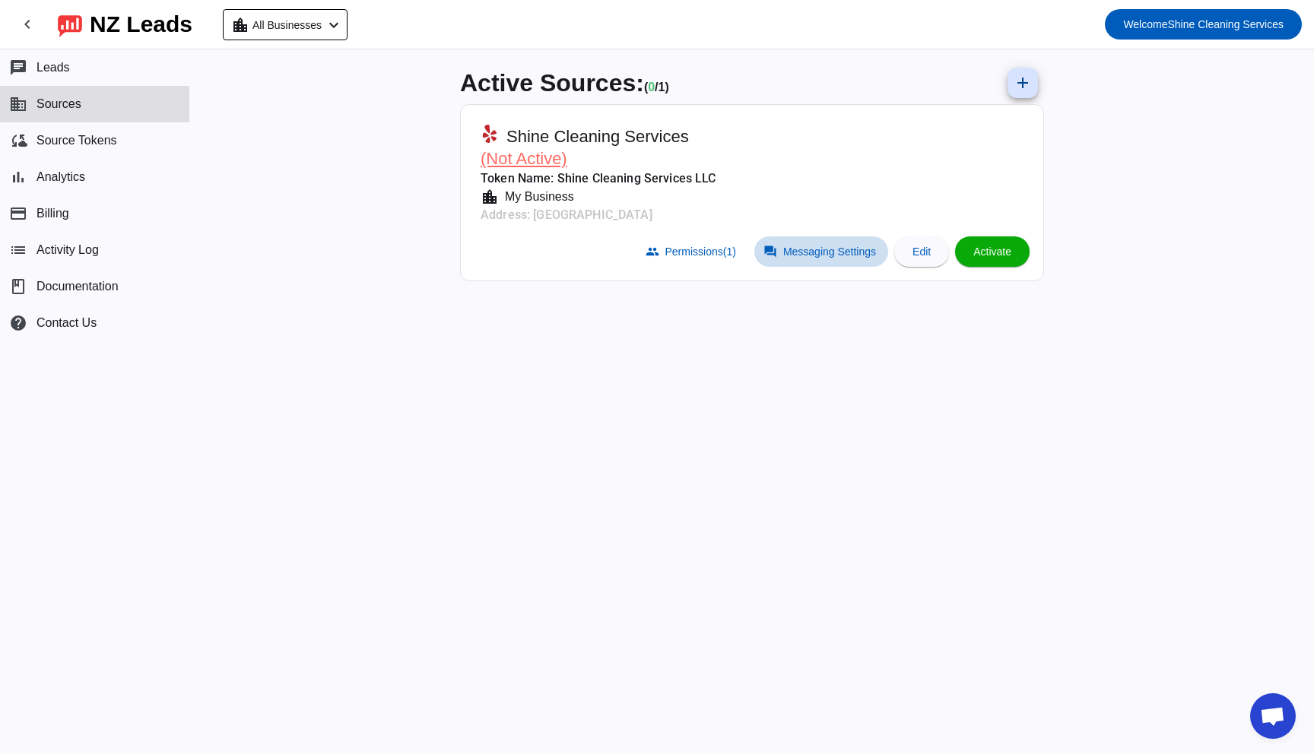
click at [817, 255] on span "Messaging Settings" at bounding box center [829, 252] width 93 height 12
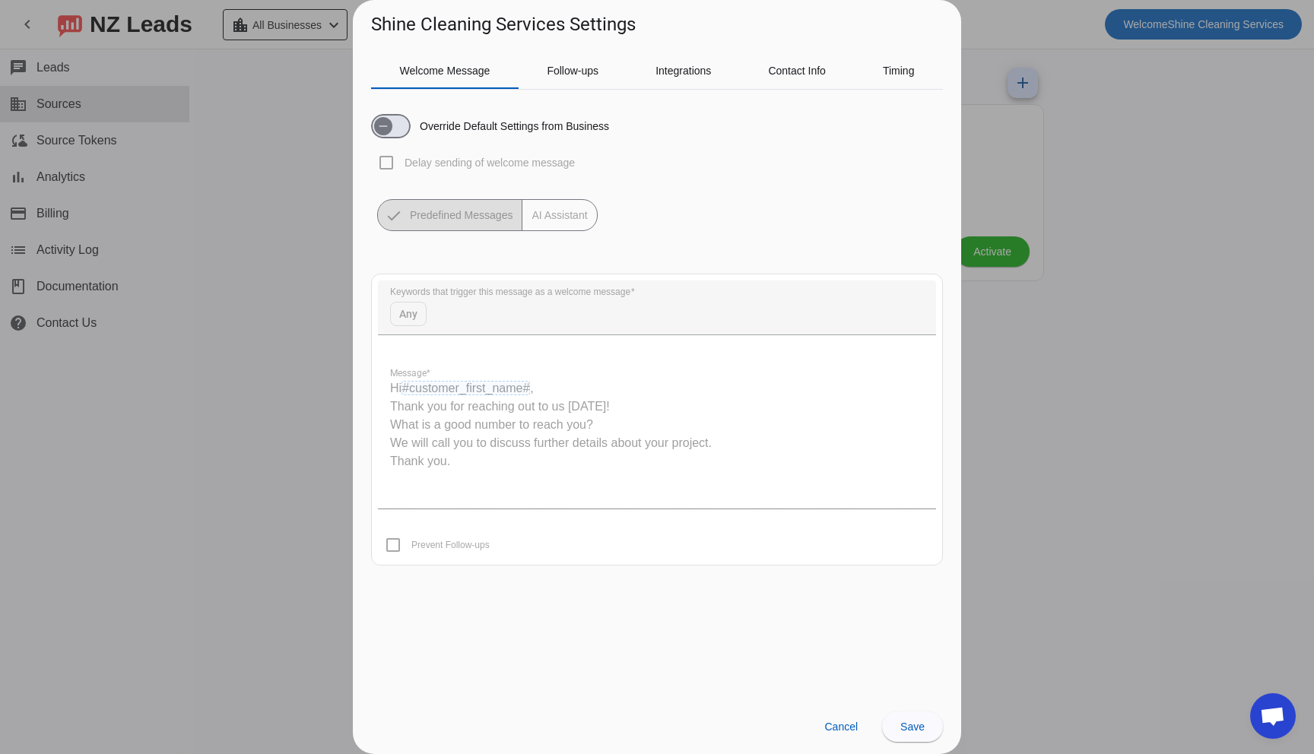
click at [1081, 281] on div at bounding box center [657, 377] width 1314 height 754
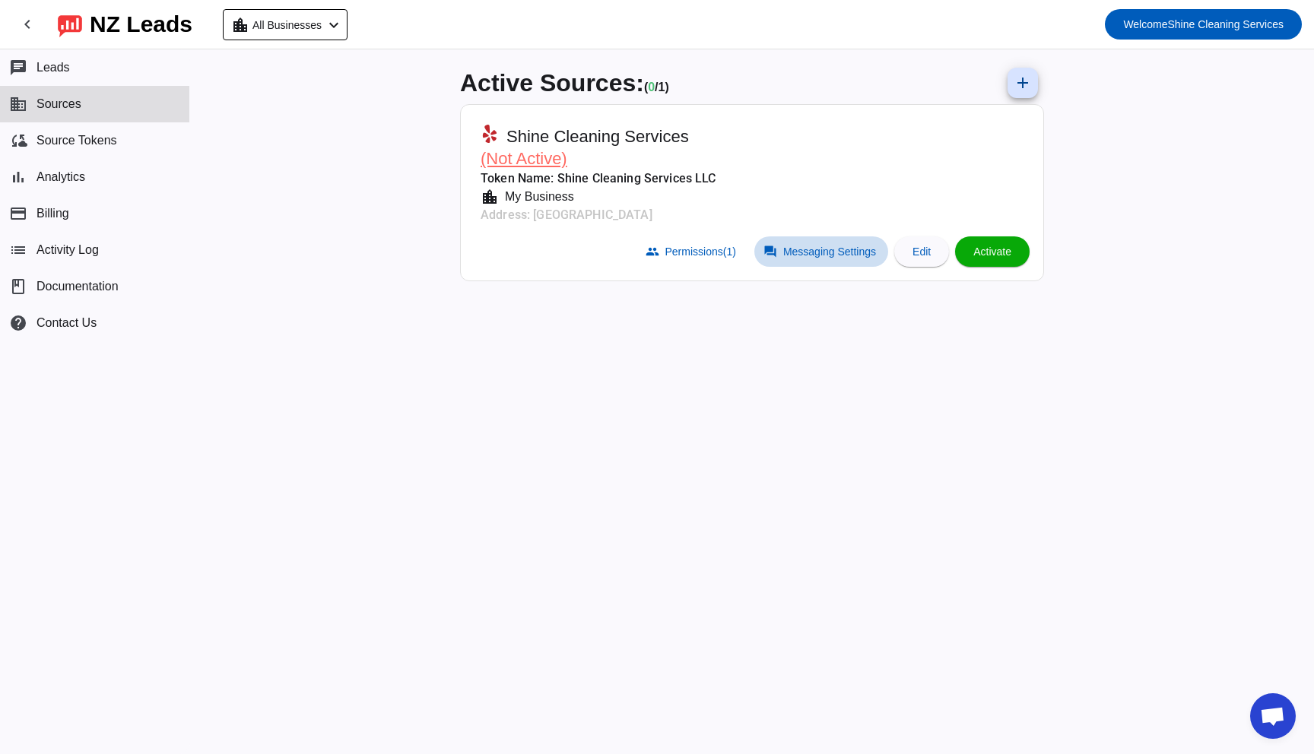
click at [849, 263] on span at bounding box center [821, 251] width 134 height 30
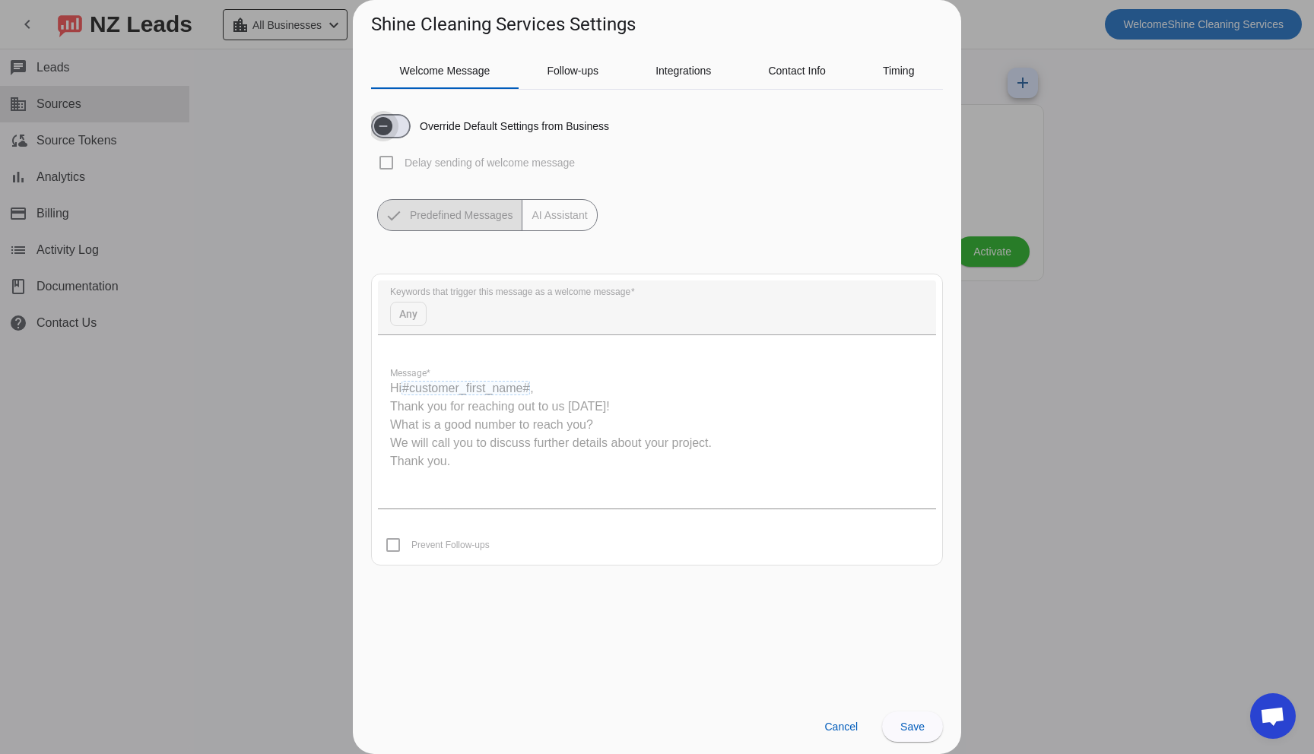
click at [395, 132] on span "button" at bounding box center [383, 126] width 30 height 30
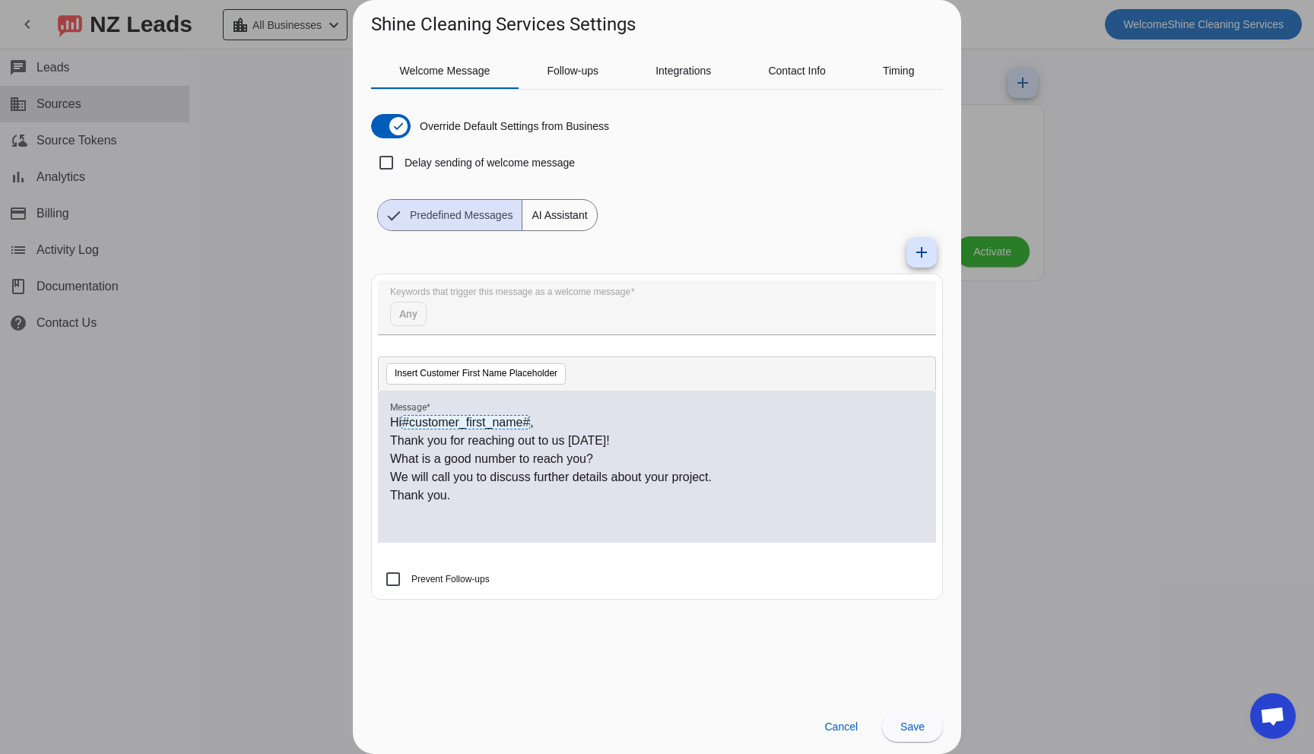
click at [604, 235] on div "add Keywords that trigger this message as a welcome message Any Insert Customer…" at bounding box center [657, 421] width 572 height 381
click at [574, 215] on span "AI Assistant" at bounding box center [559, 215] width 74 height 30
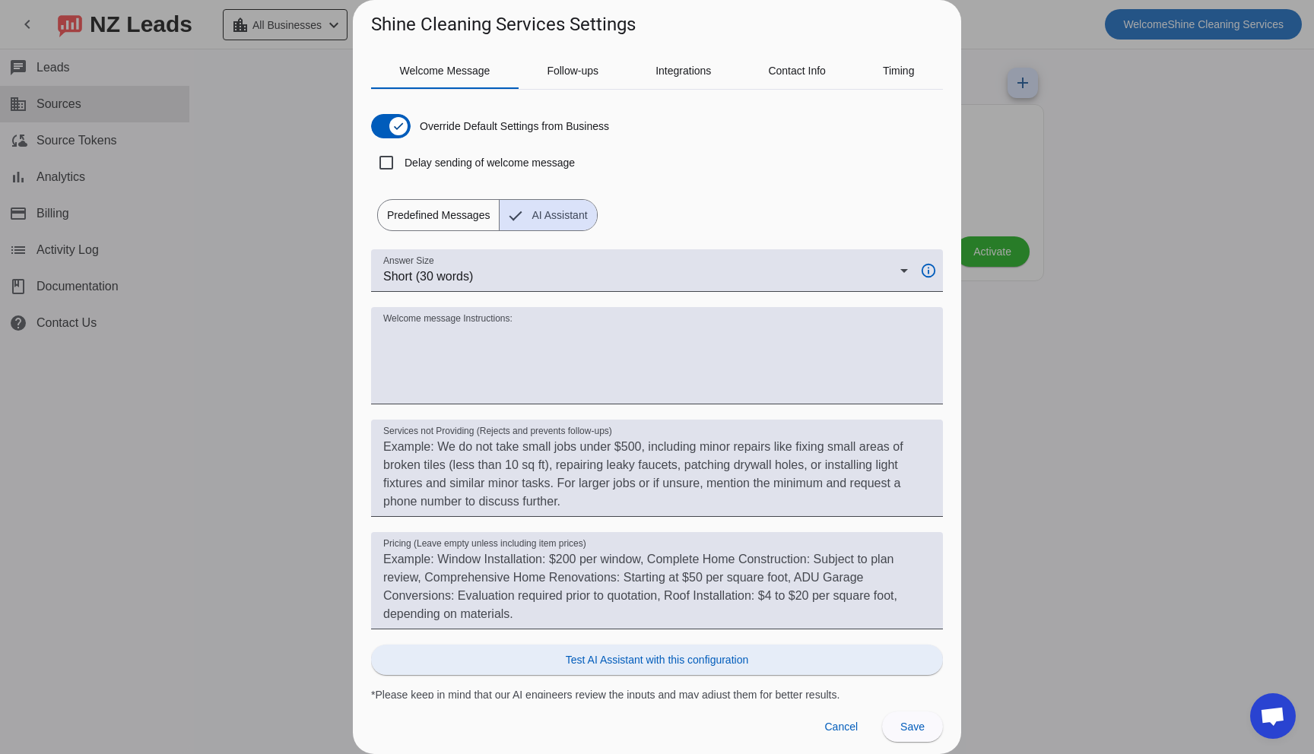
click at [626, 668] on span at bounding box center [657, 660] width 572 height 36
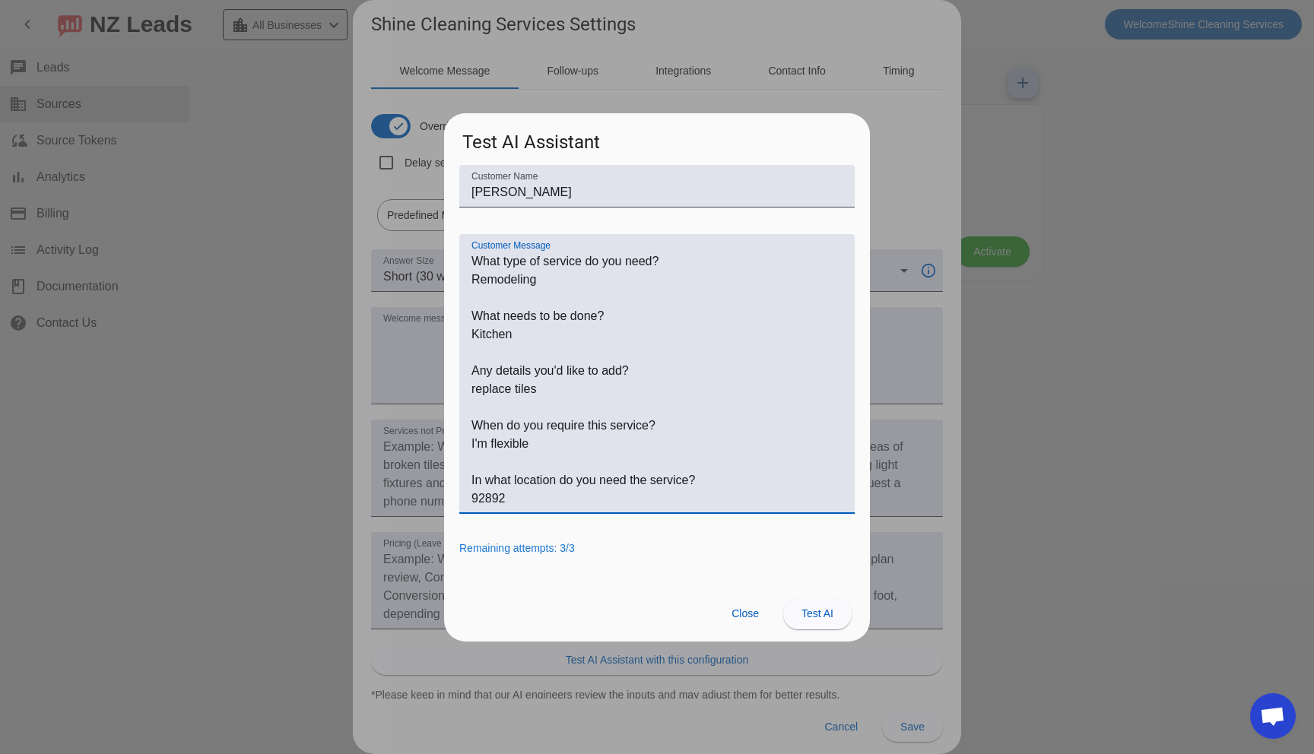
drag, startPoint x: 554, startPoint y: 387, endPoint x: 448, endPoint y: 382, distance: 105.8
click at [449, 382] on div "Customer Name John Doe Customer Message Remaining attempts: 3/3" at bounding box center [657, 375] width 426 height 421
type textarea "What type of service do you need? Remodeling What needs to be done? Kitchen Any…"
click at [821, 620] on span "Test AI" at bounding box center [817, 614] width 32 height 12
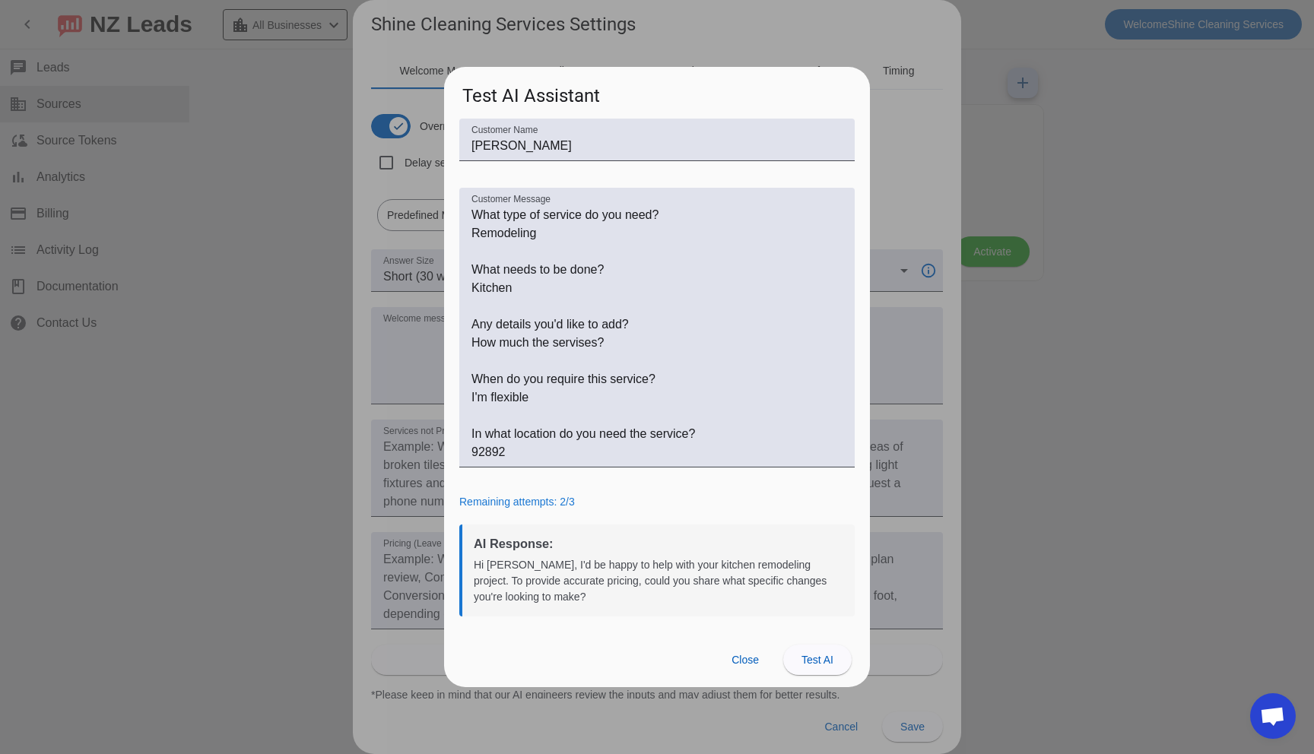
click at [675, 598] on div "Hi John, I'd be happy to help with your kitchen remodeling project. To provide …" at bounding box center [659, 581] width 370 height 48
click at [660, 581] on div "Hi John, I'd be happy to help with your kitchen remodeling project. To provide …" at bounding box center [659, 581] width 370 height 48
drag, startPoint x: 617, startPoint y: 566, endPoint x: 620, endPoint y: 603, distance: 37.3
click at [617, 566] on div "Hi John, I'd be happy to help with your kitchen remodeling project. To provide …" at bounding box center [659, 581] width 370 height 48
click at [744, 672] on span at bounding box center [745, 660] width 52 height 30
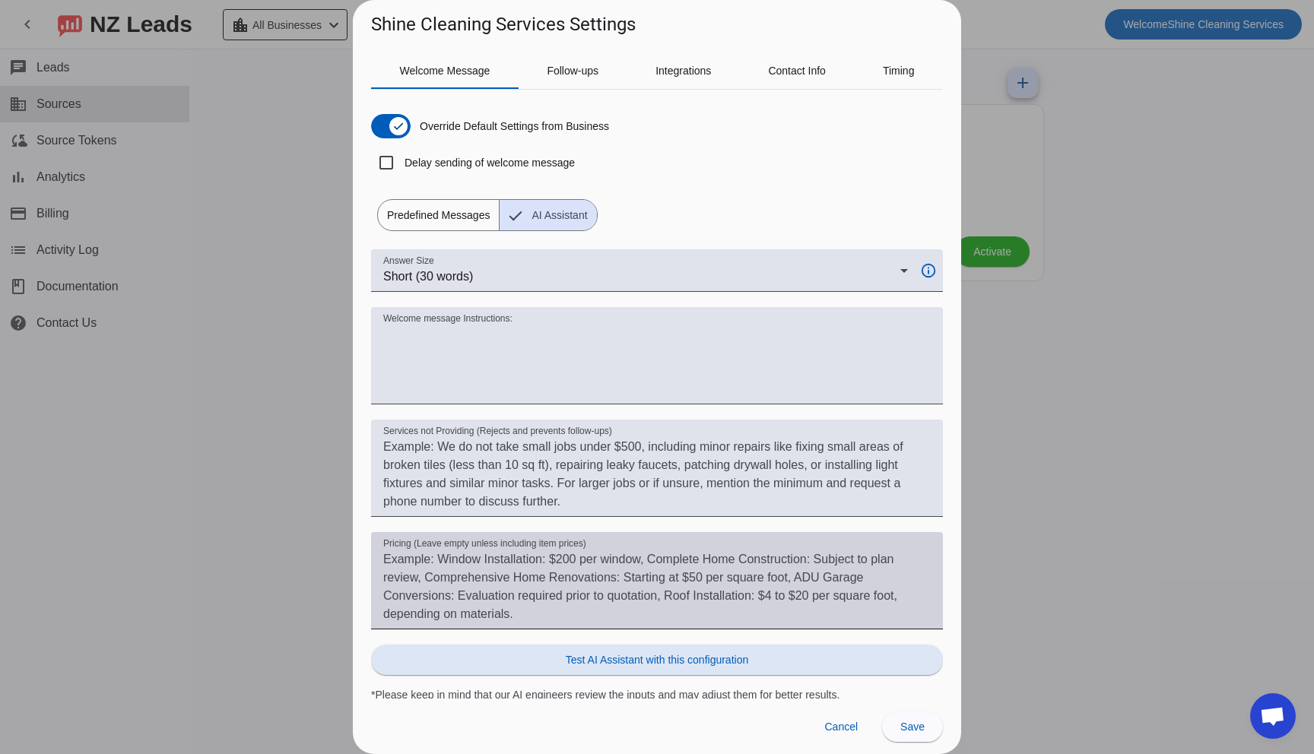
click at [474, 616] on textarea "Pricing (Leave empty unless including item prices)" at bounding box center [656, 587] width 547 height 73
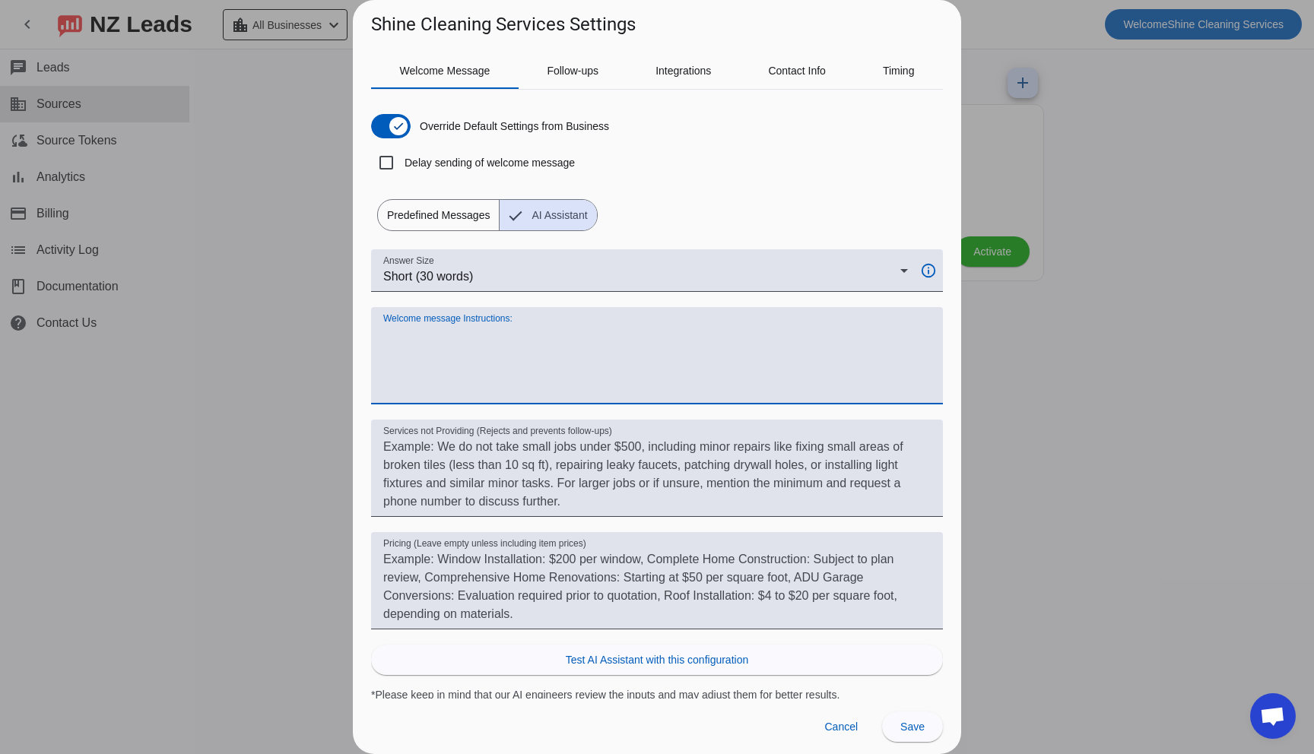
click at [419, 372] on textarea "Welcome message Instructions:" at bounding box center [656, 361] width 547 height 73
drag, startPoint x: 459, startPoint y: 365, endPoint x: 312, endPoint y: 335, distance: 149.7
click at [312, 335] on div "Shine Cleaning Services Settings Welcome Message Follow-ups Integrations Contac…" at bounding box center [657, 377] width 1314 height 754
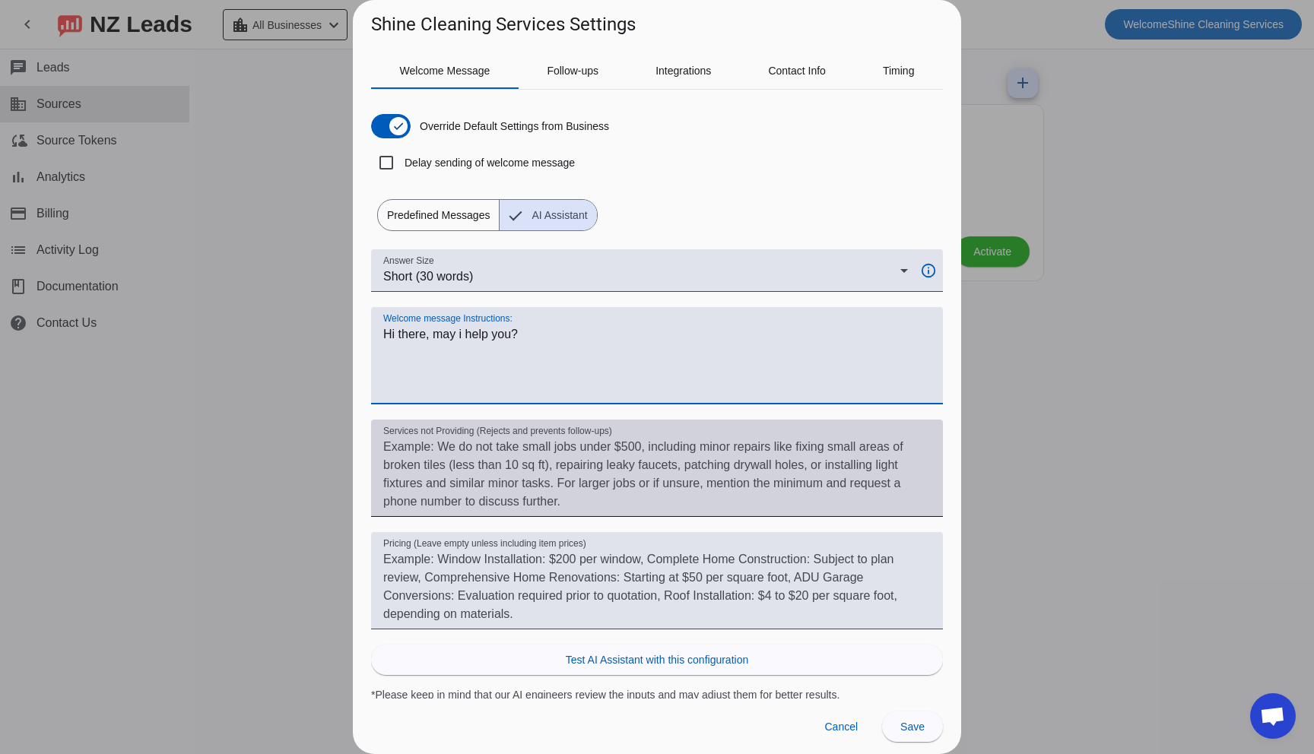
type textarea "Hi there, may i help you?"
click at [459, 468] on textarea "Services not Providing (Rejects and prevents follow-ups)" at bounding box center [656, 474] width 547 height 73
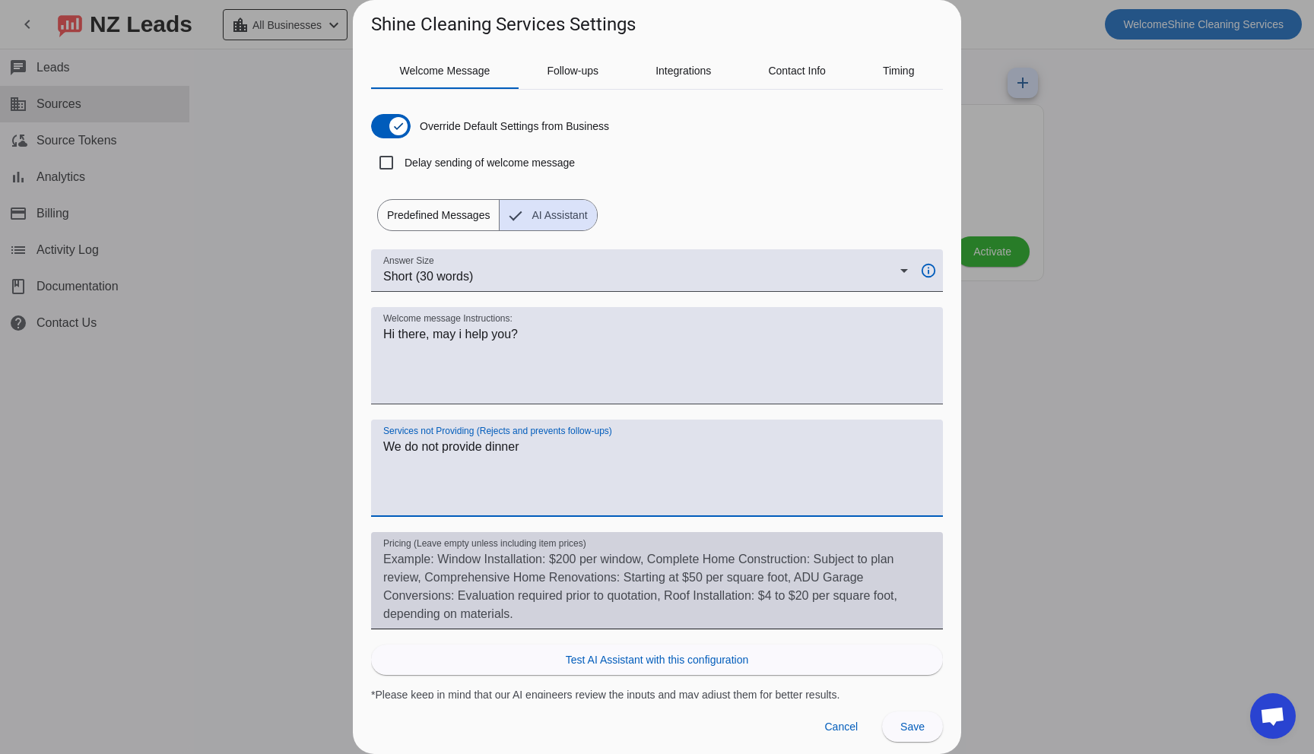
type textarea "We do not provide dinner"
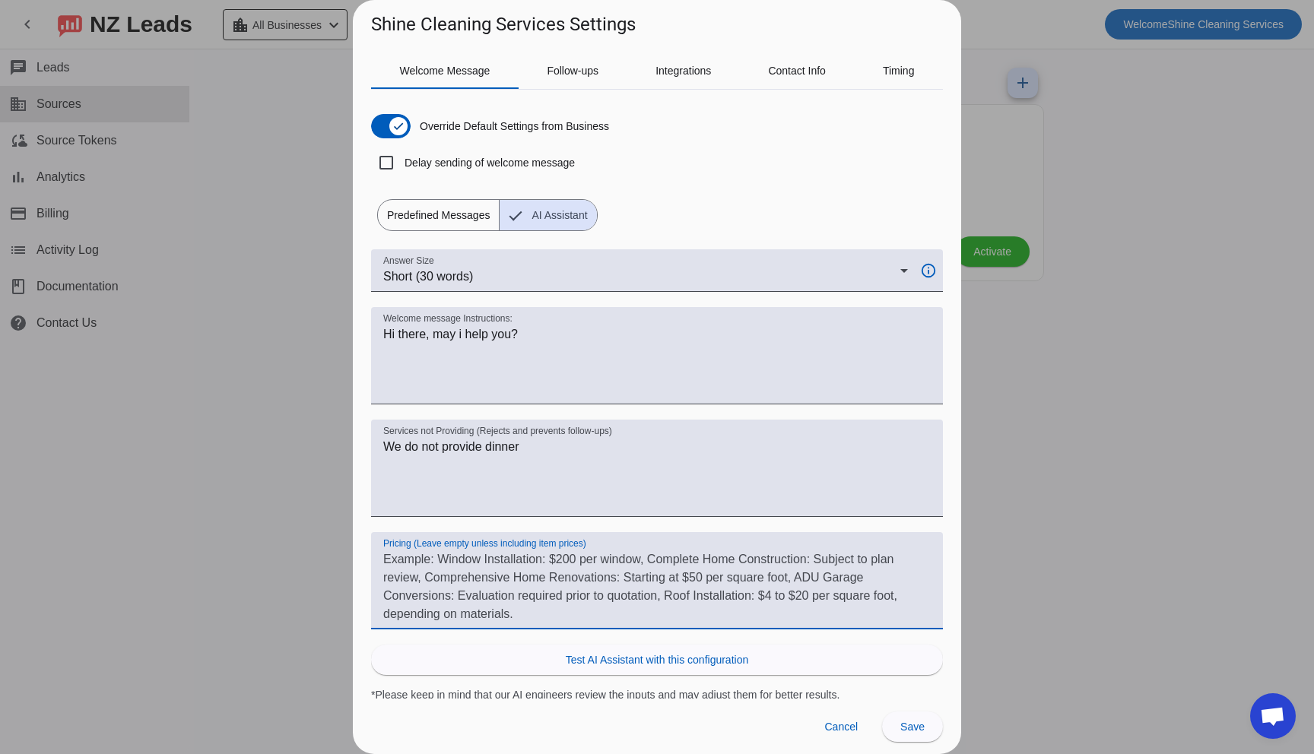
click at [503, 570] on textarea "Pricing (Leave empty unless including item prices)" at bounding box center [656, 587] width 547 height 73
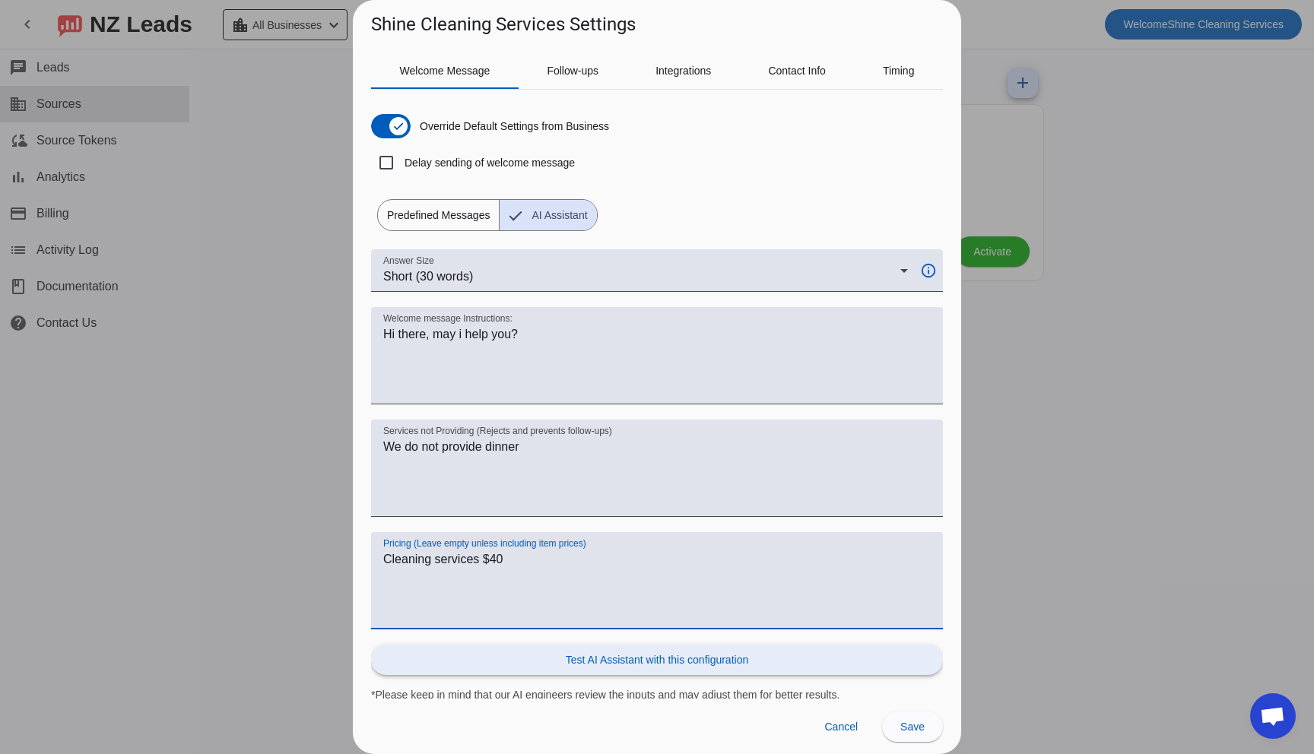
type textarea "Cleaning services $40"
click at [701, 664] on span "Test AI Assistant with this configuration" at bounding box center [657, 659] width 182 height 15
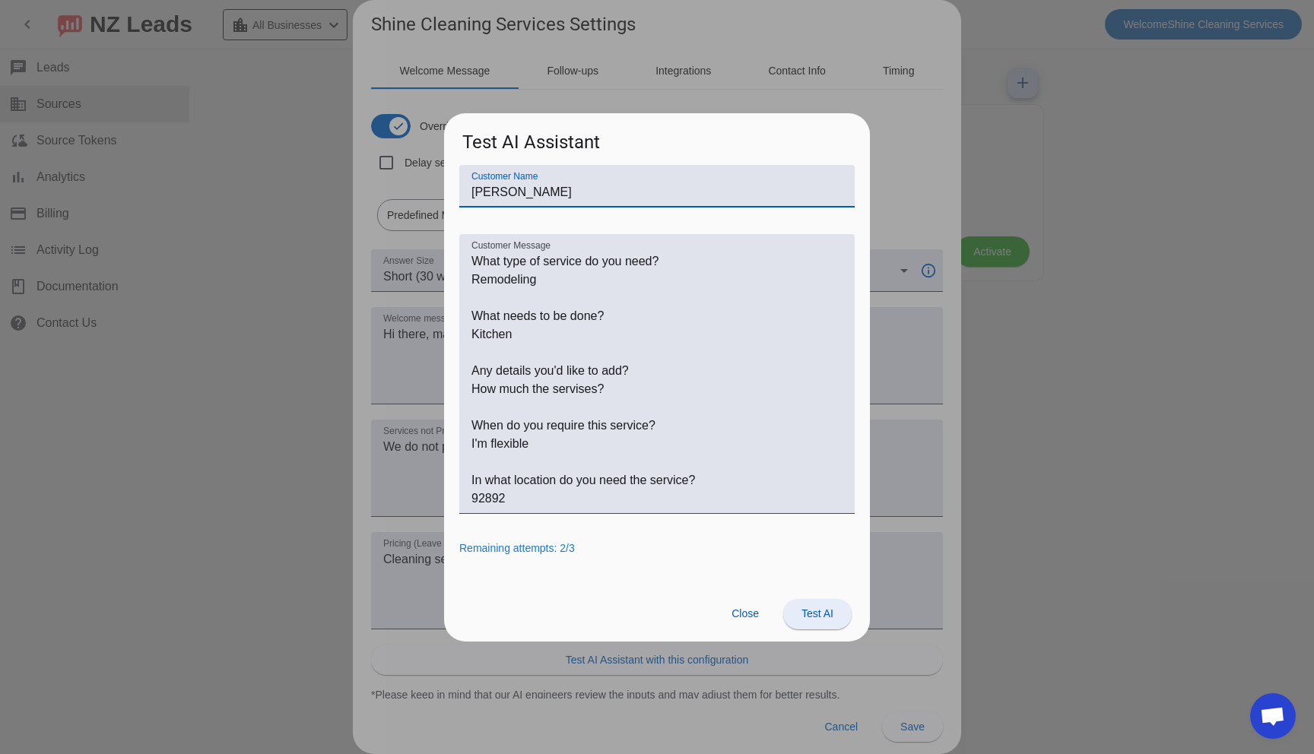
click at [817, 619] on span "Test AI" at bounding box center [817, 614] width 32 height 12
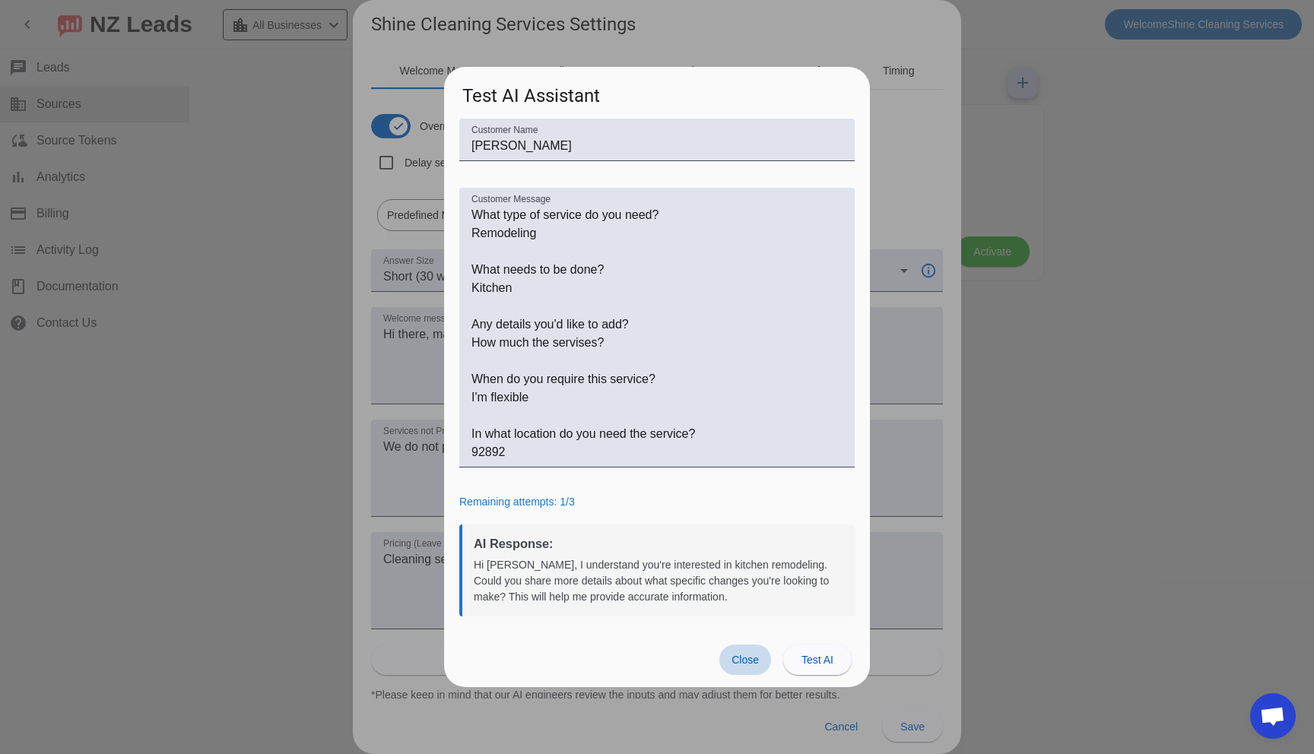
click at [735, 659] on span "Close" at bounding box center [745, 660] width 27 height 12
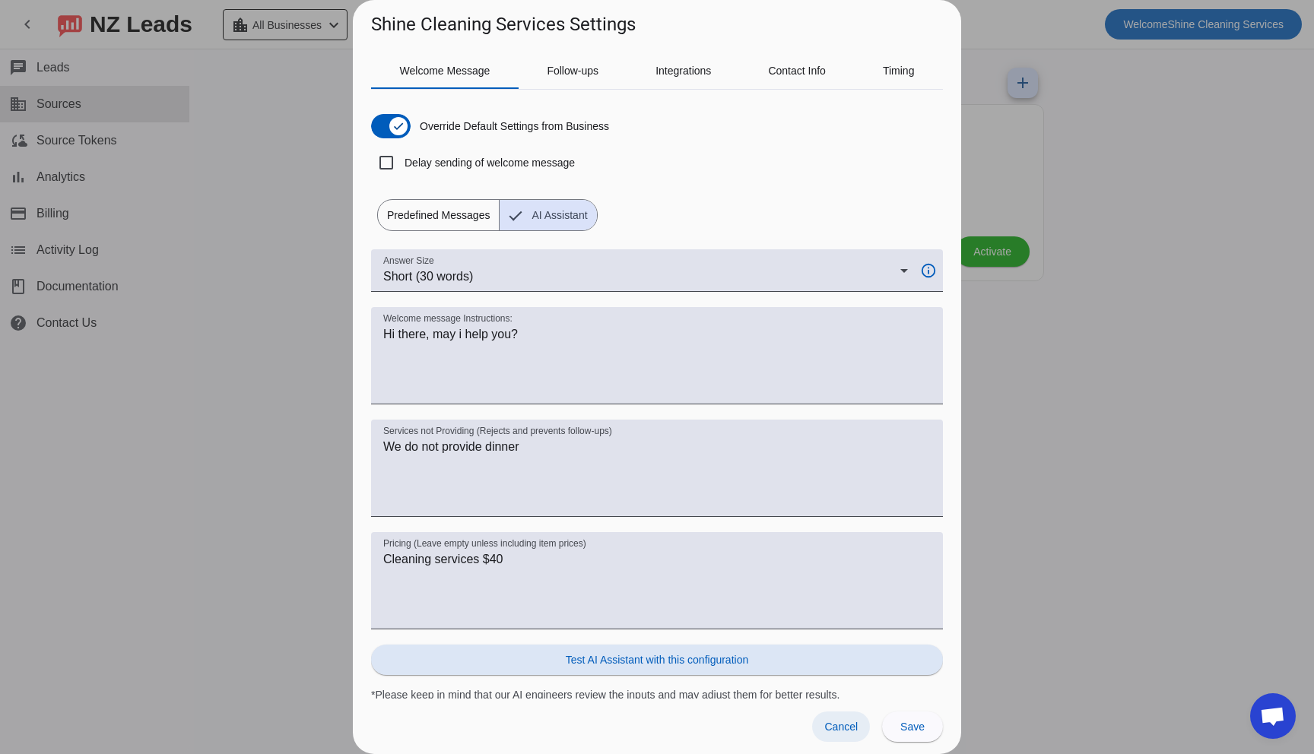
click at [854, 729] on span "Cancel" at bounding box center [840, 727] width 33 height 12
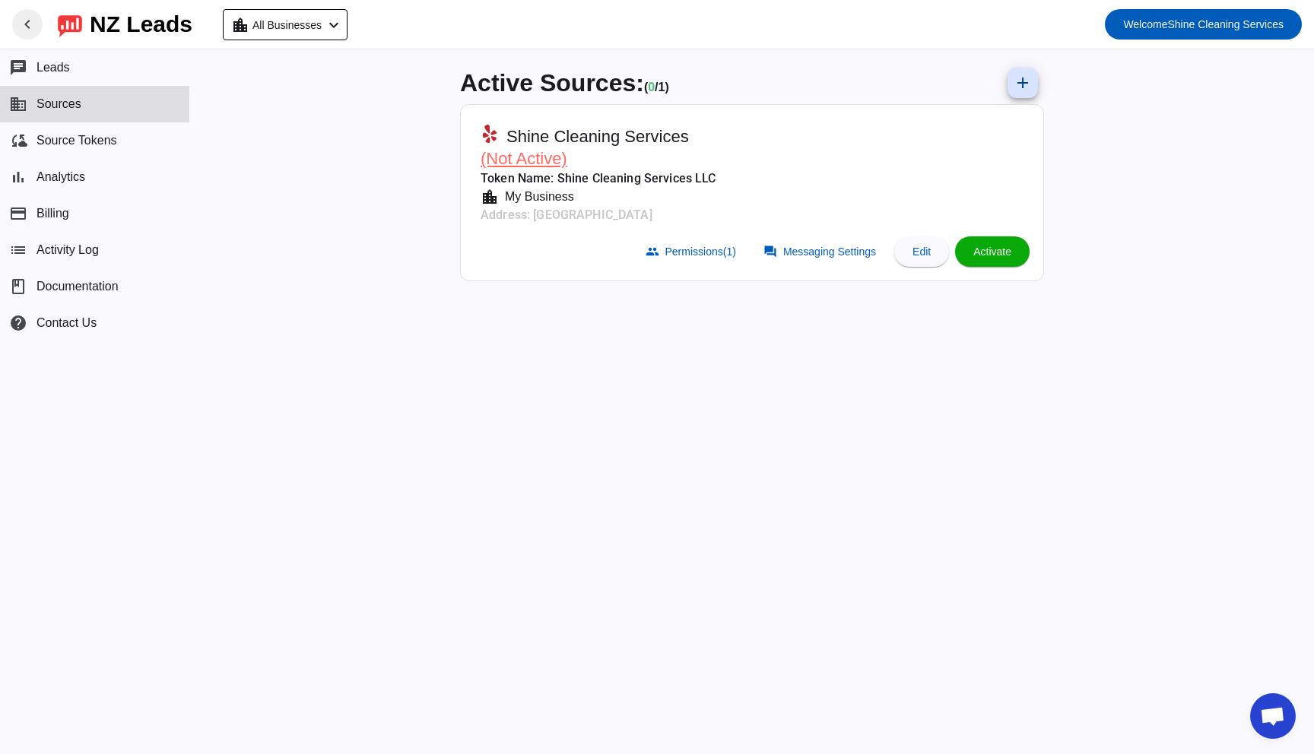
click at [27, 19] on mat-icon "chevron_left" at bounding box center [27, 24] width 18 height 18
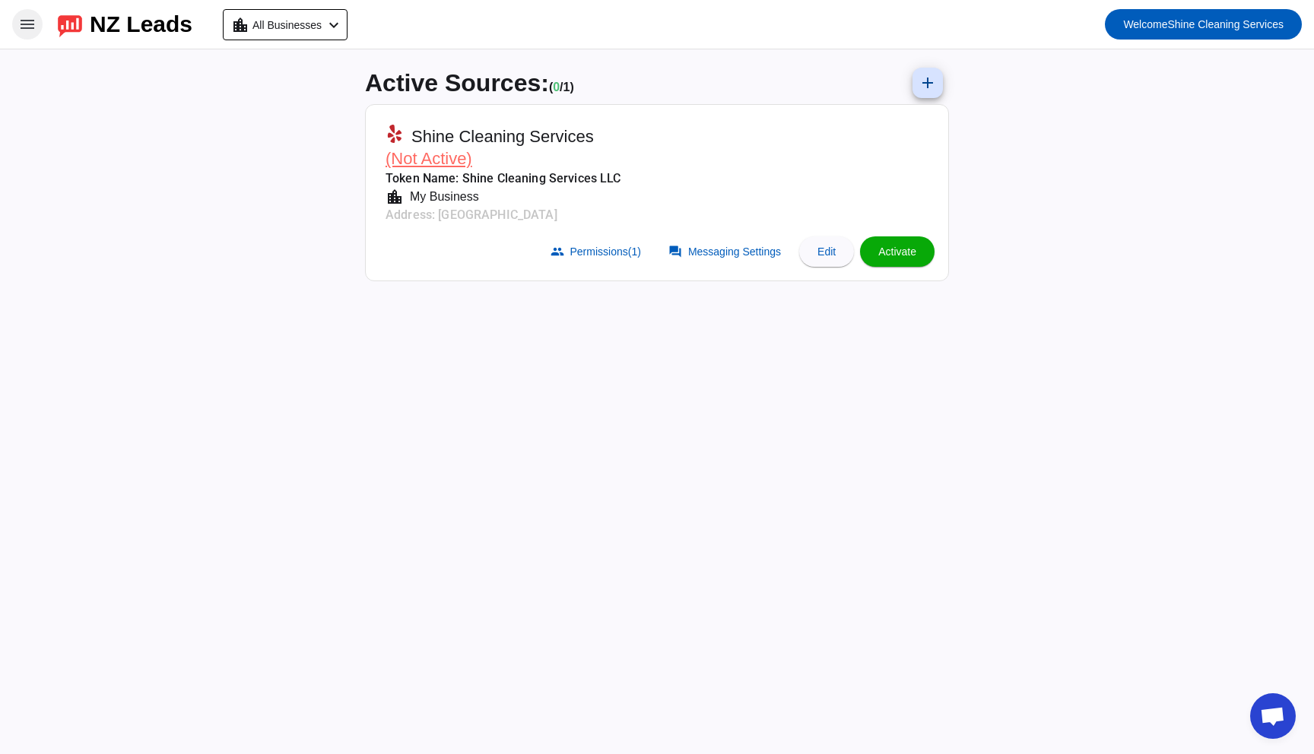
click at [27, 19] on mat-icon "menu" at bounding box center [27, 24] width 18 height 18
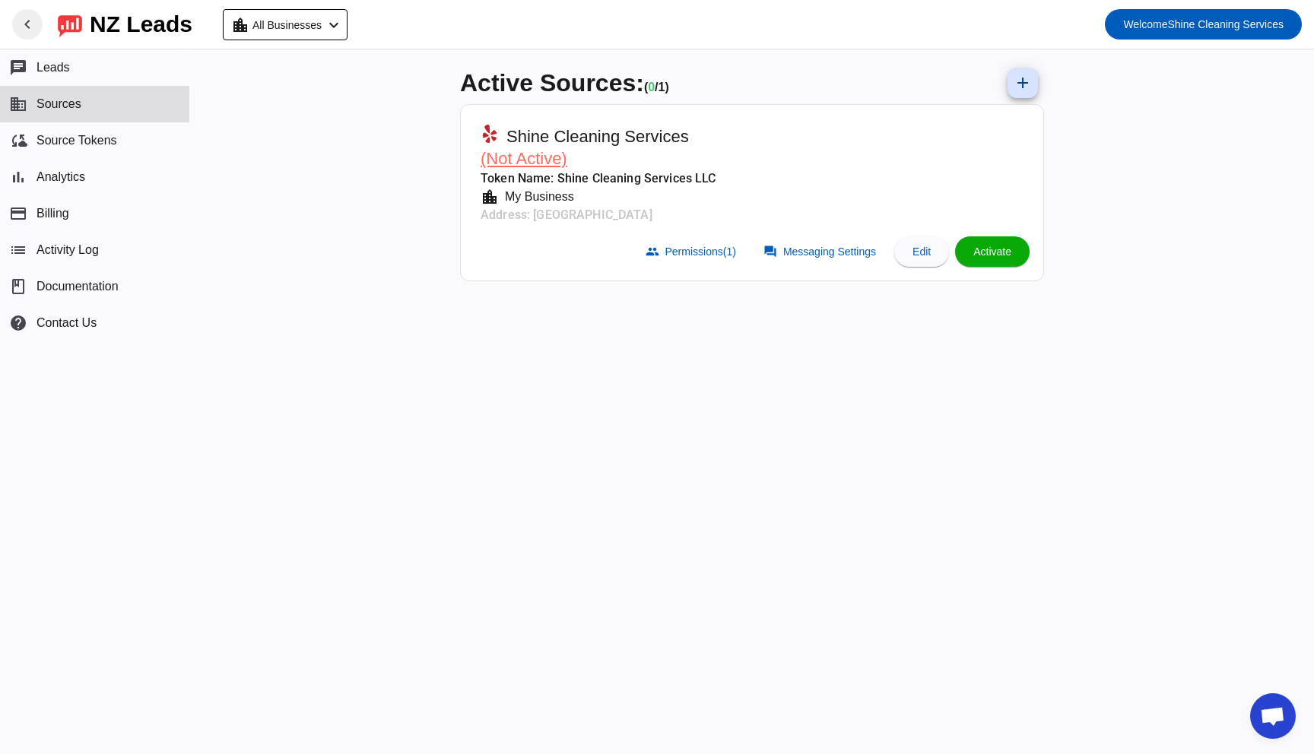
click at [100, 24] on div "NZ Leads" at bounding box center [141, 24] width 103 height 21
click at [262, 33] on span "All Businesses" at bounding box center [286, 24] width 69 height 21
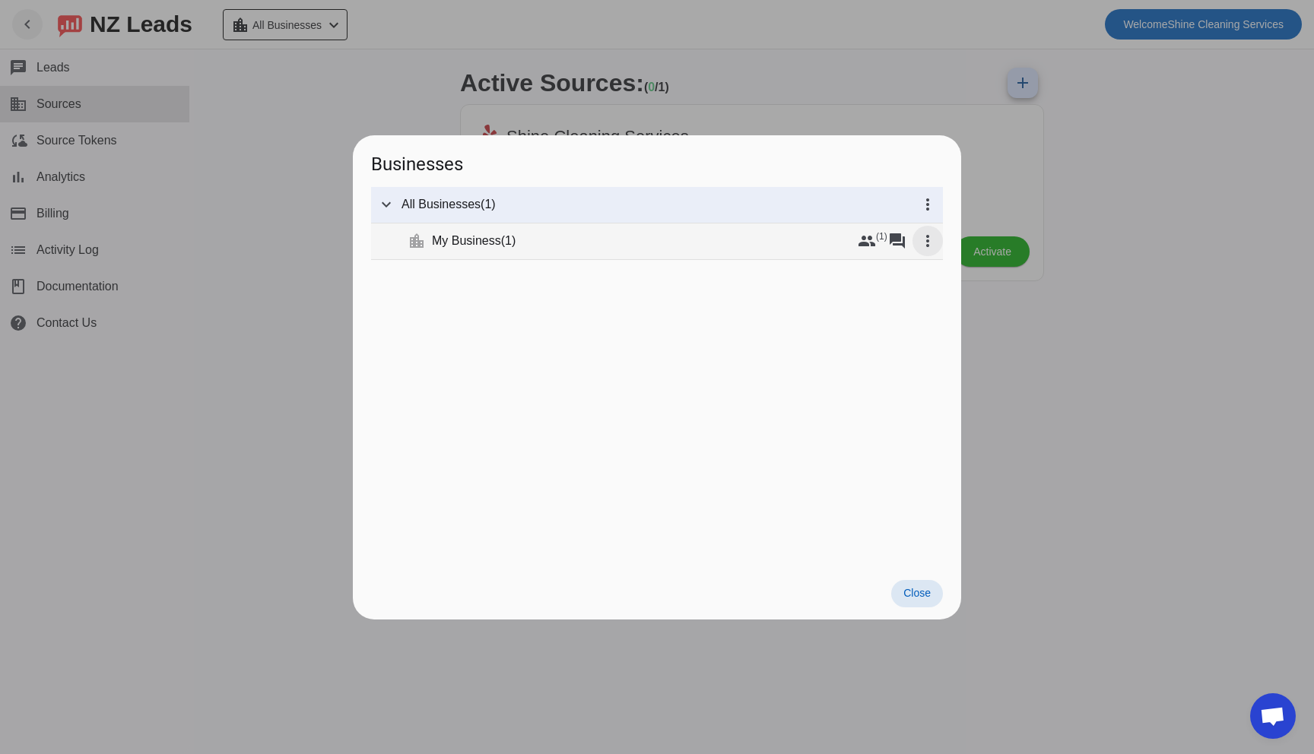
click at [934, 239] on mat-icon "more_vert" at bounding box center [928, 241] width 18 height 18
click at [942, 316] on button "edit Edit" at bounding box center [954, 317] width 85 height 36
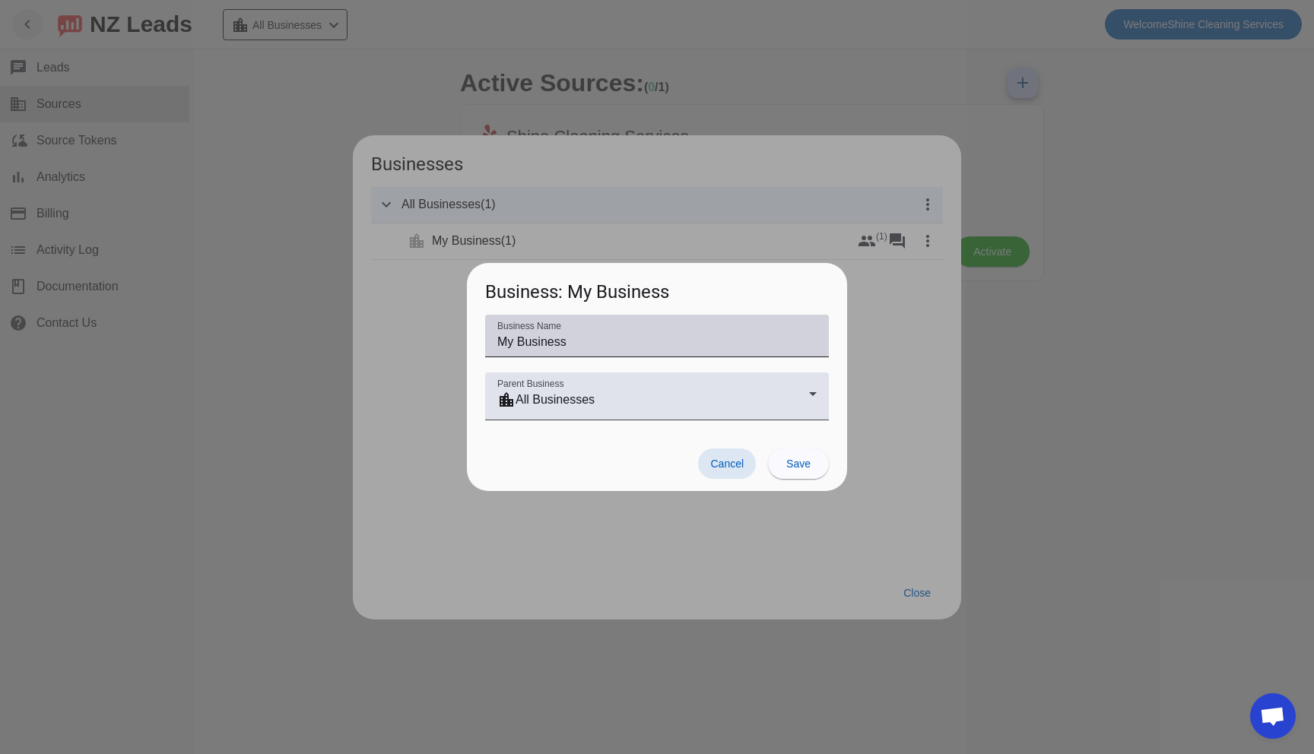
click at [658, 344] on input "My Business" at bounding box center [656, 342] width 319 height 18
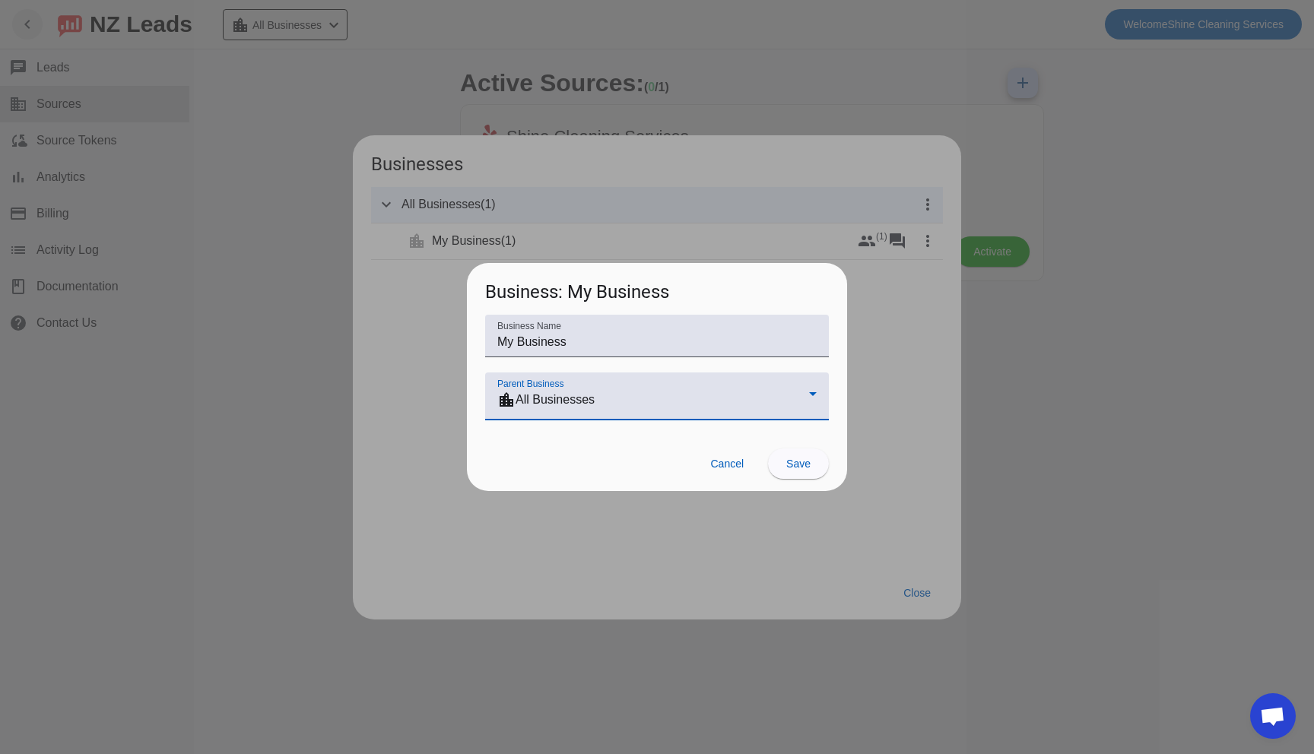
click at [652, 402] on div "location_city All Businesses" at bounding box center [653, 400] width 312 height 18
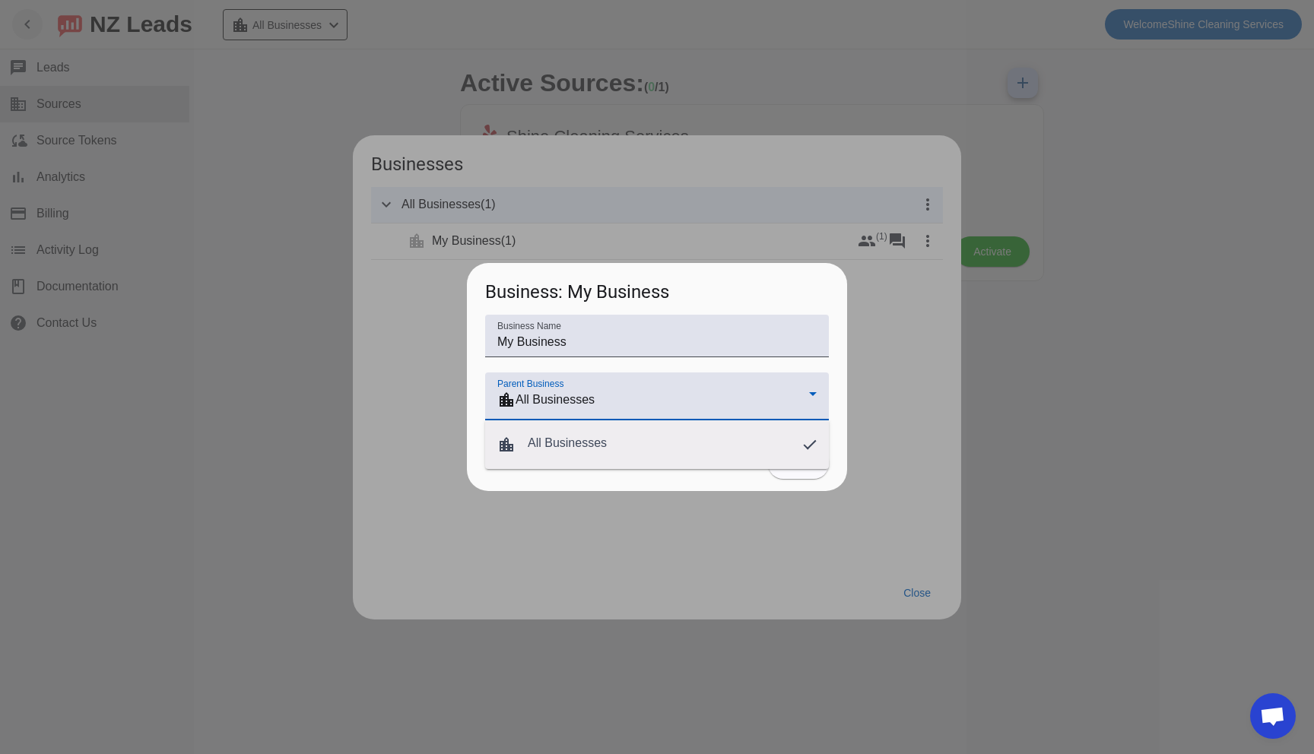
drag, startPoint x: 299, startPoint y: 465, endPoint x: 560, endPoint y: 468, distance: 261.6
click at [300, 465] on div at bounding box center [657, 377] width 1314 height 754
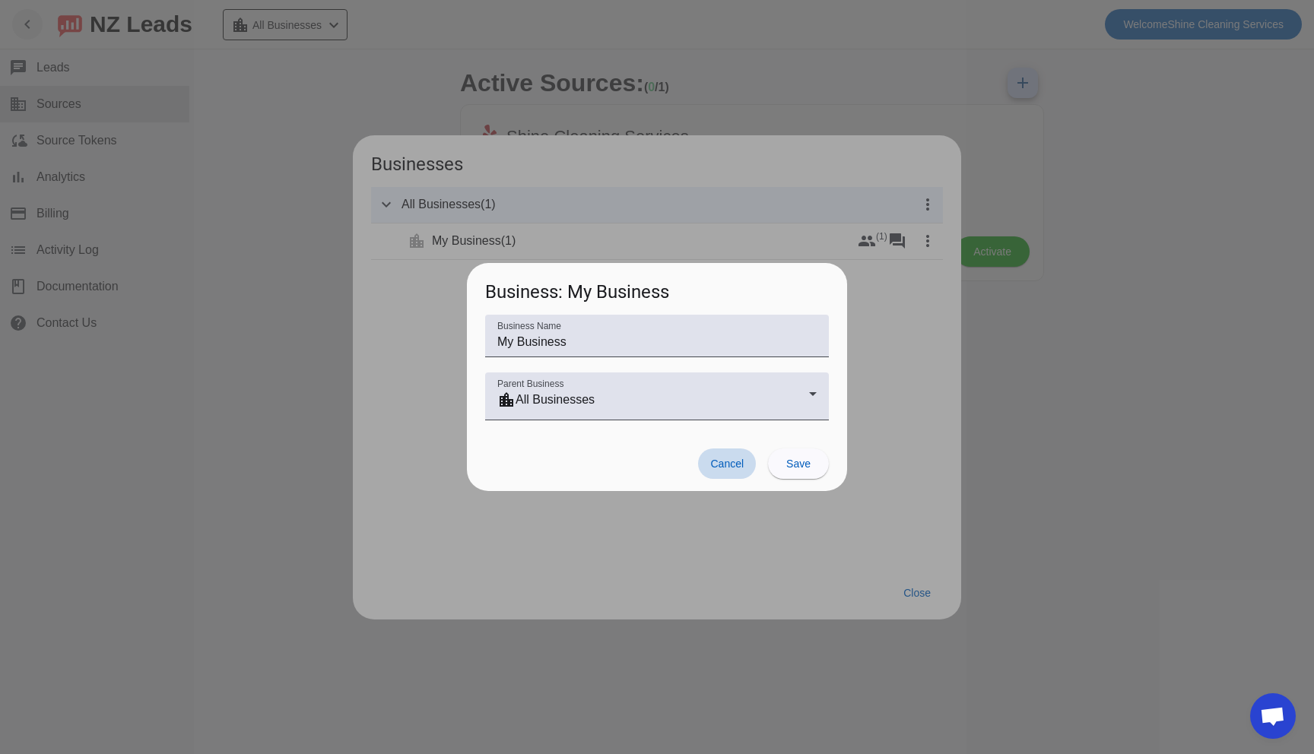
click at [719, 461] on span "Cancel" at bounding box center [726, 464] width 33 height 12
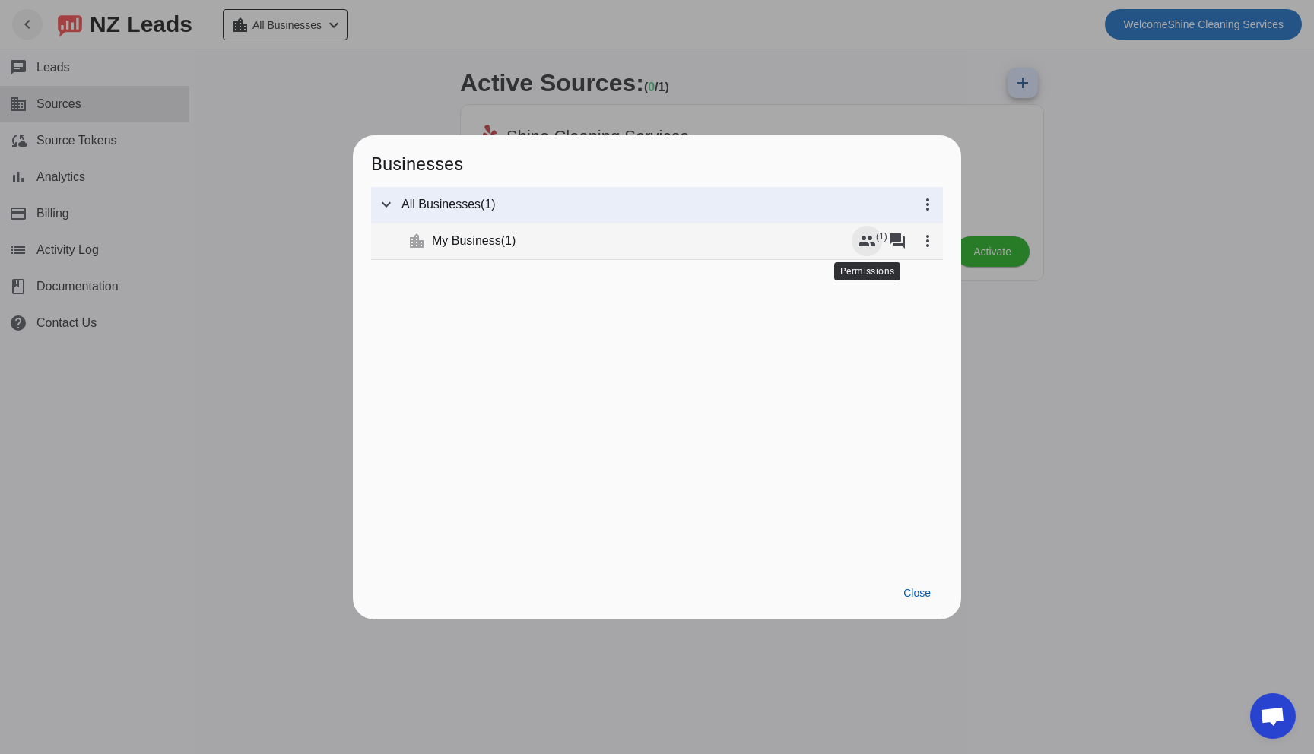
click at [871, 237] on mat-icon "group" at bounding box center [867, 241] width 18 height 18
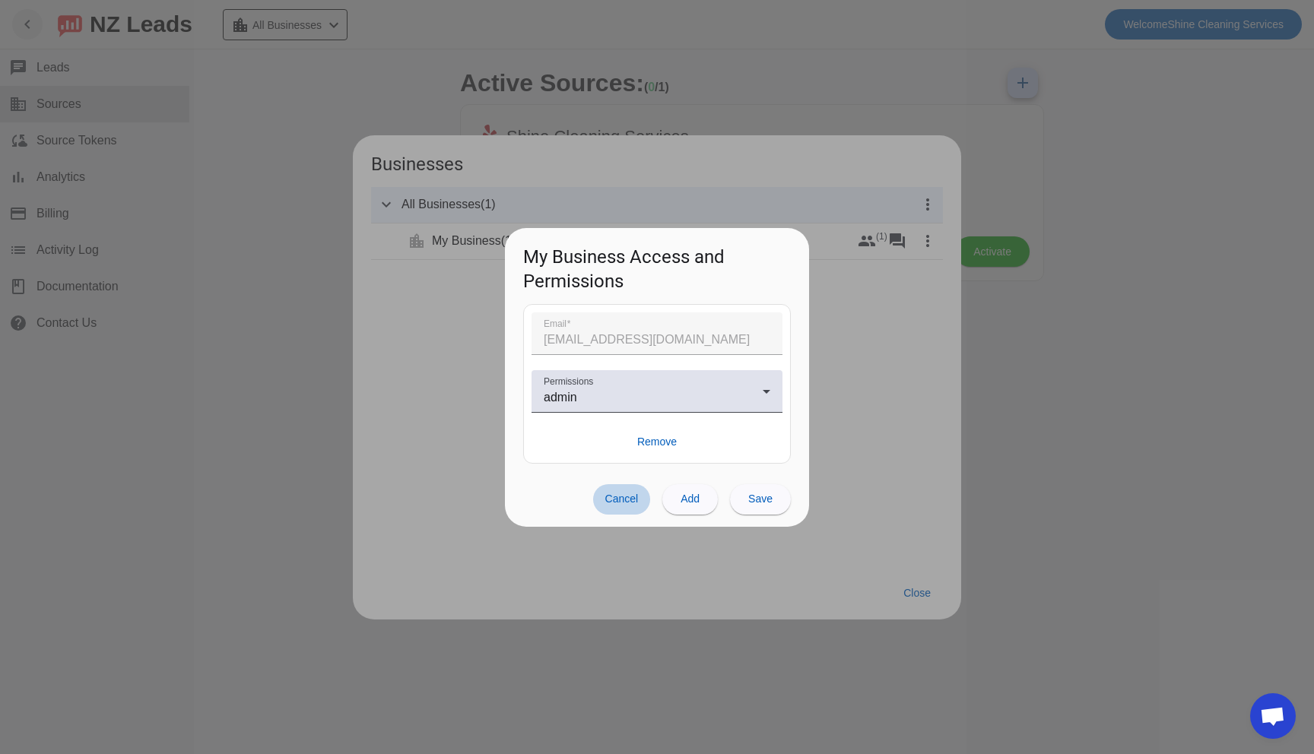
click at [637, 490] on span at bounding box center [622, 499] width 58 height 30
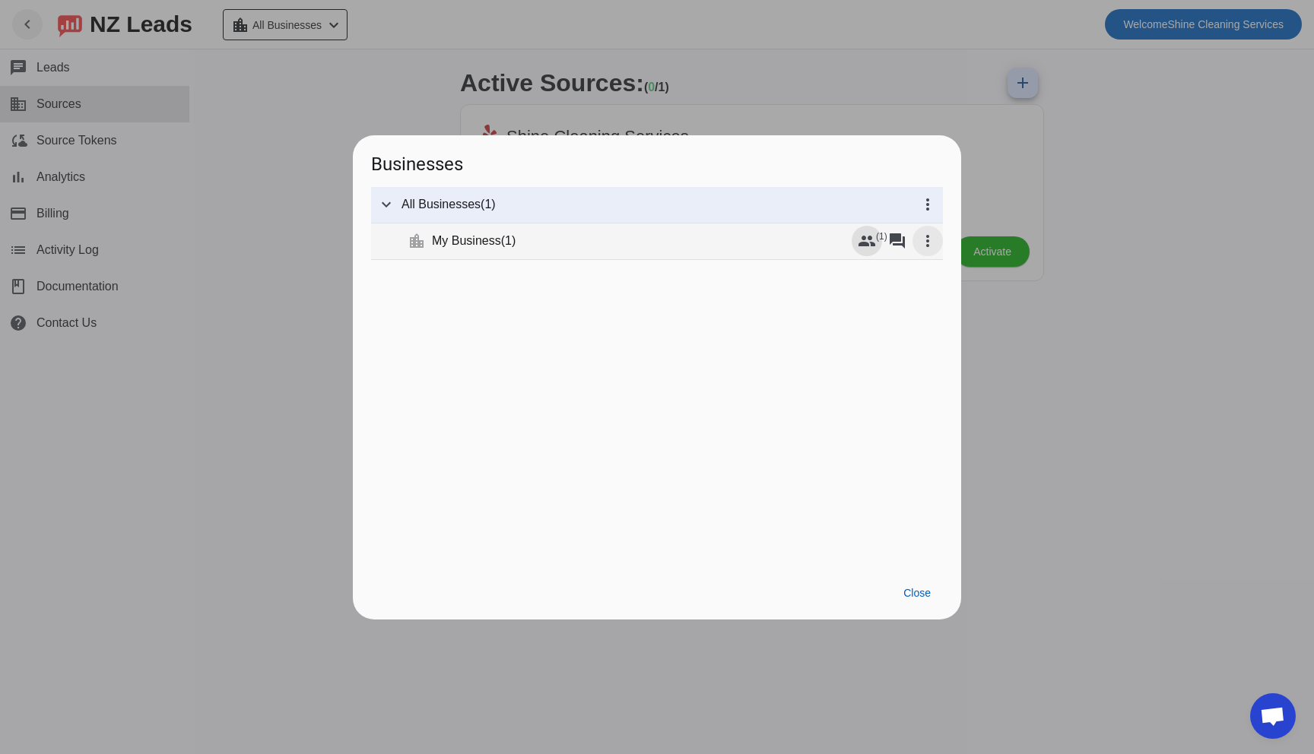
click at [925, 235] on mat-icon "more_vert" at bounding box center [928, 241] width 18 height 18
click at [932, 325] on mat-icon "edit" at bounding box center [931, 317] width 18 height 18
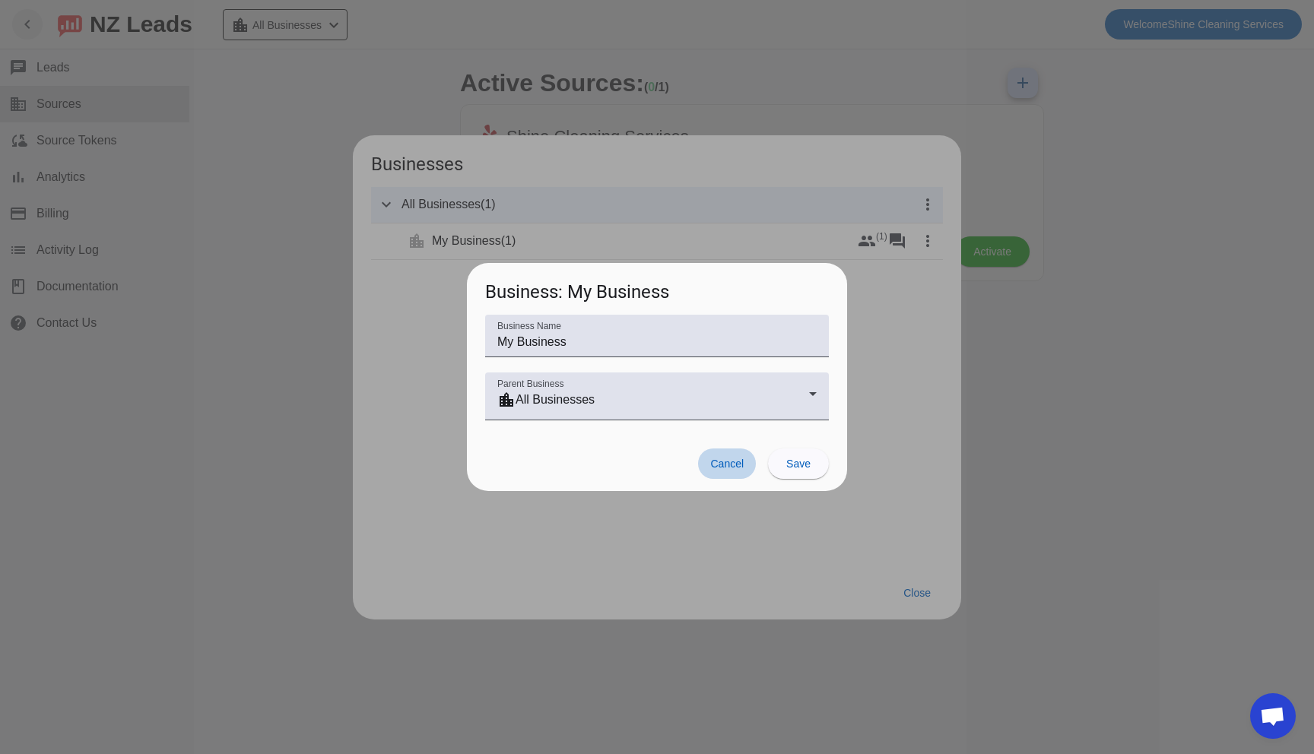
click at [712, 474] on span at bounding box center [727, 464] width 58 height 30
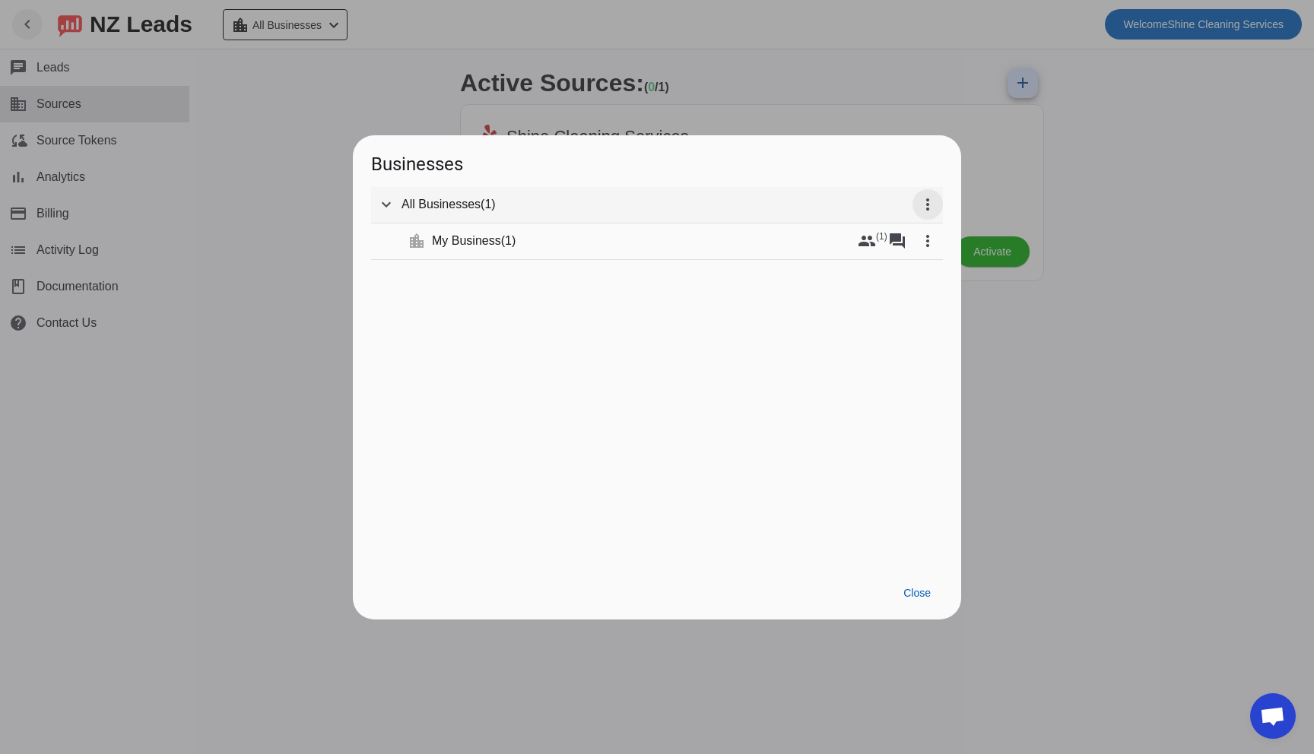
click at [922, 202] on mat-icon "more_vert" at bounding box center [928, 204] width 18 height 18
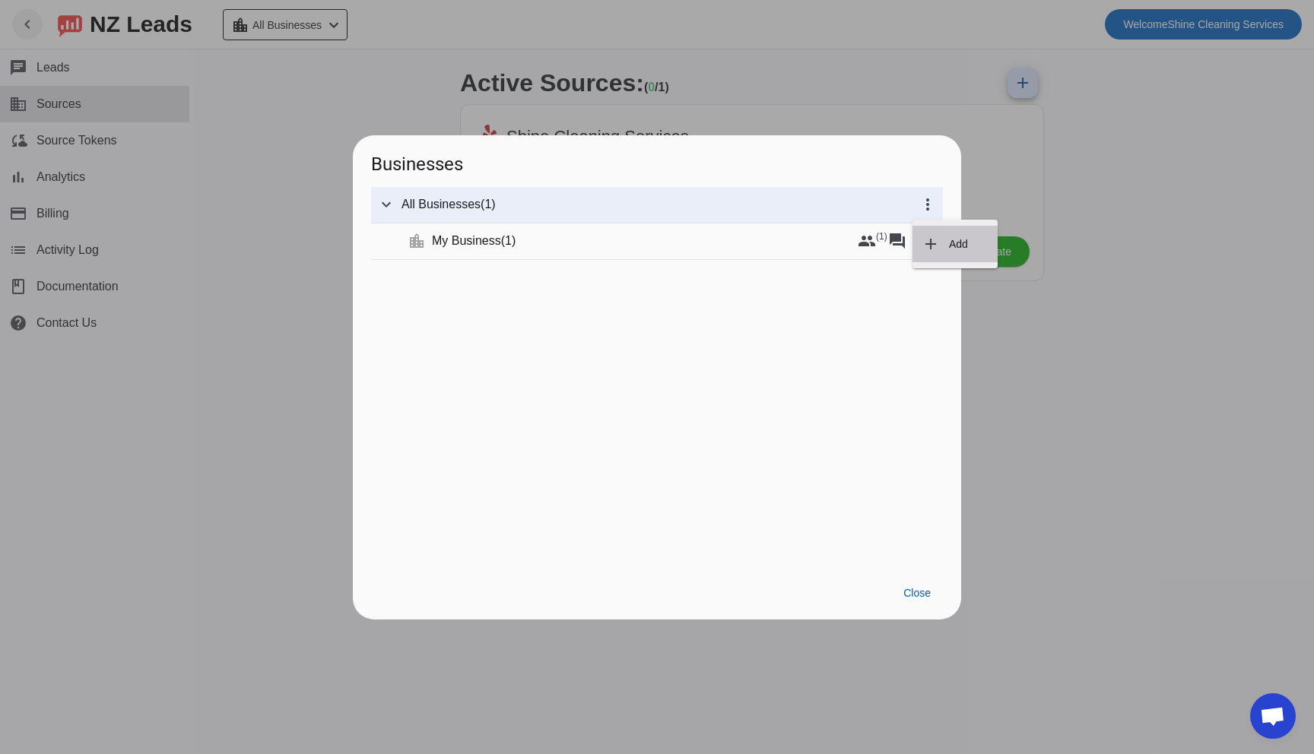
click at [926, 240] on mat-icon "add" at bounding box center [931, 244] width 18 height 18
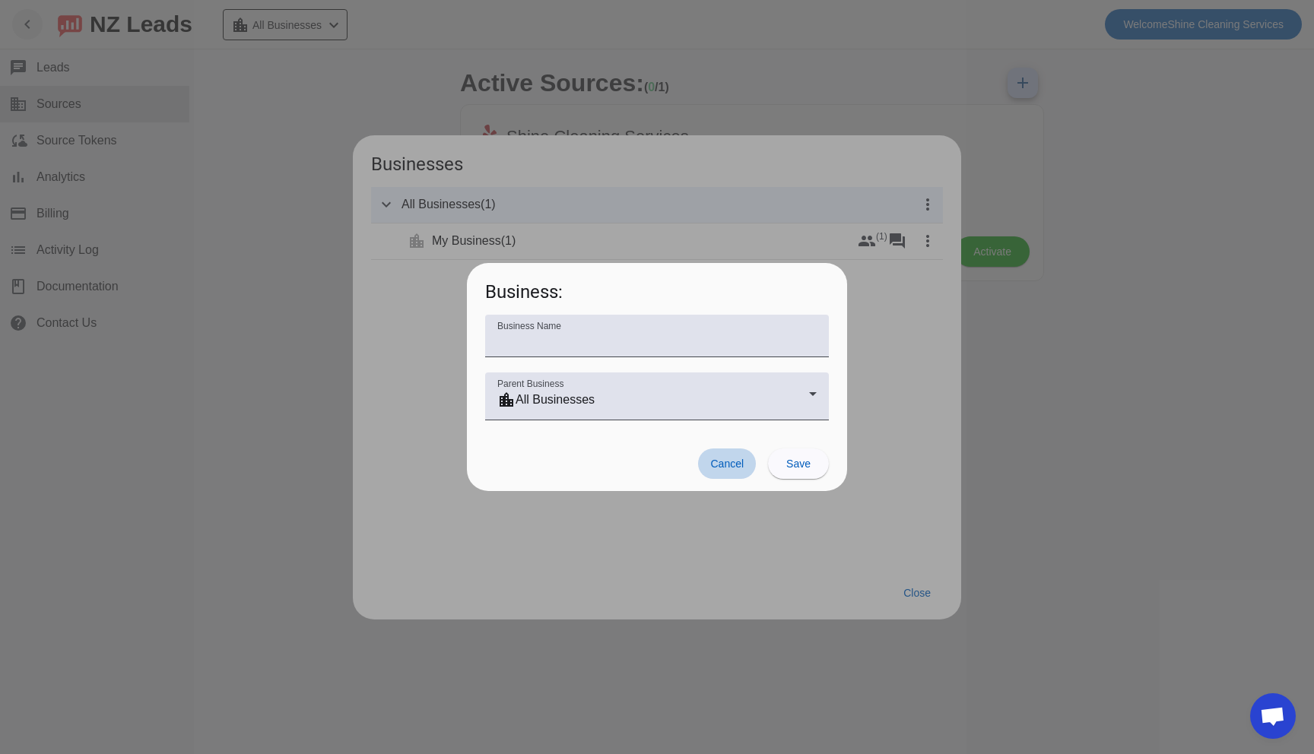
drag, startPoint x: 709, startPoint y: 471, endPoint x: 780, endPoint y: 516, distance: 83.3
click at [710, 471] on span at bounding box center [727, 464] width 58 height 30
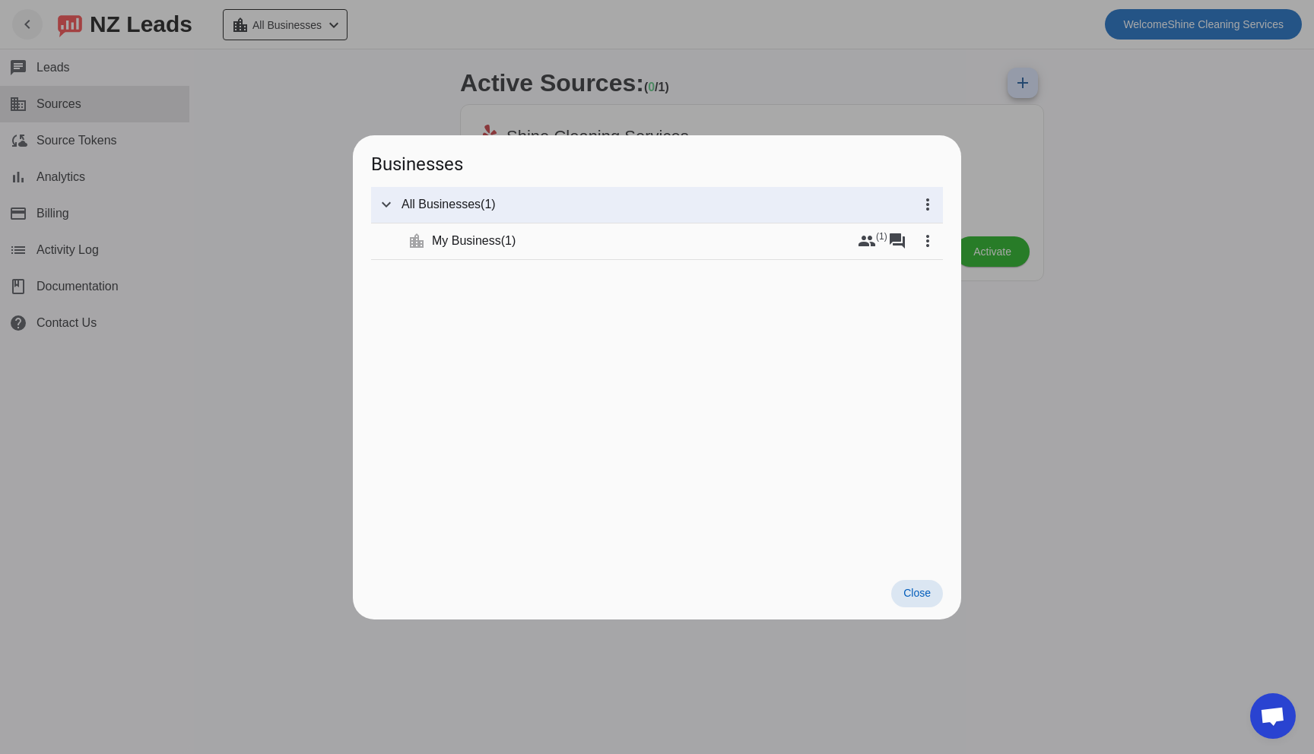
drag, startPoint x: 938, startPoint y: 590, endPoint x: 914, endPoint y: 579, distance: 26.6
click at [938, 590] on span at bounding box center [917, 593] width 52 height 27
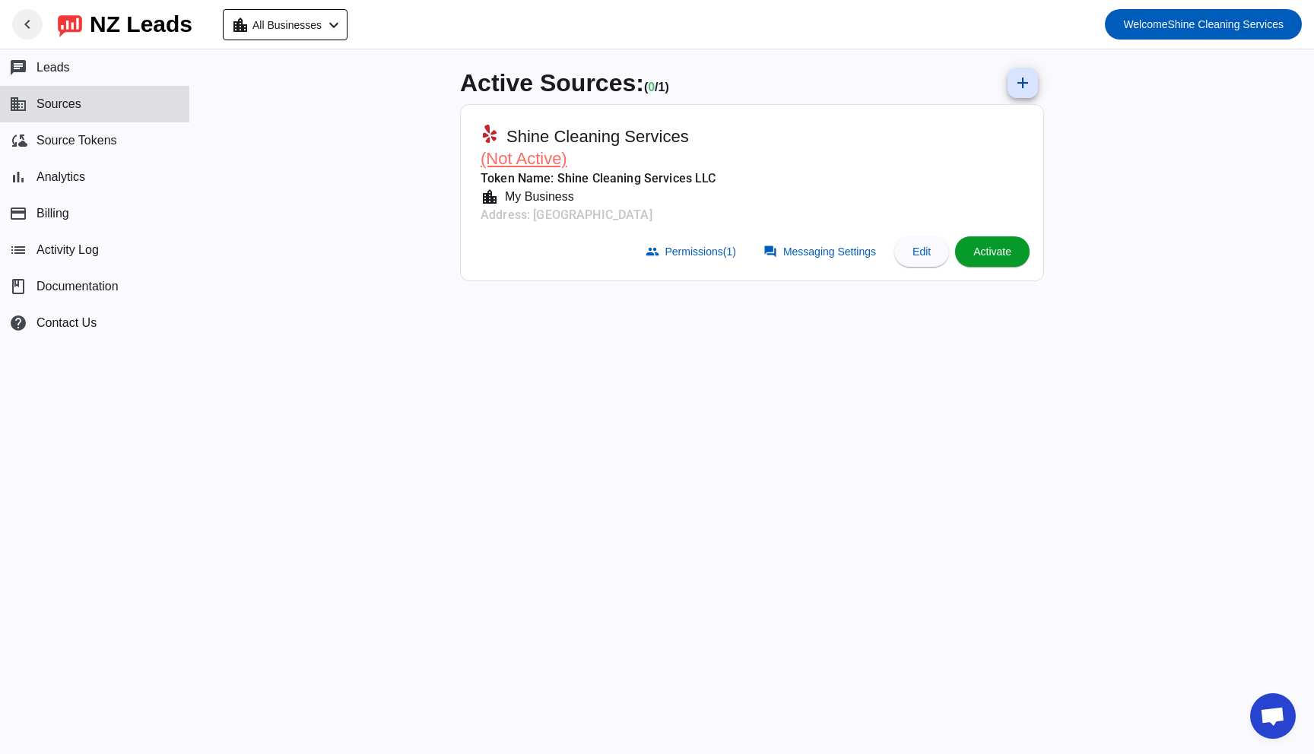
click at [960, 236] on span at bounding box center [992, 251] width 75 height 36
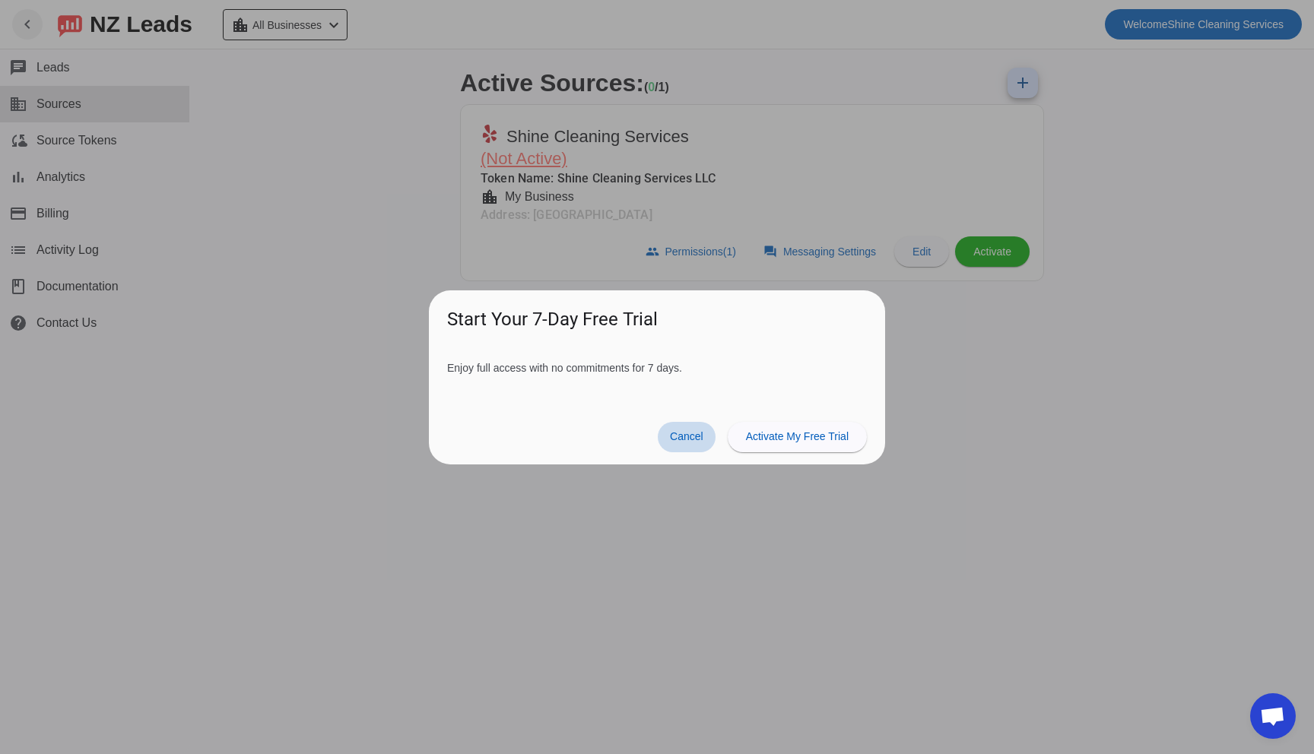
click at [670, 443] on span "Cancel" at bounding box center [686, 436] width 33 height 12
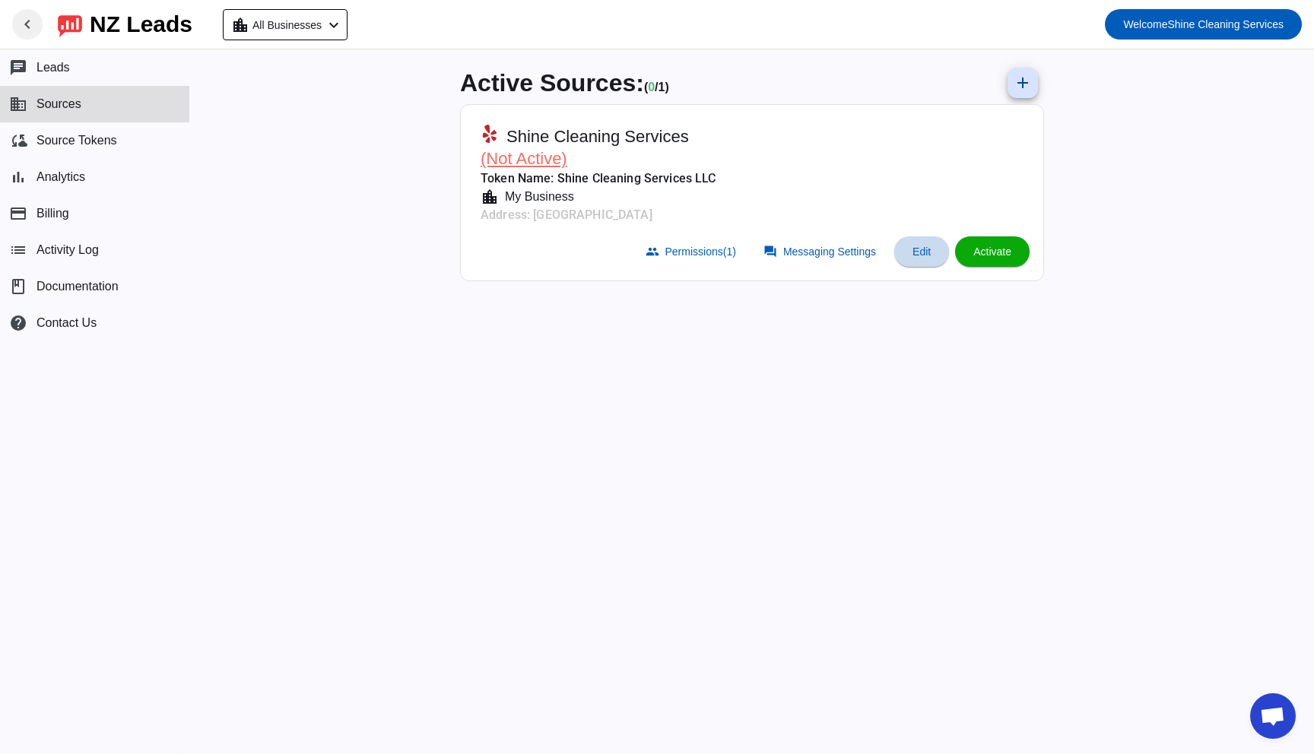
click at [915, 265] on span at bounding box center [921, 251] width 55 height 36
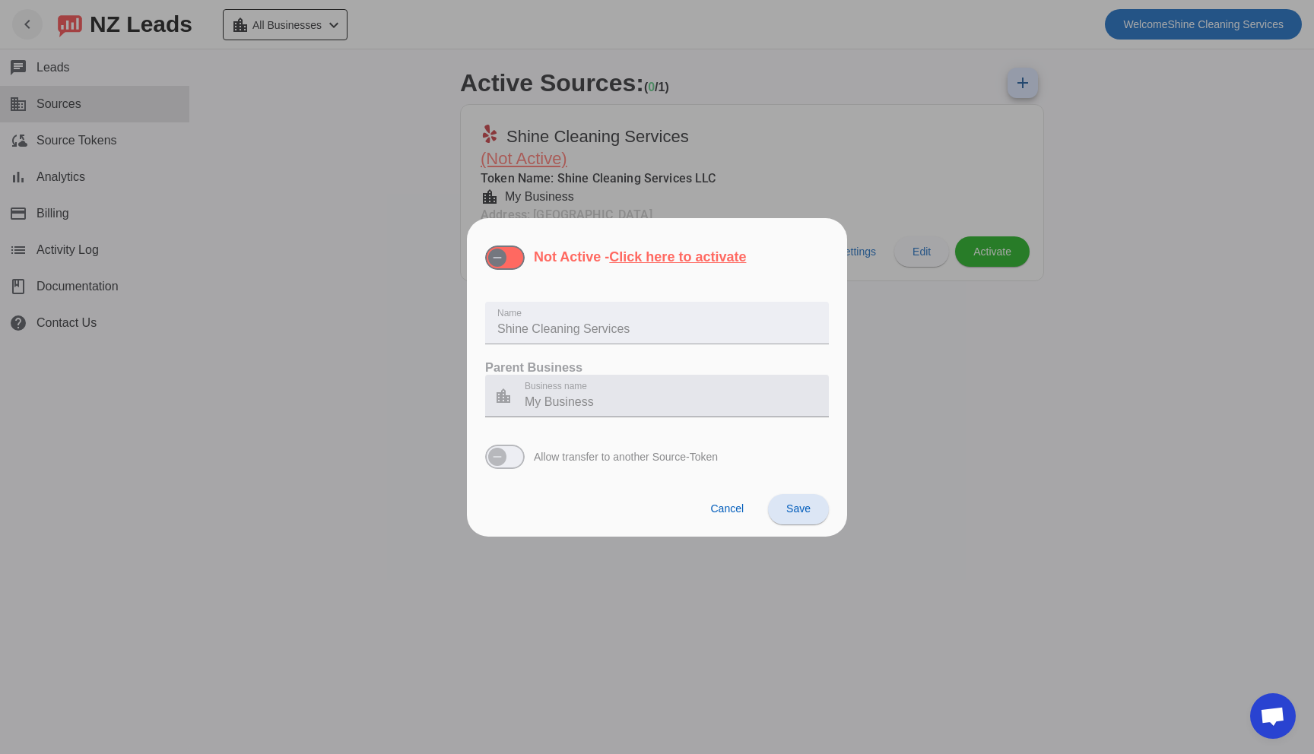
click at [540, 403] on input "My Business" at bounding box center [671, 402] width 292 height 18
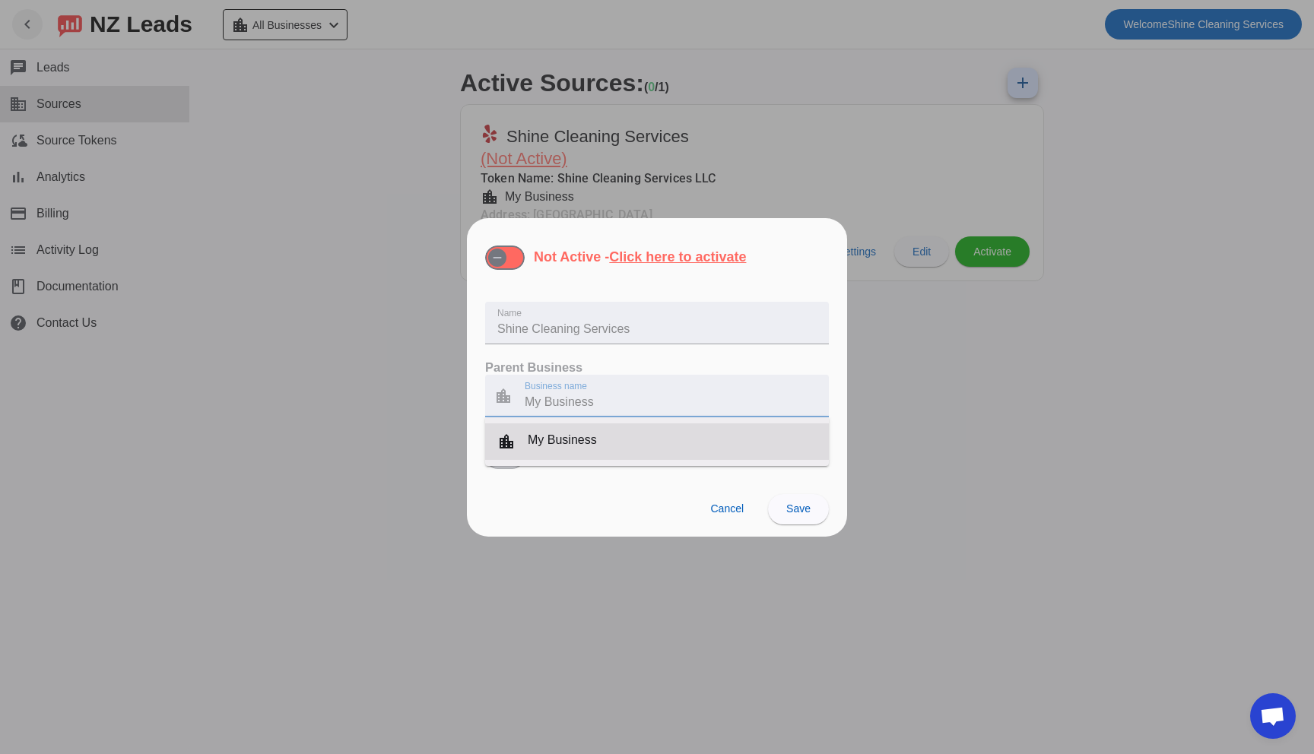
click at [524, 440] on div "location_city My Business" at bounding box center [547, 442] width 100 height 18
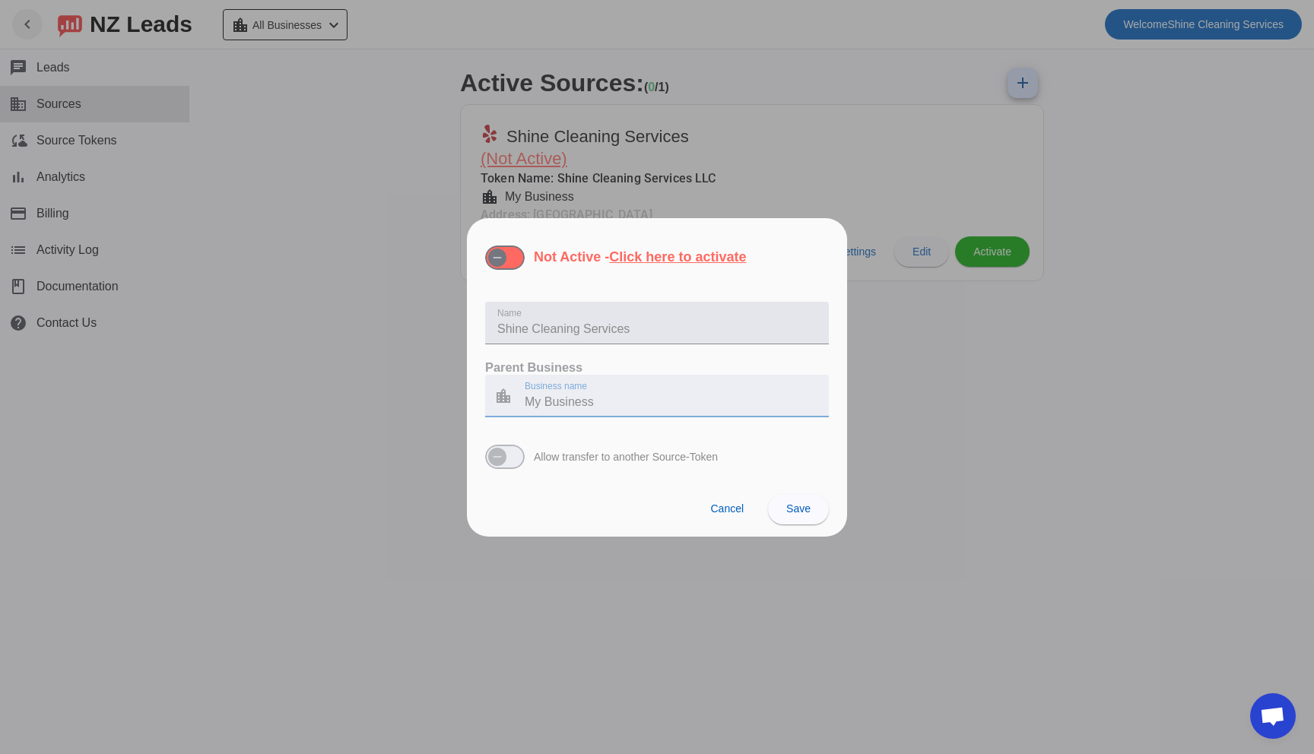
click at [547, 333] on input "Shine Cleaning Services" at bounding box center [656, 329] width 319 height 18
click at [741, 507] on span "Cancel" at bounding box center [726, 509] width 33 height 12
